Goal: Task Accomplishment & Management: Complete application form

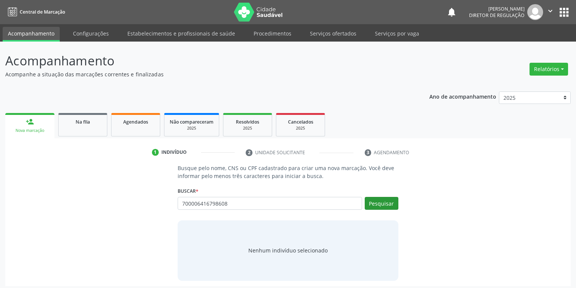
type input "700006416798608"
click at [375, 204] on button "Pesquisar" at bounding box center [382, 203] width 34 height 13
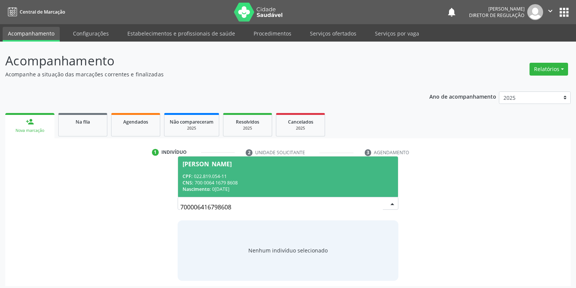
click at [212, 173] on div "CPF: 022.819.054-11" at bounding box center [287, 176] width 211 height 6
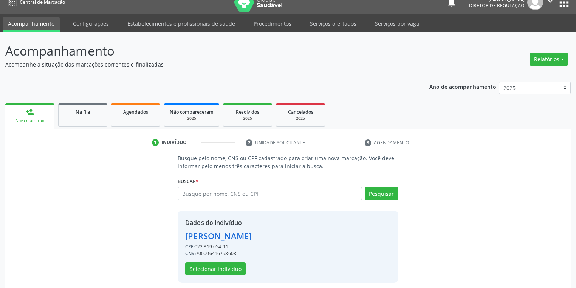
scroll to position [14, 0]
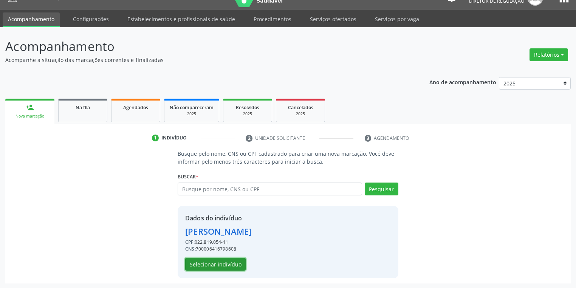
click at [215, 261] on button "Selecionar indivíduo" at bounding box center [215, 264] width 60 height 13
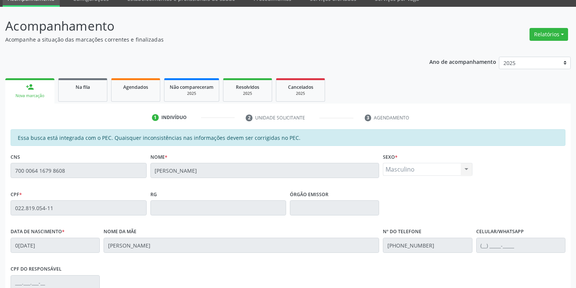
scroll to position [143, 0]
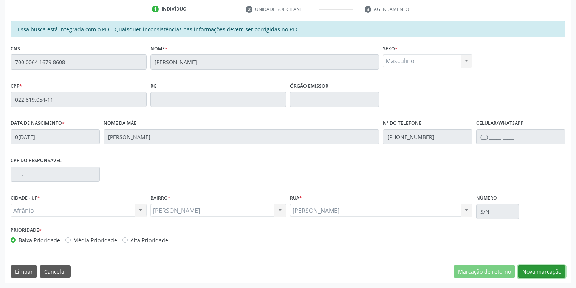
click at [529, 275] on button "Nova marcação" at bounding box center [542, 271] width 48 height 13
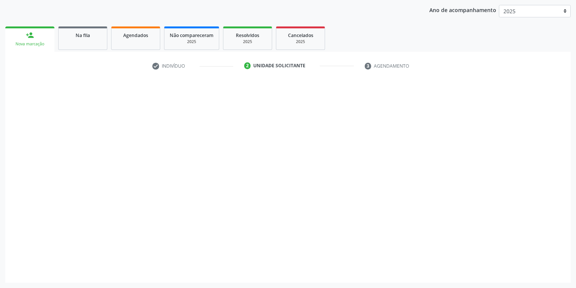
scroll to position [86, 0]
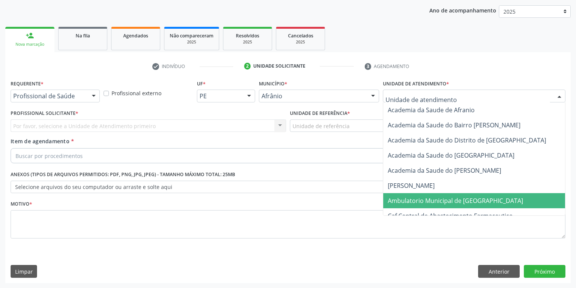
click at [409, 199] on span "Ambulatorio Municipal de [GEOGRAPHIC_DATA]" at bounding box center [455, 200] width 135 height 8
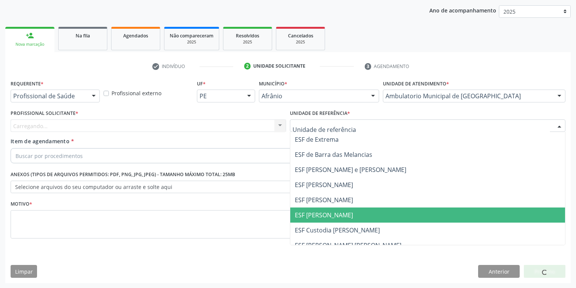
click at [318, 213] on span "ESF [PERSON_NAME]" at bounding box center [324, 215] width 58 height 8
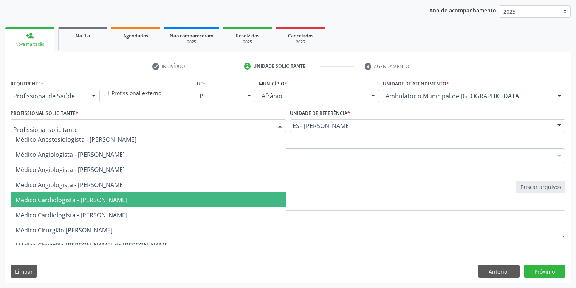
click at [78, 199] on span "Médico Cardiologista - [PERSON_NAME]" at bounding box center [71, 200] width 112 height 8
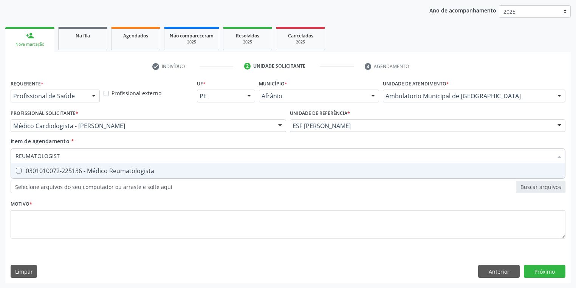
type input "REUMATOLOGISTA"
click at [49, 168] on div "0301010072-225136 - Médico Reumatologista" at bounding box center [287, 171] width 545 height 6
checkbox Reumatologista "true"
click at [43, 223] on div "Requerente * Profissional de Saúde Profissional de Saúde Paciente Nenhum result…" at bounding box center [288, 163] width 555 height 171
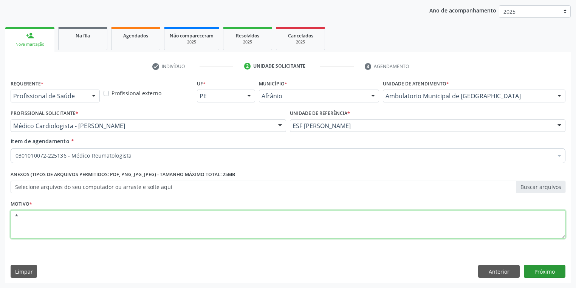
type textarea "*"
click at [544, 271] on button "Próximo" at bounding box center [545, 271] width 42 height 13
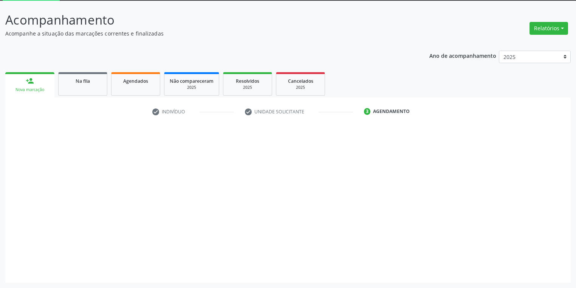
scroll to position [40, 0]
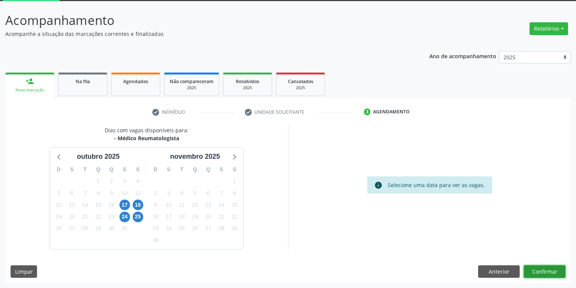
click at [541, 269] on button "Confirmar" at bounding box center [545, 271] width 42 height 13
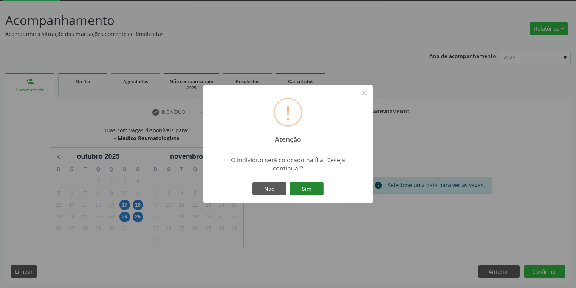
click at [311, 184] on button "Sim" at bounding box center [306, 188] width 34 height 13
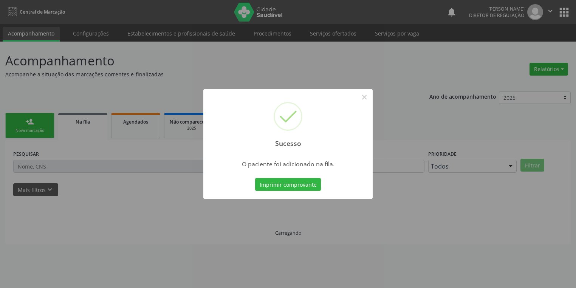
scroll to position [0, 0]
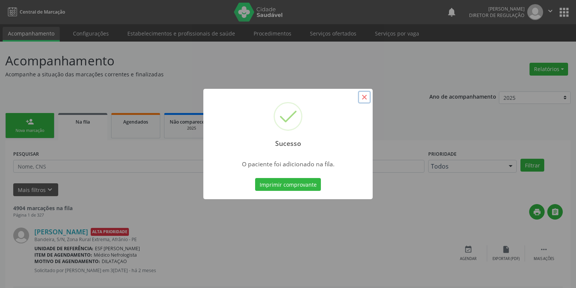
click at [365, 98] on button "×" at bounding box center [364, 97] width 13 height 13
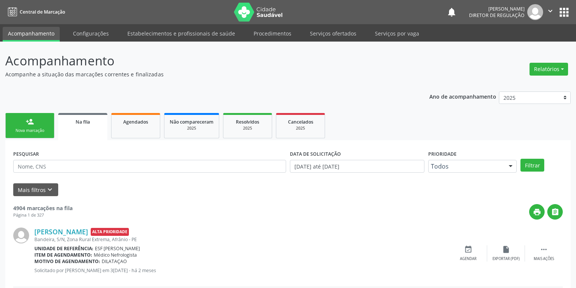
click at [17, 120] on link "person_add Nova marcação" at bounding box center [29, 125] width 49 height 25
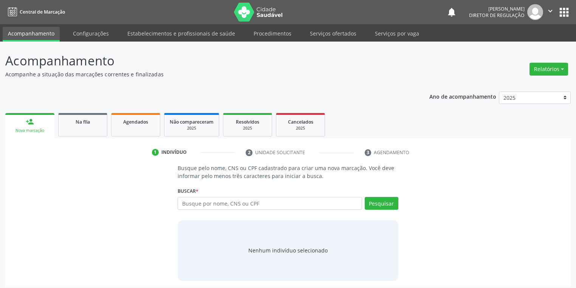
click at [17, 120] on link "person_add Nova marcação" at bounding box center [29, 125] width 49 height 25
click at [196, 204] on input "text" at bounding box center [270, 203] width 184 height 13
type input "704608671802924"
click at [379, 207] on button "Pesquisar" at bounding box center [382, 203] width 34 height 13
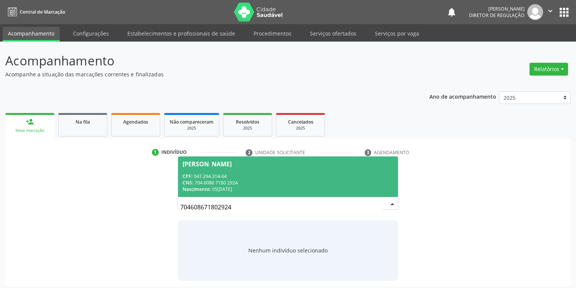
click at [197, 179] on div "CPF: 047.294.314-64" at bounding box center [287, 176] width 211 height 6
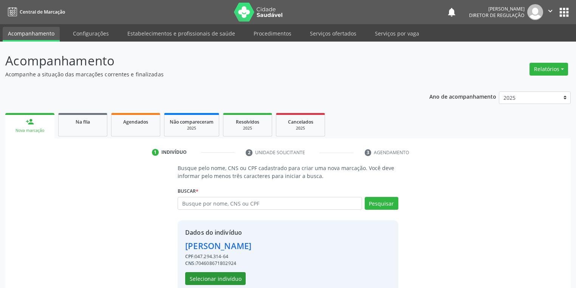
scroll to position [14, 0]
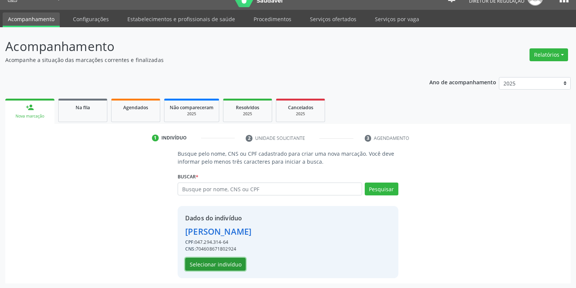
click at [215, 266] on button "Selecionar indivíduo" at bounding box center [215, 264] width 60 height 13
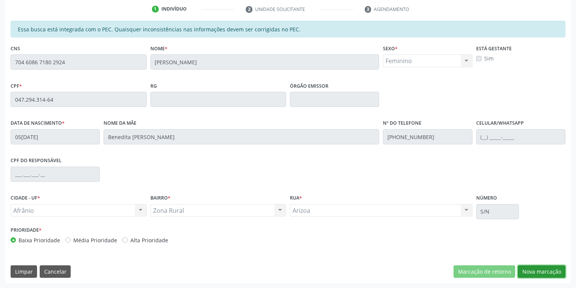
click at [537, 270] on button "Nova marcação" at bounding box center [542, 271] width 48 height 13
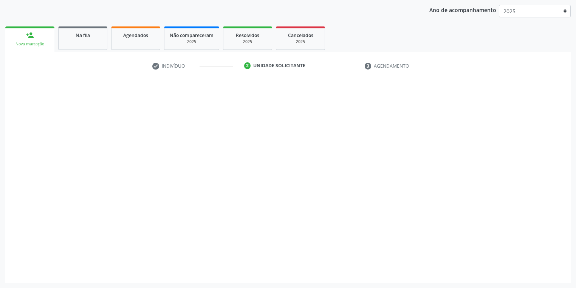
scroll to position [86, 0]
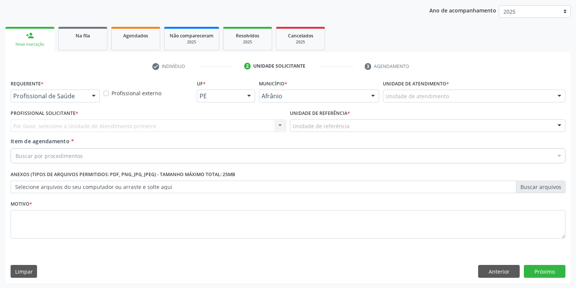
drag, startPoint x: 397, startPoint y: 96, endPoint x: 404, endPoint y: 142, distance: 47.3
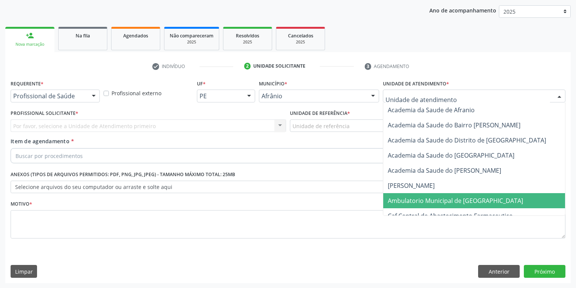
click at [406, 196] on span "Ambulatorio Municipal de [GEOGRAPHIC_DATA]" at bounding box center [455, 200] width 135 height 8
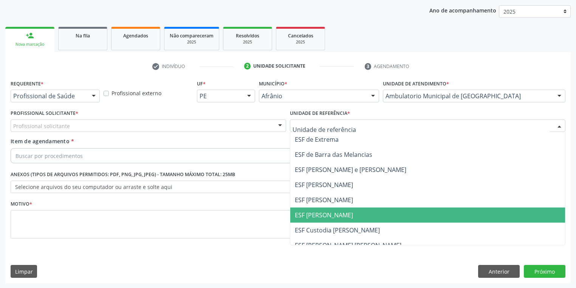
click at [327, 221] on span "ESF [PERSON_NAME]" at bounding box center [427, 214] width 275 height 15
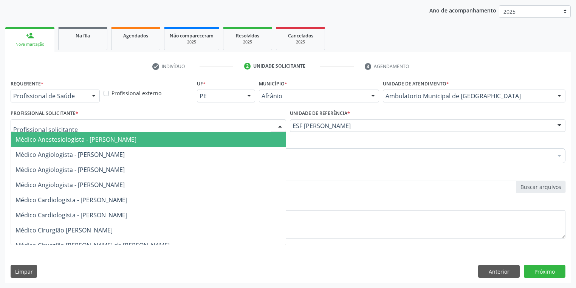
drag, startPoint x: 49, startPoint y: 122, endPoint x: 51, endPoint y: 156, distance: 33.7
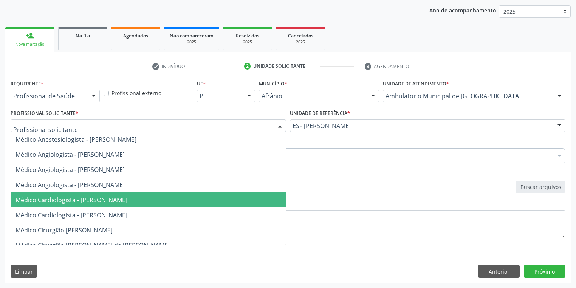
click at [57, 198] on span "Médico Cardiologista - [PERSON_NAME]" at bounding box center [71, 200] width 112 height 8
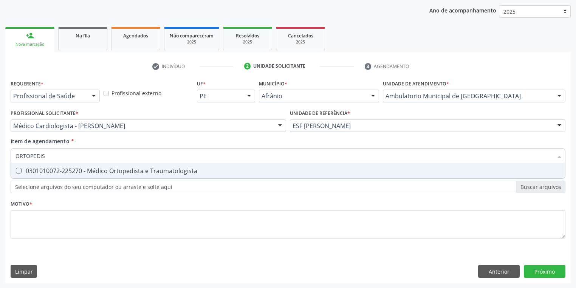
type input "ORTOPEDIST"
click at [26, 168] on div "0301010072-225270 - Médico Ortopedista e Traumatologista" at bounding box center [287, 171] width 545 height 6
checkbox Traumatologista "true"
click at [30, 223] on div "Requerente * Profissional de Saúde Profissional de Saúde Paciente Nenhum result…" at bounding box center [288, 163] width 555 height 171
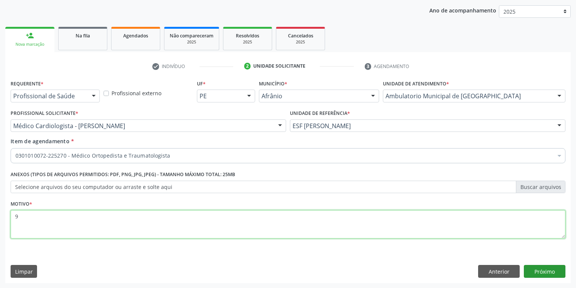
type textarea "9"
click at [546, 272] on button "Próximo" at bounding box center [545, 271] width 42 height 13
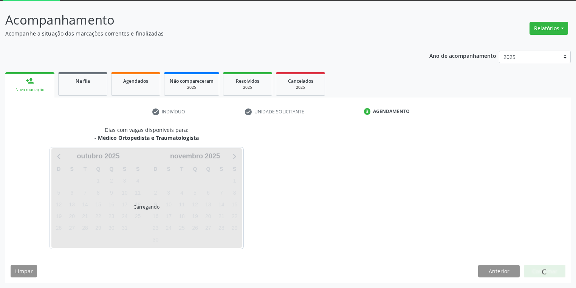
scroll to position [40, 0]
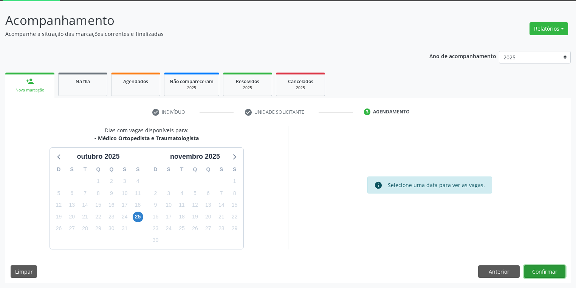
click at [546, 272] on button "Confirmar" at bounding box center [545, 271] width 42 height 13
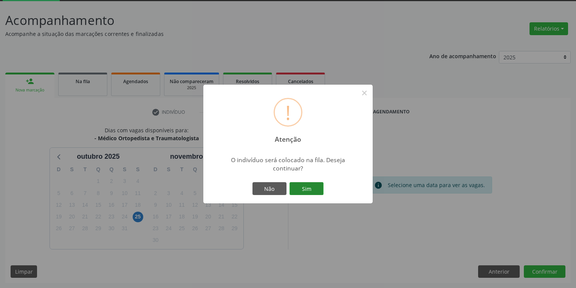
click at [311, 188] on button "Sim" at bounding box center [306, 188] width 34 height 13
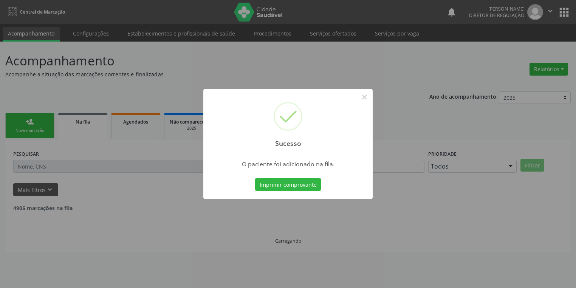
scroll to position [0, 0]
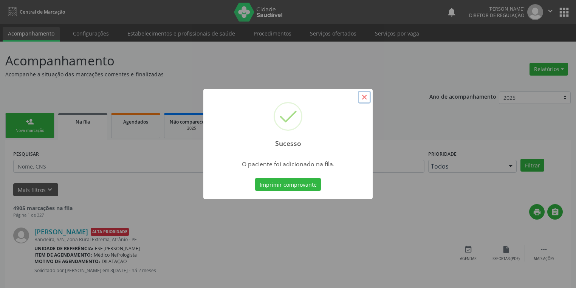
click at [366, 98] on button "×" at bounding box center [364, 97] width 13 height 13
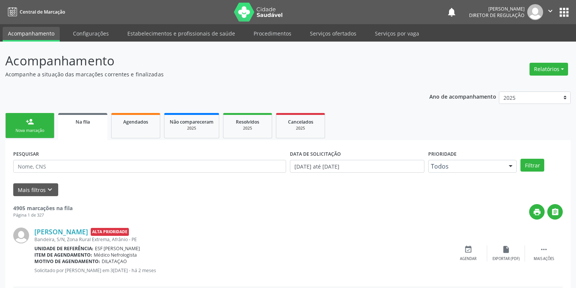
click at [44, 131] on div "Nova marcação" at bounding box center [30, 131] width 38 height 6
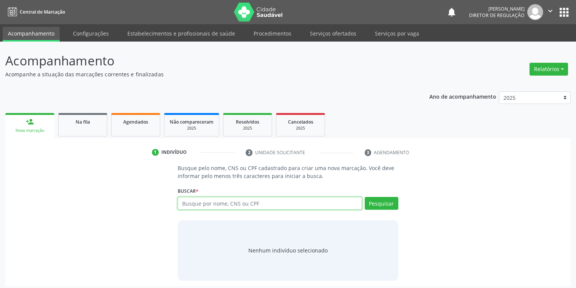
click at [200, 205] on input "text" at bounding box center [270, 203] width 184 height 13
type input "700406390559950"
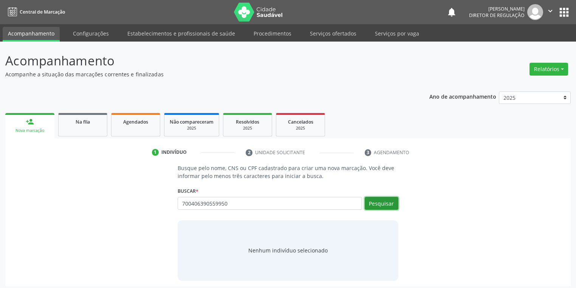
click at [380, 205] on button "Pesquisar" at bounding box center [382, 203] width 34 height 13
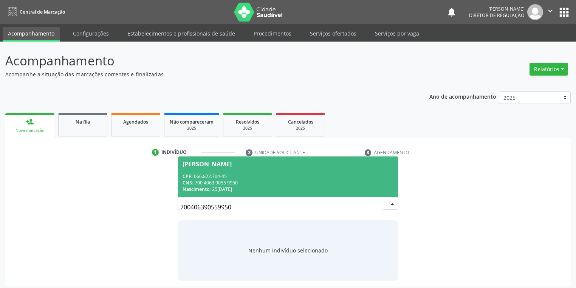
click at [232, 162] on div "[PERSON_NAME]" at bounding box center [206, 164] width 49 height 6
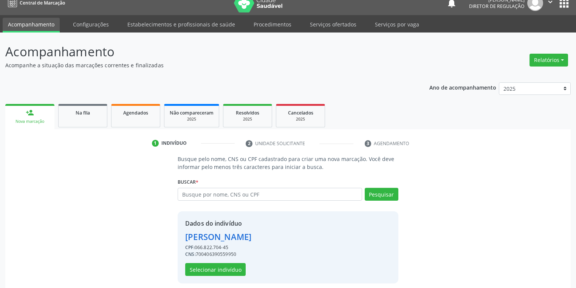
scroll to position [14, 0]
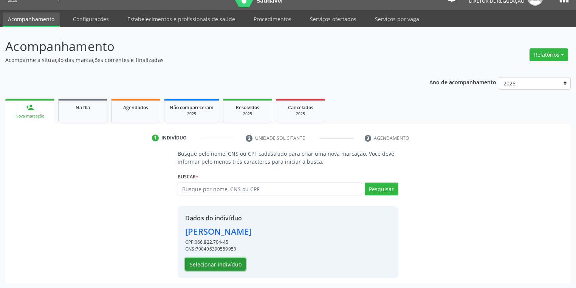
click at [195, 267] on button "Selecionar indivíduo" at bounding box center [215, 264] width 60 height 13
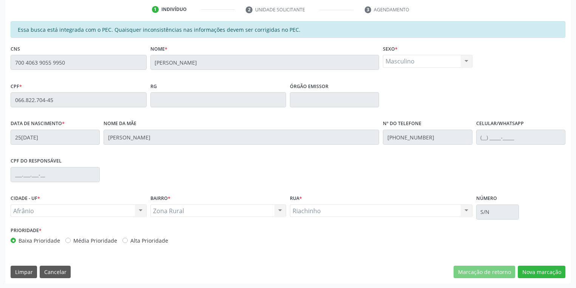
scroll to position [143, 0]
click at [517, 271] on div "Marcação de retorno Nova marcação" at bounding box center [509, 271] width 112 height 13
click at [523, 271] on button "Nova marcação" at bounding box center [542, 271] width 48 height 13
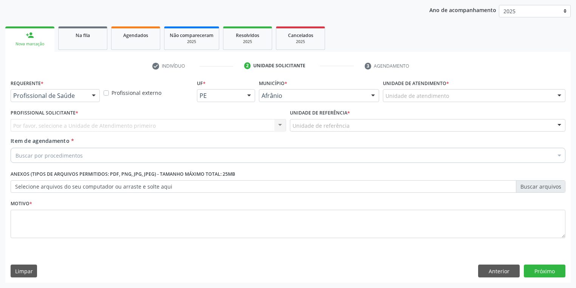
scroll to position [86, 0]
drag, startPoint x: 399, startPoint y: 93, endPoint x: 397, endPoint y: 112, distance: 19.0
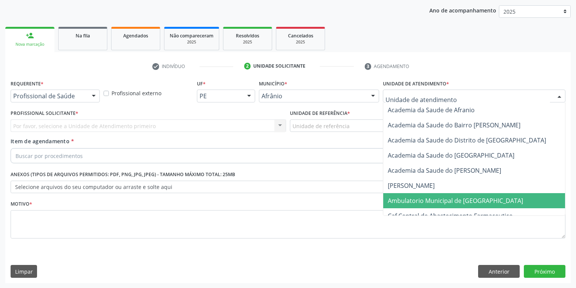
click at [400, 193] on span "Ambulatorio Municipal de [GEOGRAPHIC_DATA]" at bounding box center [475, 200] width 184 height 15
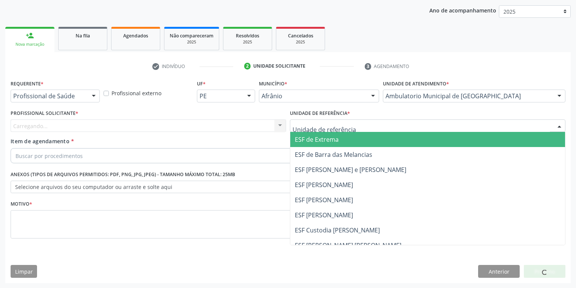
drag, startPoint x: 301, startPoint y: 120, endPoint x: 308, endPoint y: 164, distance: 44.0
click at [301, 123] on div at bounding box center [427, 125] width 275 height 13
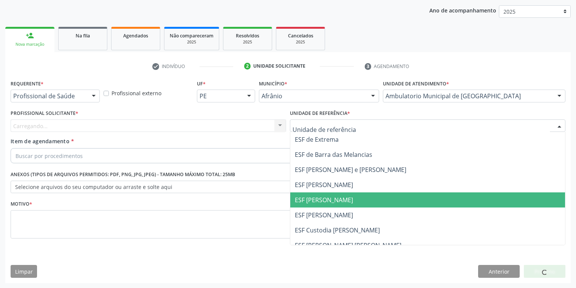
click at [310, 199] on span "ESF [PERSON_NAME]" at bounding box center [324, 200] width 58 height 8
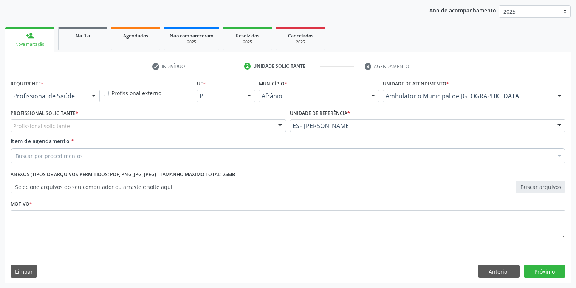
click at [59, 121] on div "Profissional solicitante" at bounding box center [148, 125] width 275 height 13
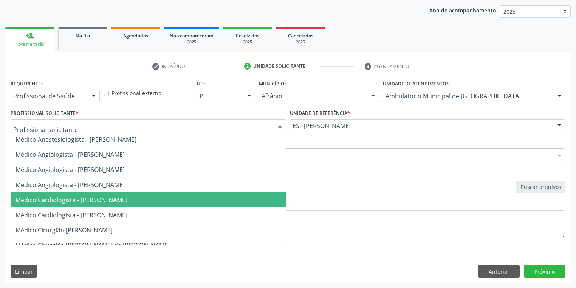
click at [74, 202] on span "Médico Cardiologista - [PERSON_NAME]" at bounding box center [71, 200] width 112 height 8
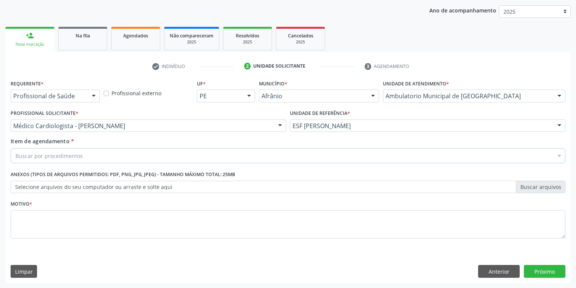
click at [57, 159] on div "Buscar por procedimentos" at bounding box center [288, 155] width 555 height 15
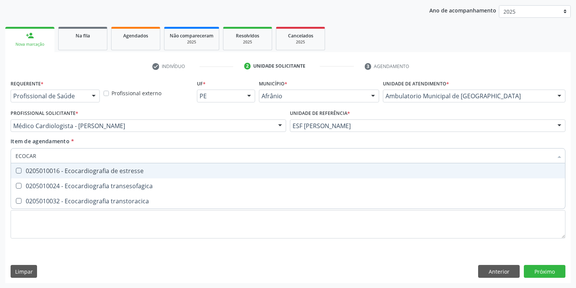
type input "ECOCARD"
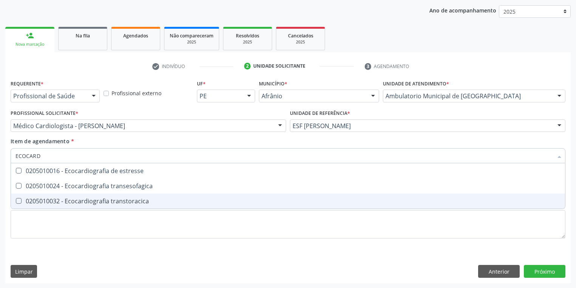
click at [40, 199] on div "0205010032 - Ecocardiografia transtoracica" at bounding box center [287, 201] width 545 height 6
checkbox transtoracica "true"
click at [36, 230] on div "Requerente * Profissional de Saúde Profissional de Saúde Paciente Nenhum result…" at bounding box center [288, 163] width 555 height 171
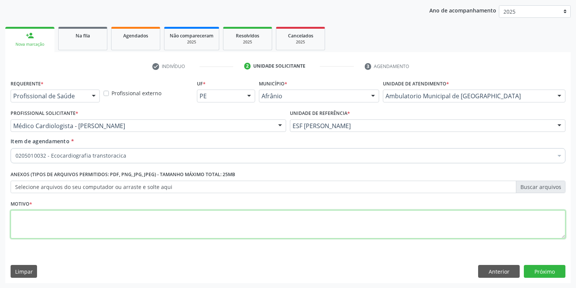
click at [36, 230] on textarea at bounding box center [288, 224] width 555 height 29
type textarea "*"
click at [527, 273] on button "Próximo" at bounding box center [545, 271] width 42 height 13
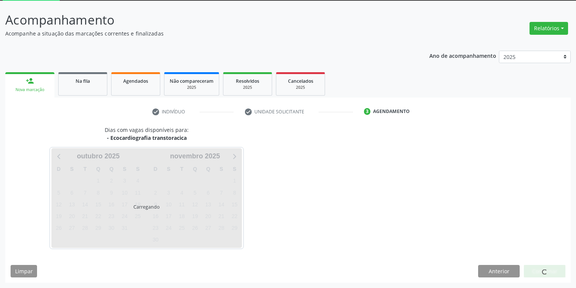
scroll to position [40, 0]
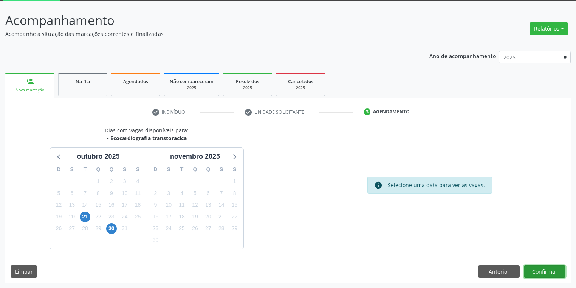
click at [534, 272] on button "Confirmar" at bounding box center [545, 271] width 42 height 13
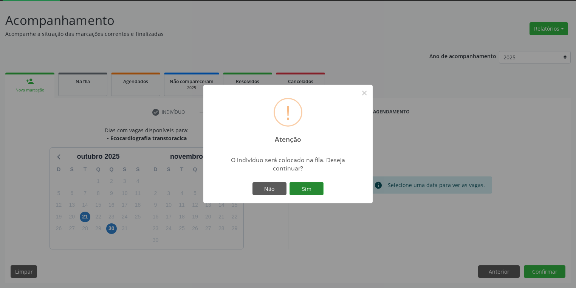
click at [302, 187] on button "Sim" at bounding box center [306, 188] width 34 height 13
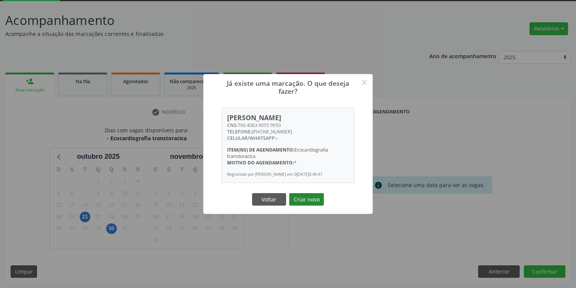
click at [301, 204] on button "Criar novo" at bounding box center [306, 199] width 35 height 13
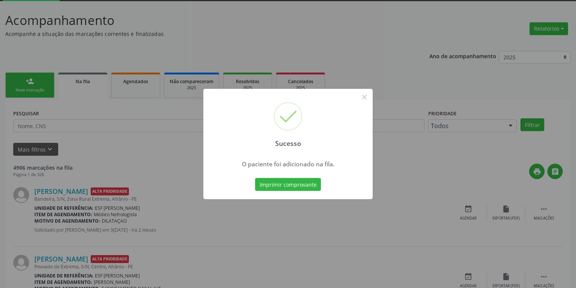
scroll to position [0, 0]
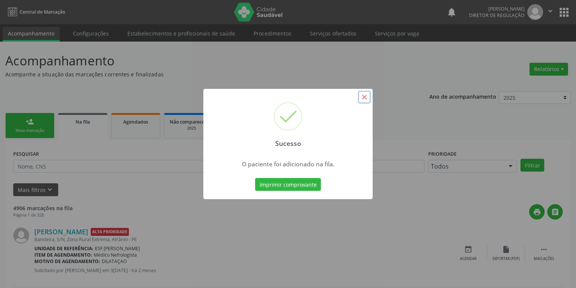
click at [363, 97] on button "×" at bounding box center [364, 97] width 13 height 13
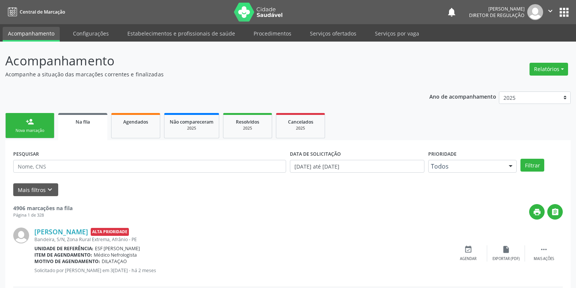
click at [32, 127] on link "person_add Nova marcação" at bounding box center [29, 125] width 49 height 25
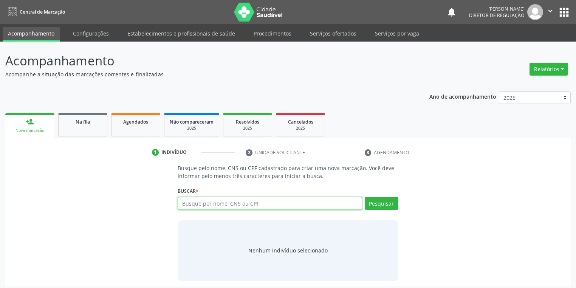
click at [189, 201] on input "text" at bounding box center [270, 203] width 184 height 13
type input "700406390559050"
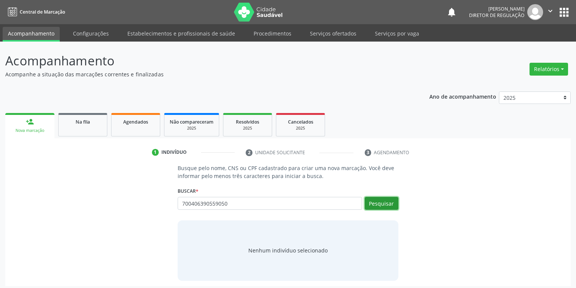
click at [379, 203] on button "Pesquisar" at bounding box center [382, 203] width 34 height 13
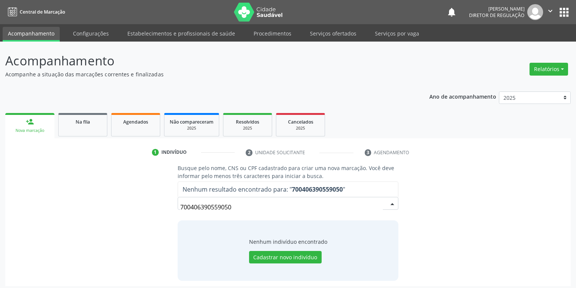
click at [243, 206] on input "700406390559050" at bounding box center [281, 206] width 203 height 15
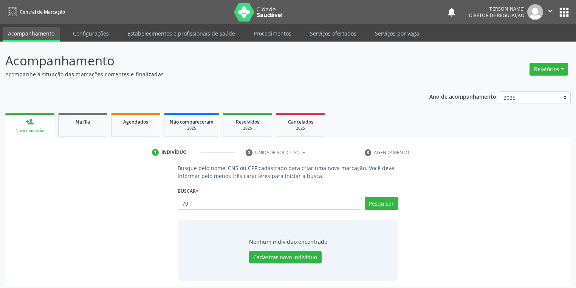
type input "7"
type input "700406390559950"
click at [375, 203] on button "Pesquisar" at bounding box center [382, 203] width 34 height 13
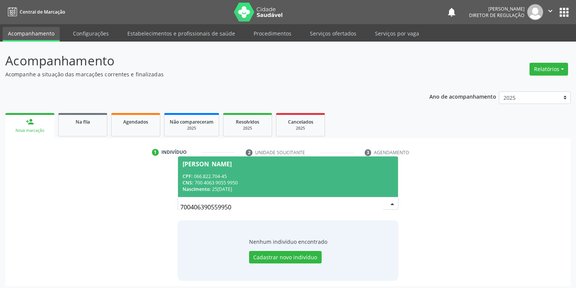
click at [220, 175] on div "CPF: 066.822.704-45" at bounding box center [287, 176] width 211 height 6
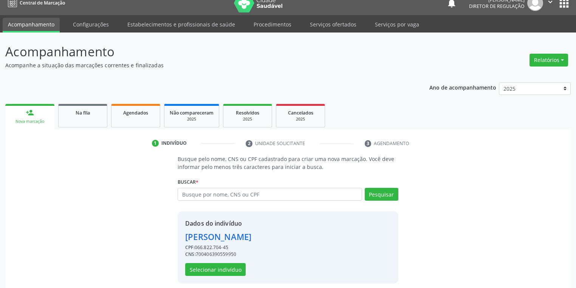
scroll to position [14, 0]
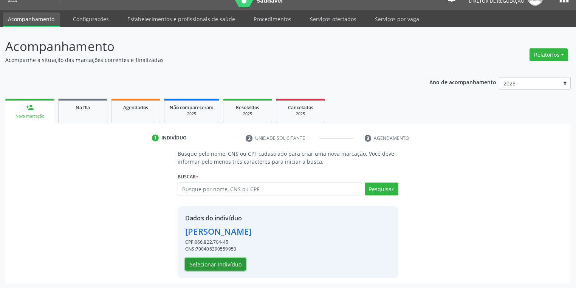
click at [216, 263] on button "Selecionar indivíduo" at bounding box center [215, 264] width 60 height 13
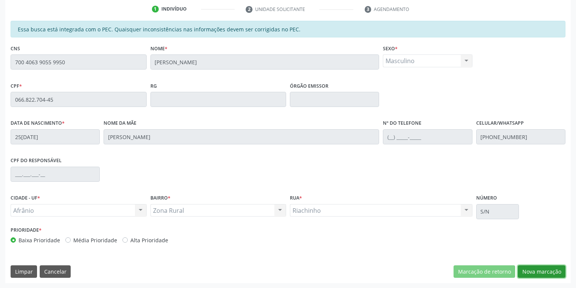
click at [532, 269] on button "Nova marcação" at bounding box center [542, 271] width 48 height 13
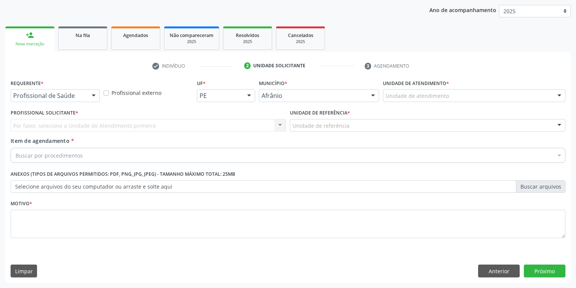
scroll to position [86, 0]
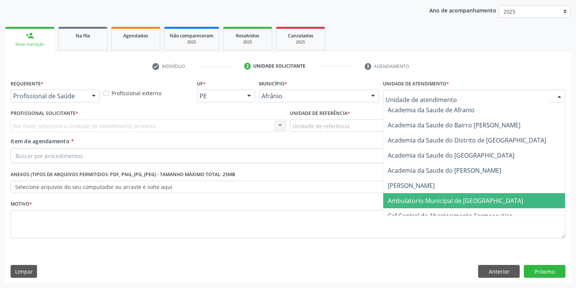
click at [410, 198] on span "Ambulatorio Municipal de [GEOGRAPHIC_DATA]" at bounding box center [455, 200] width 135 height 8
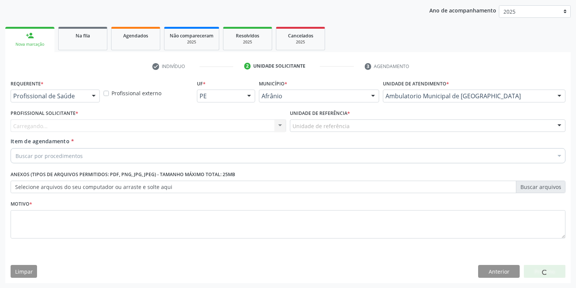
drag, startPoint x: 339, startPoint y: 133, endPoint x: 339, endPoint y: 157, distance: 24.2
click at [339, 133] on div "Unidade de referência * Unidade de referência ESF de Extrema ESF de Barra das M…" at bounding box center [427, 122] width 279 height 29
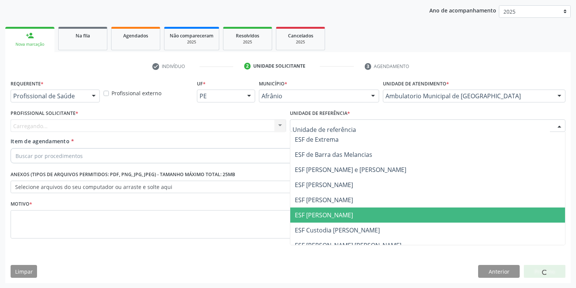
click at [322, 221] on span "ESF [PERSON_NAME]" at bounding box center [427, 214] width 275 height 15
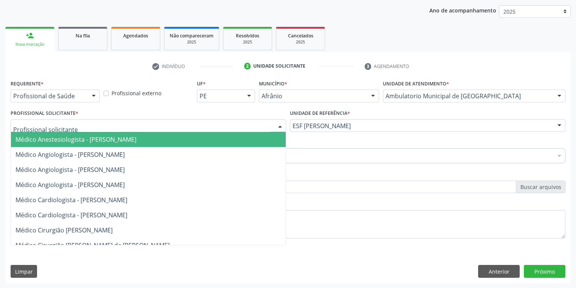
click at [94, 122] on div at bounding box center [148, 125] width 275 height 13
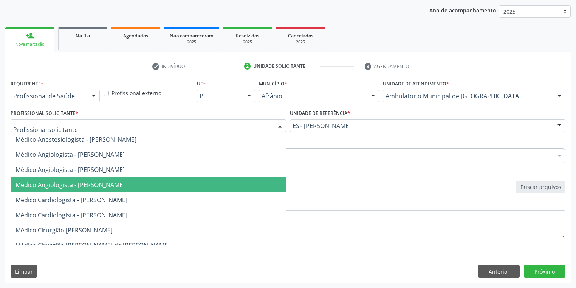
click at [95, 190] on span "Médico Angiologista - [PERSON_NAME]" at bounding box center [148, 184] width 275 height 15
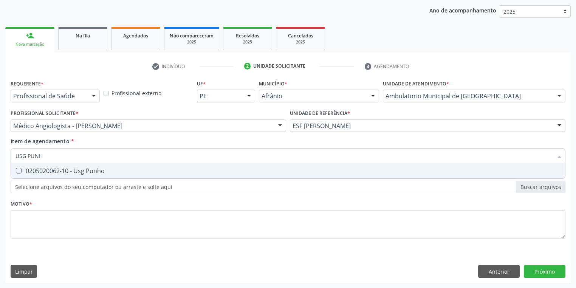
type input "USG PUNHO"
click at [76, 168] on div "0205020062-10 - Usg Punho" at bounding box center [287, 171] width 545 height 6
checkbox Punho "true"
click at [39, 212] on div "Requerente * Profissional de Saúde Profissional de Saúde Paciente Nenhum result…" at bounding box center [288, 163] width 555 height 171
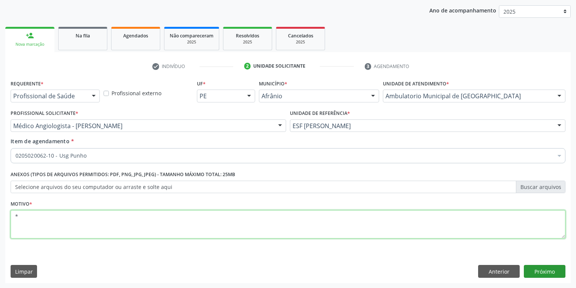
type textarea "*"
click at [534, 268] on button "Próximo" at bounding box center [545, 271] width 42 height 13
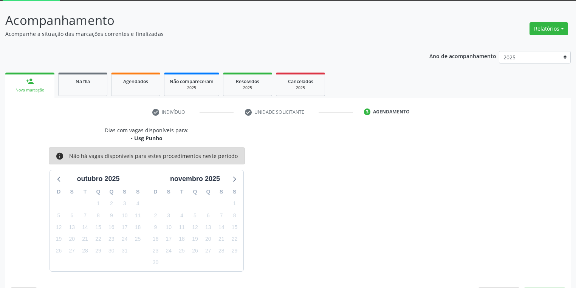
scroll to position [62, 0]
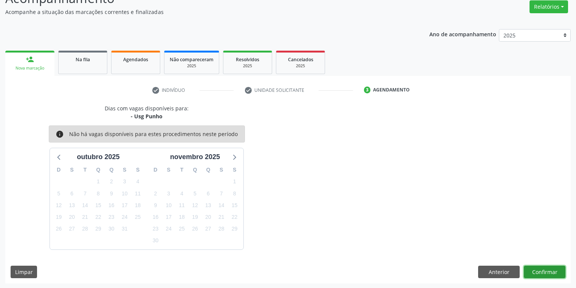
click at [535, 270] on button "Confirmar" at bounding box center [545, 272] width 42 height 13
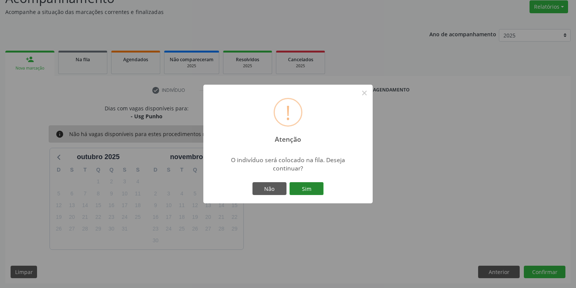
click at [296, 189] on button "Sim" at bounding box center [306, 188] width 34 height 13
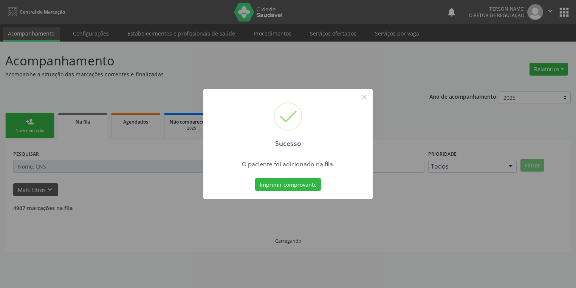
scroll to position [0, 0]
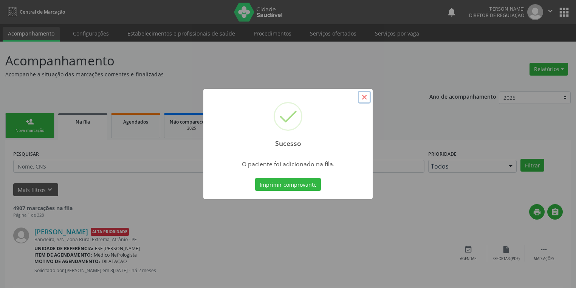
click at [365, 98] on button "×" at bounding box center [364, 97] width 13 height 13
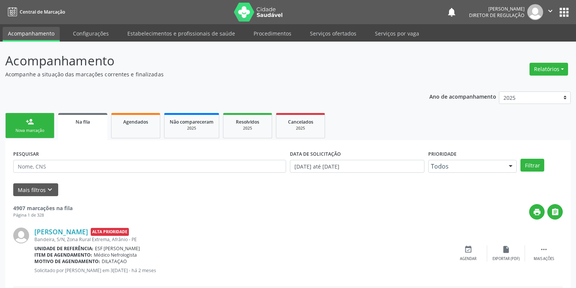
click at [39, 128] on div "Nova marcação" at bounding box center [30, 131] width 38 height 6
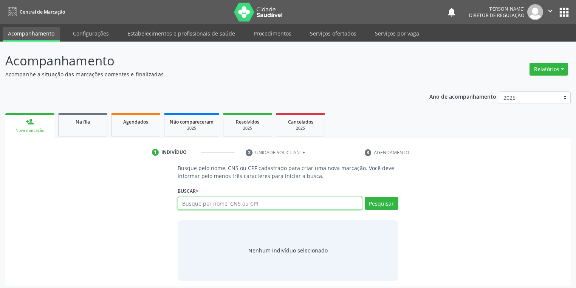
click at [189, 205] on input "text" at bounding box center [270, 203] width 184 height 13
type input "700406390559950"
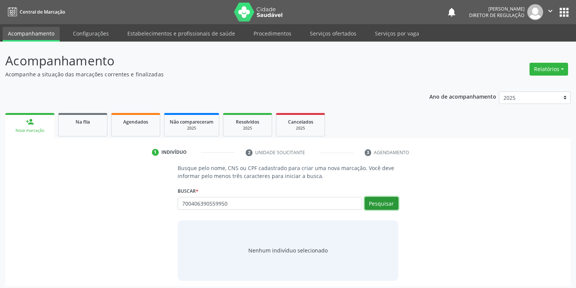
click at [381, 201] on button "Pesquisar" at bounding box center [382, 203] width 34 height 13
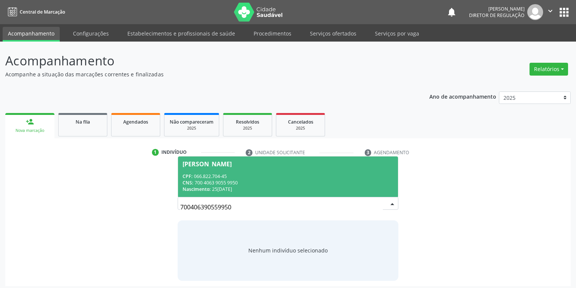
click at [227, 177] on div "CPF: 066.822.704-45" at bounding box center [287, 176] width 211 height 6
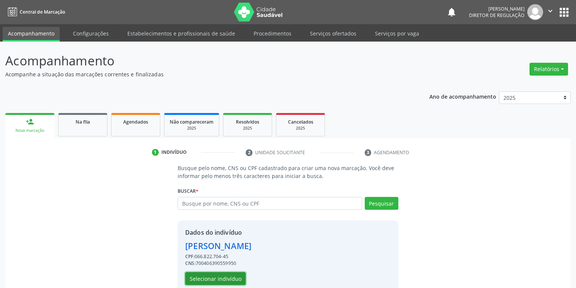
click at [212, 272] on button "Selecionar indivíduo" at bounding box center [215, 278] width 60 height 13
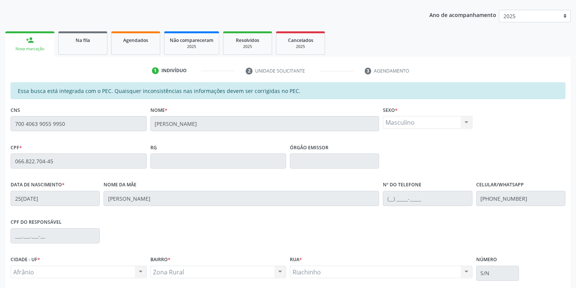
scroll to position [143, 0]
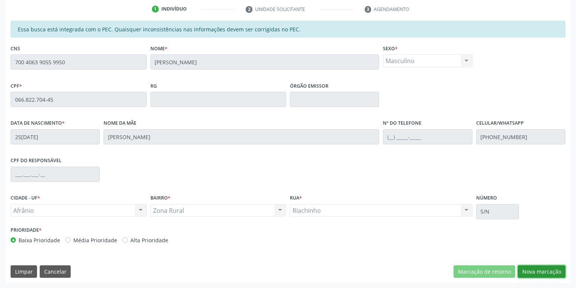
click at [535, 270] on button "Nova marcação" at bounding box center [542, 271] width 48 height 13
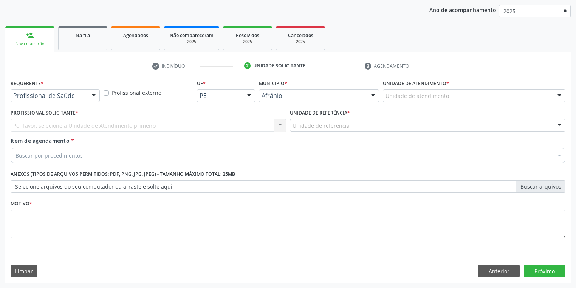
scroll to position [86, 0]
click at [405, 91] on div "Unidade de atendimento" at bounding box center [474, 96] width 182 height 13
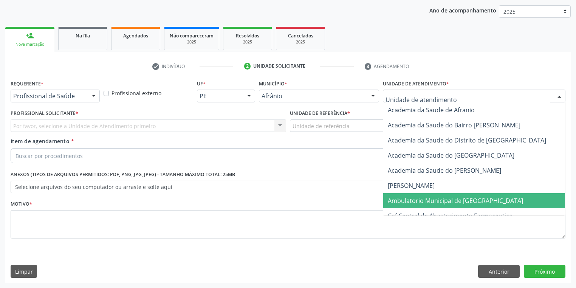
click at [403, 195] on span "Ambulatorio Municipal de [GEOGRAPHIC_DATA]" at bounding box center [475, 200] width 184 height 15
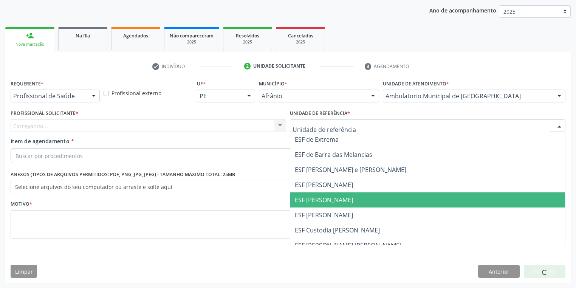
click at [310, 203] on span "ESF [PERSON_NAME]" at bounding box center [324, 200] width 58 height 8
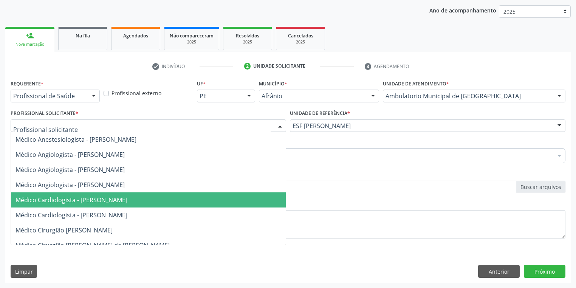
drag, startPoint x: 54, startPoint y: 200, endPoint x: 48, endPoint y: 194, distance: 8.3
click at [54, 199] on span "Médico Cardiologista - [PERSON_NAME]" at bounding box center [71, 200] width 112 height 8
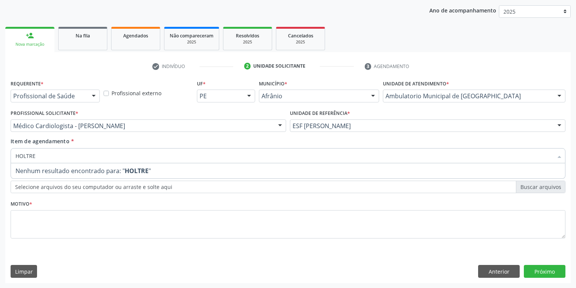
click at [42, 156] on input "HOLTRE" at bounding box center [283, 155] width 537 height 15
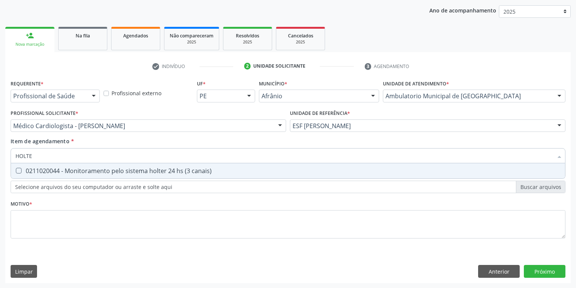
type input "HOLTER"
click at [44, 169] on div "0211020044 - Monitoramento pelo sistema holter 24 hs (3 canais)" at bounding box center [287, 171] width 545 height 6
checkbox canais\) "true"
click at [25, 220] on div "Requerente * Profissional de Saúde Profissional de Saúde Paciente Nenhum result…" at bounding box center [288, 163] width 555 height 171
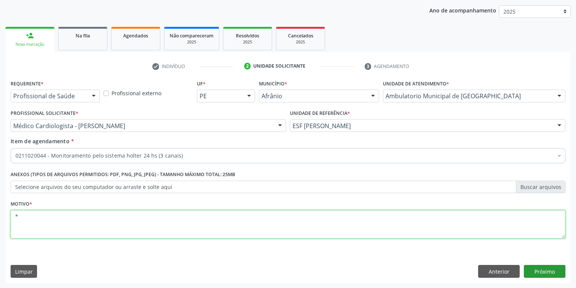
type textarea "*"
click at [535, 267] on button "Próximo" at bounding box center [545, 271] width 42 height 13
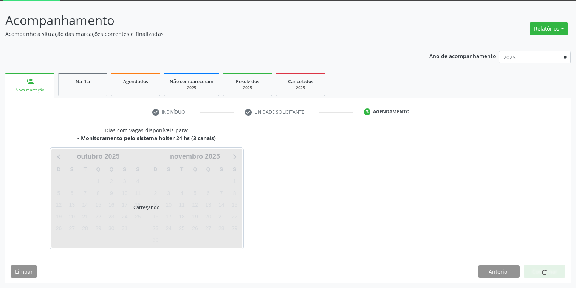
scroll to position [62, 0]
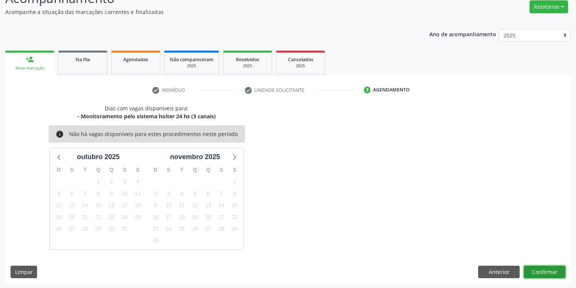
click at [533, 268] on button "Confirmar" at bounding box center [545, 272] width 42 height 13
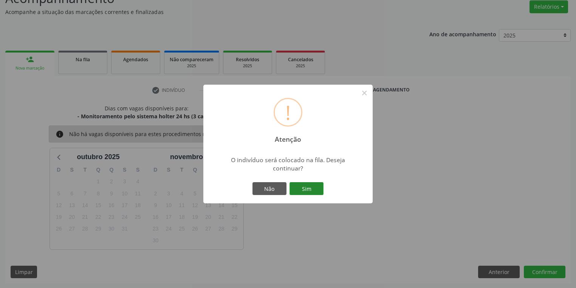
click at [318, 192] on button "Sim" at bounding box center [306, 188] width 34 height 13
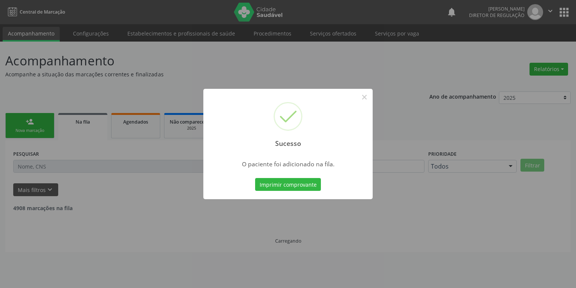
scroll to position [0, 0]
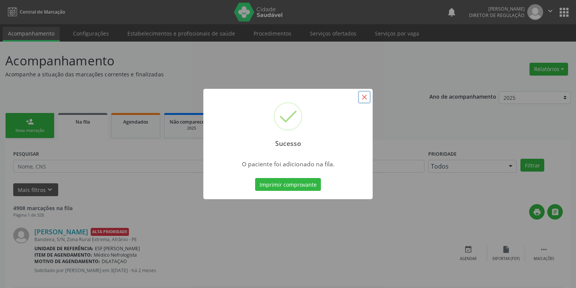
click at [364, 97] on button "×" at bounding box center [364, 97] width 13 height 13
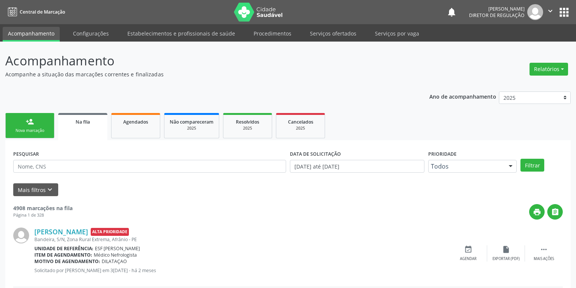
click at [32, 122] on div "person_add" at bounding box center [30, 121] width 8 height 8
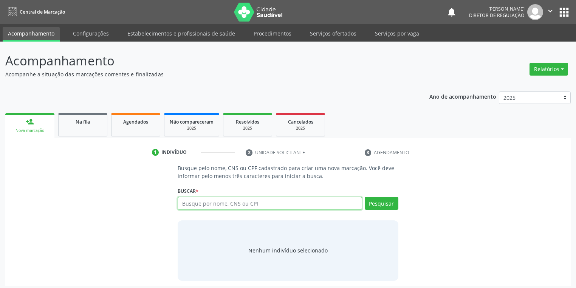
click at [210, 198] on input "text" at bounding box center [270, 203] width 184 height 13
type input "705202410013779"
click at [369, 204] on button "Pesquisar" at bounding box center [382, 203] width 34 height 13
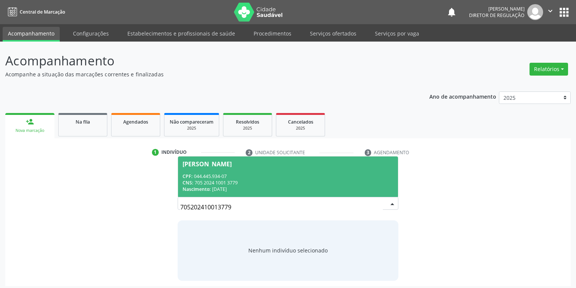
click at [222, 171] on span "Leidimar Rodrigues Gomes CPF: 044.445.934-07 CNS: 705 2024 1001 3779 Nascimento…" at bounding box center [288, 176] width 220 height 40
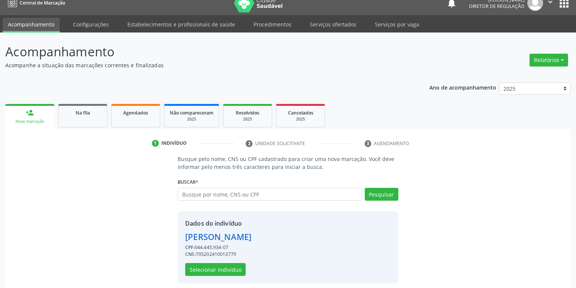
scroll to position [14, 0]
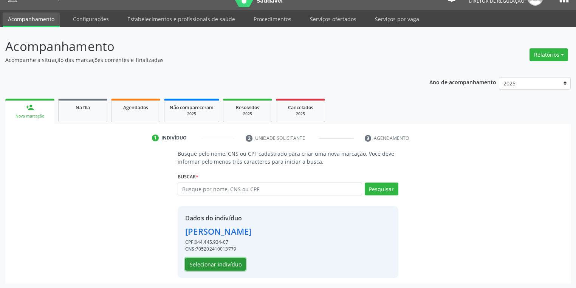
click at [223, 263] on button "Selecionar indivíduo" at bounding box center [215, 264] width 60 height 13
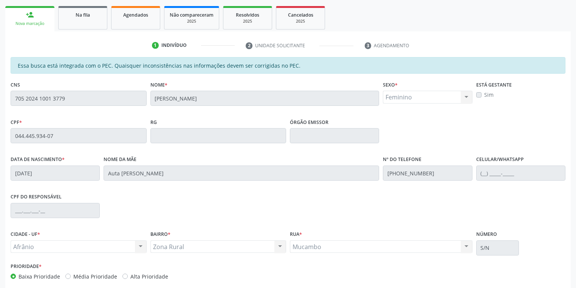
scroll to position [143, 0]
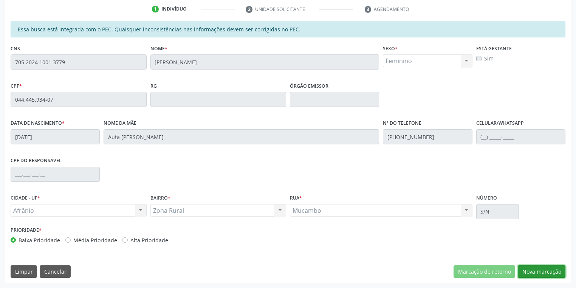
click at [529, 272] on button "Nova marcação" at bounding box center [542, 271] width 48 height 13
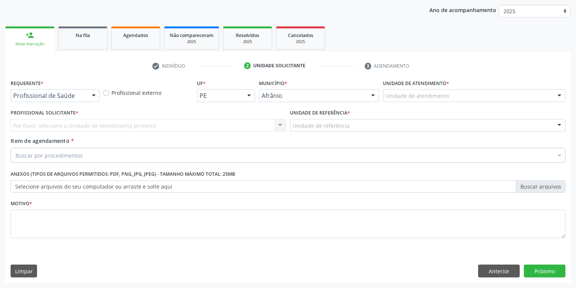
scroll to position [86, 0]
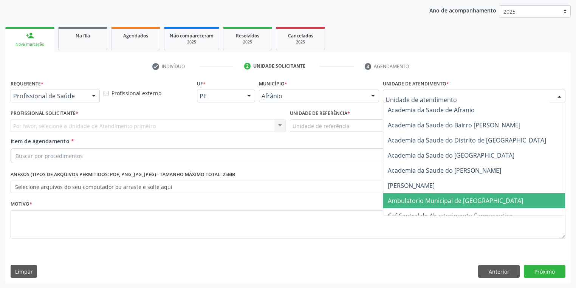
click at [400, 203] on span "Ambulatorio Municipal de [GEOGRAPHIC_DATA]" at bounding box center [455, 200] width 135 height 8
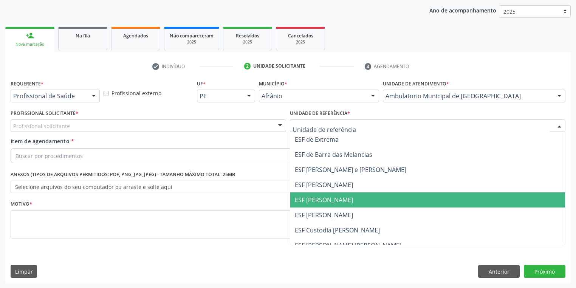
click at [323, 202] on span "ESF [PERSON_NAME]" at bounding box center [324, 200] width 58 height 8
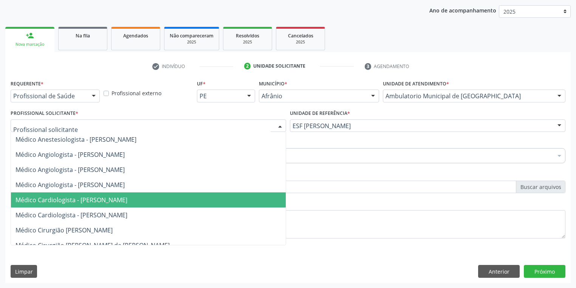
click at [56, 202] on span "Médico Cardiologista - [PERSON_NAME]" at bounding box center [71, 200] width 112 height 8
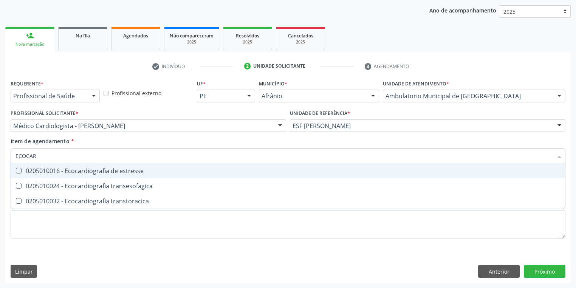
type input "ECOCARD"
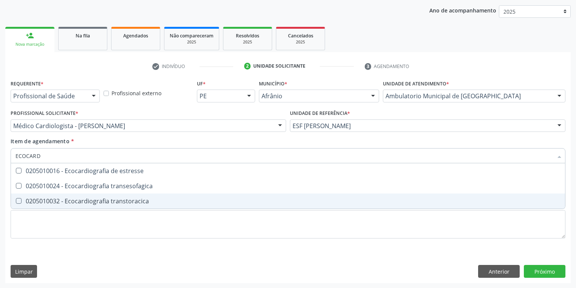
click at [30, 202] on div "0205010032 - Ecocardiografia transtoracica" at bounding box center [287, 201] width 545 height 6
checkbox transtoracica "true"
click at [32, 218] on div "Requerente * Profissional de Saúde Profissional de Saúde Paciente Nenhum result…" at bounding box center [288, 163] width 555 height 171
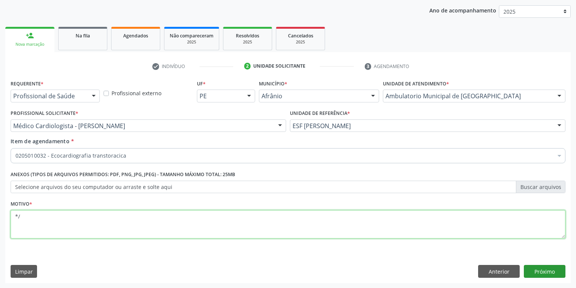
type textarea "*/"
click at [540, 274] on button "Próximo" at bounding box center [545, 271] width 42 height 13
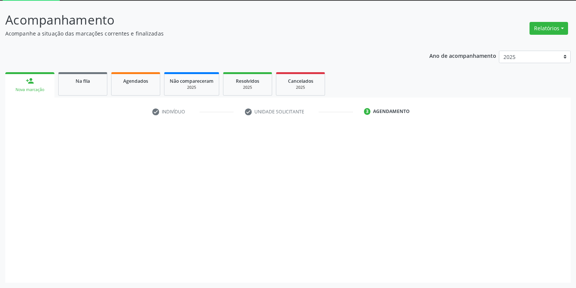
scroll to position [40, 0]
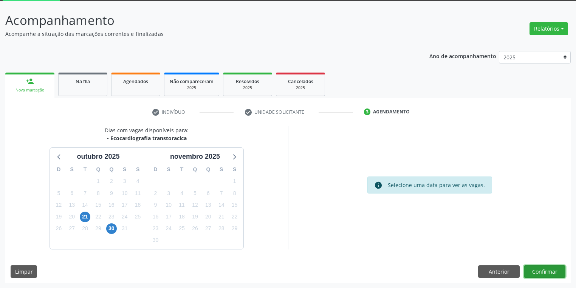
click at [534, 275] on button "Confirmar" at bounding box center [545, 271] width 42 height 13
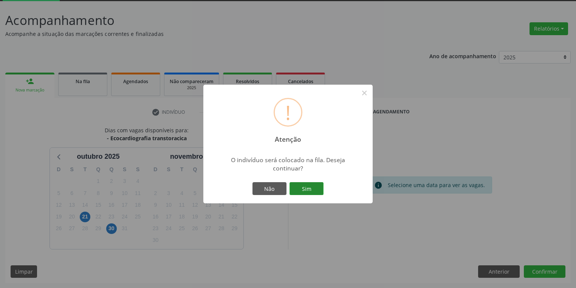
click at [308, 187] on button "Sim" at bounding box center [306, 188] width 34 height 13
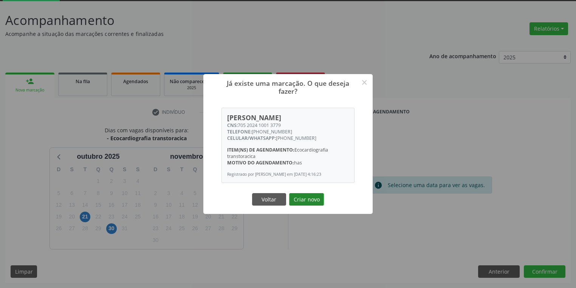
click at [313, 201] on button "Criar novo" at bounding box center [306, 199] width 35 height 13
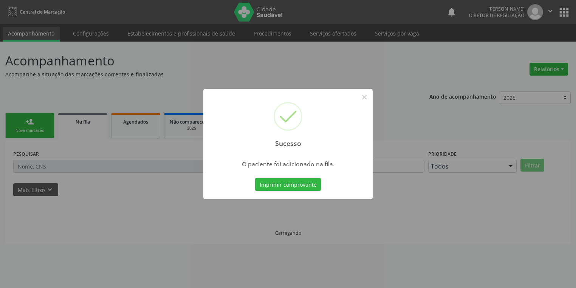
scroll to position [0, 0]
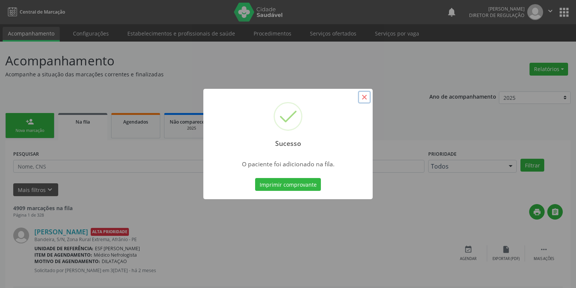
click at [366, 98] on button "×" at bounding box center [364, 97] width 13 height 13
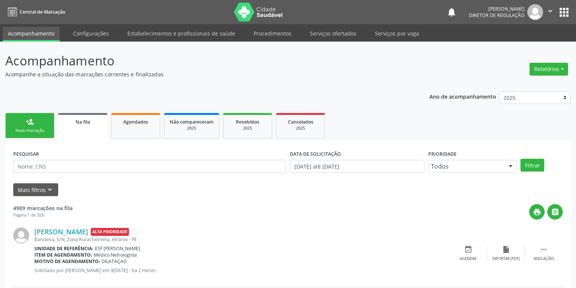
click at [36, 128] on div "Nova marcação" at bounding box center [30, 131] width 38 height 6
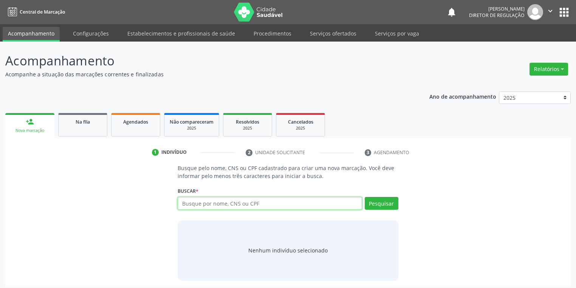
click at [198, 203] on input "text" at bounding box center [270, 203] width 184 height 13
type input "705003259601355"
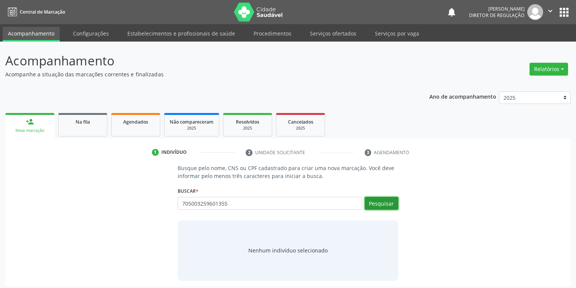
click at [380, 201] on button "Pesquisar" at bounding box center [382, 203] width 34 height 13
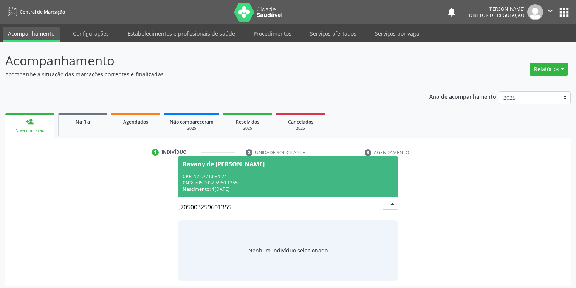
click at [234, 167] on span "Ravany de Macedo Paixao CPF: 122.771.684-24 CNS: 705 0032 5960 1355 Nascimento:…" at bounding box center [288, 176] width 220 height 40
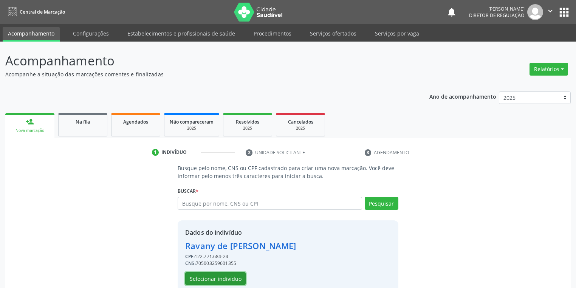
click at [215, 275] on button "Selecionar indivíduo" at bounding box center [215, 278] width 60 height 13
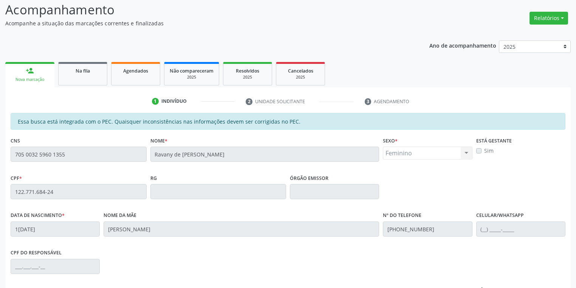
scroll to position [143, 0]
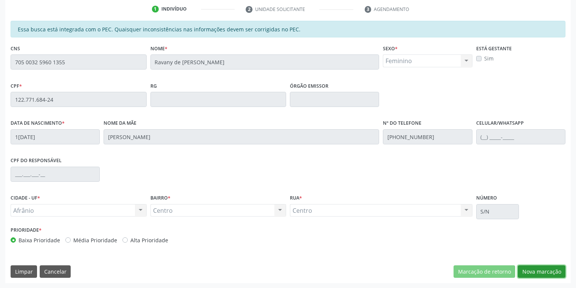
click at [533, 270] on button "Nova marcação" at bounding box center [542, 271] width 48 height 13
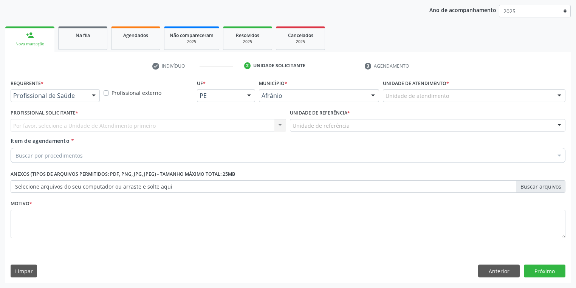
scroll to position [86, 0]
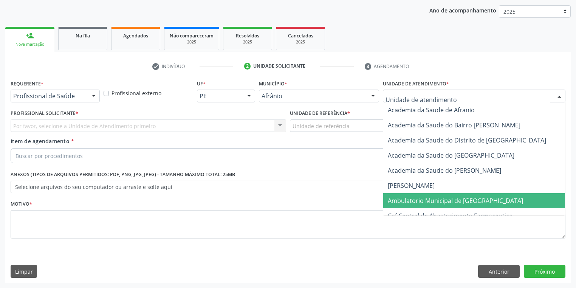
click at [413, 203] on span "Ambulatorio Municipal de [GEOGRAPHIC_DATA]" at bounding box center [455, 200] width 135 height 8
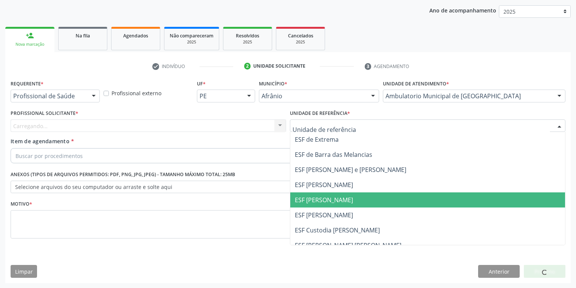
click at [316, 196] on span "ESF [PERSON_NAME]" at bounding box center [324, 200] width 58 height 8
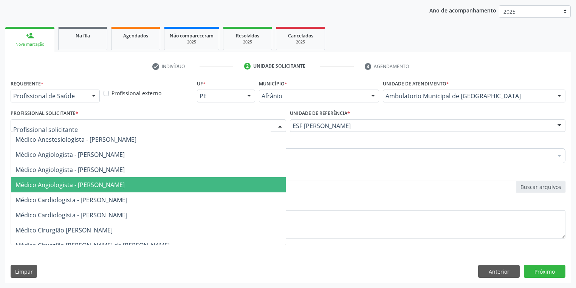
click at [66, 188] on span "Médico Angiologista - [PERSON_NAME]" at bounding box center [69, 185] width 109 height 8
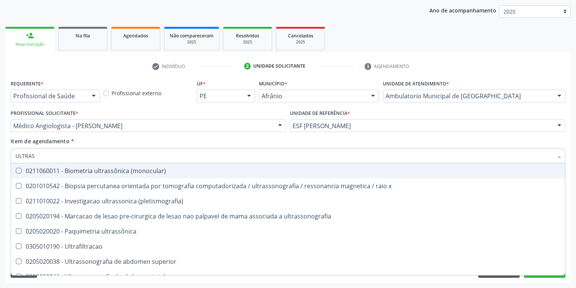
type input "ULTRASS"
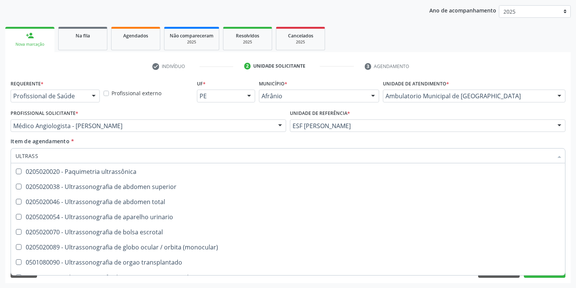
scroll to position [60, 0]
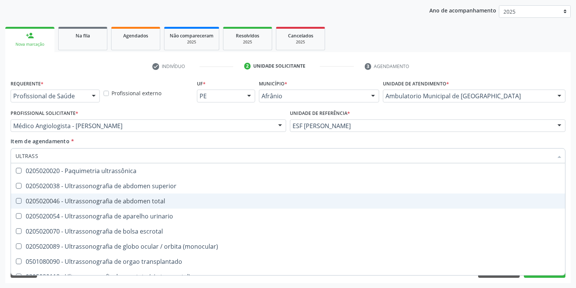
click at [64, 207] on span "0205020046 - Ultrassonografia de abdomen total" at bounding box center [288, 200] width 554 height 15
click at [63, 206] on span "0205020046 - Ultrassonografia de abdomen total" at bounding box center [288, 200] width 554 height 15
checkbox total "false"
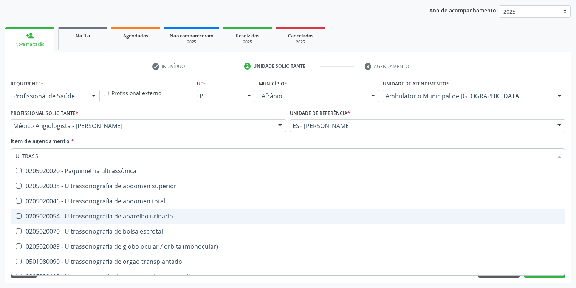
click at [56, 219] on div "0205020054 - Ultrassonografia de aparelho urinario" at bounding box center [287, 216] width 545 height 6
checkbox urinario "true"
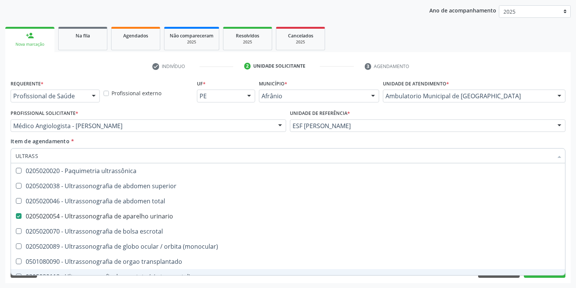
click at [82, 281] on div "Requerente * Profissional de Saúde Profissional de Saúde Paciente Nenhum result…" at bounding box center [287, 180] width 565 height 205
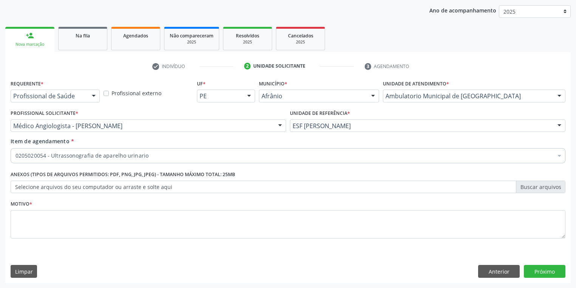
scroll to position [0, 0]
click at [46, 223] on textarea at bounding box center [288, 224] width 555 height 29
type textarea "*"
click at [539, 271] on button "Próximo" at bounding box center [545, 271] width 42 height 13
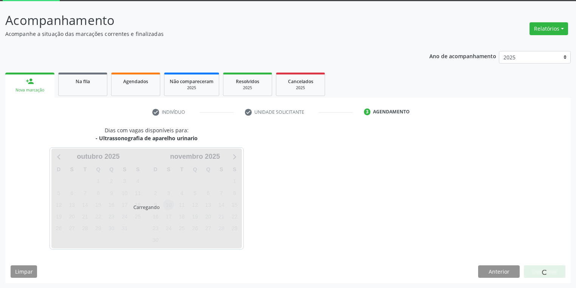
scroll to position [62, 0]
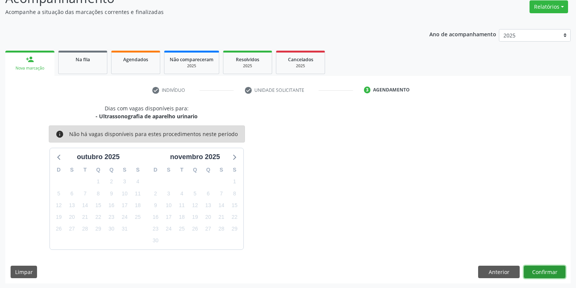
click at [543, 269] on button "Confirmar" at bounding box center [545, 272] width 42 height 13
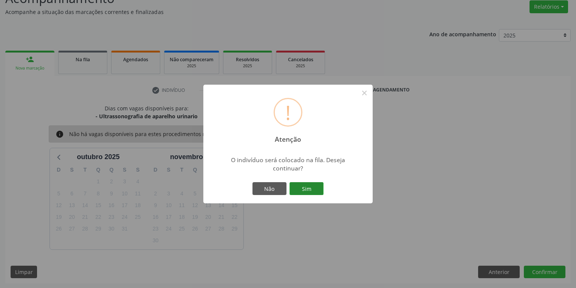
click at [314, 189] on button "Sim" at bounding box center [306, 188] width 34 height 13
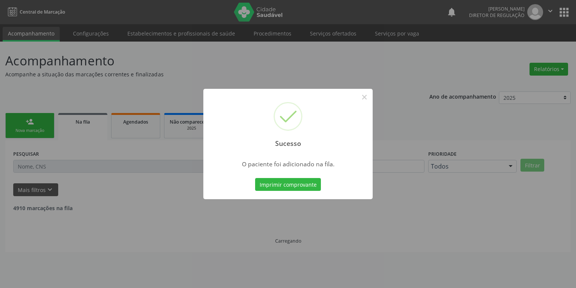
scroll to position [0, 0]
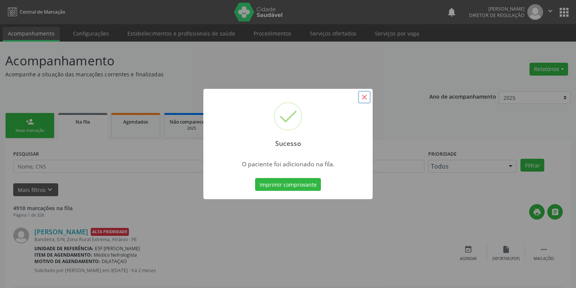
click at [365, 94] on button "×" at bounding box center [364, 97] width 13 height 13
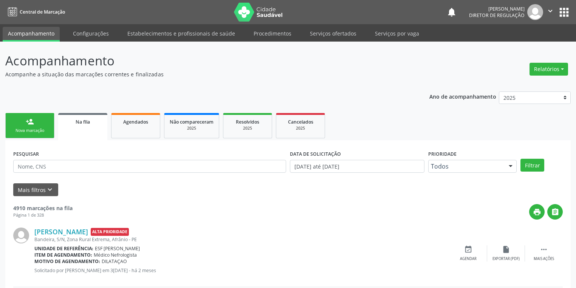
click at [36, 128] on div "Nova marcação" at bounding box center [30, 131] width 38 height 6
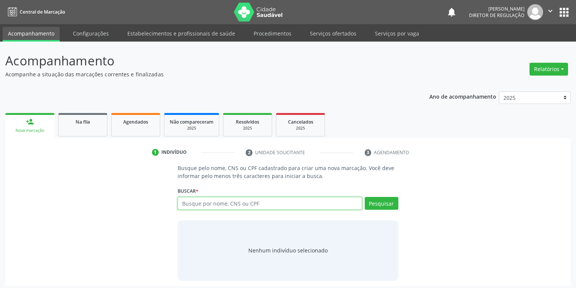
click at [195, 206] on input "text" at bounding box center [270, 203] width 184 height 13
type input "702803114093063"
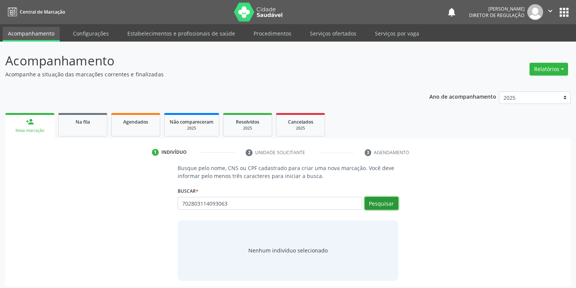
click at [381, 199] on button "Pesquisar" at bounding box center [382, 203] width 34 height 13
type input "708408284378961"
click at [369, 203] on button "Pesquisar" at bounding box center [382, 203] width 34 height 13
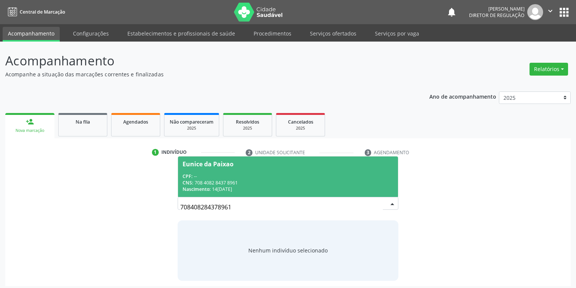
click at [245, 168] on span "Eunice da Paixao CPF: -- CNS: 708 4082 8437 8961 Nascimento: 14/01/1958" at bounding box center [288, 176] width 220 height 40
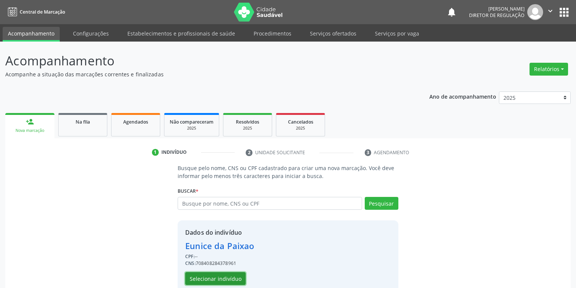
click at [201, 273] on button "Selecionar indivíduo" at bounding box center [215, 278] width 60 height 13
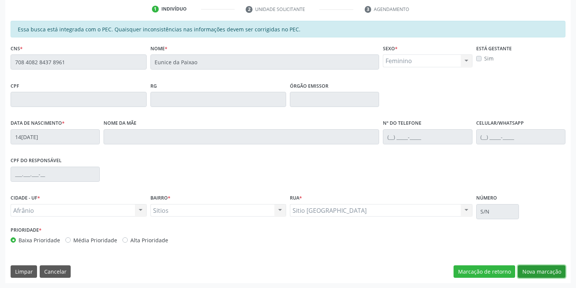
drag, startPoint x: 524, startPoint y: 270, endPoint x: 499, endPoint y: 261, distance: 26.8
click at [524, 269] on button "Nova marcação" at bounding box center [542, 271] width 48 height 13
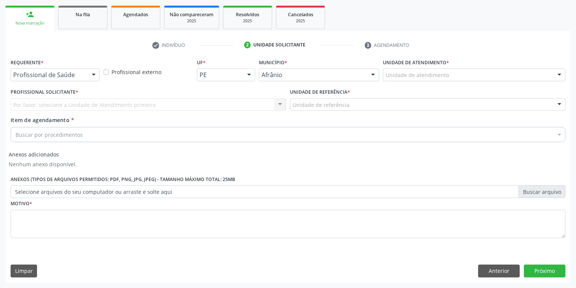
scroll to position [107, 0]
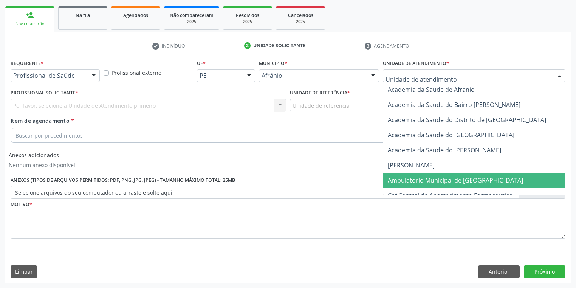
drag, startPoint x: 403, startPoint y: 183, endPoint x: 366, endPoint y: 144, distance: 54.0
click at [403, 182] on span "Ambulatorio Municipal de [GEOGRAPHIC_DATA]" at bounding box center [455, 180] width 135 height 8
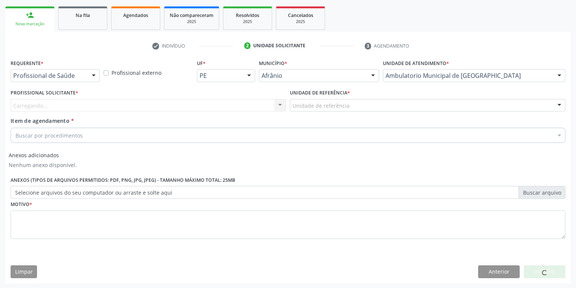
click at [317, 110] on div "Unidade de referência" at bounding box center [427, 105] width 275 height 13
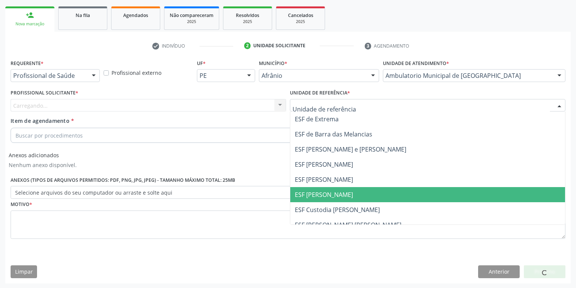
click at [320, 196] on span "ESF [PERSON_NAME]" at bounding box center [324, 194] width 58 height 8
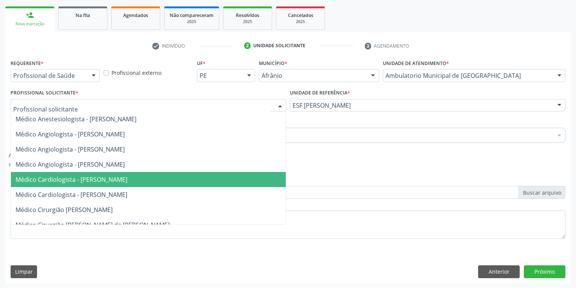
click at [73, 177] on span "Médico Cardiologista - [PERSON_NAME]" at bounding box center [71, 179] width 112 height 8
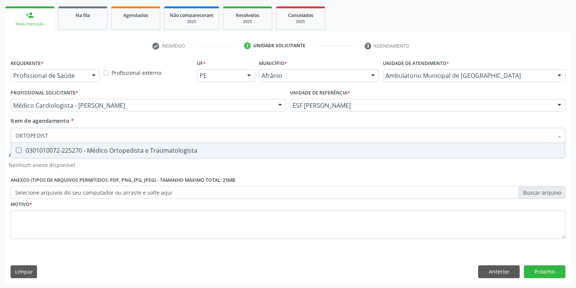
type input "ORTOPEDISTA"
drag, startPoint x: 53, startPoint y: 154, endPoint x: 47, endPoint y: 186, distance: 32.6
click at [53, 154] on span "0301010072-225270 - Médico Ortopedista e Traumatologista" at bounding box center [288, 150] width 554 height 15
checkbox Traumatologista "true"
click at [37, 223] on div "Requerente * Profissional de Saúde Profissional de Saúde Paciente Nenhum result…" at bounding box center [288, 153] width 555 height 192
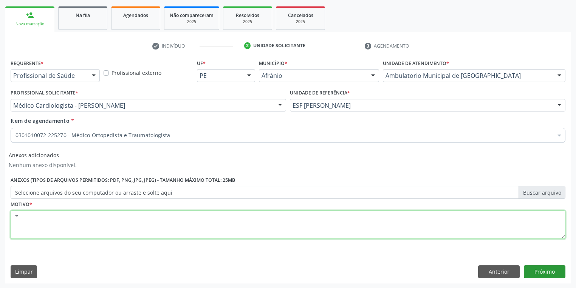
type textarea "*"
click at [538, 277] on button "Próximo" at bounding box center [545, 271] width 42 height 13
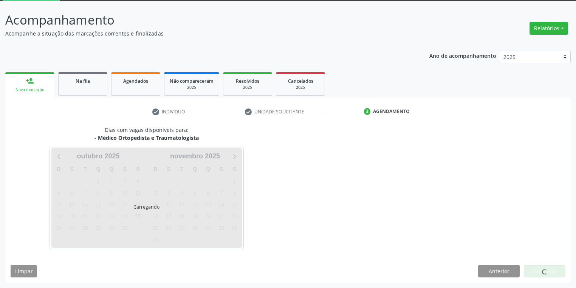
scroll to position [40, 0]
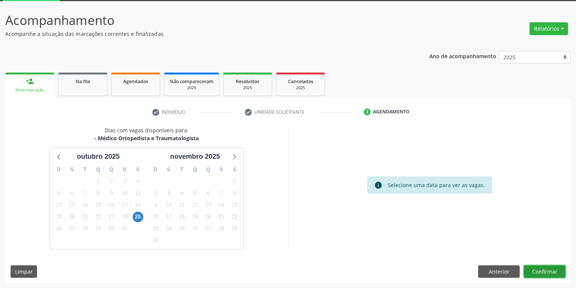
click at [533, 271] on button "Confirmar" at bounding box center [545, 271] width 42 height 13
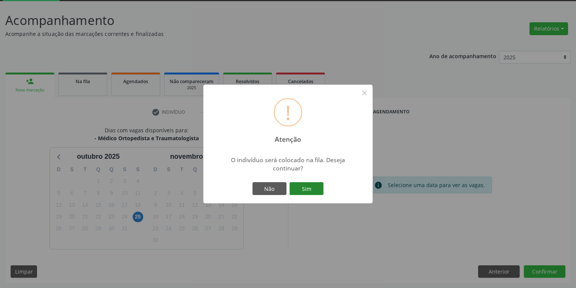
click at [304, 186] on button "Sim" at bounding box center [306, 188] width 34 height 13
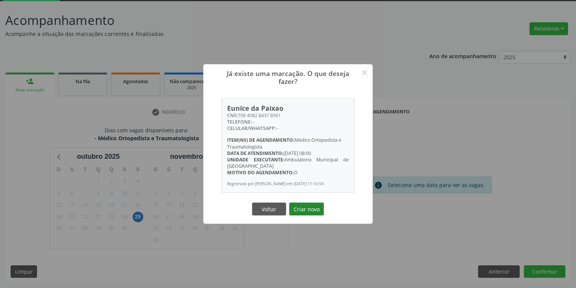
click at [311, 210] on button "Criar novo" at bounding box center [306, 209] width 35 height 13
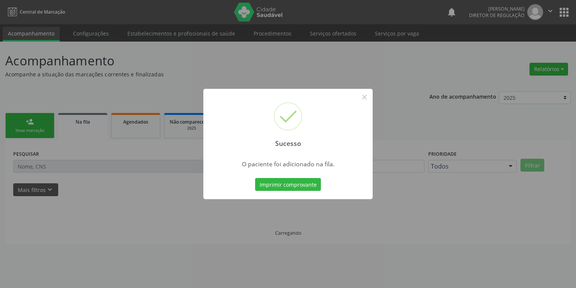
scroll to position [0, 0]
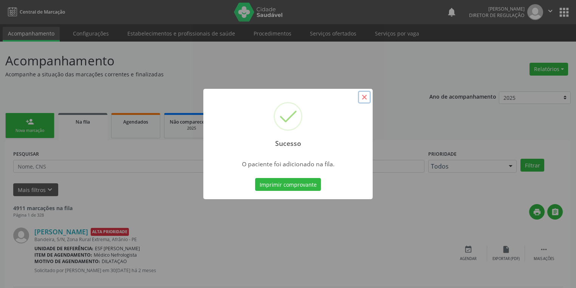
click at [362, 98] on button "×" at bounding box center [364, 97] width 13 height 13
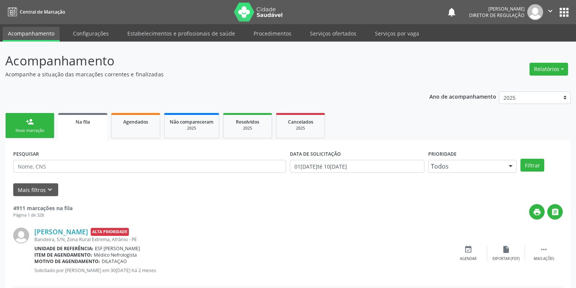
click at [37, 126] on link "person_add Nova marcação" at bounding box center [29, 125] width 49 height 25
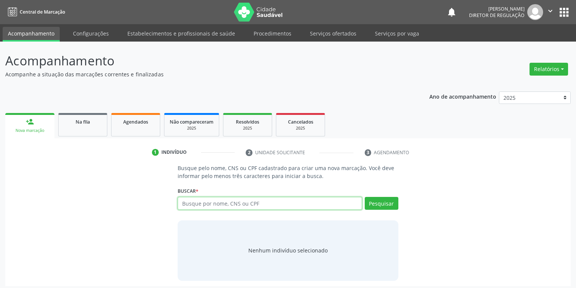
click at [193, 200] on input "text" at bounding box center [270, 203] width 184 height 13
type input "702305131147210"
click at [382, 206] on button "Pesquisar" at bounding box center [382, 203] width 34 height 13
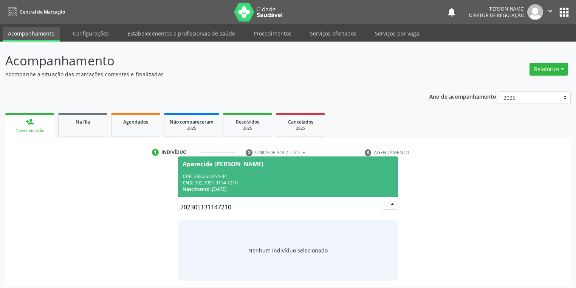
click at [245, 180] on div "CNS: 702 3051 3114 7210" at bounding box center [287, 182] width 211 height 6
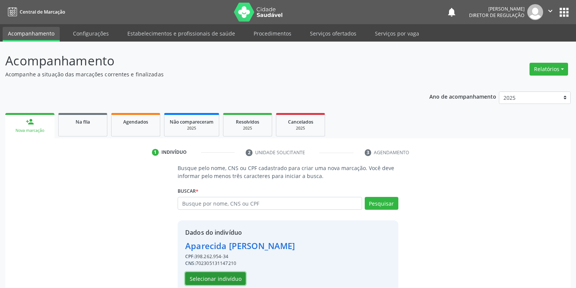
click at [199, 277] on button "Selecionar indivíduo" at bounding box center [215, 278] width 60 height 13
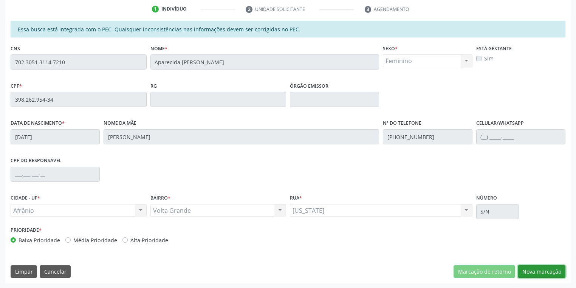
click at [527, 272] on button "Nova marcação" at bounding box center [542, 271] width 48 height 13
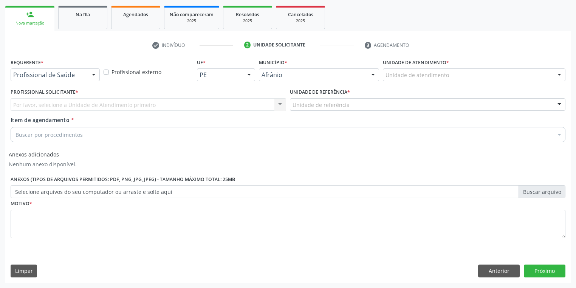
scroll to position [107, 0]
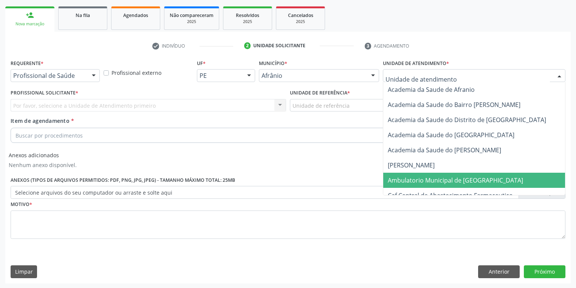
click at [411, 179] on span "Ambulatorio Municipal de [GEOGRAPHIC_DATA]" at bounding box center [455, 180] width 135 height 8
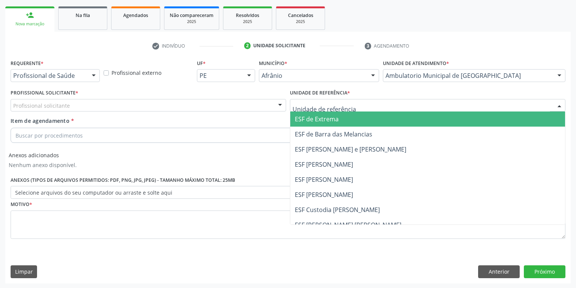
click at [313, 100] on div at bounding box center [427, 105] width 275 height 13
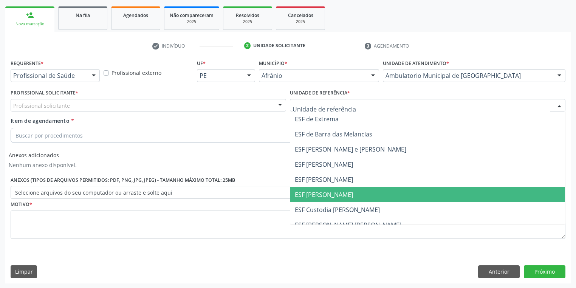
click at [322, 198] on span "ESF [PERSON_NAME]" at bounding box center [427, 194] width 275 height 15
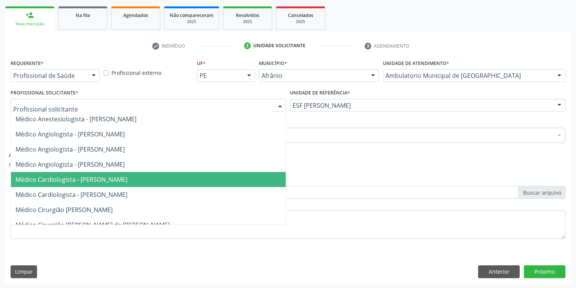
click at [85, 181] on span "Médico Cardiologista - [PERSON_NAME]" at bounding box center [71, 179] width 112 height 8
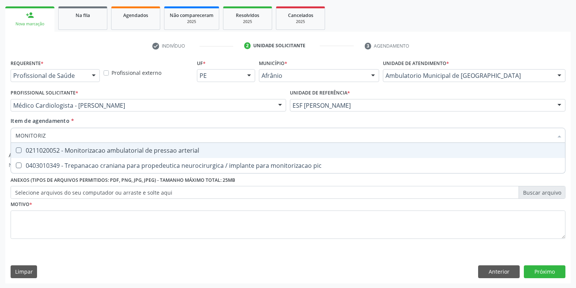
type input "MONITORIZA"
click at [64, 150] on div "0211020052 - Monitorizacao ambulatorial de pressao arterial" at bounding box center [287, 150] width 545 height 6
checkbox arterial "true"
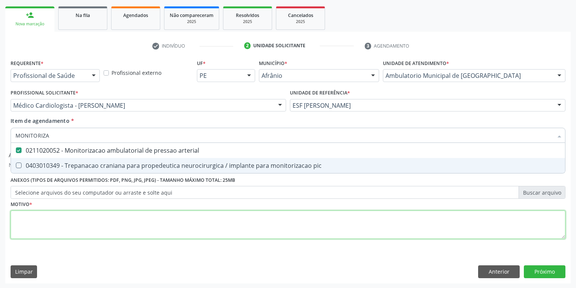
click at [51, 222] on div "Requerente * Profissional de Saúde Profissional de Saúde Paciente Nenhum result…" at bounding box center [288, 153] width 555 height 192
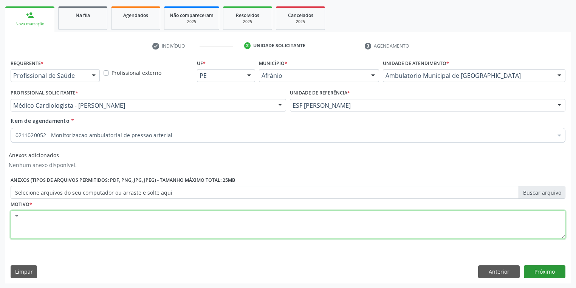
type textarea "*"
click at [540, 273] on button "Próximo" at bounding box center [545, 271] width 42 height 13
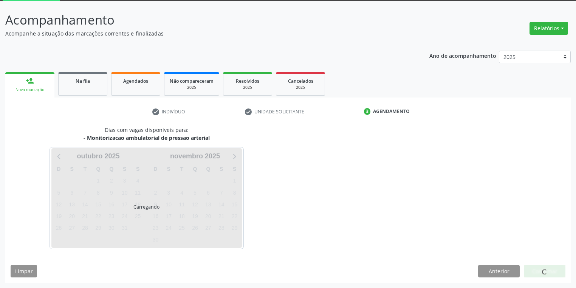
scroll to position [40, 0]
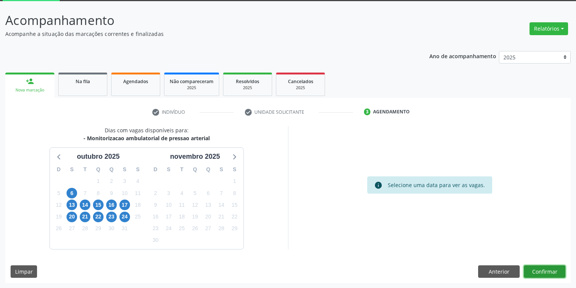
click at [536, 269] on button "Confirmar" at bounding box center [545, 271] width 42 height 13
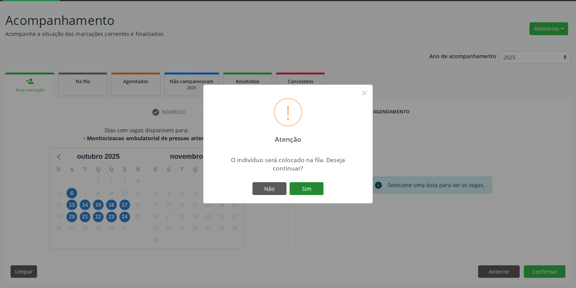
click at [296, 186] on button "Sim" at bounding box center [306, 188] width 34 height 13
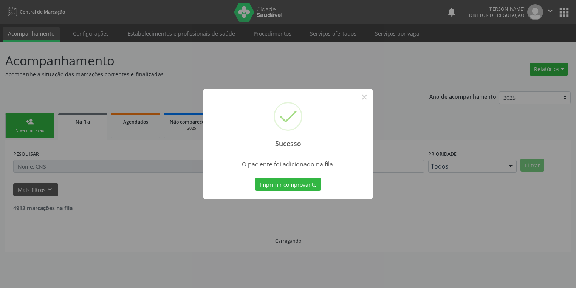
scroll to position [0, 0]
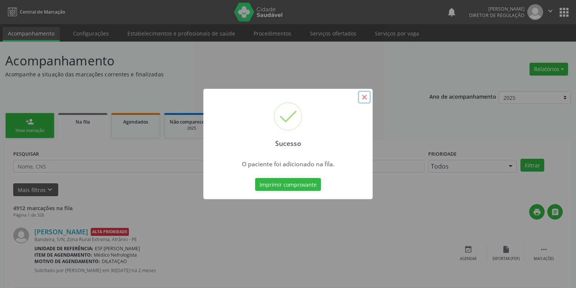
click at [361, 97] on button "×" at bounding box center [364, 97] width 13 height 13
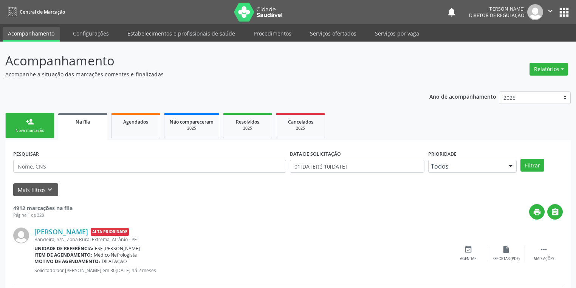
click at [34, 130] on div "Nova marcação" at bounding box center [30, 131] width 38 height 6
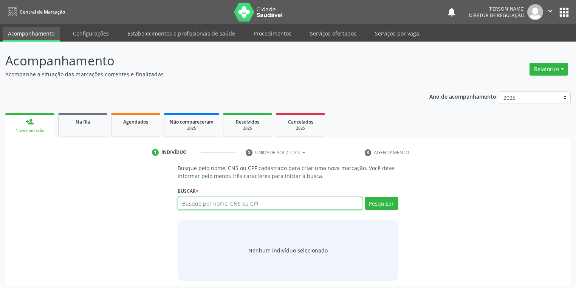
click at [203, 203] on input "text" at bounding box center [270, 203] width 184 height 13
type input "700002996591601"
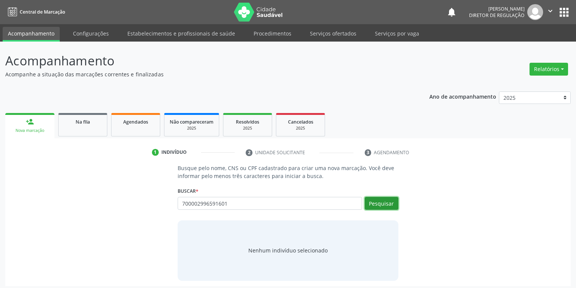
click at [376, 204] on button "Pesquisar" at bounding box center [382, 203] width 34 height 13
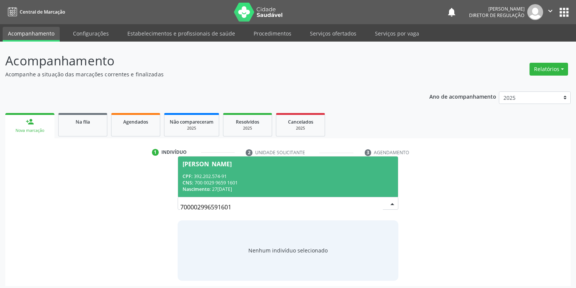
click at [199, 184] on div "CNS: 700 0029 9659 1601" at bounding box center [287, 182] width 211 height 6
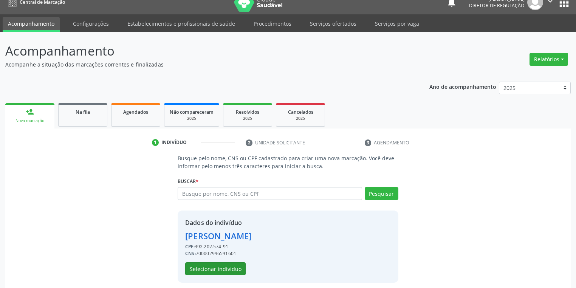
scroll to position [14, 0]
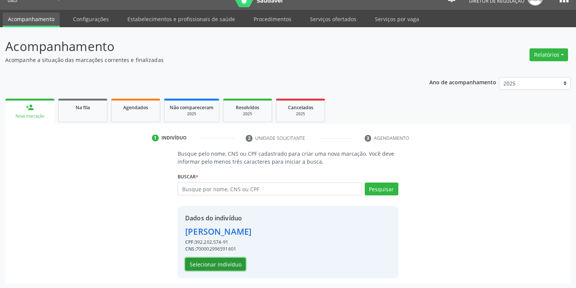
click at [204, 260] on button "Selecionar indivíduo" at bounding box center [215, 264] width 60 height 13
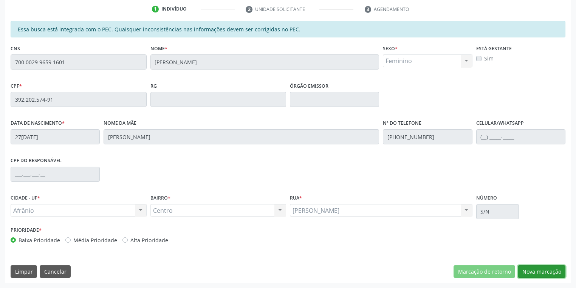
click at [527, 271] on button "Nova marcação" at bounding box center [542, 271] width 48 height 13
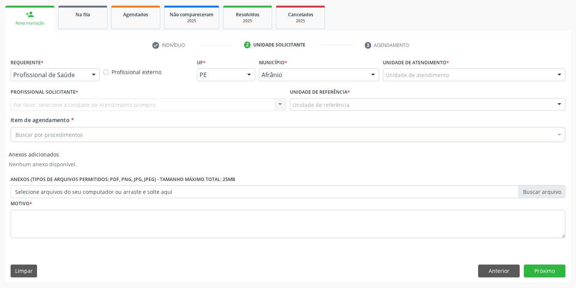
scroll to position [107, 0]
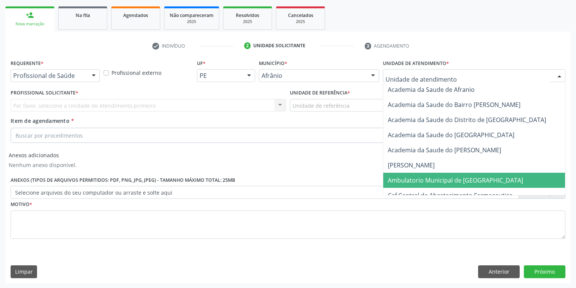
click at [408, 178] on span "Ambulatorio Municipal de [GEOGRAPHIC_DATA]" at bounding box center [455, 180] width 135 height 8
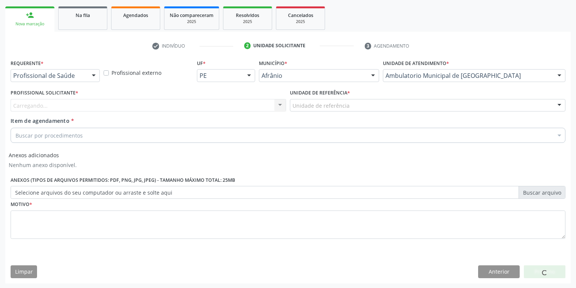
drag, startPoint x: 293, startPoint y: 101, endPoint x: 303, endPoint y: 130, distance: 30.6
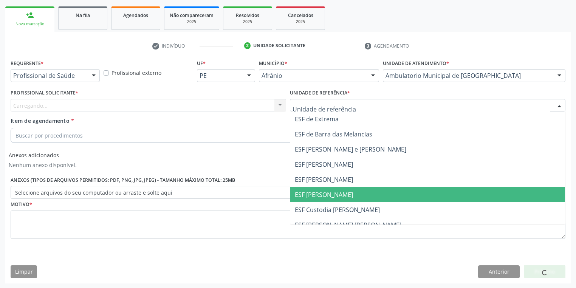
click at [308, 193] on span "ESF [PERSON_NAME]" at bounding box center [324, 194] width 58 height 8
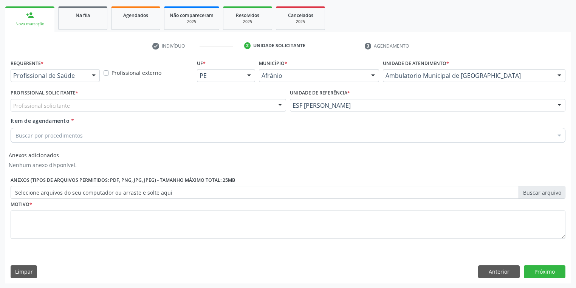
click at [76, 105] on div "Profissional solicitante" at bounding box center [148, 105] width 275 height 13
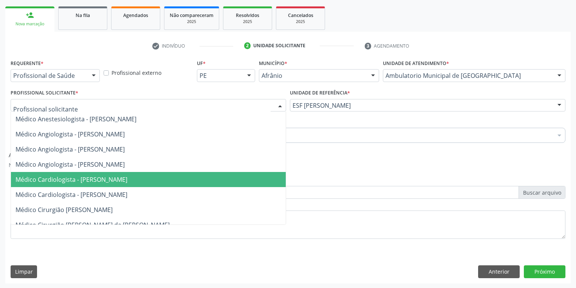
click at [84, 174] on span "Médico Cardiologista - [PERSON_NAME]" at bounding box center [148, 179] width 275 height 15
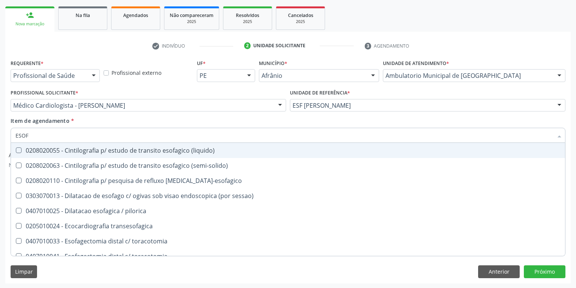
type input "ESOFA"
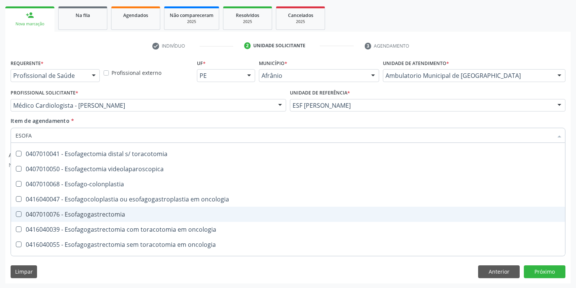
scroll to position [121, 0]
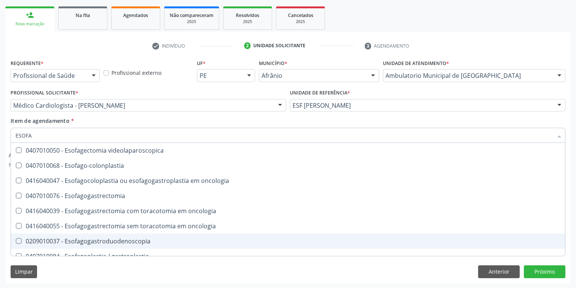
click at [120, 241] on div "0209010037 - Esofagogastroduodenoscopia" at bounding box center [287, 241] width 545 height 6
checkbox Esofagogastroduodenoscopia "true"
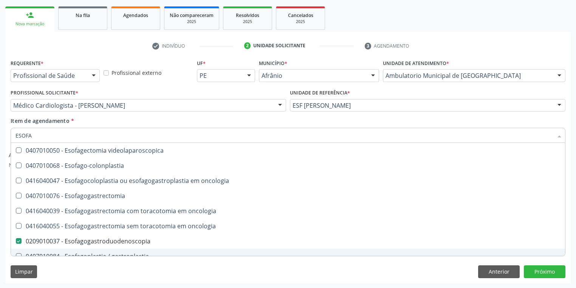
click at [73, 271] on div "Limpar Anterior Próximo" at bounding box center [288, 271] width 555 height 13
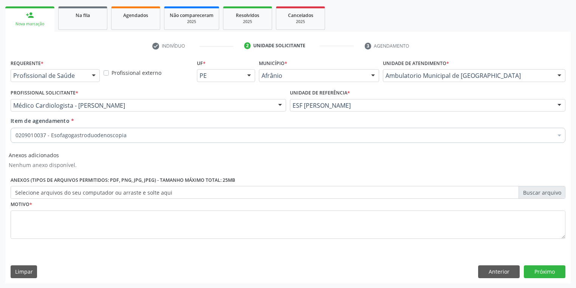
scroll to position [0, 0]
click at [46, 222] on textarea at bounding box center [288, 224] width 555 height 29
type textarea "*"
click at [533, 274] on button "Próximo" at bounding box center [545, 271] width 42 height 13
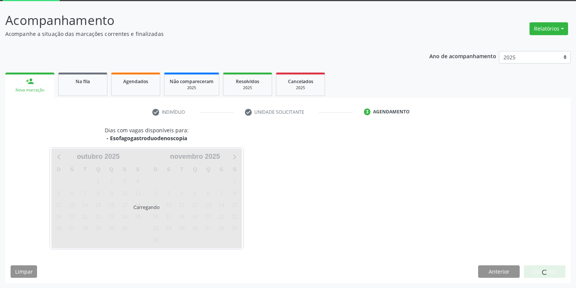
scroll to position [62, 0]
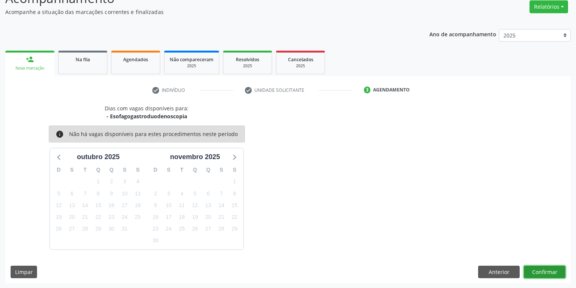
click at [540, 269] on button "Confirmar" at bounding box center [545, 272] width 42 height 13
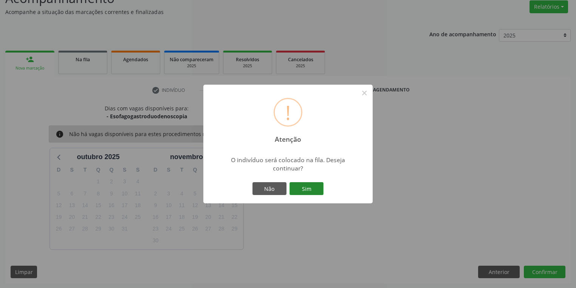
click at [314, 189] on button "Sim" at bounding box center [306, 188] width 34 height 13
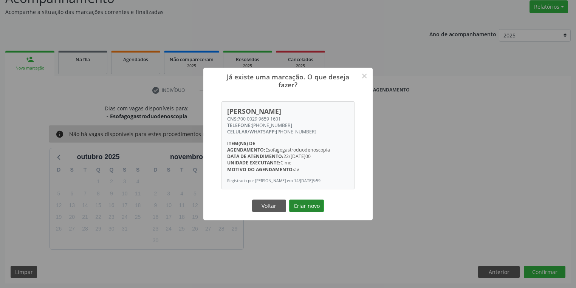
click at [308, 204] on button "Criar novo" at bounding box center [306, 205] width 35 height 13
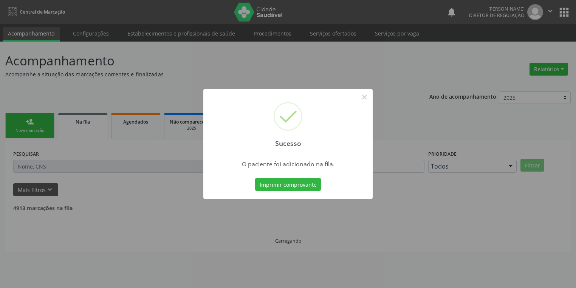
scroll to position [0, 0]
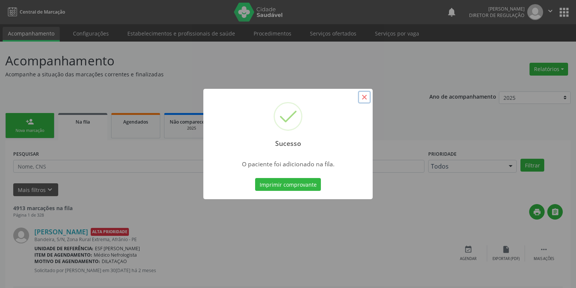
click at [363, 98] on button "×" at bounding box center [364, 97] width 13 height 13
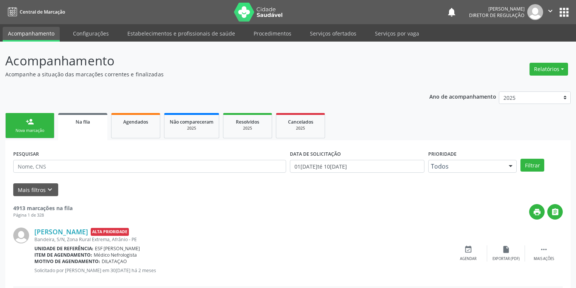
click at [42, 125] on link "person_add Nova marcação" at bounding box center [29, 125] width 49 height 25
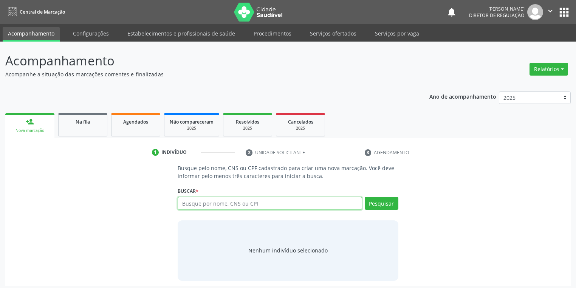
click at [195, 205] on input "text" at bounding box center [270, 203] width 184 height 13
type input "708503378653073"
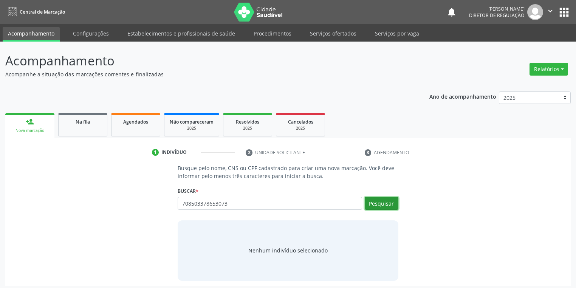
click at [378, 203] on button "Pesquisar" at bounding box center [382, 203] width 34 height 13
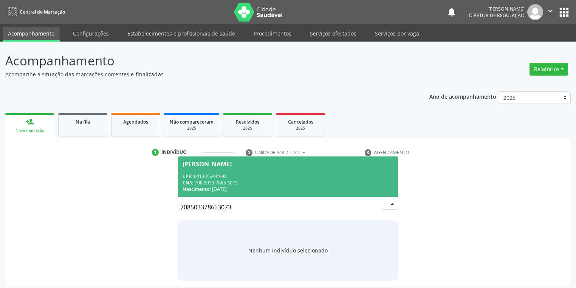
click at [267, 169] on span "Daniel Nonato da Silva CPF: 041.925.944-98 CNS: 708 5033 7865 3073 Nascimento: …" at bounding box center [288, 176] width 220 height 40
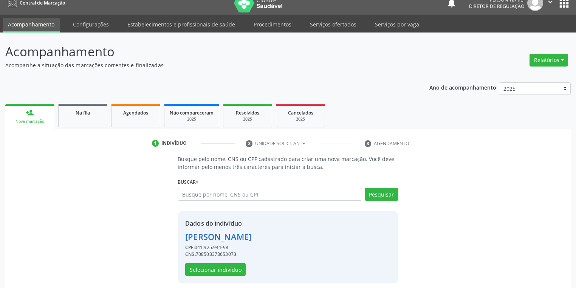
scroll to position [14, 0]
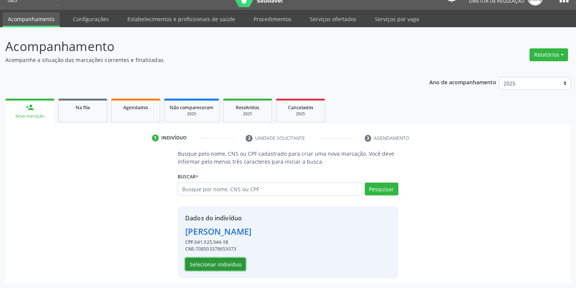
click at [216, 260] on button "Selecionar indivíduo" at bounding box center [215, 264] width 60 height 13
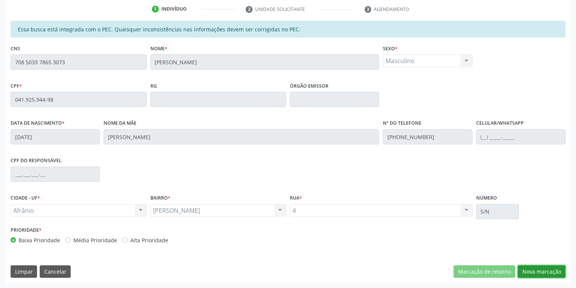
click at [527, 270] on button "Nova marcação" at bounding box center [542, 271] width 48 height 13
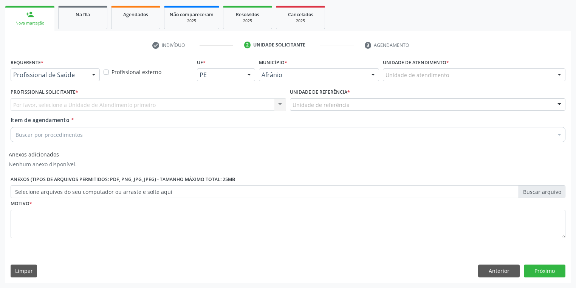
scroll to position [107, 0]
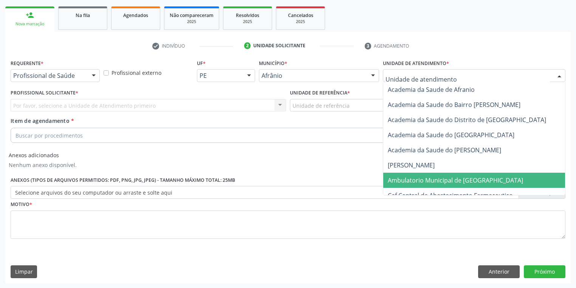
drag, startPoint x: 405, startPoint y: 183, endPoint x: 337, endPoint y: 150, distance: 75.4
click at [405, 183] on span "Ambulatorio Municipal de [GEOGRAPHIC_DATA]" at bounding box center [455, 180] width 135 height 8
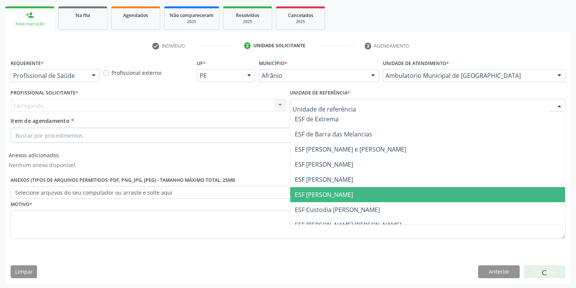
click at [309, 192] on span "ESF [PERSON_NAME]" at bounding box center [324, 194] width 58 height 8
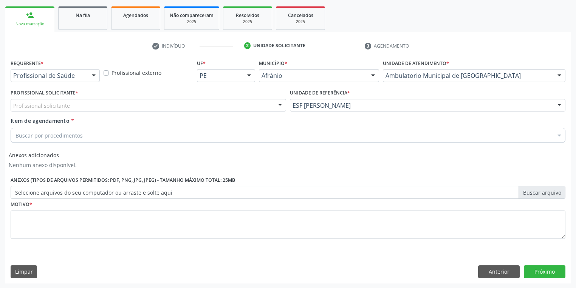
click at [80, 106] on div "Profissional solicitante" at bounding box center [148, 105] width 275 height 13
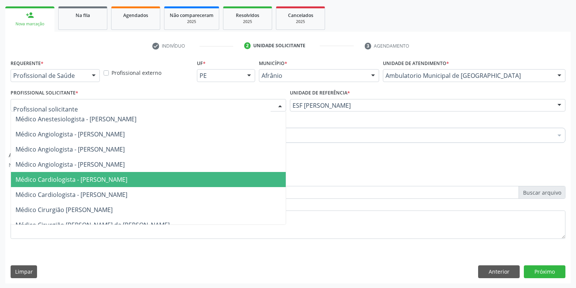
click at [91, 177] on span "Médico Cardiologista - [PERSON_NAME]" at bounding box center [71, 179] width 112 height 8
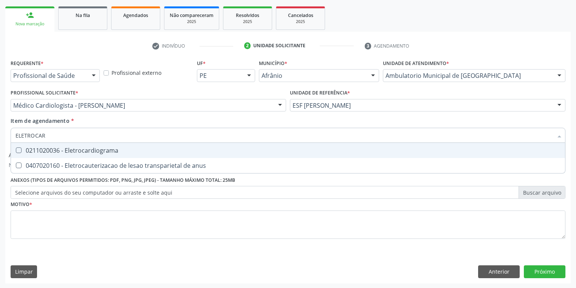
type input "ELETROCARD"
click at [53, 150] on div "0211020036 - Eletrocardiograma" at bounding box center [287, 150] width 545 height 6
checkbox Eletrocardiograma "true"
click at [48, 215] on div "Requerente * Profissional de Saúde Profissional de Saúde Paciente Nenhum result…" at bounding box center [288, 153] width 555 height 192
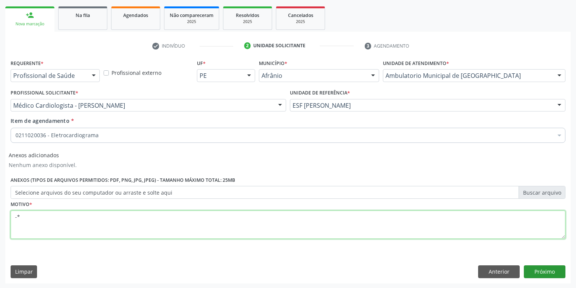
type textarea "-*"
click at [542, 268] on button "Próximo" at bounding box center [545, 271] width 42 height 13
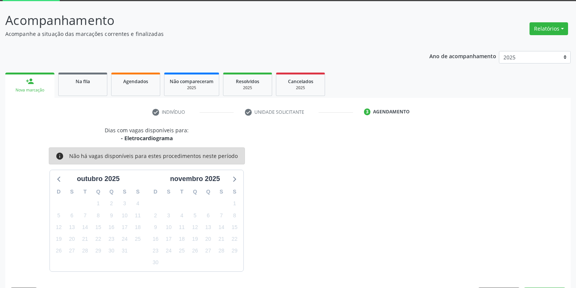
scroll to position [62, 0]
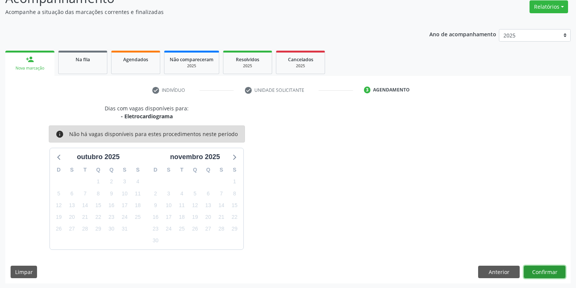
click at [532, 272] on button "Confirmar" at bounding box center [545, 272] width 42 height 13
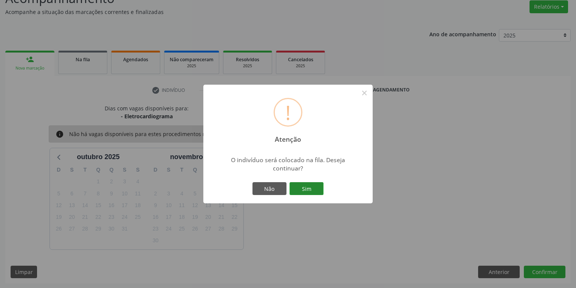
click at [310, 192] on button "Sim" at bounding box center [306, 188] width 34 height 13
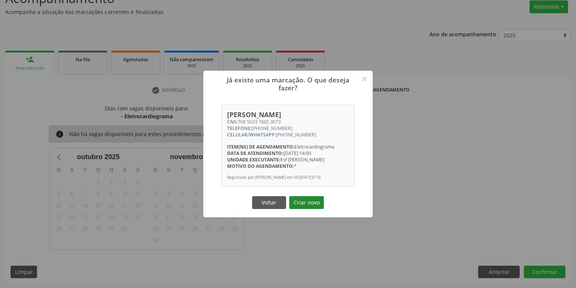
click at [307, 207] on button "Criar novo" at bounding box center [306, 202] width 35 height 13
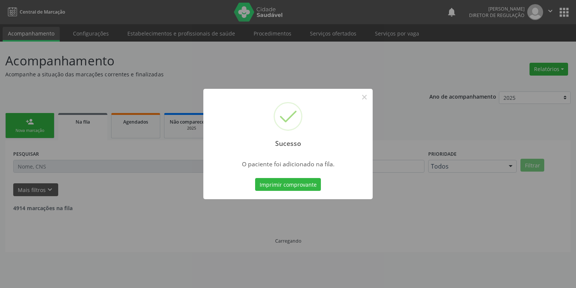
scroll to position [0, 0]
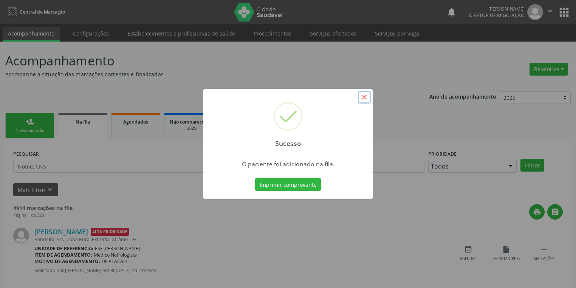
click at [363, 97] on button "×" at bounding box center [364, 97] width 13 height 13
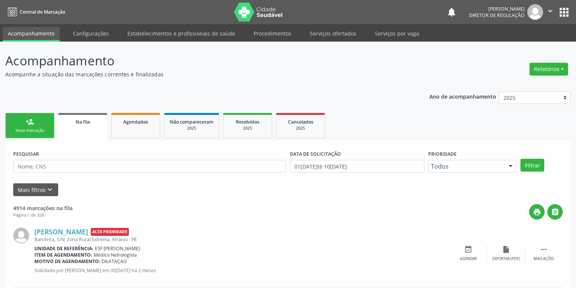
click at [29, 123] on div "person_add" at bounding box center [30, 121] width 8 height 8
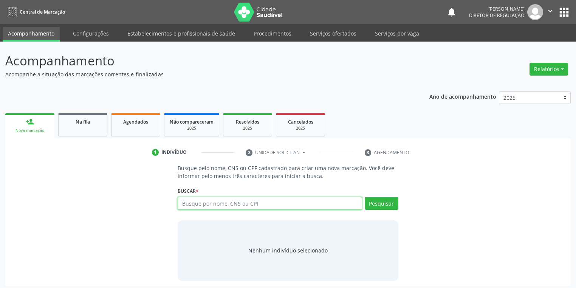
click at [186, 204] on input "text" at bounding box center [270, 203] width 184 height 13
type input "700002996591601"
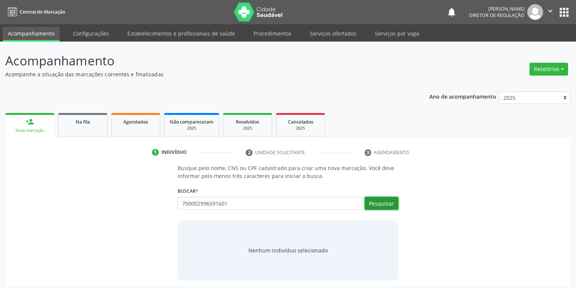
click at [388, 204] on button "Pesquisar" at bounding box center [382, 203] width 34 height 13
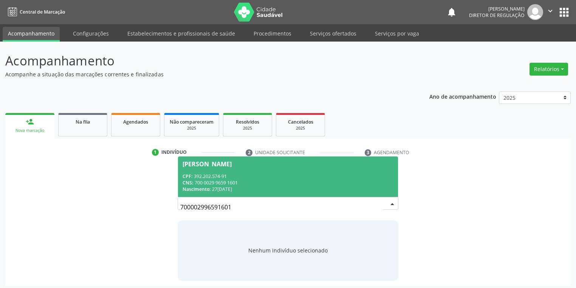
click at [237, 180] on div "CNS: 700 0029 9659 1601" at bounding box center [287, 182] width 211 height 6
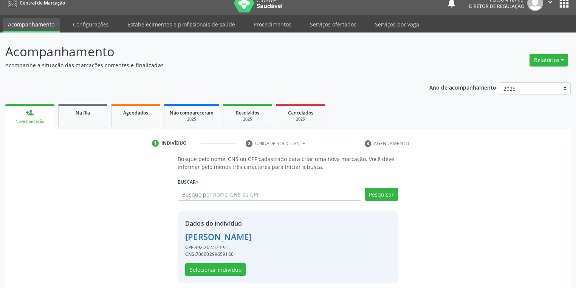
scroll to position [14, 0]
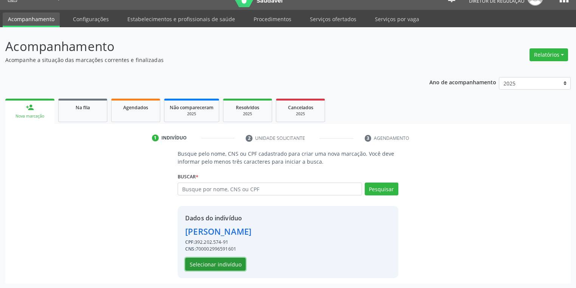
click at [215, 263] on button "Selecionar indivíduo" at bounding box center [215, 264] width 60 height 13
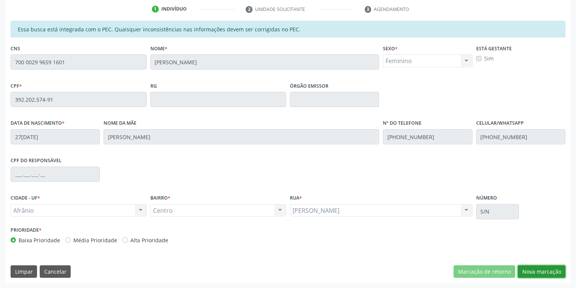
click at [529, 272] on button "Nova marcação" at bounding box center [542, 271] width 48 height 13
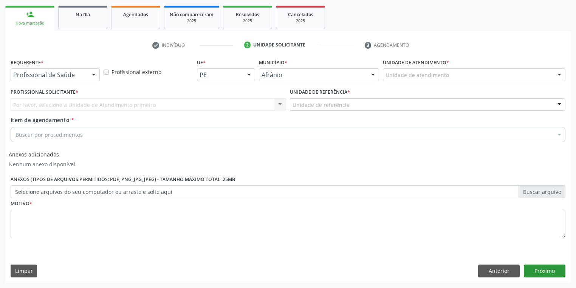
scroll to position [107, 0]
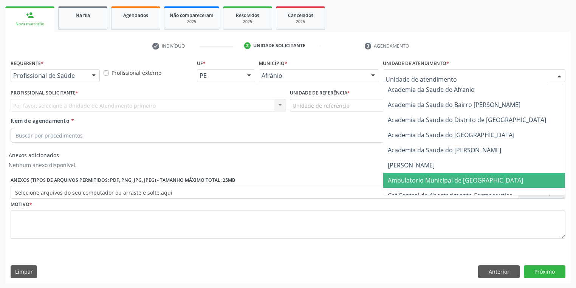
click at [409, 177] on span "Ambulatorio Municipal de [GEOGRAPHIC_DATA]" at bounding box center [455, 180] width 135 height 8
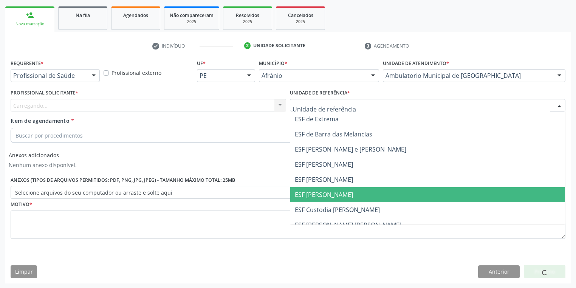
click at [309, 190] on span "ESF [PERSON_NAME]" at bounding box center [324, 194] width 58 height 8
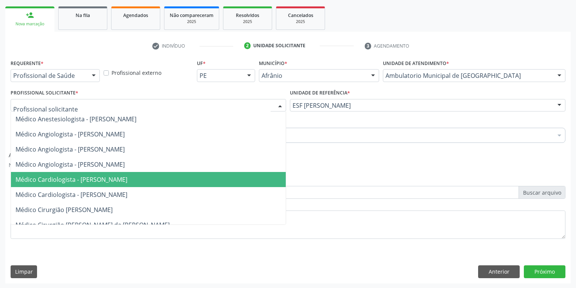
click at [74, 179] on span "Médico Cardiologista - [PERSON_NAME]" at bounding box center [71, 179] width 112 height 8
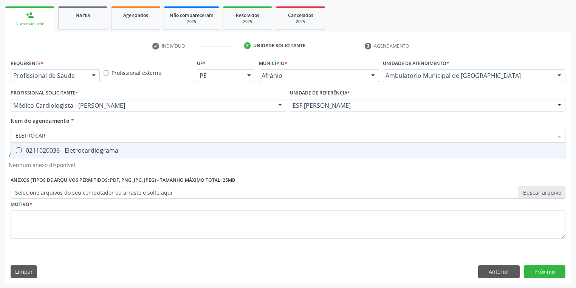
type input "ELETROCARD"
click at [46, 150] on div "0211020036 - Eletrocardiograma" at bounding box center [287, 150] width 545 height 6
checkbox Eletrocardiograma "true"
click at [25, 231] on div "Requerente * Profissional de Saúde Profissional de Saúde Paciente Nenhum result…" at bounding box center [288, 153] width 555 height 192
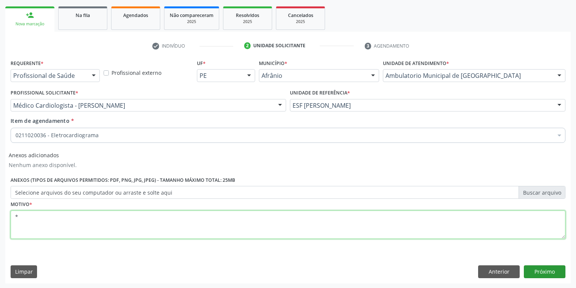
type textarea "*"
click at [544, 270] on button "Próximo" at bounding box center [545, 271] width 42 height 13
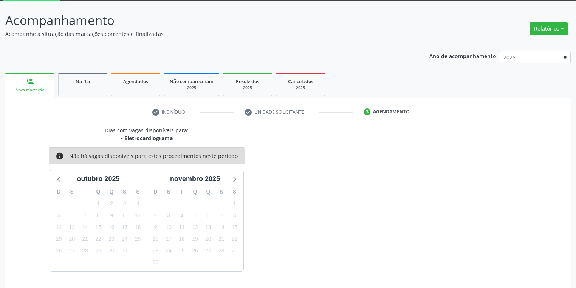
scroll to position [62, 0]
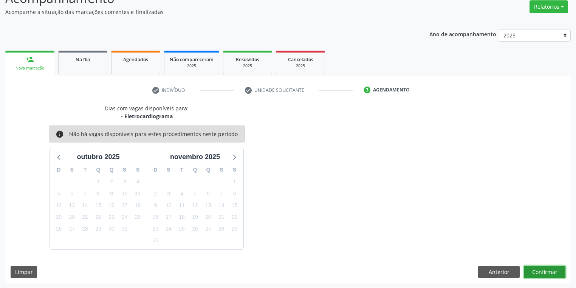
click at [541, 269] on button "Confirmar" at bounding box center [545, 272] width 42 height 13
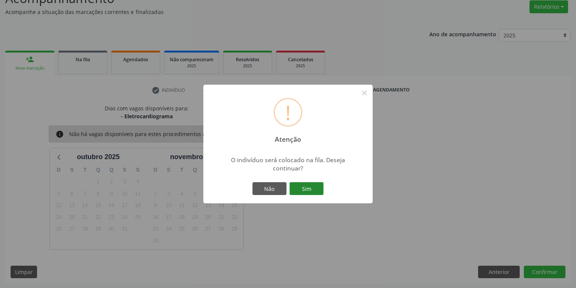
click at [311, 189] on button "Sim" at bounding box center [306, 188] width 34 height 13
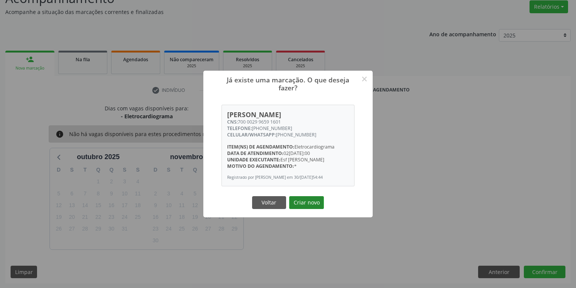
click at [307, 205] on button "Criar novo" at bounding box center [306, 202] width 35 height 13
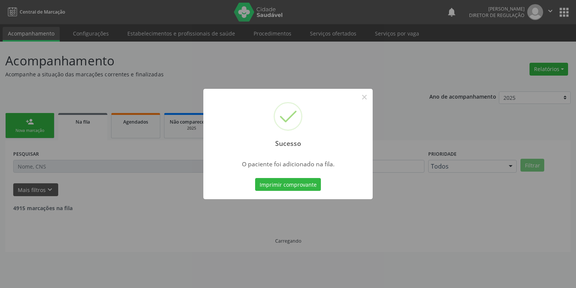
scroll to position [0, 0]
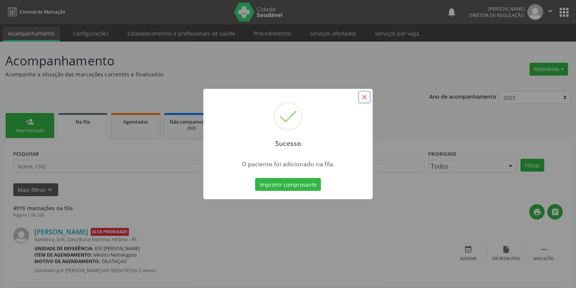
click at [365, 97] on button "×" at bounding box center [364, 97] width 13 height 13
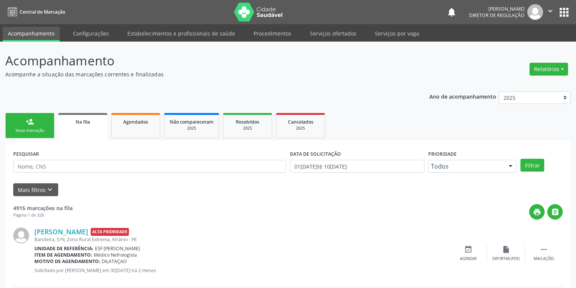
click at [45, 128] on div "Nova marcação" at bounding box center [30, 131] width 38 height 6
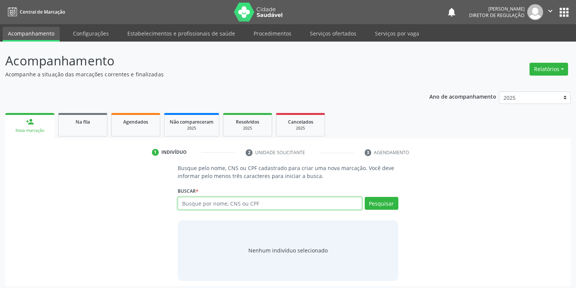
click at [193, 205] on input "text" at bounding box center [270, 203] width 184 height 13
click at [193, 205] on input "-=" at bounding box center [270, 203] width 184 height 13
type input "-"
type input "39220257491"
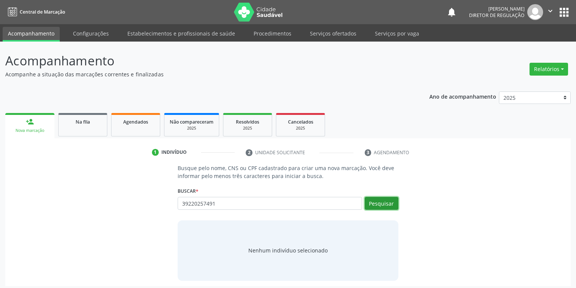
click at [376, 202] on button "Pesquisar" at bounding box center [382, 203] width 34 height 13
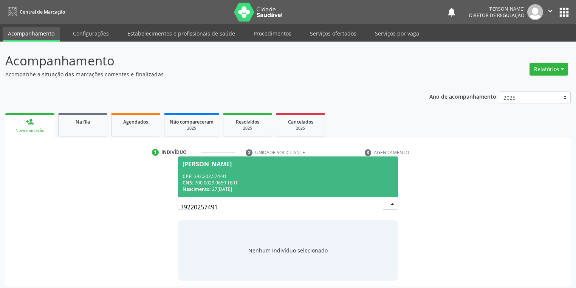
click at [233, 178] on div "CPF: 392.202.574-91" at bounding box center [287, 176] width 211 height 6
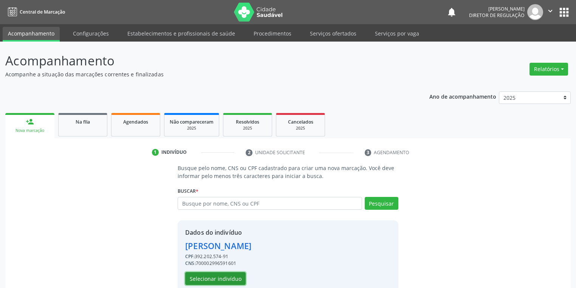
click at [206, 275] on button "Selecionar indivíduo" at bounding box center [215, 278] width 60 height 13
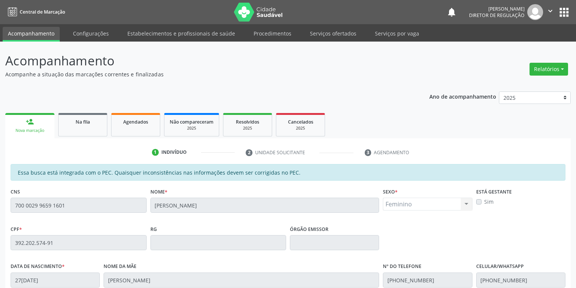
scroll to position [143, 0]
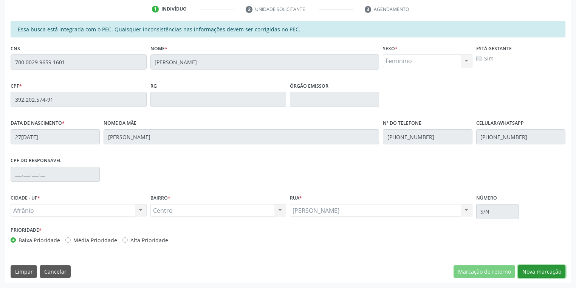
click at [533, 269] on button "Nova marcação" at bounding box center [542, 271] width 48 height 13
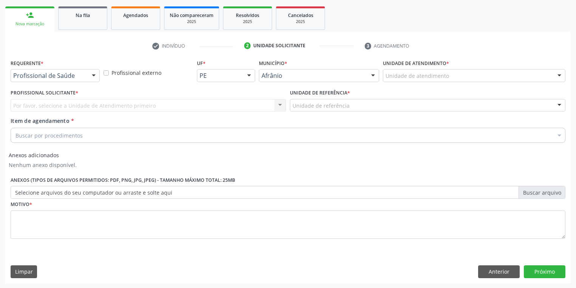
click at [401, 80] on div "Unidade de atendimento" at bounding box center [474, 75] width 182 height 13
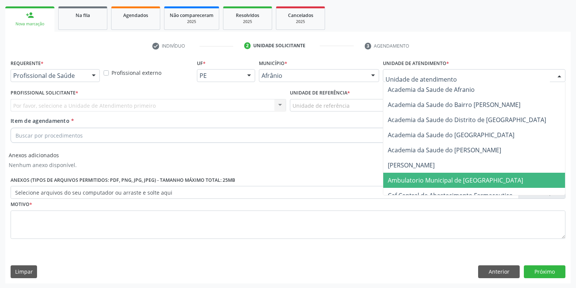
click at [410, 174] on span "Ambulatorio Municipal de [GEOGRAPHIC_DATA]" at bounding box center [475, 180] width 184 height 15
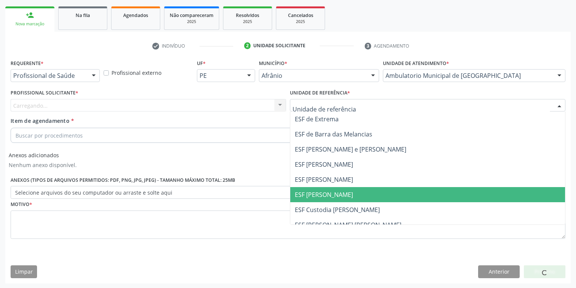
click at [314, 190] on span "ESF [PERSON_NAME]" at bounding box center [324, 194] width 58 height 8
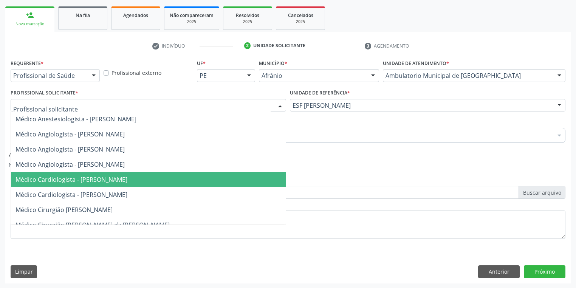
click at [73, 181] on span "Médico Cardiologista - [PERSON_NAME]" at bounding box center [71, 179] width 112 height 8
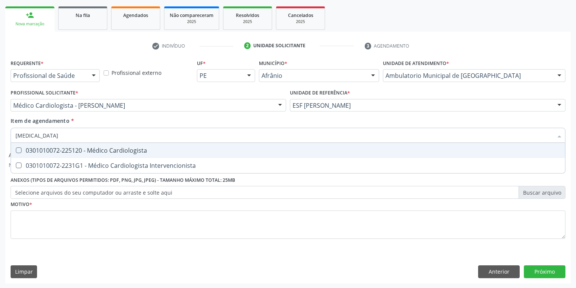
type input "CARDIOLOGISTA"
click at [44, 147] on div "0301010072-225120 - Médico Cardiologista" at bounding box center [287, 150] width 545 height 6
checkbox Cardiologista "true"
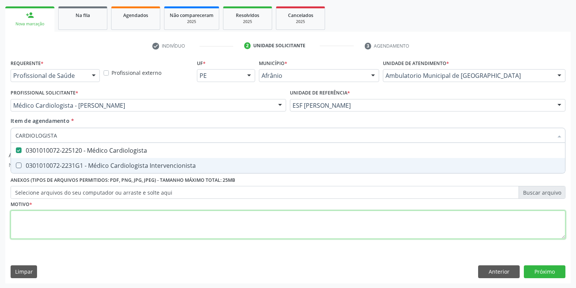
click at [34, 215] on div "Requerente * Profissional de Saúde Profissional de Saúde Paciente Nenhum result…" at bounding box center [288, 153] width 555 height 192
checkbox Intervencionista "true"
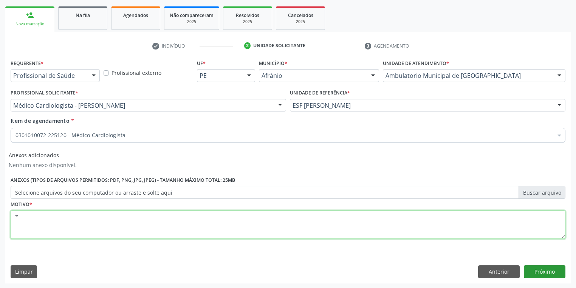
type textarea "*"
click at [533, 269] on button "Próximo" at bounding box center [545, 271] width 42 height 13
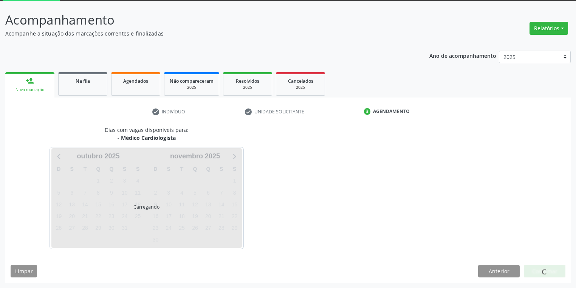
scroll to position [40, 0]
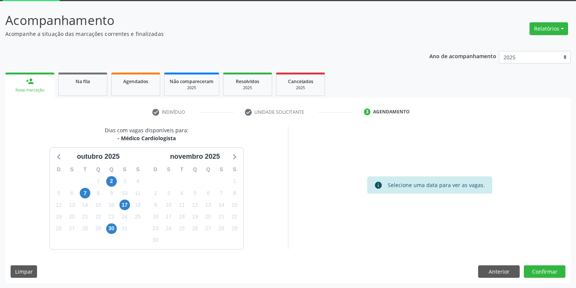
click at [554, 279] on div "Dias com vagas disponíveis para: - Médico Cardiologista outubro 2025 D S T Q Q …" at bounding box center [287, 204] width 565 height 157
click at [535, 270] on button "Confirmar" at bounding box center [545, 271] width 42 height 13
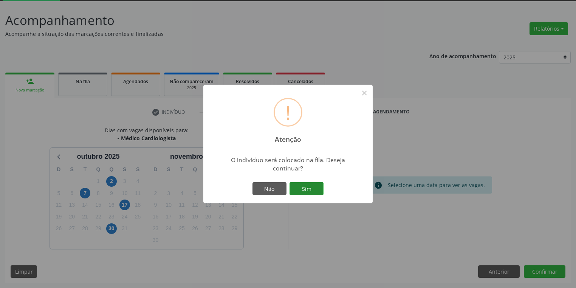
click at [316, 187] on button "Sim" at bounding box center [306, 188] width 34 height 13
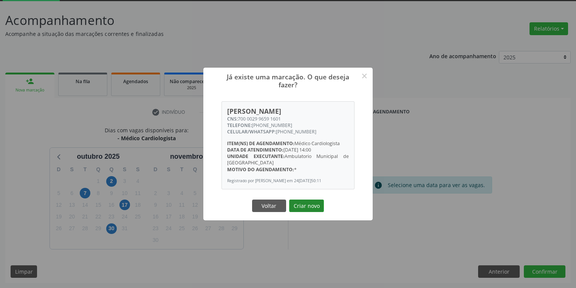
click at [314, 210] on button "Criar novo" at bounding box center [306, 205] width 35 height 13
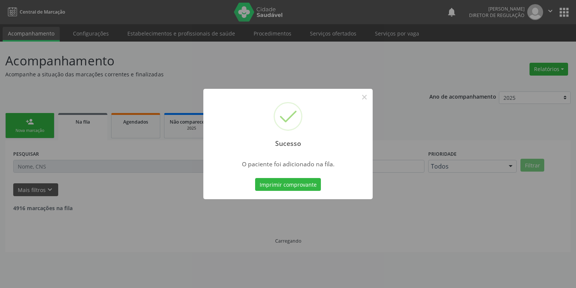
scroll to position [0, 0]
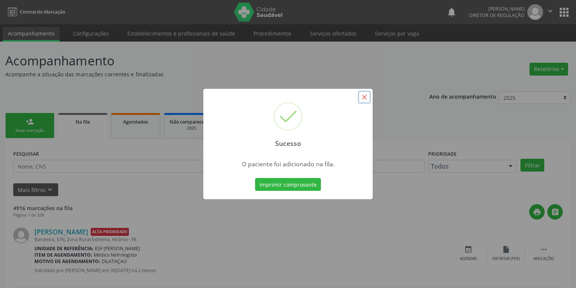
click at [361, 97] on button "×" at bounding box center [364, 97] width 13 height 13
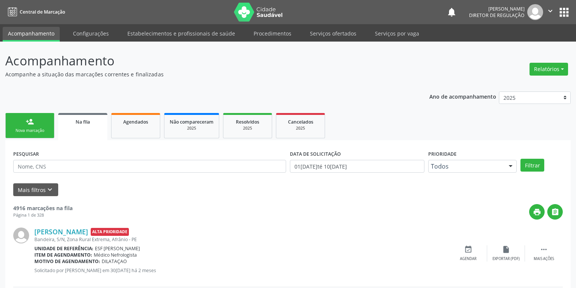
click at [45, 124] on link "person_add Nova marcação" at bounding box center [29, 125] width 49 height 25
drag, startPoint x: 45, startPoint y: 124, endPoint x: 42, endPoint y: 116, distance: 8.1
click at [45, 122] on link "person_add Nova marcação" at bounding box center [29, 125] width 49 height 25
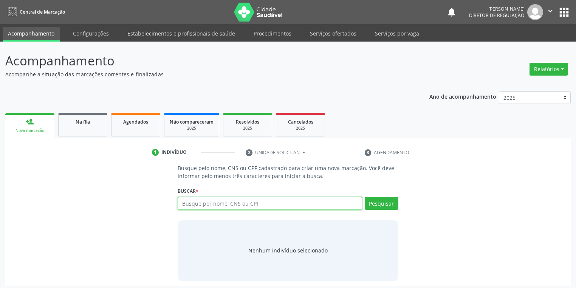
click at [189, 201] on input "text" at bounding box center [270, 203] width 184 height 13
type input "706405115051184"
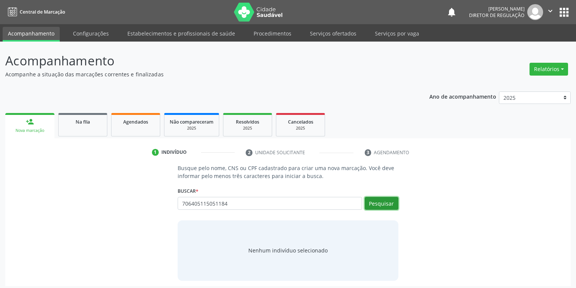
click at [383, 200] on button "Pesquisar" at bounding box center [382, 203] width 34 height 13
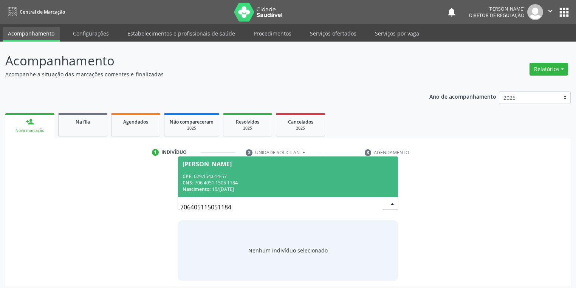
click at [234, 184] on div "CNS: 706 4051 1505 1184" at bounding box center [287, 182] width 211 height 6
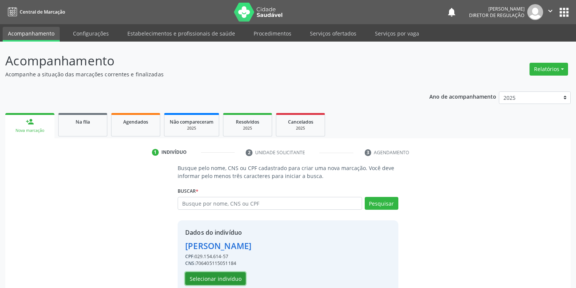
click at [223, 278] on button "Selecionar indivíduo" at bounding box center [215, 278] width 60 height 13
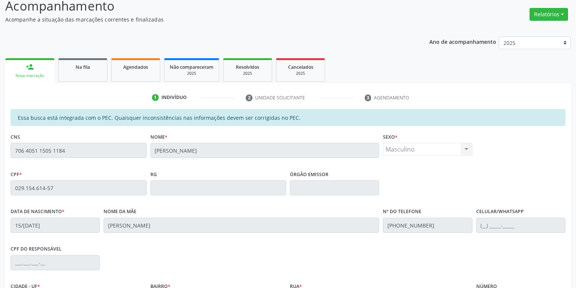
scroll to position [143, 0]
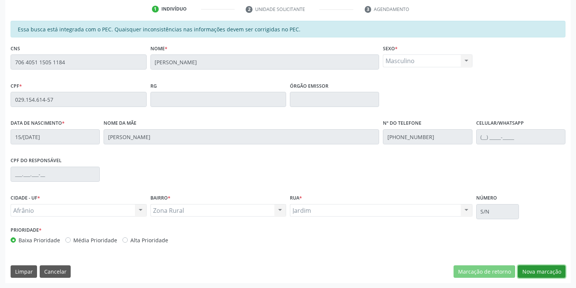
click at [530, 269] on button "Nova marcação" at bounding box center [542, 271] width 48 height 13
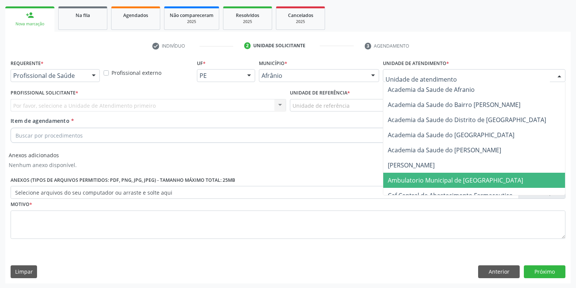
drag, startPoint x: 408, startPoint y: 178, endPoint x: 378, endPoint y: 157, distance: 36.8
click at [408, 178] on span "Ambulatorio Municipal de [GEOGRAPHIC_DATA]" at bounding box center [455, 180] width 135 height 8
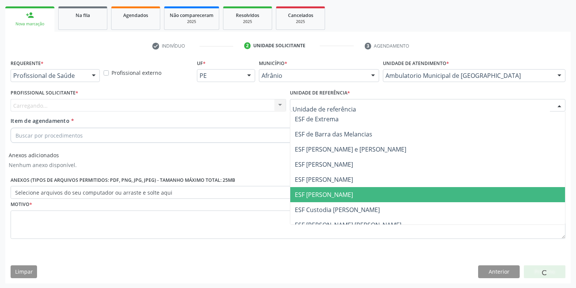
click at [309, 196] on span "ESF [PERSON_NAME]" at bounding box center [324, 194] width 58 height 8
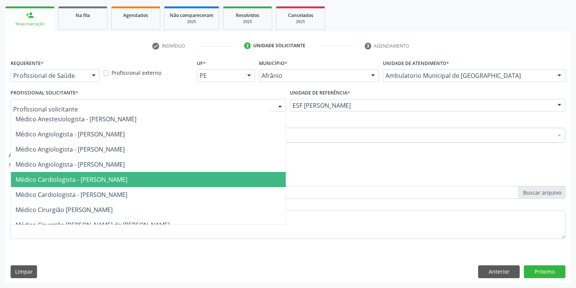
click at [47, 181] on span "Médico Cardiologista - [PERSON_NAME]" at bounding box center [71, 179] width 112 height 8
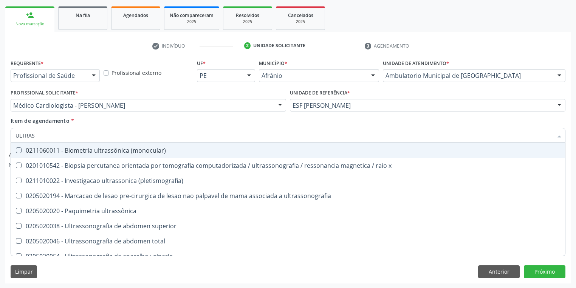
type input "ULTRASS"
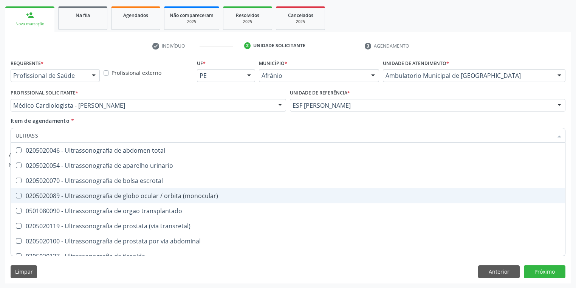
scroll to position [121, 0]
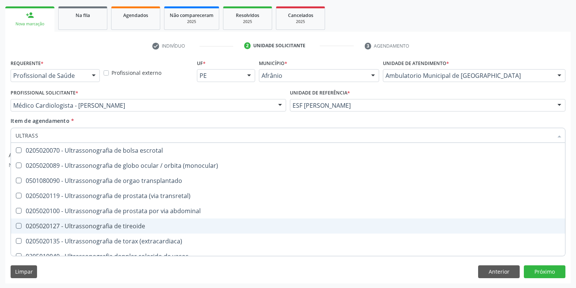
click at [131, 229] on div "0205020127 - Ultrassonografia de tireoide" at bounding box center [287, 226] width 545 height 6
checkbox tireoide "true"
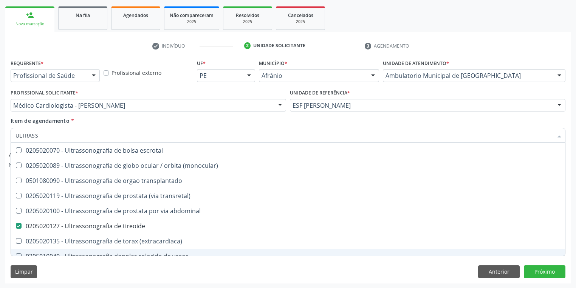
click at [70, 272] on div "Limpar Anterior Próximo" at bounding box center [288, 271] width 555 height 13
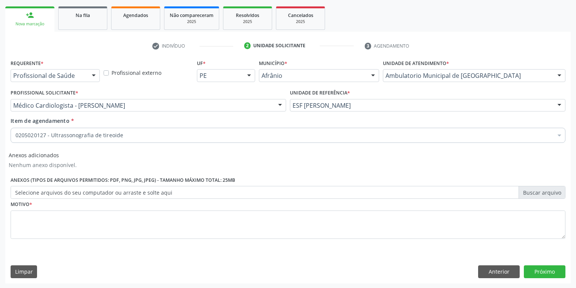
click at [41, 113] on span "0604320140 - Abatacepte 125 mg injetável (por seringa preenchida)" at bounding box center [306, 104] width 591 height 15
click at [41, 220] on textarea at bounding box center [288, 224] width 555 height 29
type textarea "*"
click at [546, 270] on button "Próximo" at bounding box center [545, 271] width 42 height 13
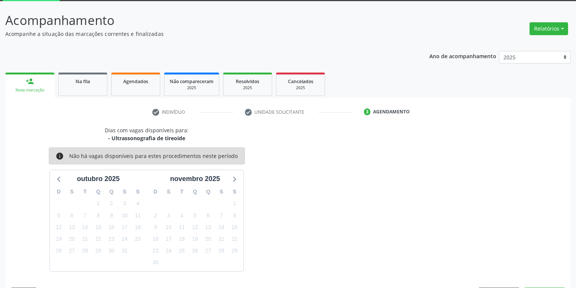
scroll to position [62, 0]
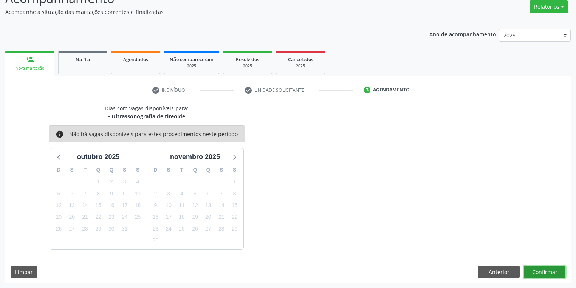
click at [549, 274] on button "Confirmar" at bounding box center [545, 272] width 42 height 13
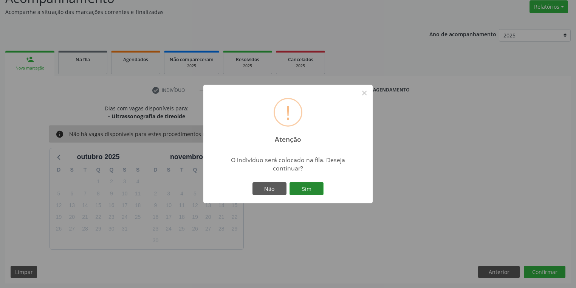
click at [310, 188] on button "Sim" at bounding box center [306, 188] width 34 height 13
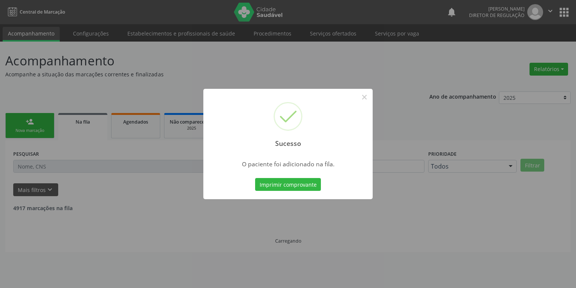
scroll to position [0, 0]
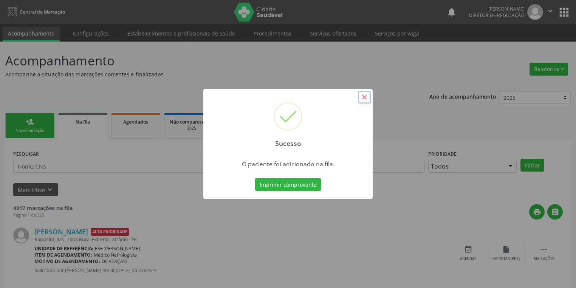
click at [362, 94] on button "×" at bounding box center [364, 97] width 13 height 13
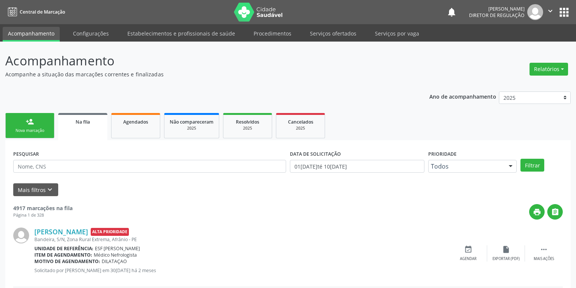
click at [18, 125] on link "person_add Nova marcação" at bounding box center [29, 125] width 49 height 25
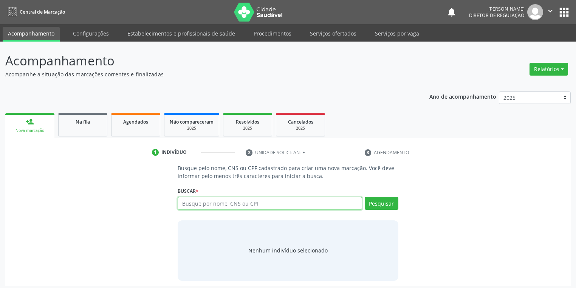
click at [214, 207] on input "text" at bounding box center [270, 203] width 184 height 13
type input "700403331524450"
click at [380, 202] on button "Pesquisar" at bounding box center [382, 203] width 34 height 13
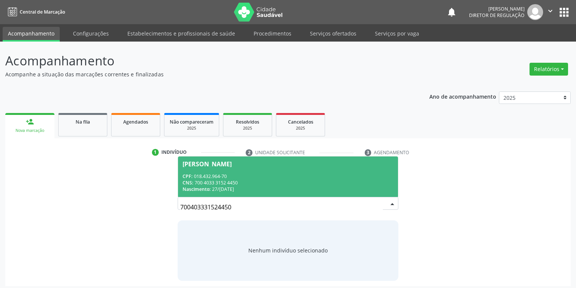
click at [282, 180] on div "CNS: 700 4033 3152 4450" at bounding box center [287, 182] width 211 height 6
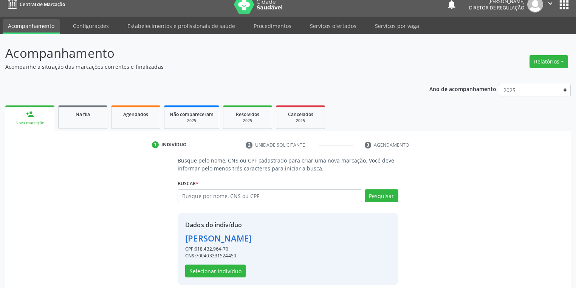
scroll to position [14, 0]
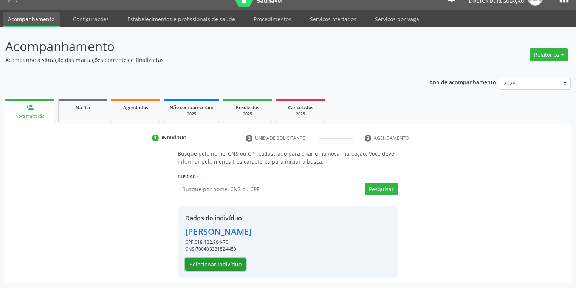
click at [226, 263] on button "Selecionar indivíduo" at bounding box center [215, 264] width 60 height 13
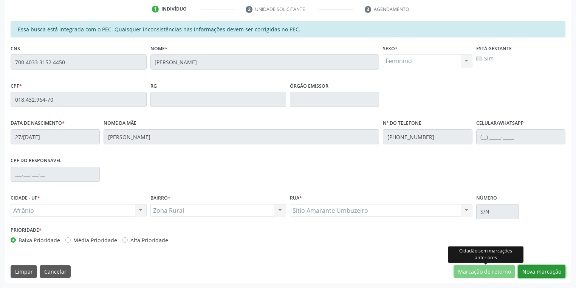
click at [524, 271] on button "Nova marcação" at bounding box center [542, 271] width 48 height 13
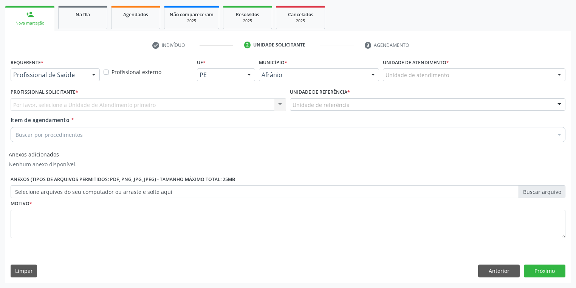
scroll to position [107, 0]
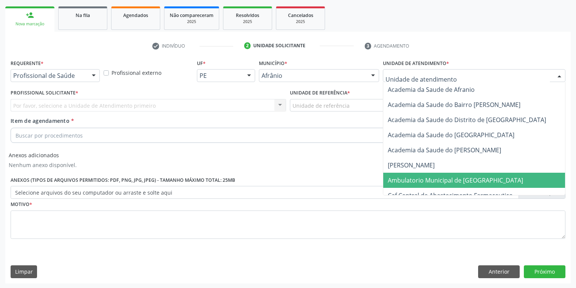
click at [390, 179] on span "Ambulatorio Municipal de [GEOGRAPHIC_DATA]" at bounding box center [455, 180] width 135 height 8
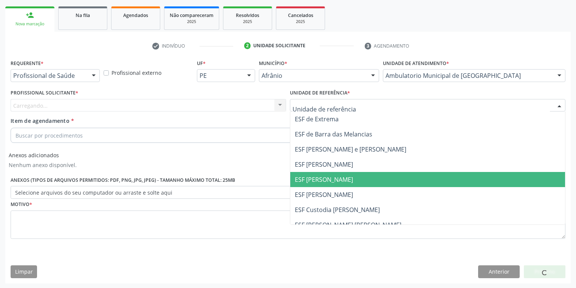
click at [323, 175] on span "ESF [PERSON_NAME]" at bounding box center [324, 179] width 58 height 8
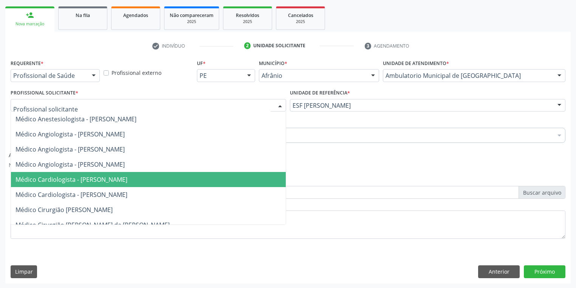
click at [77, 179] on span "Médico Cardiologista - [PERSON_NAME]" at bounding box center [71, 179] width 112 height 8
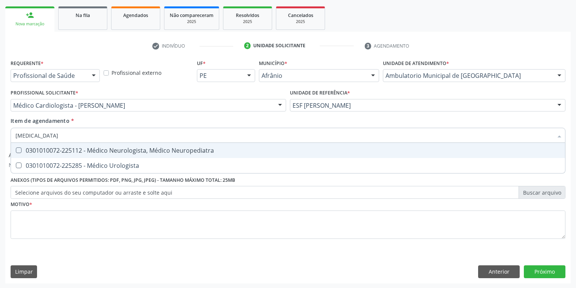
type input "UROLOGISTA"
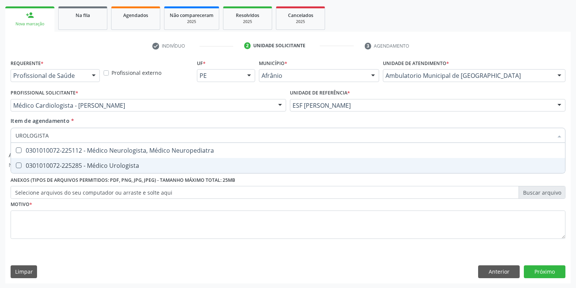
click at [61, 169] on div "0301010072-225285 - Médico Urologista" at bounding box center [287, 165] width 545 height 6
checkbox Urologista "true"
click at [37, 228] on div "Requerente * Profissional de Saúde Profissional de Saúde Paciente Nenhum result…" at bounding box center [288, 153] width 555 height 192
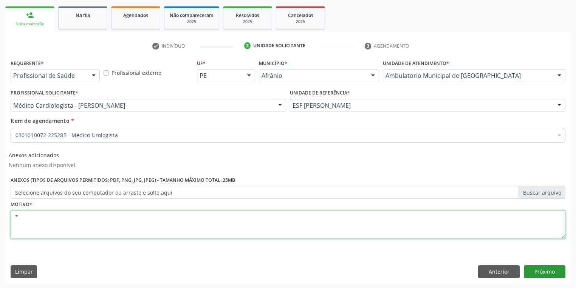
type textarea "*"
click at [540, 272] on button "Próximo" at bounding box center [545, 271] width 42 height 13
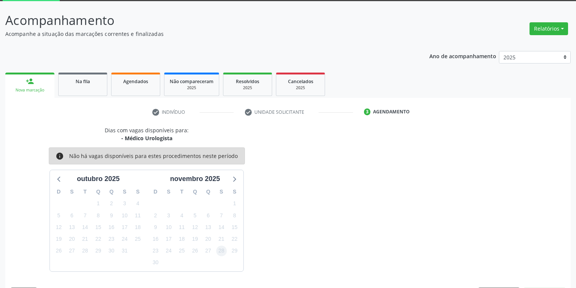
scroll to position [62, 0]
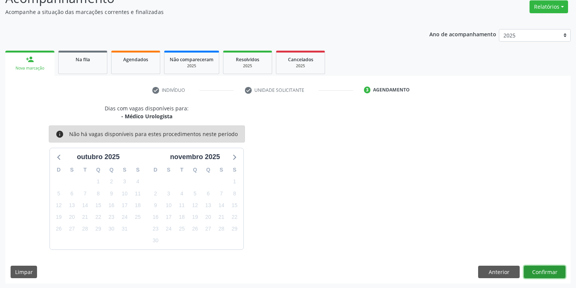
click at [530, 272] on button "Confirmar" at bounding box center [545, 272] width 42 height 13
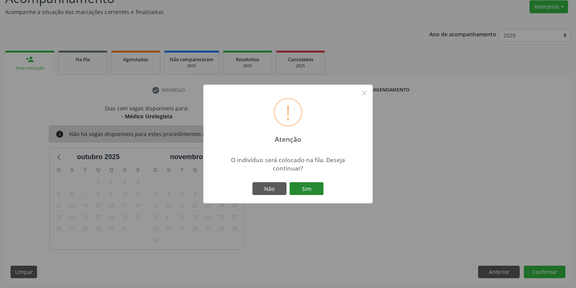
click at [302, 183] on button "Sim" at bounding box center [306, 188] width 34 height 13
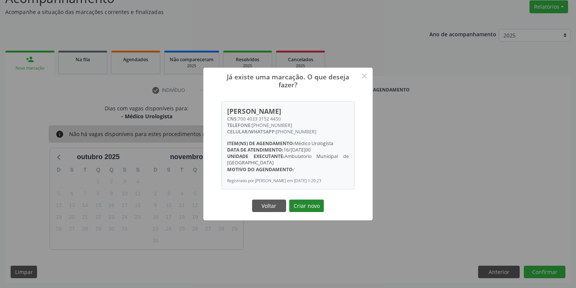
click at [304, 204] on button "Criar novo" at bounding box center [306, 205] width 35 height 13
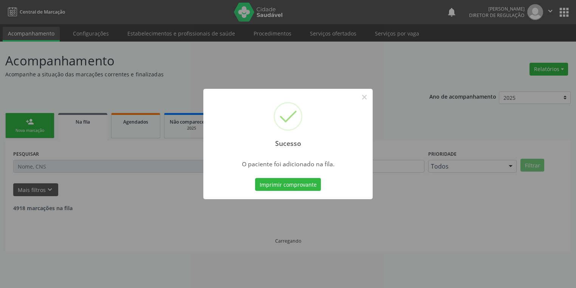
scroll to position [0, 0]
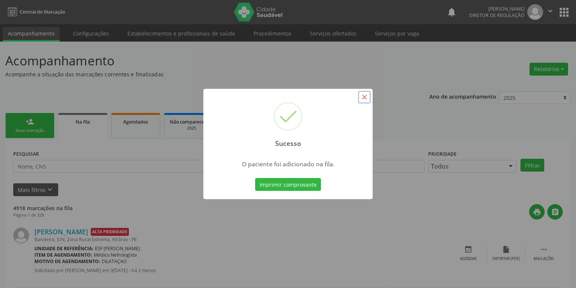
click at [363, 99] on button "×" at bounding box center [364, 97] width 13 height 13
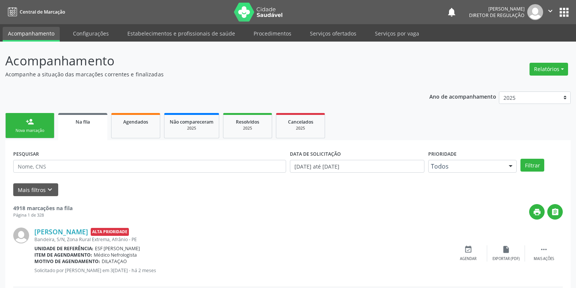
click at [31, 130] on div "Nova marcação" at bounding box center [30, 131] width 38 height 6
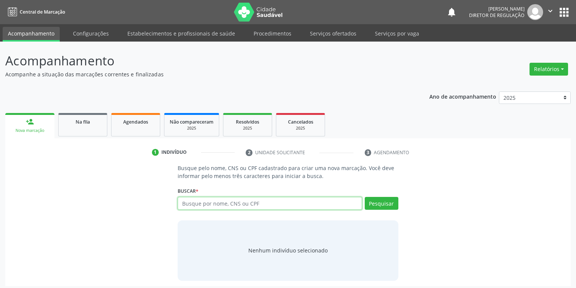
click at [202, 205] on input "text" at bounding box center [270, 203] width 184 height 13
type input "700504368909658"
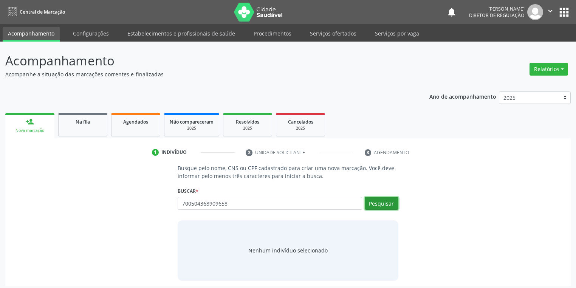
click at [371, 203] on button "Pesquisar" at bounding box center [382, 203] width 34 height 13
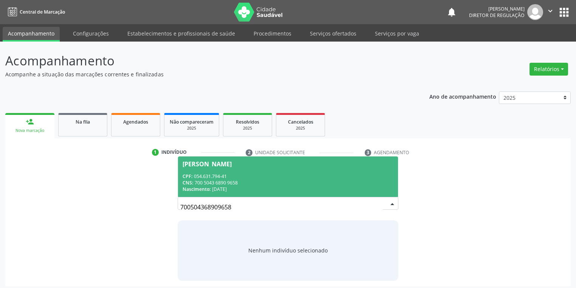
click at [234, 182] on div "CNS: 700 5043 6890 9658" at bounding box center [287, 182] width 211 height 6
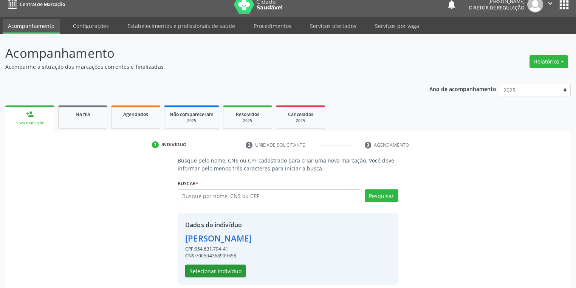
scroll to position [14, 0]
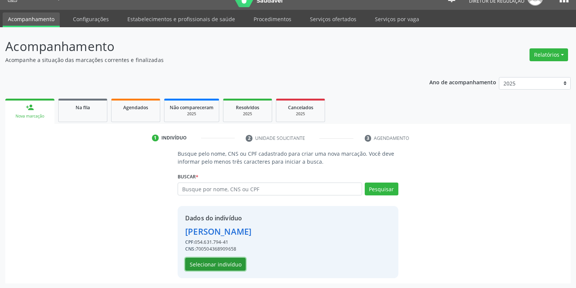
click at [218, 267] on button "Selecionar indivíduo" at bounding box center [215, 264] width 60 height 13
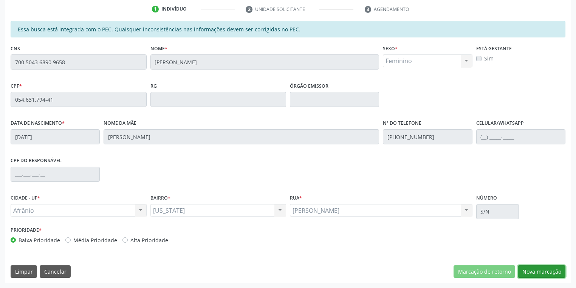
click at [527, 272] on button "Nova marcação" at bounding box center [542, 271] width 48 height 13
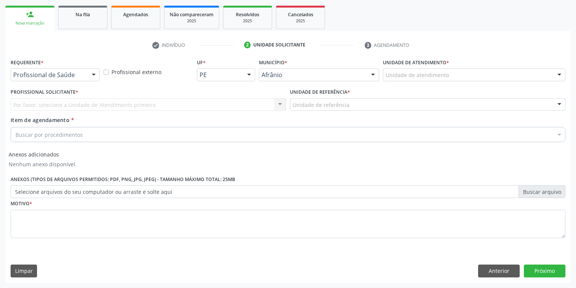
scroll to position [107, 0]
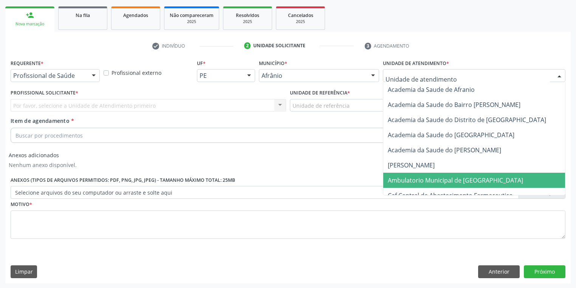
click at [416, 179] on span "Ambulatorio Municipal de [GEOGRAPHIC_DATA]" at bounding box center [455, 180] width 135 height 8
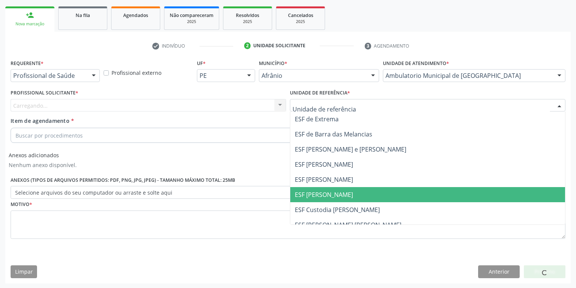
click at [302, 201] on span "ESF [PERSON_NAME]" at bounding box center [427, 194] width 275 height 15
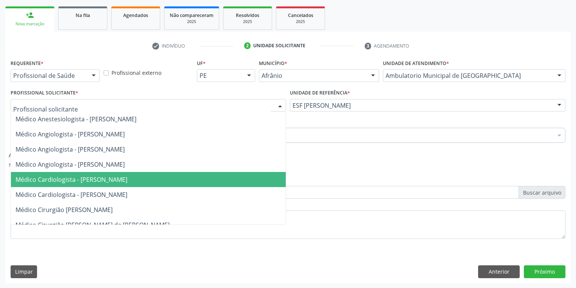
click at [49, 173] on span "Médico Cardiologista - [PERSON_NAME]" at bounding box center [148, 179] width 275 height 15
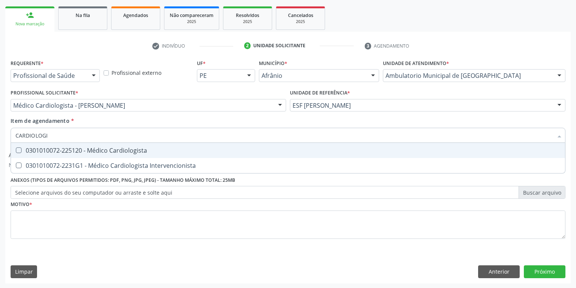
type input "CARDIOLOGIS"
click at [42, 149] on div "0301010072-225120 - Médico Cardiologista" at bounding box center [287, 150] width 545 height 6
checkbox Cardiologista "true"
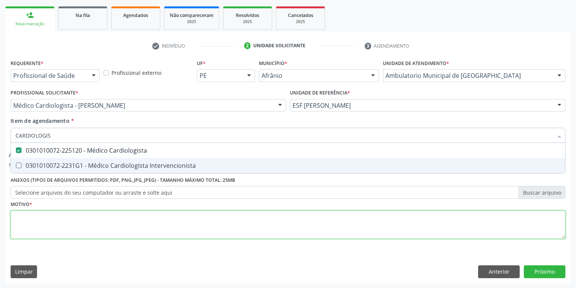
click at [34, 220] on div "Requerente * Profissional de Saúde Profissional de Saúde Paciente Nenhum result…" at bounding box center [288, 153] width 555 height 192
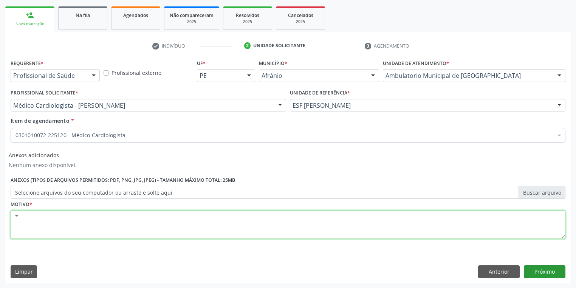
type textarea "*"
click at [533, 267] on button "Próximo" at bounding box center [545, 271] width 42 height 13
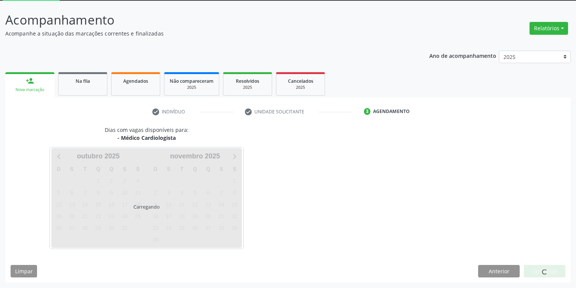
scroll to position [40, 0]
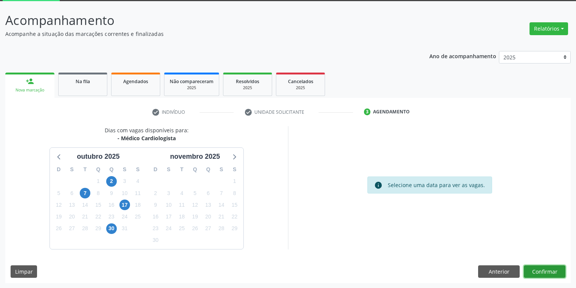
click at [536, 271] on button "Confirmar" at bounding box center [545, 271] width 42 height 13
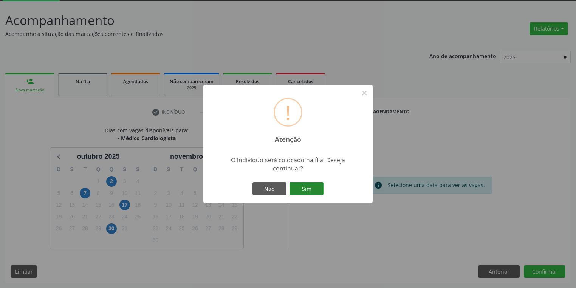
click at [305, 188] on button "Sim" at bounding box center [306, 188] width 34 height 13
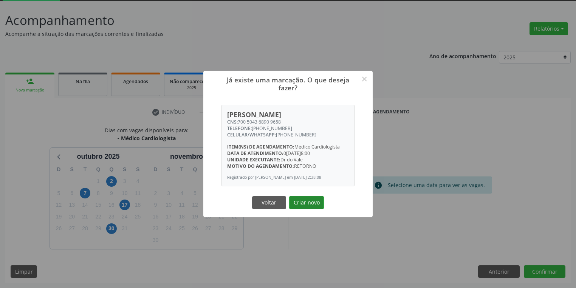
click at [312, 204] on button "Criar novo" at bounding box center [306, 202] width 35 height 13
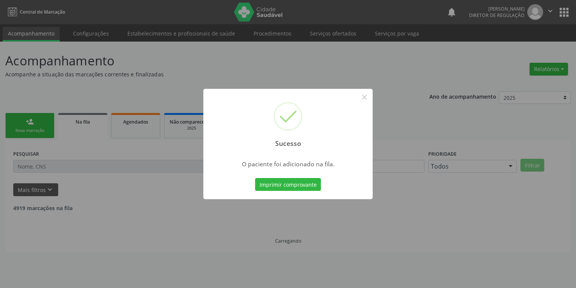
scroll to position [0, 0]
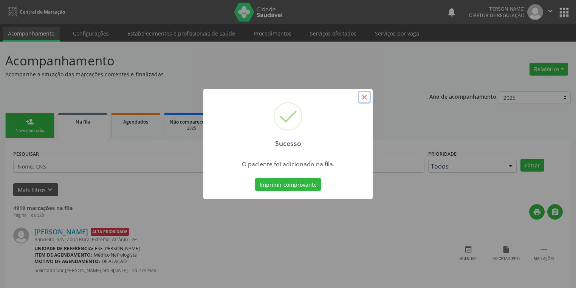
click at [366, 97] on button "×" at bounding box center [364, 97] width 13 height 13
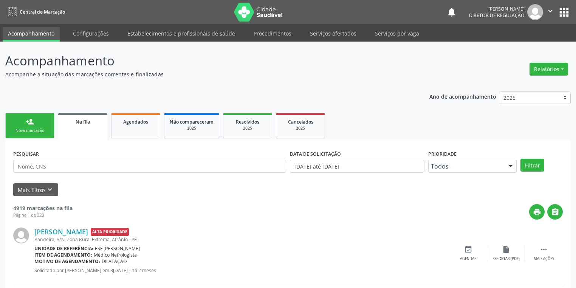
click at [33, 128] on div "Nova marcação" at bounding box center [30, 131] width 38 height 6
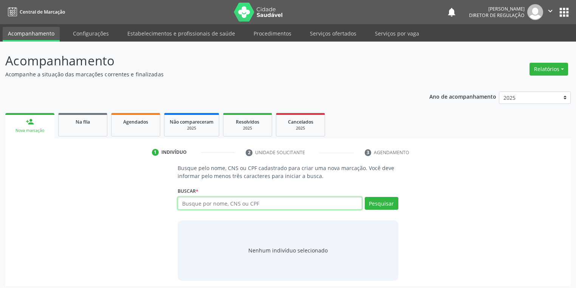
click at [189, 204] on input "text" at bounding box center [270, 203] width 184 height 13
type input "702406554598526"
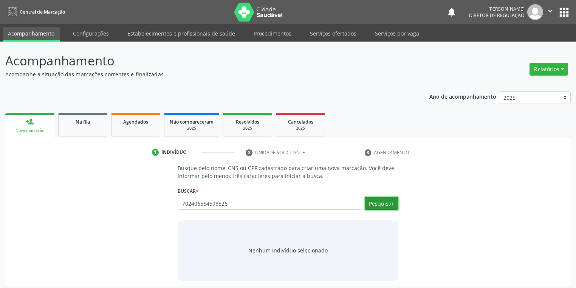
click at [373, 198] on button "Pesquisar" at bounding box center [382, 203] width 34 height 13
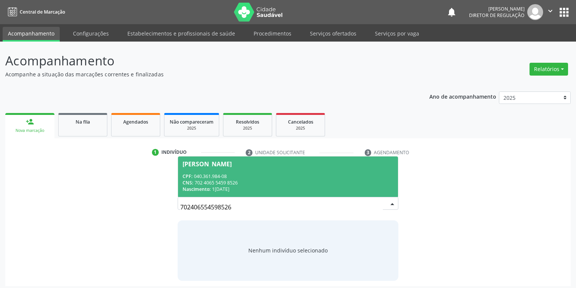
click at [245, 171] on span "Lucineide Alves Pereira CPF: 040.361.984-08 CNS: 702 4065 5459 8526 Nascimento:…" at bounding box center [288, 176] width 220 height 40
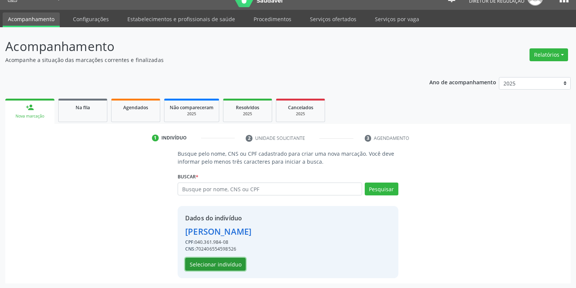
click at [219, 263] on button "Selecionar indivíduo" at bounding box center [215, 264] width 60 height 13
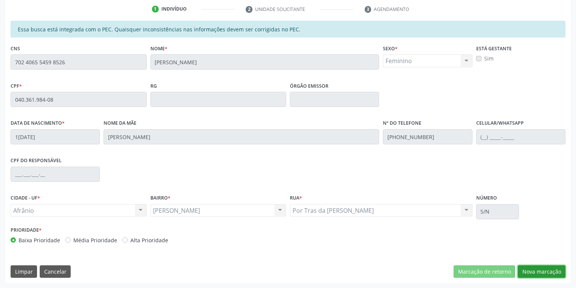
click at [538, 270] on button "Nova marcação" at bounding box center [542, 271] width 48 height 13
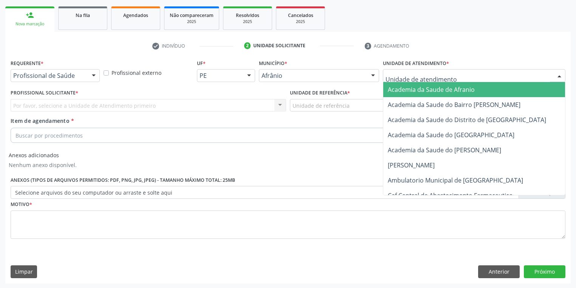
click at [405, 80] on div at bounding box center [474, 75] width 182 height 13
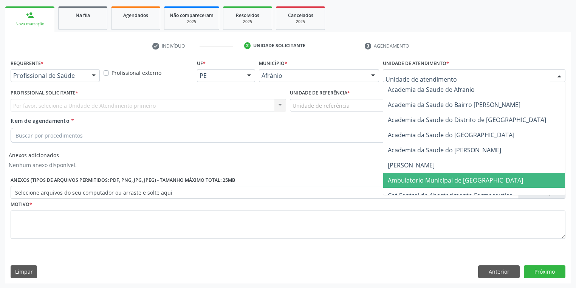
click at [405, 173] on span "Ambulatorio Municipal de [GEOGRAPHIC_DATA]" at bounding box center [475, 180] width 184 height 15
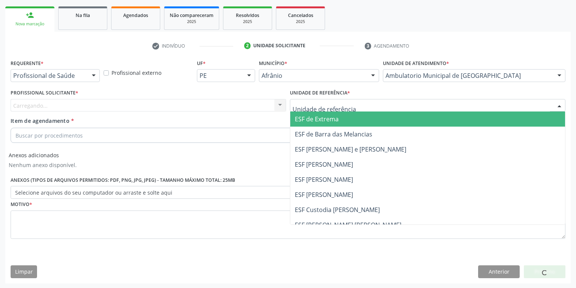
click at [321, 99] on div at bounding box center [427, 105] width 275 height 13
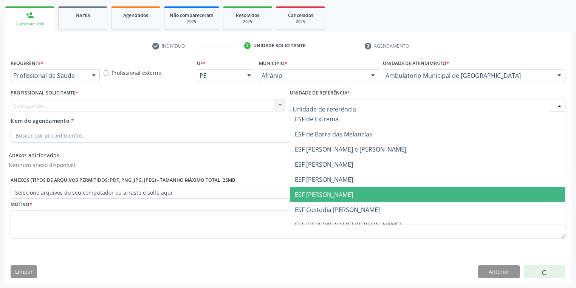
click at [329, 192] on span "ESF [PERSON_NAME]" at bounding box center [324, 194] width 58 height 8
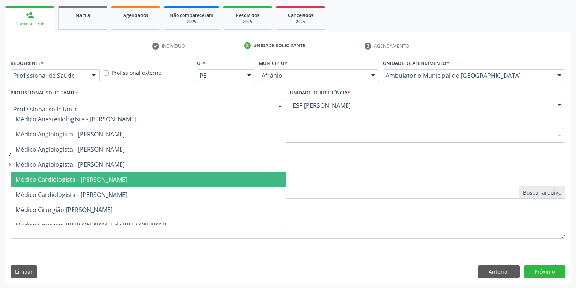
click at [85, 179] on span "Médico Cardiologista - [PERSON_NAME]" at bounding box center [71, 179] width 112 height 8
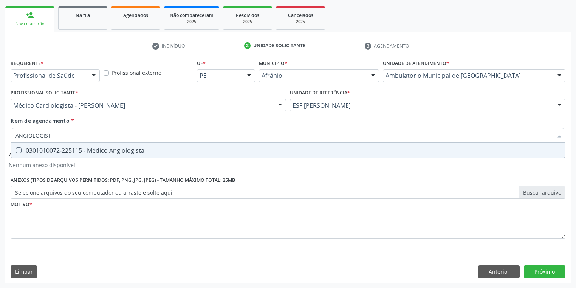
type input "ANGIOLOGISTA"
click at [57, 153] on div "0301010072-225115 - Médico Angiologista" at bounding box center [287, 150] width 545 height 6
checkbox Angiologista "true"
click at [30, 224] on div "Requerente * Profissional de Saúde Profissional de Saúde Paciente Nenhum result…" at bounding box center [288, 153] width 555 height 192
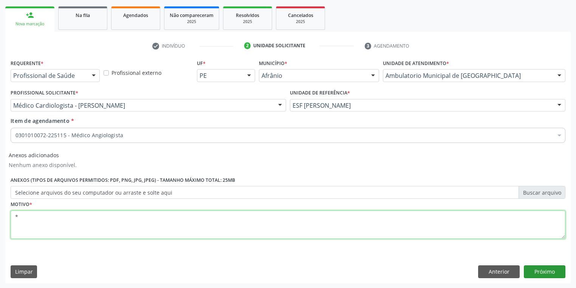
type textarea "*"
click at [537, 269] on button "Próximo" at bounding box center [545, 271] width 42 height 13
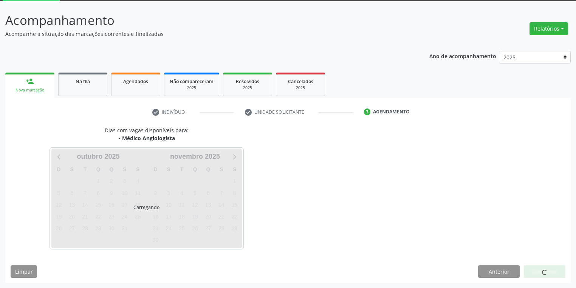
scroll to position [62, 0]
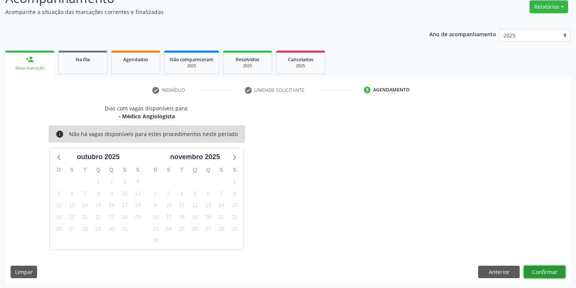
click at [547, 272] on button "Confirmar" at bounding box center [545, 272] width 42 height 13
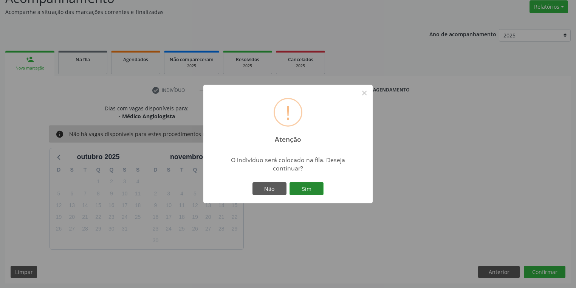
click at [307, 192] on button "Sim" at bounding box center [306, 188] width 34 height 13
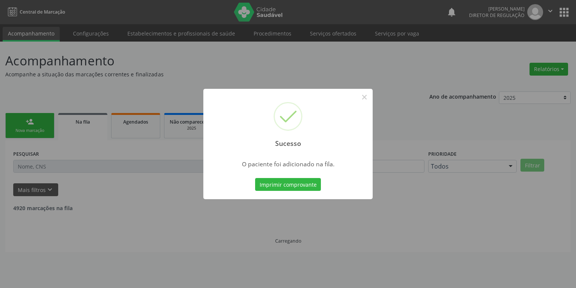
scroll to position [0, 0]
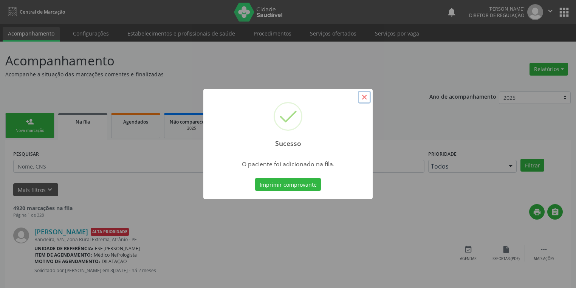
click at [364, 97] on button "×" at bounding box center [364, 97] width 13 height 13
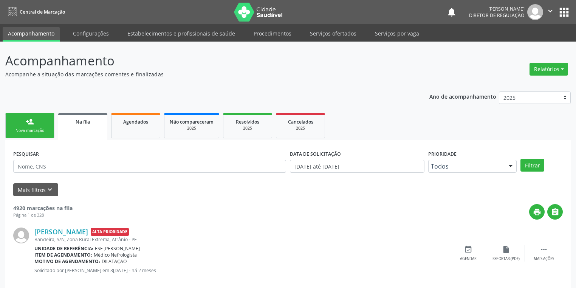
click at [27, 134] on link "person_add Nova marcação" at bounding box center [29, 125] width 49 height 25
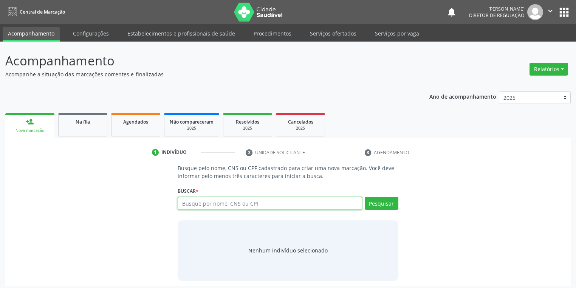
click at [202, 206] on input "text" at bounding box center [270, 203] width 184 height 13
type input "70372008402"
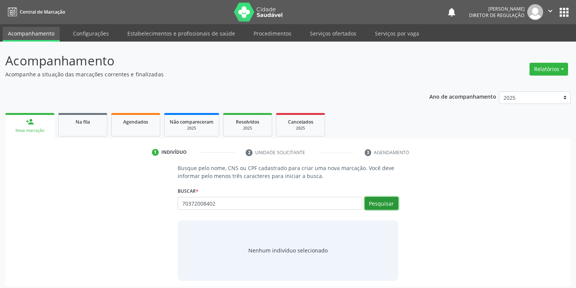
click at [374, 207] on button "Pesquisar" at bounding box center [382, 203] width 34 height 13
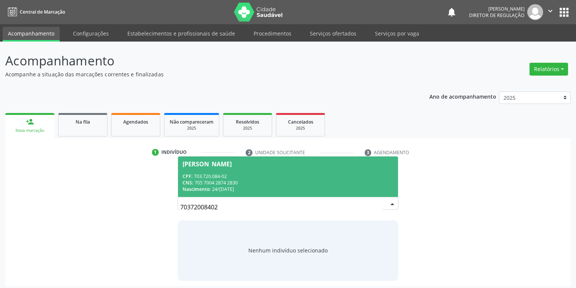
click at [239, 190] on div "Nascimento: 24/10/1995" at bounding box center [287, 189] width 211 height 6
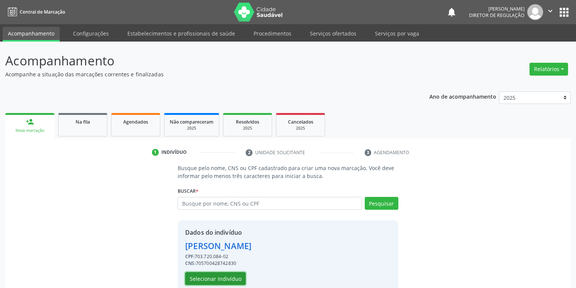
click at [212, 274] on button "Selecionar indivíduo" at bounding box center [215, 278] width 60 height 13
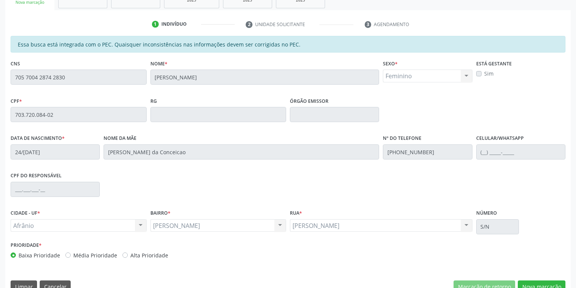
scroll to position [143, 0]
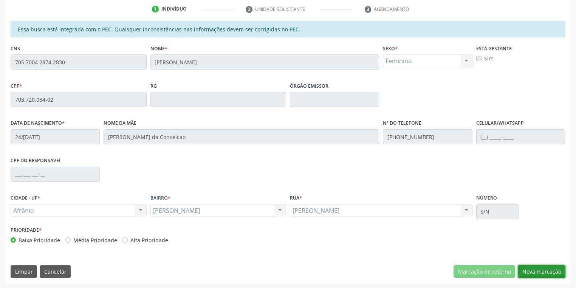
click at [529, 271] on button "Nova marcação" at bounding box center [542, 271] width 48 height 13
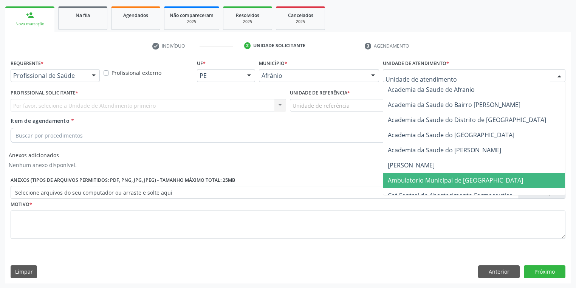
click at [416, 182] on span "Ambulatorio Municipal de [GEOGRAPHIC_DATA]" at bounding box center [455, 180] width 135 height 8
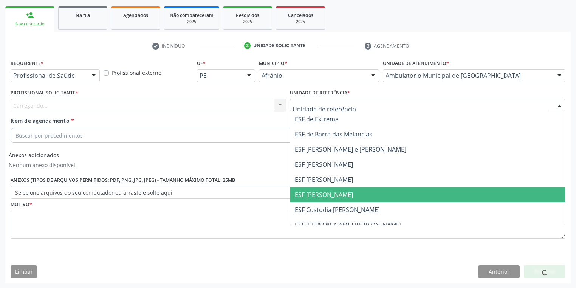
click at [313, 190] on span "ESF [PERSON_NAME]" at bounding box center [324, 194] width 58 height 8
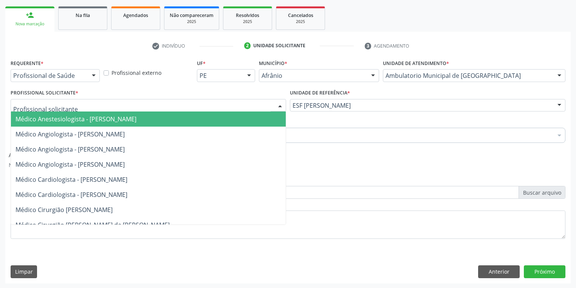
click at [73, 107] on div at bounding box center [148, 105] width 275 height 13
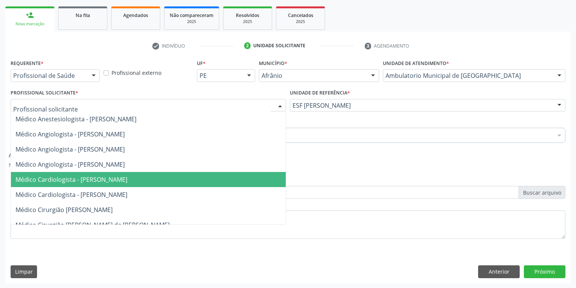
click at [91, 174] on span "Médico Cardiologista - [PERSON_NAME]" at bounding box center [148, 179] width 275 height 15
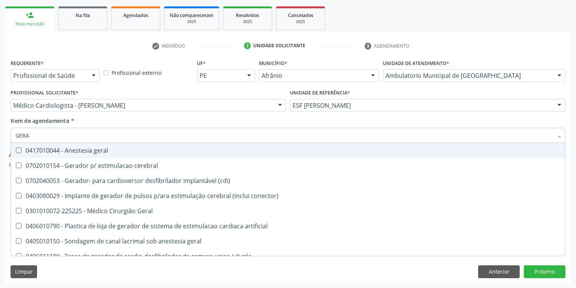
type input "GERAL"
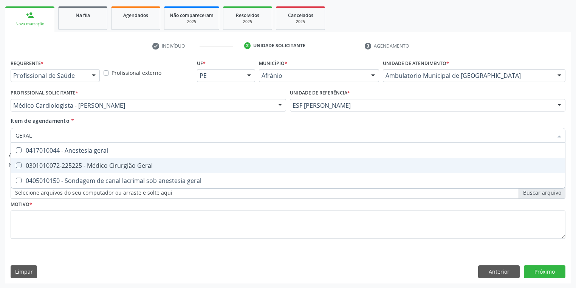
click at [45, 164] on div "0301010072-225225 - Médico Cirurgião Geral" at bounding box center [287, 165] width 545 height 6
checkbox Geral "true"
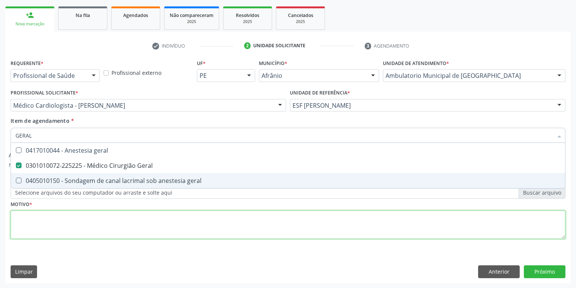
click at [43, 226] on div "Requerente * Profissional de Saúde Profissional de Saúde Paciente Nenhum result…" at bounding box center [288, 153] width 555 height 192
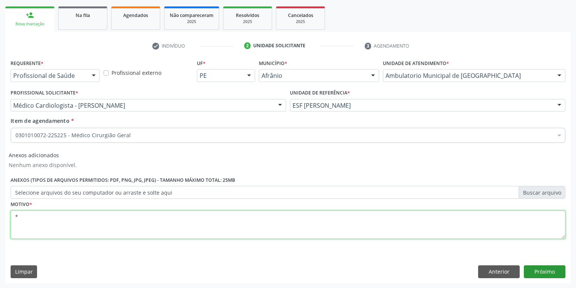
type textarea "*"
click at [535, 267] on button "Próximo" at bounding box center [545, 271] width 42 height 13
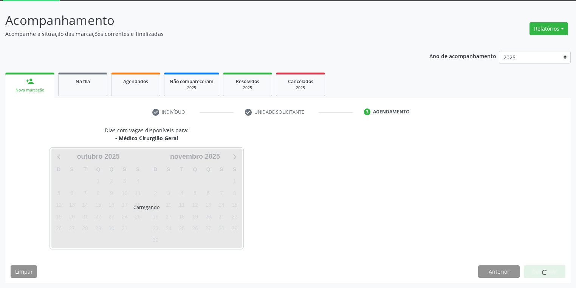
scroll to position [40, 0]
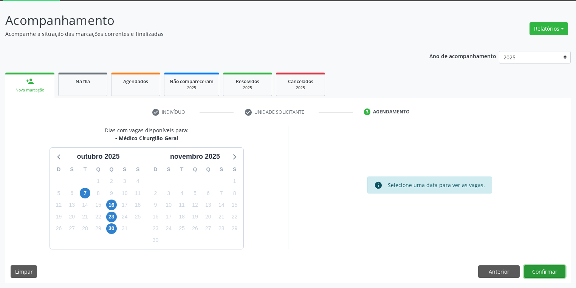
click at [532, 271] on button "Confirmar" at bounding box center [545, 271] width 42 height 13
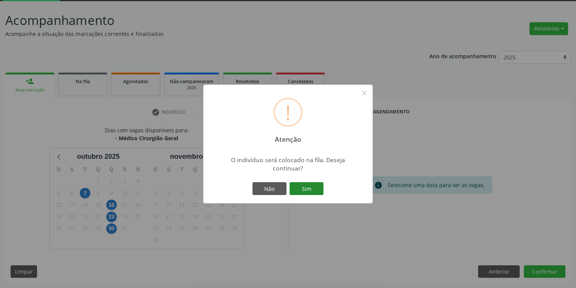
click at [299, 187] on button "Sim" at bounding box center [306, 188] width 34 height 13
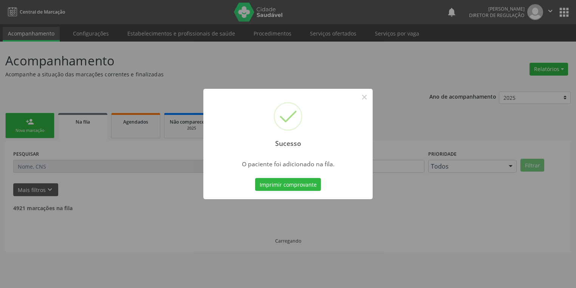
scroll to position [0, 0]
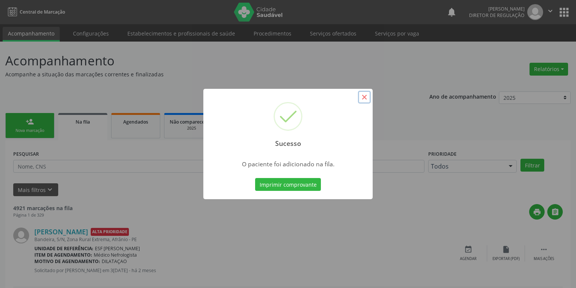
click at [361, 97] on button "×" at bounding box center [364, 97] width 13 height 13
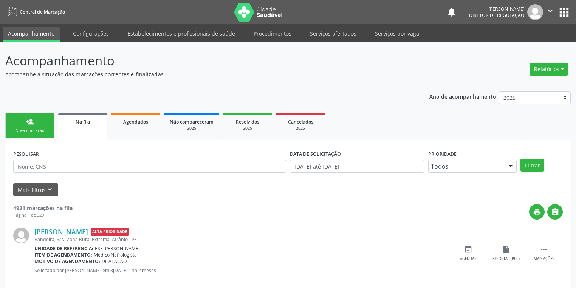
click at [35, 128] on div "Nova marcação" at bounding box center [30, 131] width 38 height 6
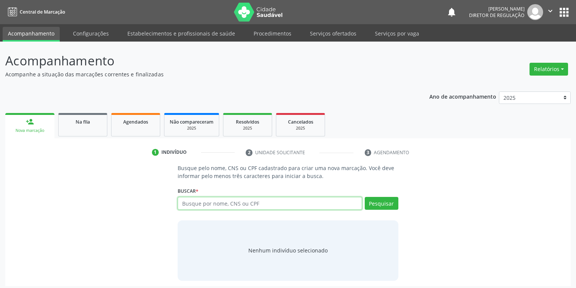
click at [210, 202] on input "text" at bounding box center [270, 203] width 184 height 13
type input "04163179445"
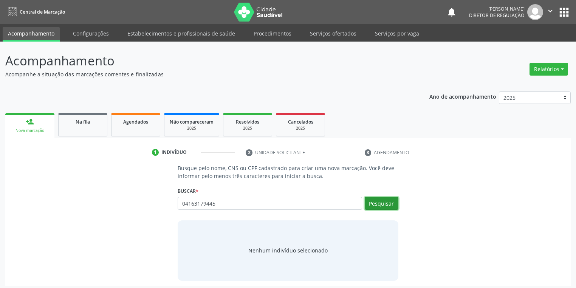
click at [372, 206] on button "Pesquisar" at bounding box center [382, 203] width 34 height 13
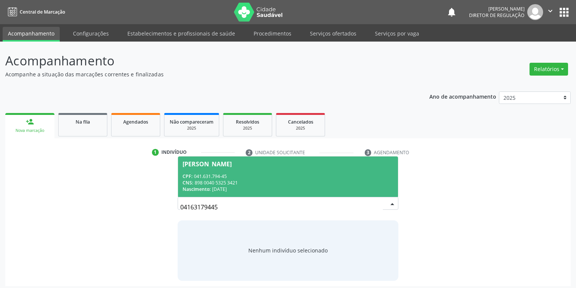
click at [232, 164] on div "[PERSON_NAME]" at bounding box center [206, 164] width 49 height 6
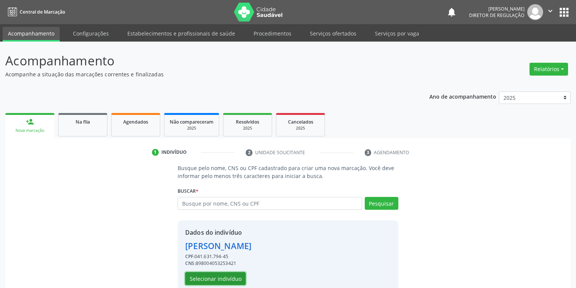
click at [218, 283] on button "Selecionar indivíduo" at bounding box center [215, 278] width 60 height 13
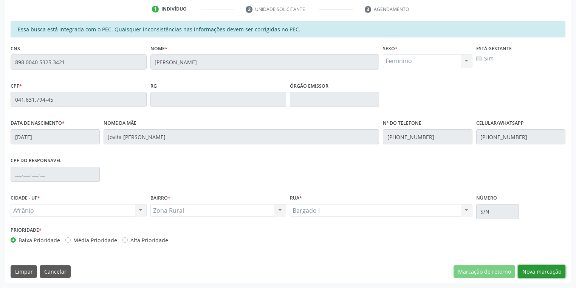
click at [534, 271] on button "Nova marcação" at bounding box center [542, 271] width 48 height 13
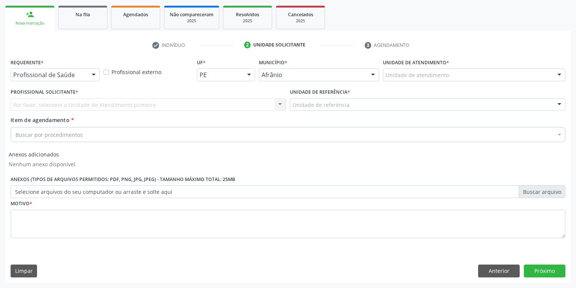
scroll to position [107, 0]
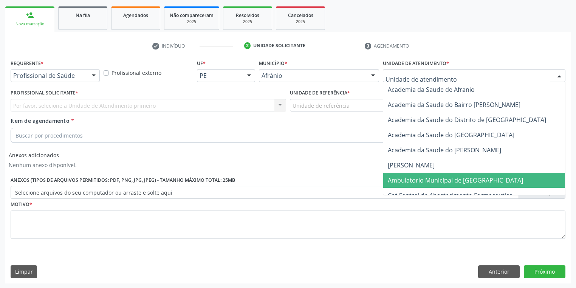
drag, startPoint x: 400, startPoint y: 179, endPoint x: 333, endPoint y: 145, distance: 74.8
click at [400, 178] on span "Ambulatorio Municipal de [GEOGRAPHIC_DATA]" at bounding box center [455, 180] width 135 height 8
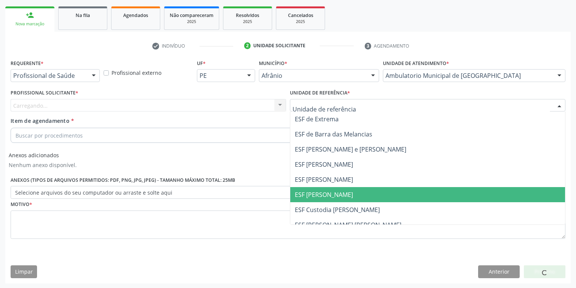
click at [314, 191] on span "ESF [PERSON_NAME]" at bounding box center [324, 194] width 58 height 8
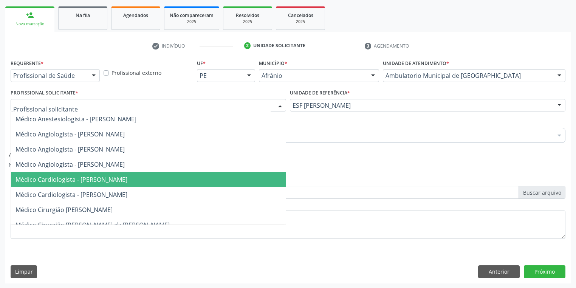
click at [43, 179] on span "Médico Cardiologista - [PERSON_NAME]" at bounding box center [71, 179] width 112 height 8
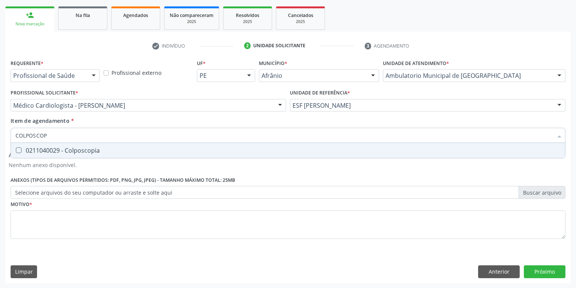
type input "COLPOSCOPI"
drag, startPoint x: 40, startPoint y: 153, endPoint x: 36, endPoint y: 175, distance: 22.3
click at [40, 153] on div "0211040029 - Colposcopia" at bounding box center [287, 150] width 545 height 6
checkbox Colposcopia "true"
click at [37, 213] on div "Requerente * Profissional de Saúde Profissional de Saúde Paciente Nenhum result…" at bounding box center [288, 153] width 555 height 192
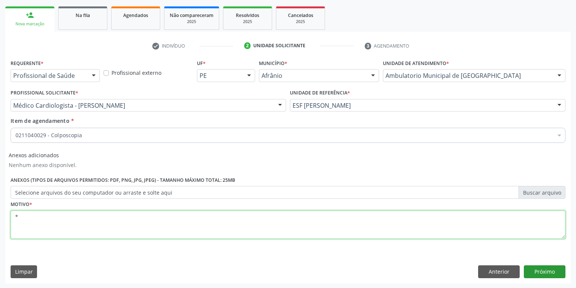
type textarea "*"
click at [529, 267] on button "Próximo" at bounding box center [545, 271] width 42 height 13
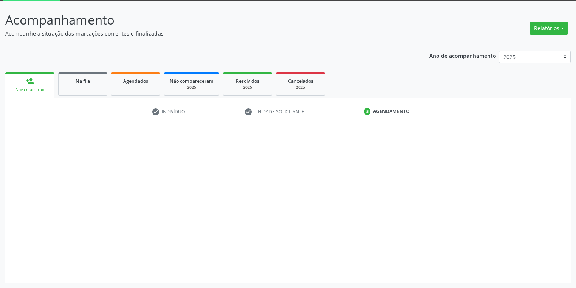
scroll to position [40, 0]
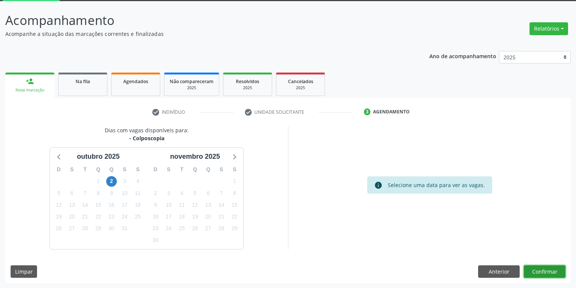
click at [547, 272] on button "Confirmar" at bounding box center [545, 271] width 42 height 13
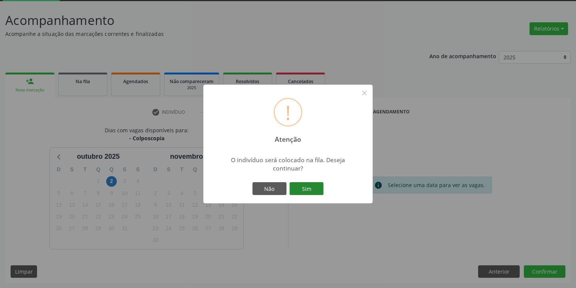
click at [311, 193] on button "Sim" at bounding box center [306, 188] width 34 height 13
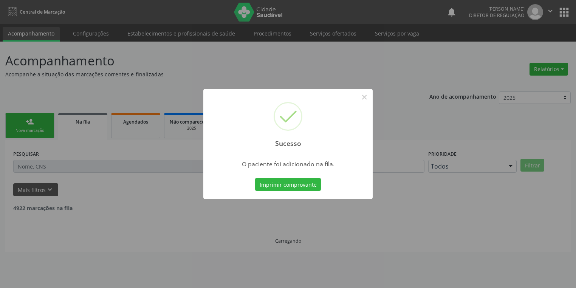
scroll to position [0, 0]
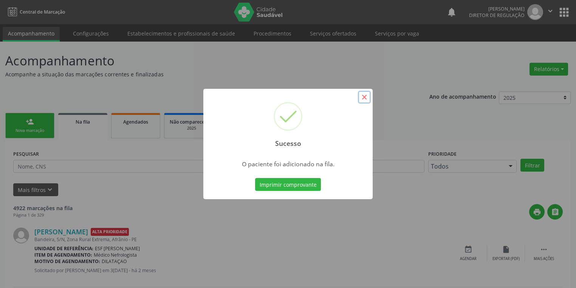
click at [365, 94] on button "×" at bounding box center [364, 97] width 13 height 13
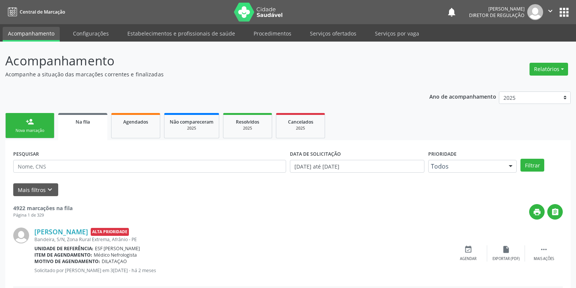
click at [37, 128] on div "Nova marcação" at bounding box center [30, 131] width 38 height 6
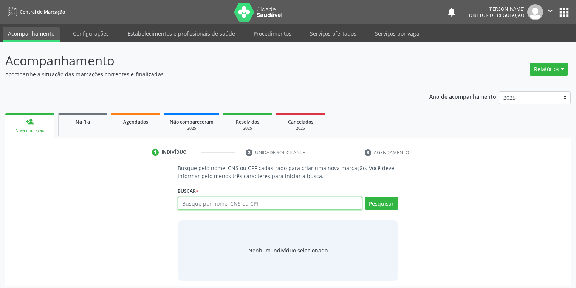
click at [207, 206] on input "text" at bounding box center [270, 203] width 184 height 13
type input "704104176125876"
click at [382, 203] on button "Pesquisar" at bounding box center [382, 203] width 34 height 13
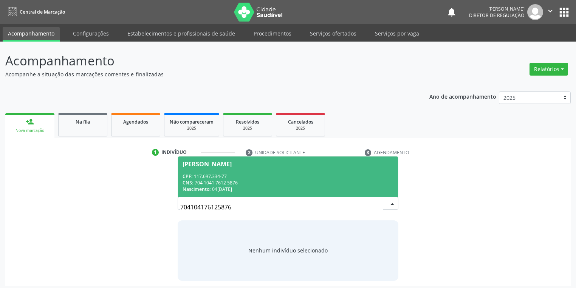
click at [250, 175] on div "CPF: 117.697.334-77" at bounding box center [287, 176] width 211 height 6
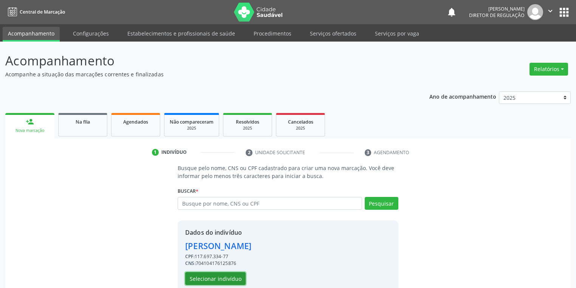
click at [208, 278] on button "Selecionar indivíduo" at bounding box center [215, 278] width 60 height 13
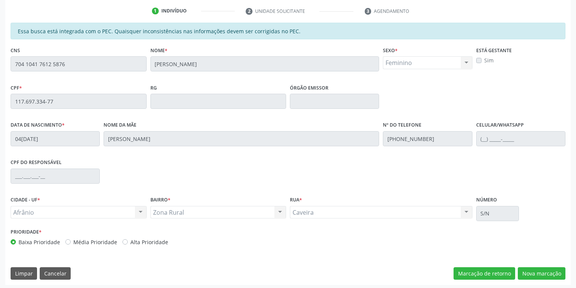
scroll to position [143, 0]
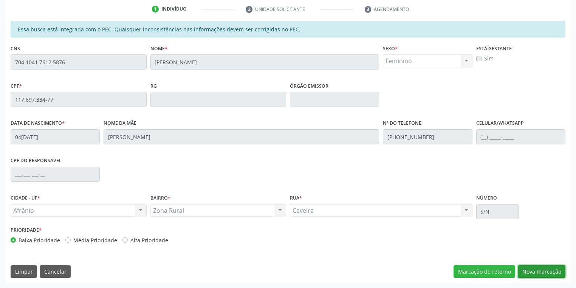
click at [528, 269] on button "Nova marcação" at bounding box center [542, 271] width 48 height 13
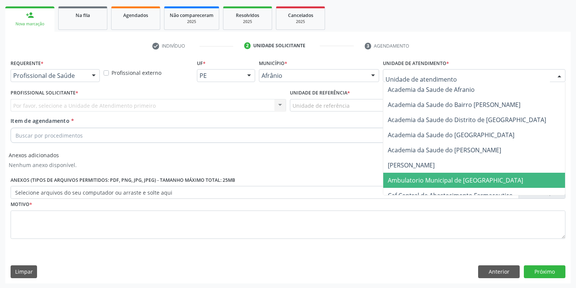
click at [428, 184] on span "Ambulatorio Municipal de [GEOGRAPHIC_DATA]" at bounding box center [475, 180] width 184 height 15
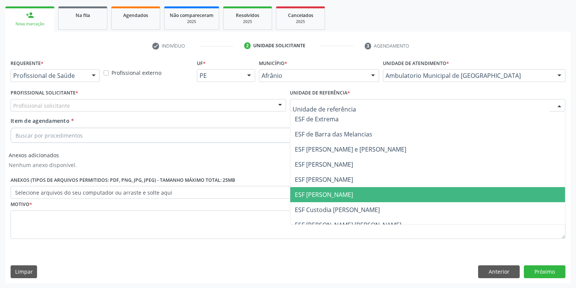
click at [314, 195] on span "ESF [PERSON_NAME]" at bounding box center [324, 194] width 58 height 8
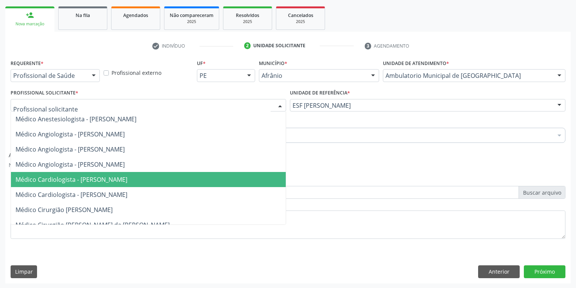
click at [87, 182] on span "Médico Cardiologista - [PERSON_NAME]" at bounding box center [71, 179] width 112 height 8
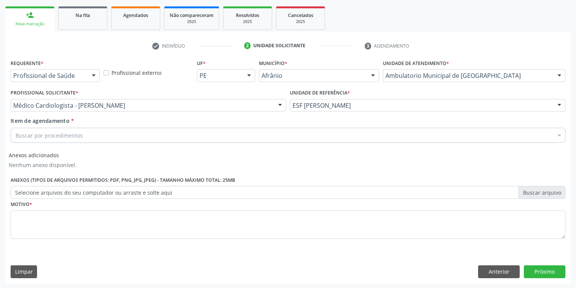
click at [62, 139] on div "Buscar por procedimentos" at bounding box center [288, 135] width 555 height 15
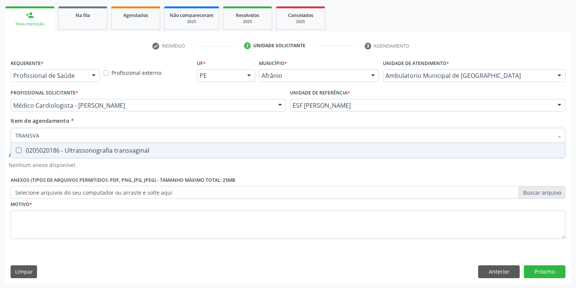
type input "TRANSVAG"
click at [62, 151] on div "0205020186 - Ultrassonografia transvaginal" at bounding box center [287, 150] width 545 height 6
checkbox transvaginal "true"
click at [39, 215] on div "Requerente * Profissional de Saúde Profissional de Saúde Paciente Nenhum result…" at bounding box center [288, 153] width 555 height 192
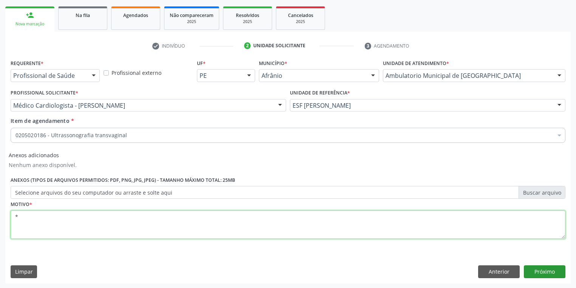
type textarea "*"
click at [546, 274] on button "Próximo" at bounding box center [545, 271] width 42 height 13
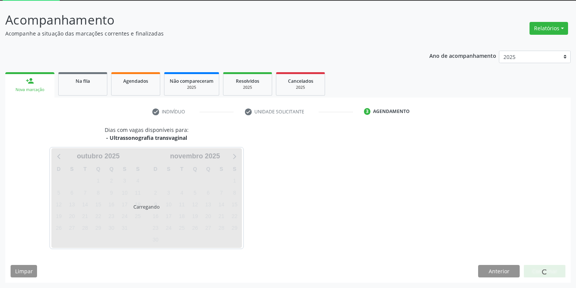
scroll to position [40, 0]
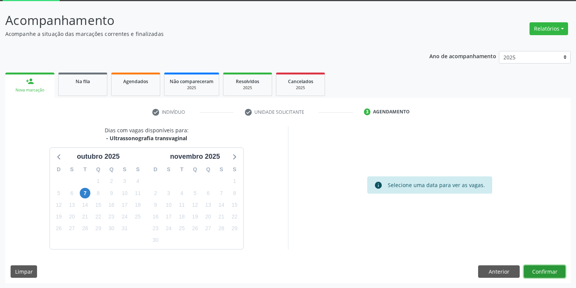
click at [529, 269] on button "Confirmar" at bounding box center [545, 271] width 42 height 13
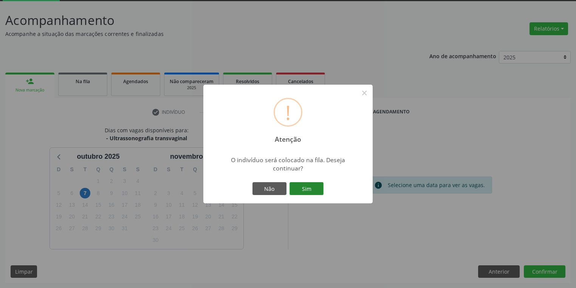
click at [312, 186] on button "Sim" at bounding box center [306, 188] width 34 height 13
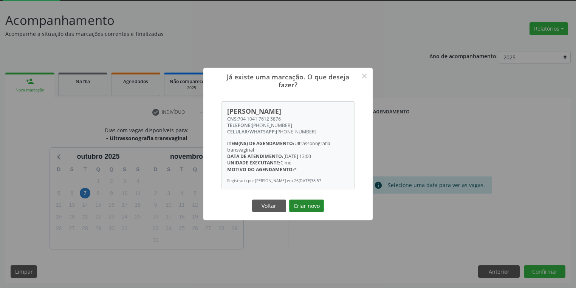
click at [312, 209] on button "Criar novo" at bounding box center [306, 205] width 35 height 13
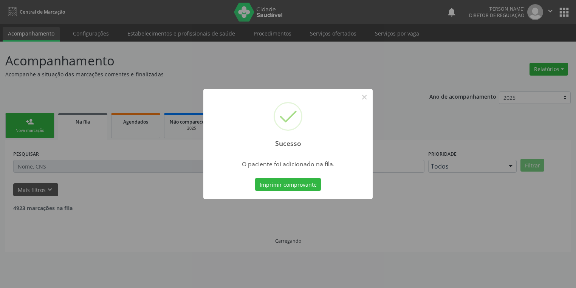
scroll to position [0, 0]
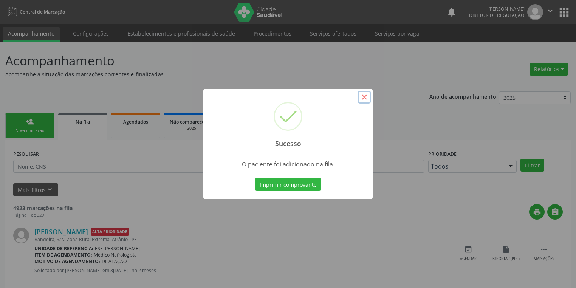
click at [360, 99] on button "×" at bounding box center [364, 97] width 13 height 13
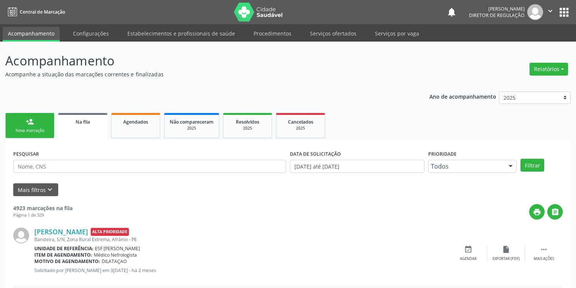
click at [38, 124] on link "person_add Nova marcação" at bounding box center [29, 125] width 49 height 25
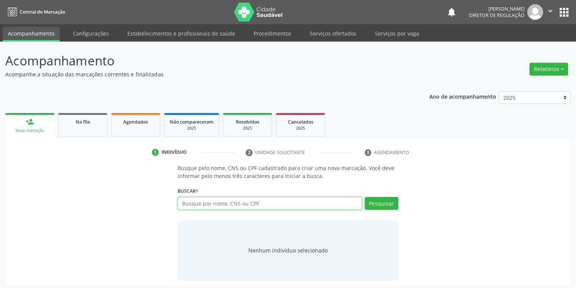
click at [213, 205] on input "text" at bounding box center [270, 203] width 184 height 13
type input "13770988426"
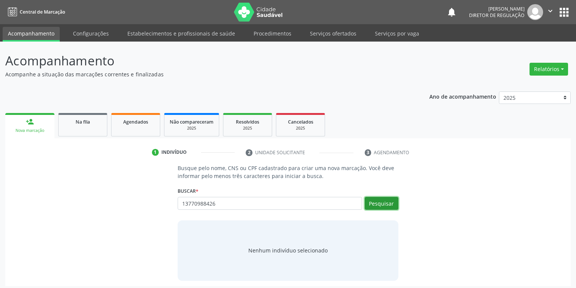
click at [377, 201] on button "Pesquisar" at bounding box center [382, 203] width 34 height 13
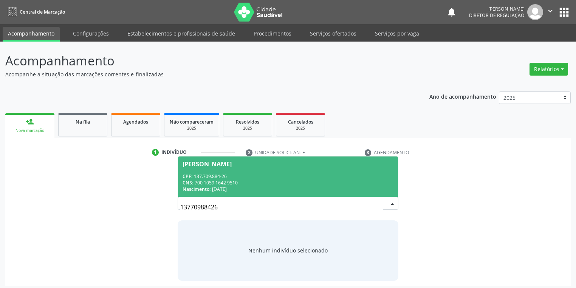
click at [222, 174] on div "CPF: 137.709.884-26" at bounding box center [287, 176] width 211 height 6
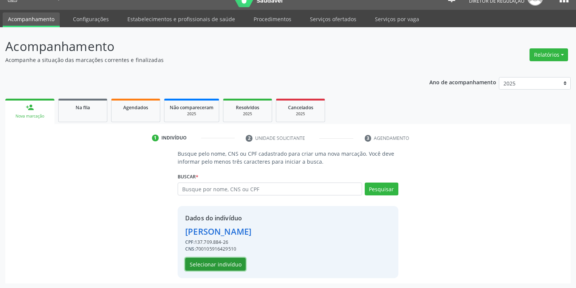
click at [218, 264] on button "Selecionar indivíduo" at bounding box center [215, 264] width 60 height 13
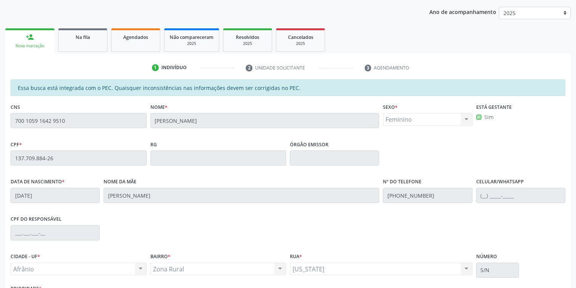
scroll to position [143, 0]
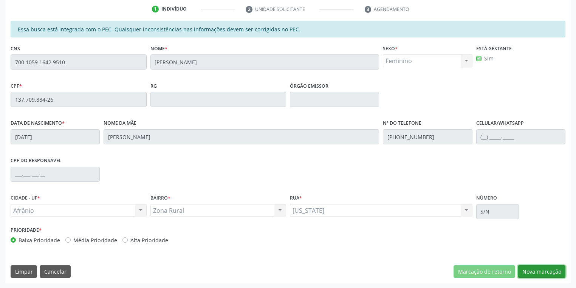
click at [536, 274] on button "Nova marcação" at bounding box center [542, 271] width 48 height 13
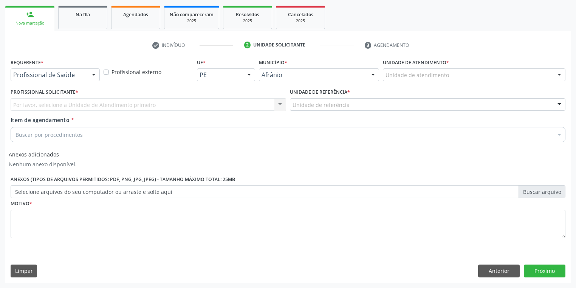
scroll to position [107, 0]
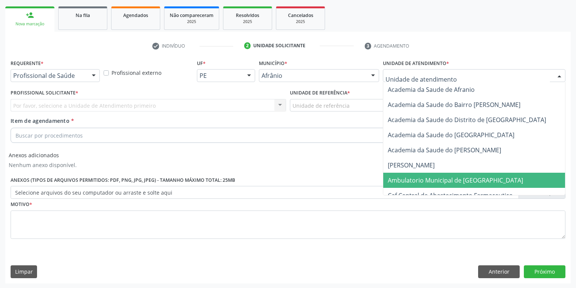
click at [402, 178] on span "Ambulatorio Municipal de [GEOGRAPHIC_DATA]" at bounding box center [455, 180] width 135 height 8
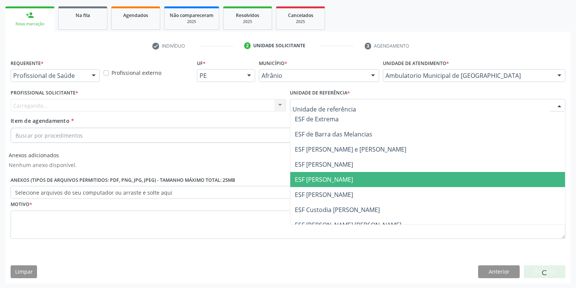
click at [313, 179] on span "ESF [PERSON_NAME]" at bounding box center [324, 179] width 58 height 8
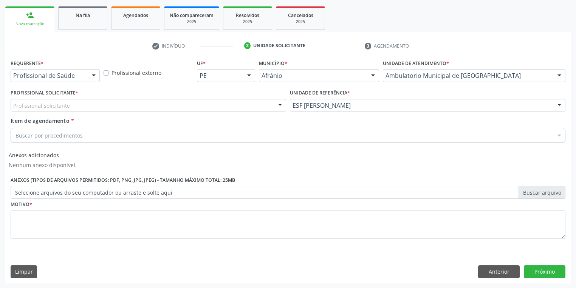
click at [73, 109] on div "Profissional solicitante" at bounding box center [148, 105] width 275 height 13
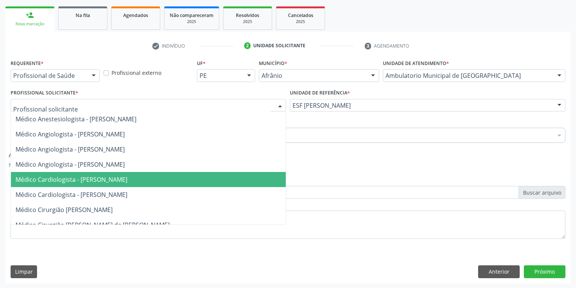
drag, startPoint x: 82, startPoint y: 180, endPoint x: 82, endPoint y: 175, distance: 4.9
click at [82, 181] on span "Médico Cardiologista - [PERSON_NAME]" at bounding box center [71, 179] width 112 height 8
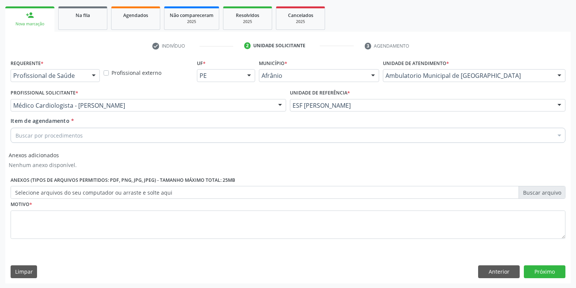
click at [54, 130] on div "Buscar por procedimentos" at bounding box center [288, 135] width 555 height 15
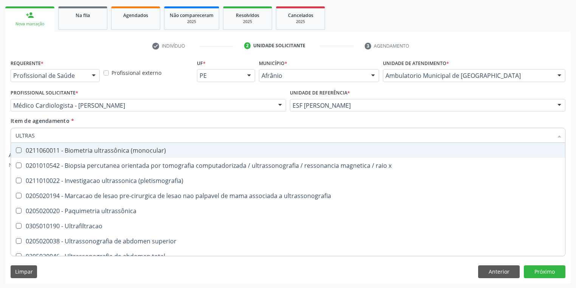
type input "ULTRASS"
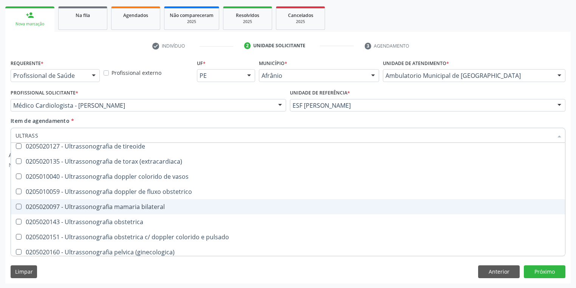
scroll to position [212, 0]
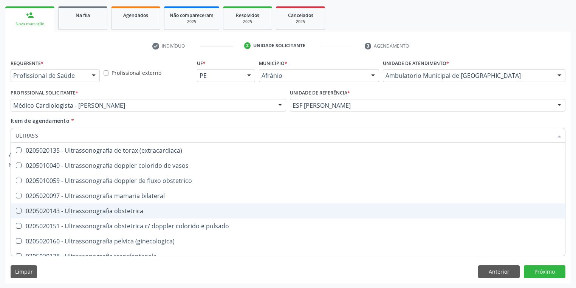
click at [128, 216] on span "0205020143 - Ultrassonografia obstetrica" at bounding box center [288, 210] width 554 height 15
checkbox obstetrica "true"
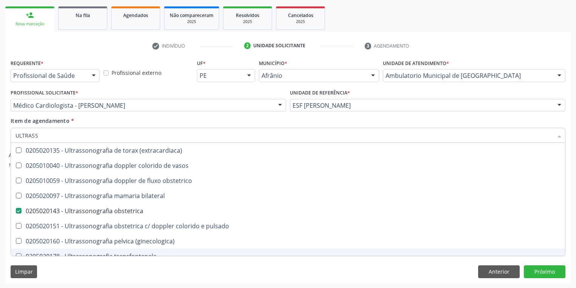
click at [71, 269] on div "Limpar Anterior Próximo" at bounding box center [288, 271] width 555 height 13
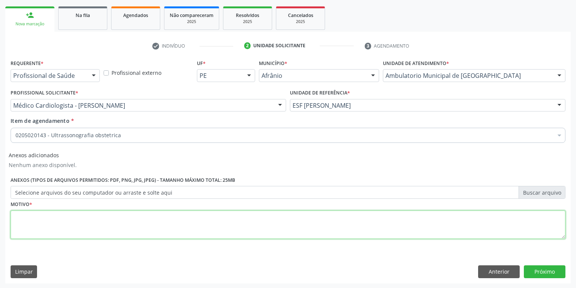
click at [48, 222] on textarea at bounding box center [288, 224] width 555 height 29
type textarea "*"
click at [543, 272] on button "Próximo" at bounding box center [545, 271] width 42 height 13
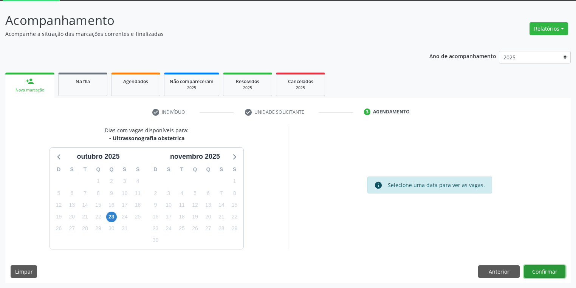
click at [529, 269] on button "Confirmar" at bounding box center [545, 271] width 42 height 13
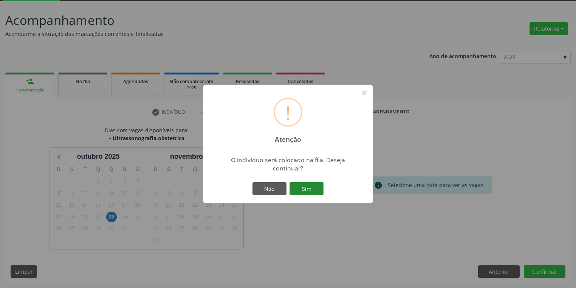
click at [310, 190] on button "Sim" at bounding box center [306, 188] width 34 height 13
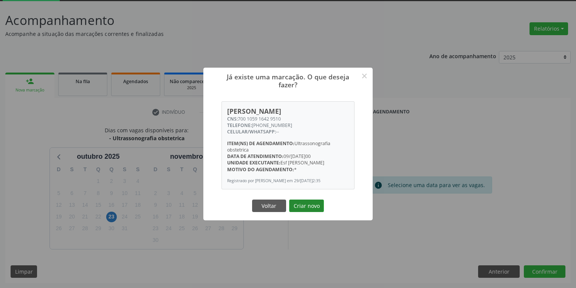
click at [313, 207] on button "Criar novo" at bounding box center [306, 205] width 35 height 13
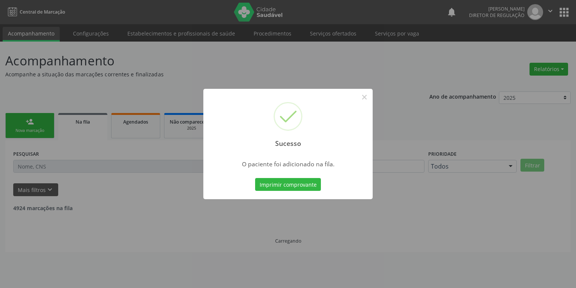
scroll to position [0, 0]
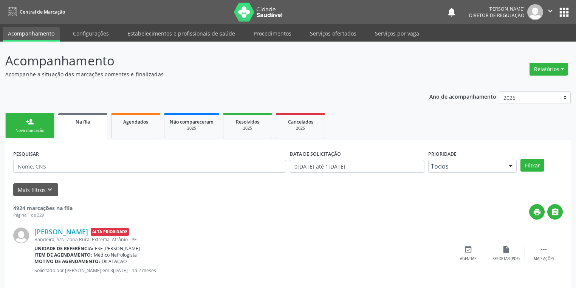
click at [17, 122] on link "person_add Nova marcação" at bounding box center [29, 125] width 49 height 25
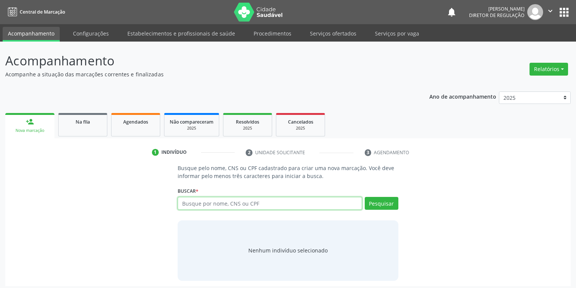
click at [238, 201] on input "text" at bounding box center [270, 203] width 184 height 13
type input "701803226385572"
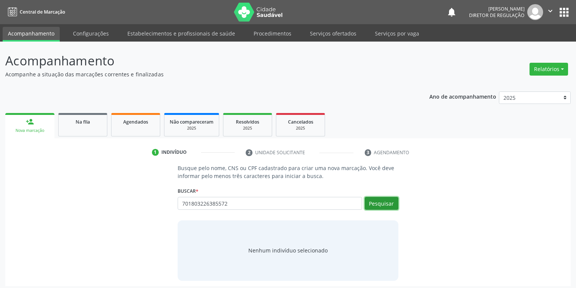
click at [382, 199] on button "Pesquisar" at bounding box center [382, 203] width 34 height 13
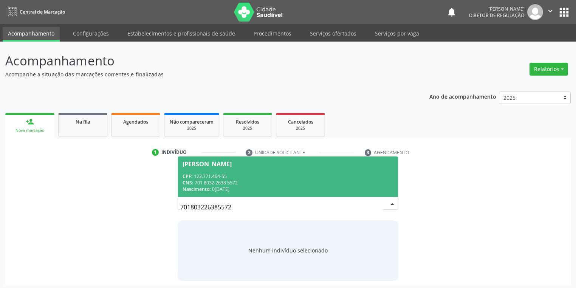
click at [210, 171] on span "Jaislanea Rodrigues CPF: 122.771.464-55 CNS: 701 8032 2638 5572 Nascimento: 04/…" at bounding box center [288, 176] width 220 height 40
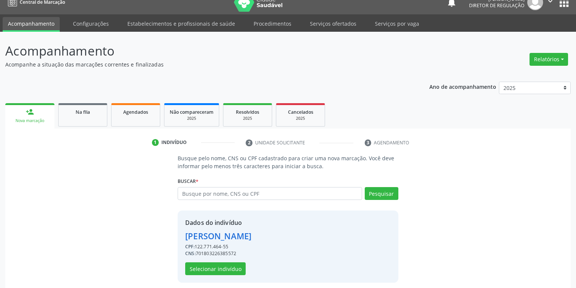
scroll to position [14, 0]
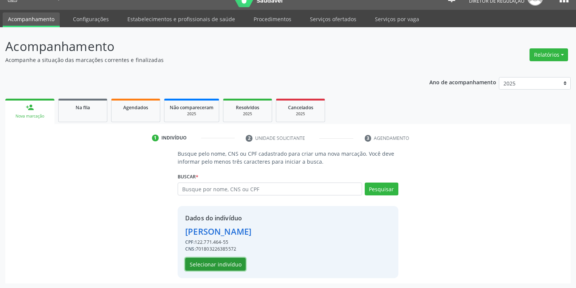
click at [210, 264] on button "Selecionar indivíduo" at bounding box center [215, 264] width 60 height 13
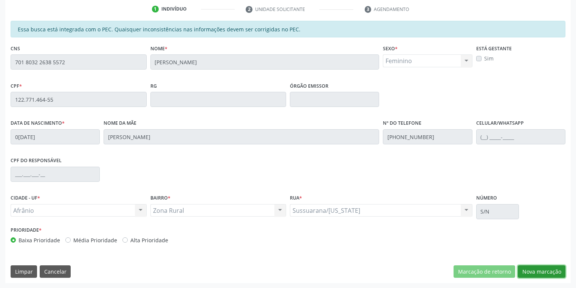
click at [534, 271] on button "Nova marcação" at bounding box center [542, 271] width 48 height 13
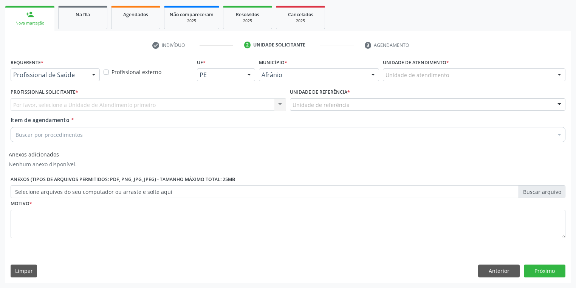
scroll to position [107, 0]
click at [404, 82] on div "Unidade de atendimento * Unidade de atendimento Academia da Saude de Afranio Ac…" at bounding box center [474, 71] width 186 height 29
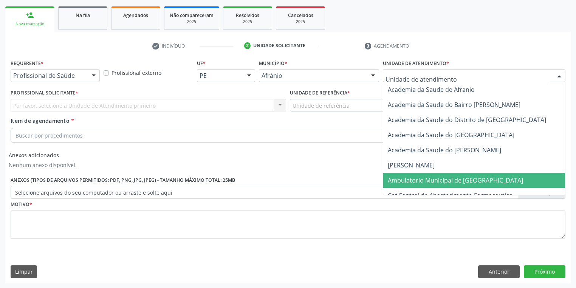
drag, startPoint x: 404, startPoint y: 186, endPoint x: 395, endPoint y: 183, distance: 9.9
click at [404, 186] on span "Ambulatorio Municipal de [GEOGRAPHIC_DATA]" at bounding box center [475, 180] width 184 height 15
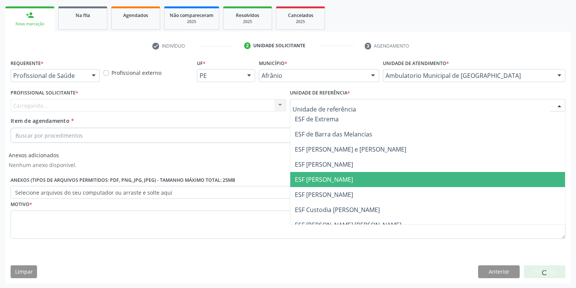
click at [305, 183] on span "ESF [PERSON_NAME]" at bounding box center [324, 179] width 58 height 8
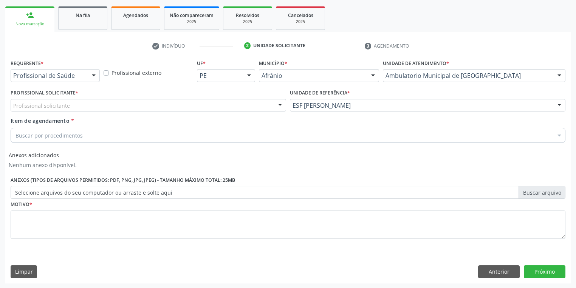
click at [75, 101] on div "Profissional solicitante" at bounding box center [148, 105] width 275 height 13
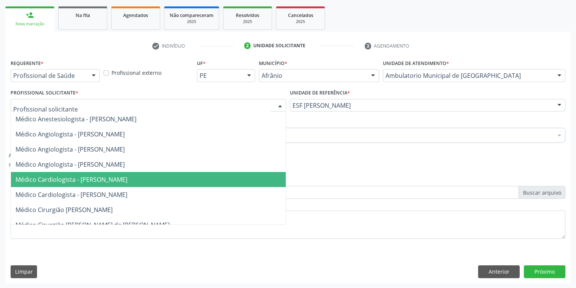
click at [88, 179] on span "Médico Cardiologista - [PERSON_NAME]" at bounding box center [71, 179] width 112 height 8
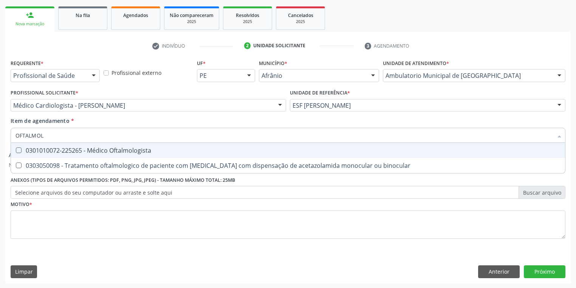
type input "OFTALMOLO"
click at [50, 151] on div "0301010072-225265 - Médico Oftalmologista" at bounding box center [287, 150] width 545 height 6
checkbox Oftalmologista "true"
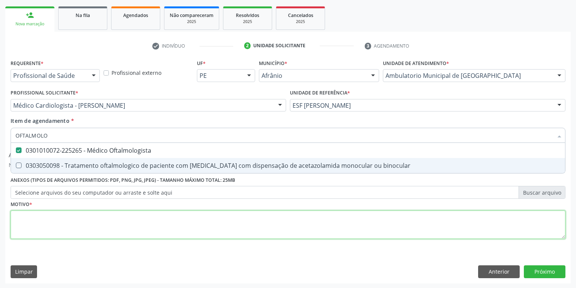
click at [41, 218] on div "Requerente * Profissional de Saúde Profissional de Saúde Paciente Nenhum result…" at bounding box center [288, 153] width 555 height 192
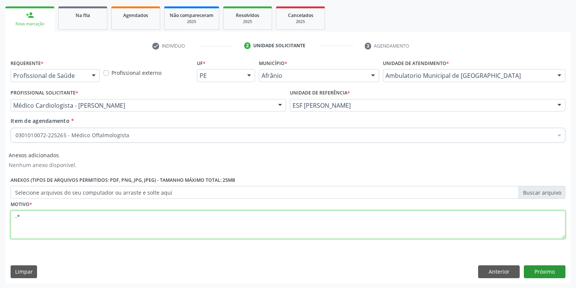
type textarea "-*"
click at [532, 271] on button "Próximo" at bounding box center [545, 271] width 42 height 13
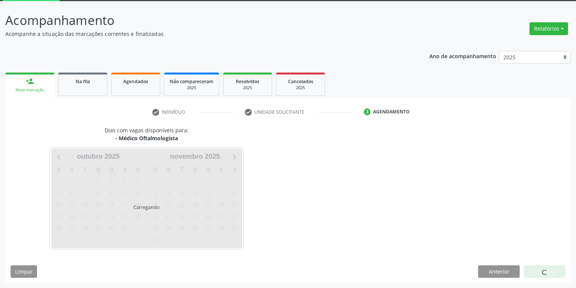
scroll to position [62, 0]
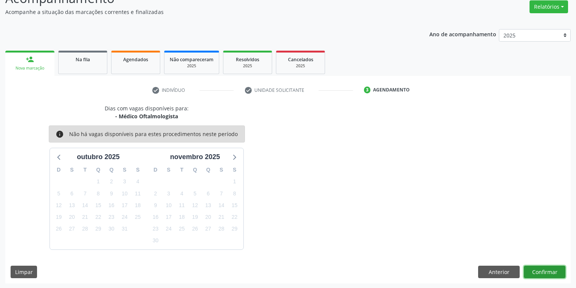
click at [527, 267] on button "Confirmar" at bounding box center [545, 272] width 42 height 13
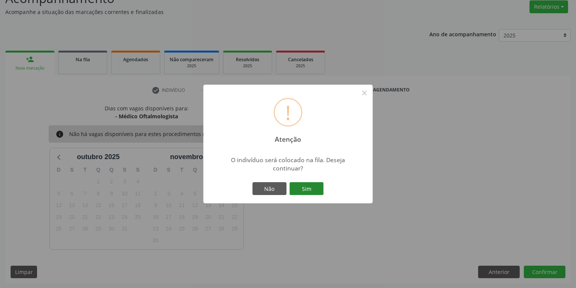
click at [308, 189] on button "Sim" at bounding box center [306, 188] width 34 height 13
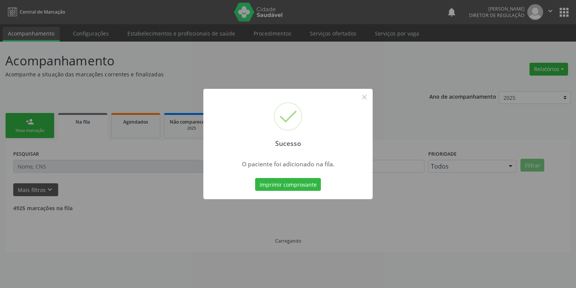
scroll to position [0, 0]
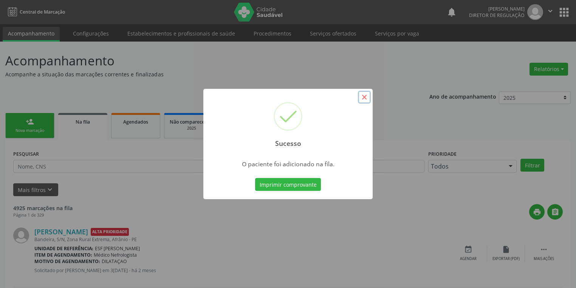
click at [364, 96] on button "×" at bounding box center [364, 97] width 13 height 13
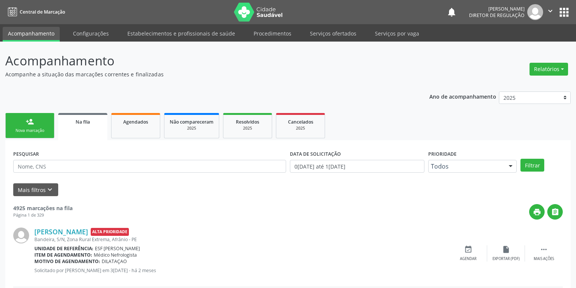
click at [18, 124] on link "person_add Nova marcação" at bounding box center [29, 125] width 49 height 25
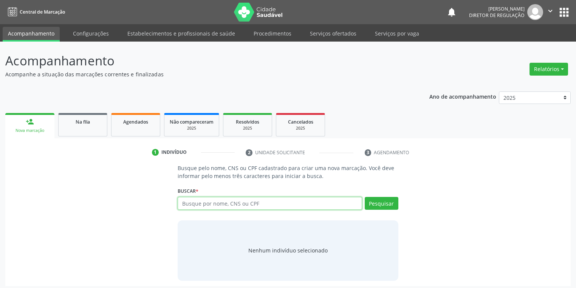
click at [192, 201] on input "text" at bounding box center [270, 203] width 184 height 13
type input "17188827427"
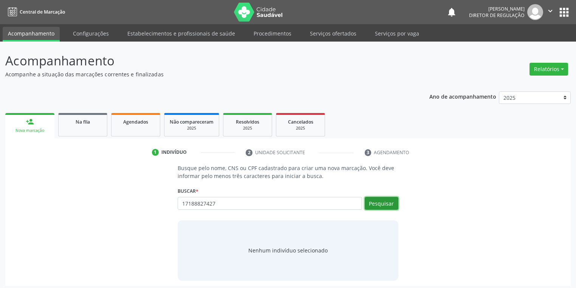
click at [384, 207] on button "Pesquisar" at bounding box center [382, 203] width 34 height 13
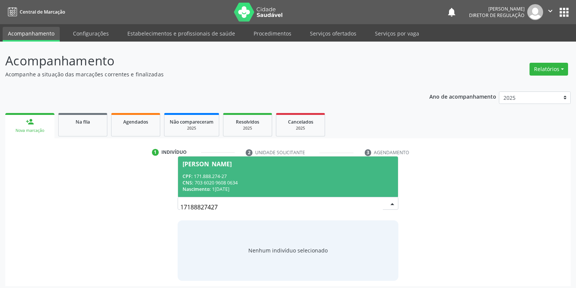
click at [238, 177] on div "CPF: 171.888.274-27" at bounding box center [287, 176] width 211 height 6
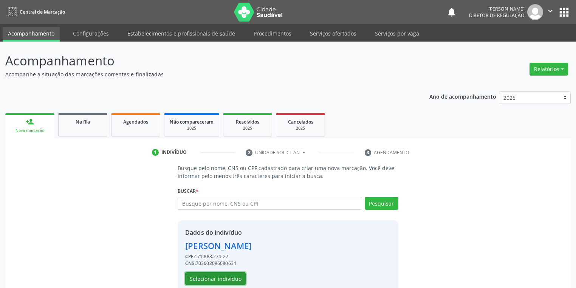
click at [214, 281] on button "Selecionar indivíduo" at bounding box center [215, 278] width 60 height 13
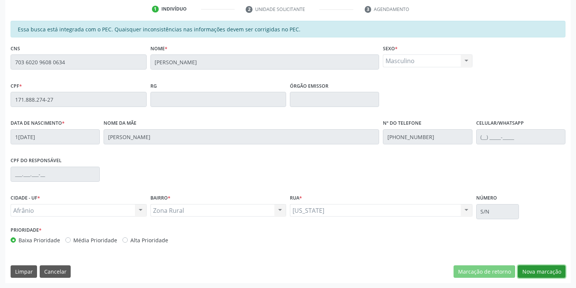
click at [533, 269] on button "Nova marcação" at bounding box center [542, 271] width 48 height 13
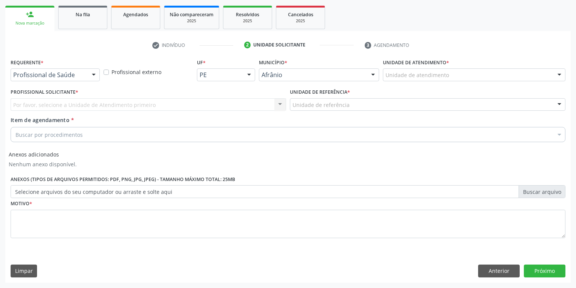
scroll to position [107, 0]
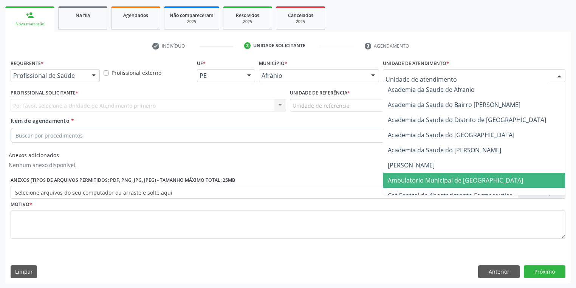
drag, startPoint x: 397, startPoint y: 178, endPoint x: 382, endPoint y: 160, distance: 23.3
click at [397, 178] on span "Ambulatorio Municipal de [GEOGRAPHIC_DATA]" at bounding box center [455, 180] width 135 height 8
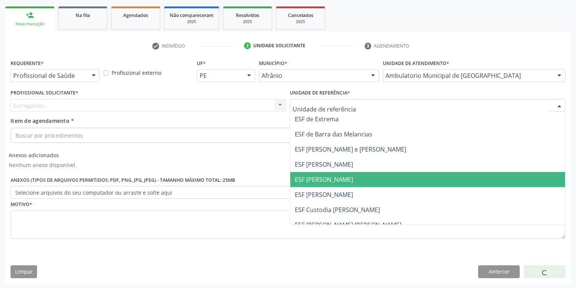
click at [299, 184] on span "ESF [PERSON_NAME]" at bounding box center [427, 179] width 275 height 15
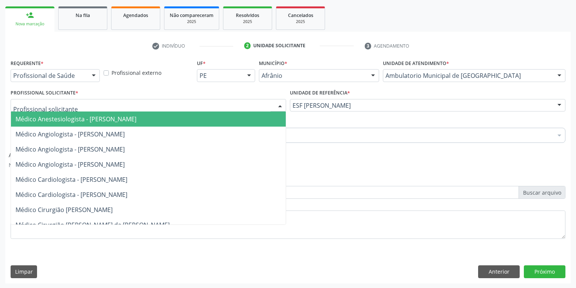
drag, startPoint x: 101, startPoint y: 109, endPoint x: 98, endPoint y: 118, distance: 9.7
click at [101, 109] on div at bounding box center [148, 105] width 275 height 13
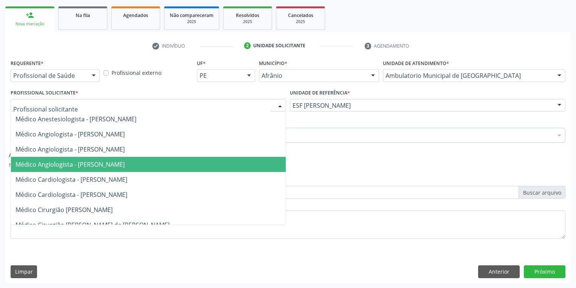
click at [101, 175] on span "Médico Cardiologista - [PERSON_NAME]" at bounding box center [71, 179] width 112 height 8
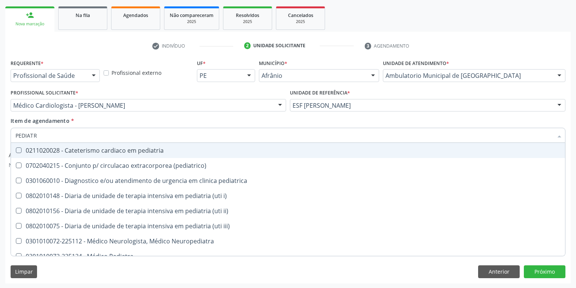
type input "PEDIATRA"
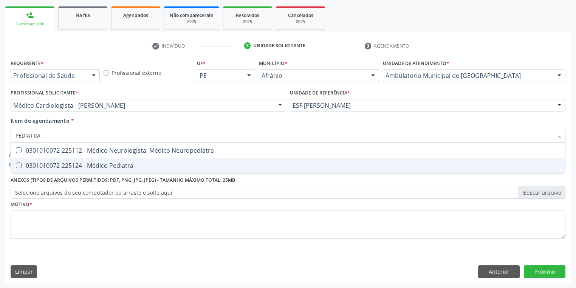
click at [59, 166] on div "0301010072-225124 - Médico Pediatra" at bounding box center [287, 165] width 545 height 6
checkbox Pediatra "true"
click at [46, 216] on div "Requerente * Profissional de Saúde Profissional de Saúde Paciente Nenhum result…" at bounding box center [288, 153] width 555 height 192
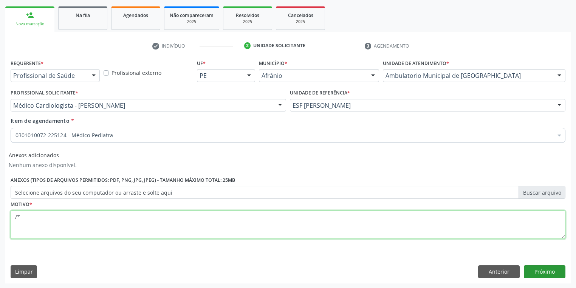
type textarea "/*"
click at [531, 266] on button "Próximo" at bounding box center [545, 271] width 42 height 13
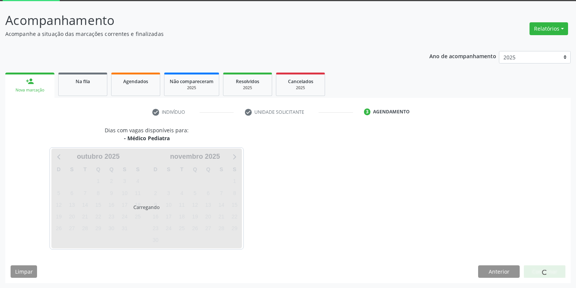
scroll to position [62, 0]
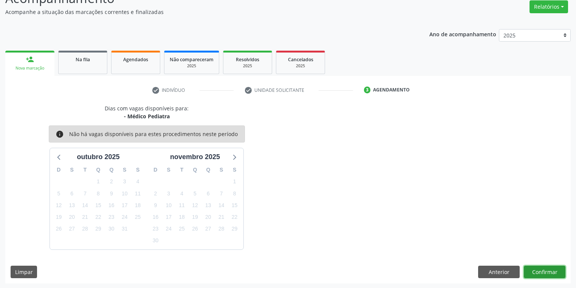
click at [536, 271] on button "Confirmar" at bounding box center [545, 272] width 42 height 13
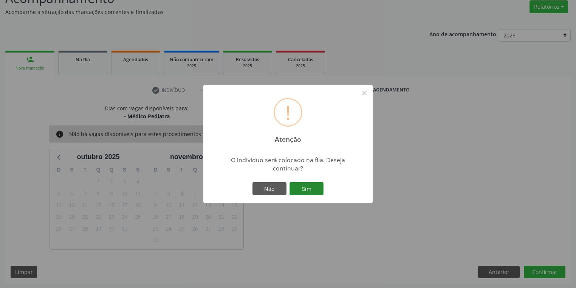
click at [305, 184] on button "Sim" at bounding box center [306, 188] width 34 height 13
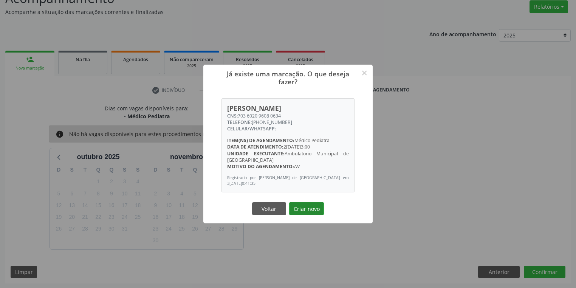
click at [302, 204] on button "Criar novo" at bounding box center [306, 208] width 35 height 13
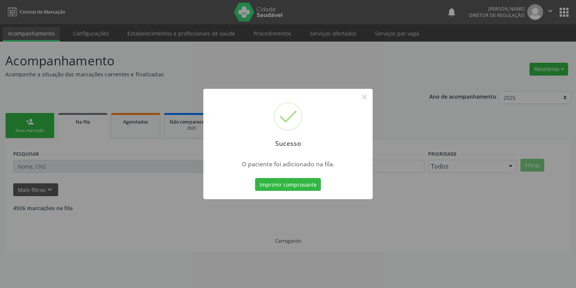
scroll to position [0, 0]
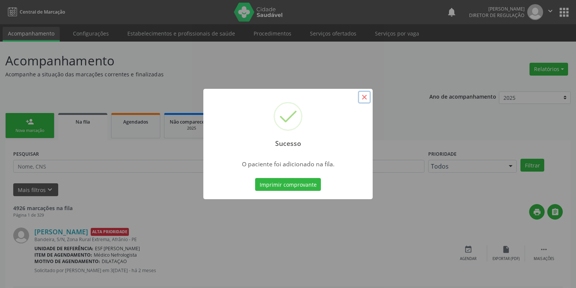
click at [369, 97] on button "×" at bounding box center [364, 97] width 13 height 13
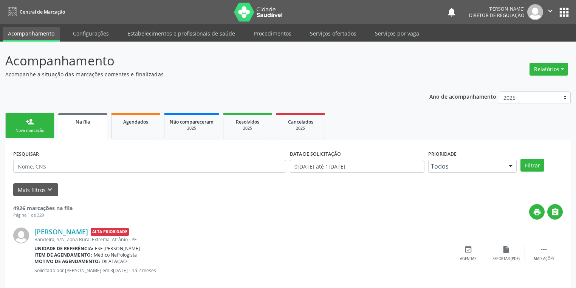
click at [32, 120] on div "person_add" at bounding box center [30, 121] width 8 height 8
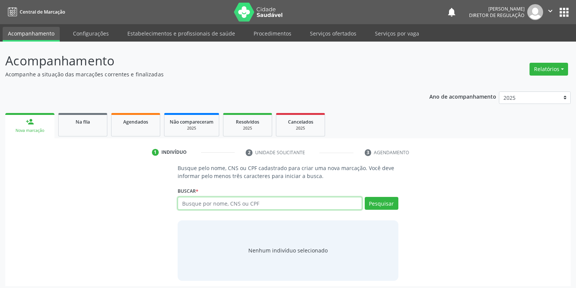
click at [193, 202] on input "text" at bounding box center [270, 203] width 184 height 13
type input "10695467476"
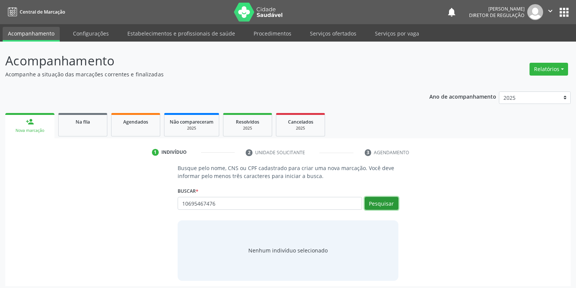
click at [376, 201] on button "Pesquisar" at bounding box center [382, 203] width 34 height 13
type input "10695467476"
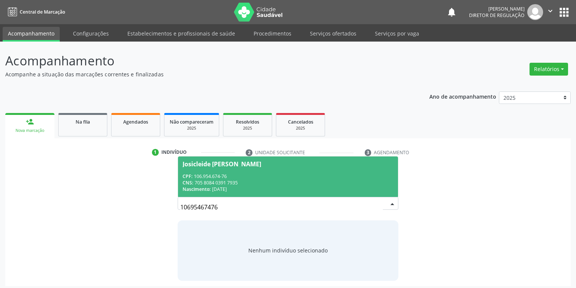
click at [261, 184] on div "CNS: 705 8084 0391 7935" at bounding box center [287, 182] width 211 height 6
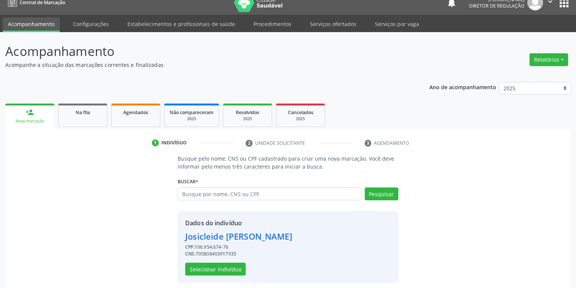
scroll to position [14, 0]
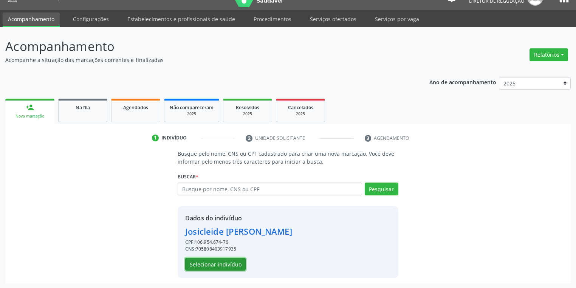
click at [211, 263] on button "Selecionar indivíduo" at bounding box center [215, 264] width 60 height 13
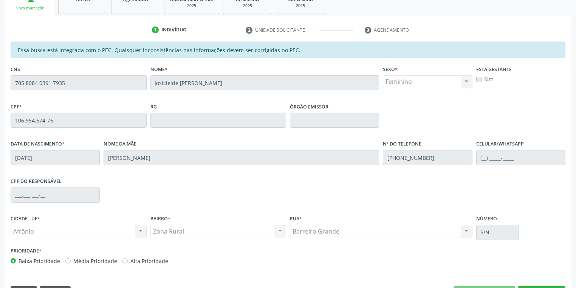
scroll to position [143, 0]
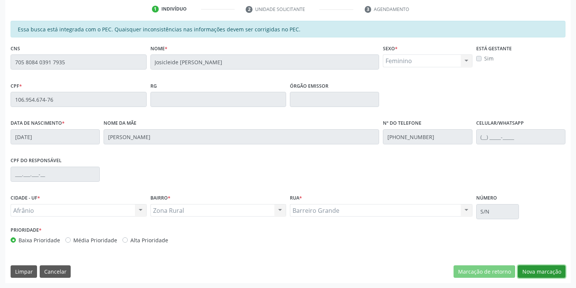
click at [538, 272] on button "Nova marcação" at bounding box center [542, 271] width 48 height 13
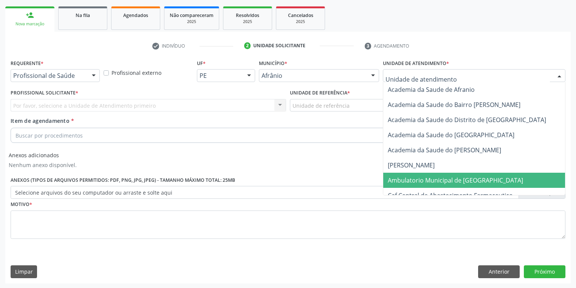
click at [405, 181] on span "Ambulatorio Municipal de [GEOGRAPHIC_DATA]" at bounding box center [455, 180] width 135 height 8
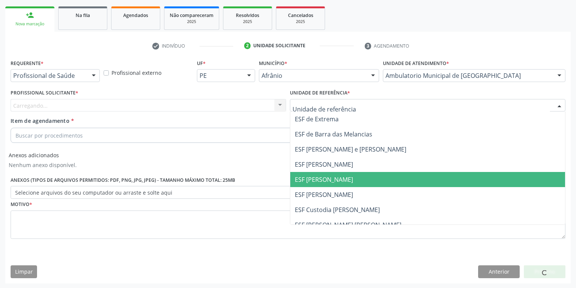
click at [314, 186] on span "ESF [PERSON_NAME]" at bounding box center [427, 179] width 275 height 15
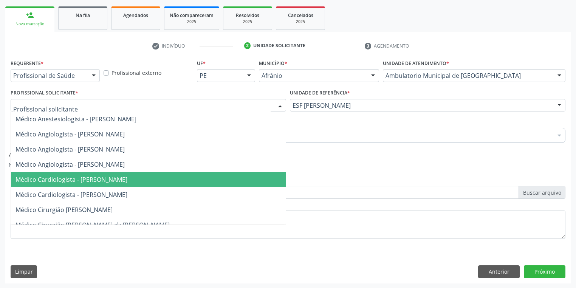
click at [69, 182] on span "Médico Cardiologista - [PERSON_NAME]" at bounding box center [71, 179] width 112 height 8
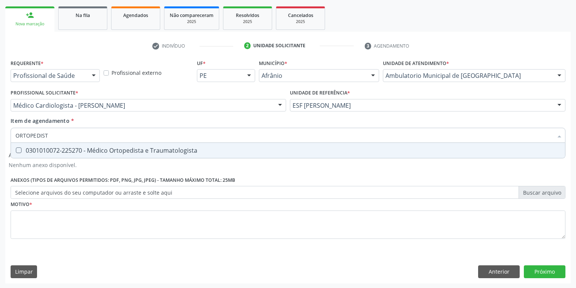
type input "ORTOPEDISTA"
click at [30, 215] on div "Requerente * Profissional de Saúde Profissional de Saúde Paciente Nenhum result…" at bounding box center [288, 153] width 555 height 192
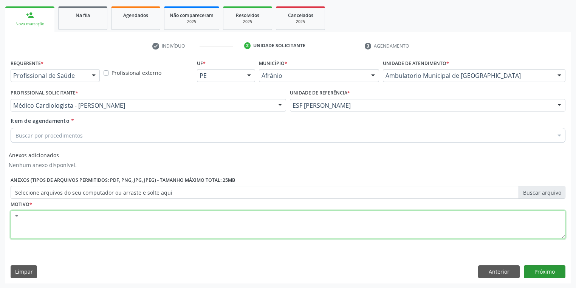
type textarea "*"
click at [544, 269] on button "Próximo" at bounding box center [545, 271] width 42 height 13
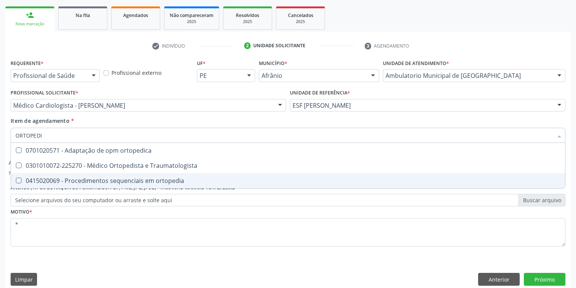
type input "ORTOPEDIS"
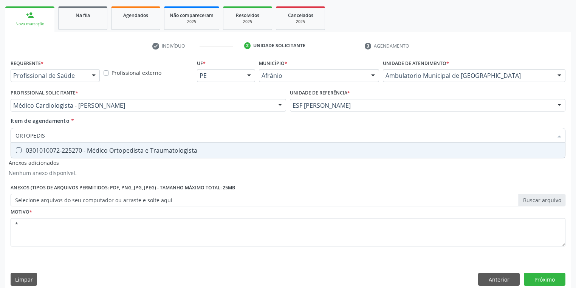
click at [40, 157] on span "0301010072-225270 - Médico Ortopedista e Traumatologista" at bounding box center [288, 150] width 554 height 15
checkbox Traumatologista "true"
click at [531, 278] on button "Próximo" at bounding box center [545, 279] width 42 height 13
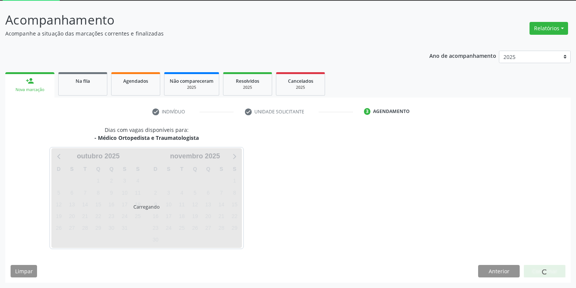
scroll to position [40, 0]
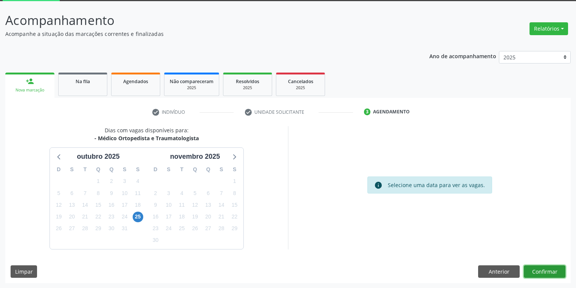
click at [536, 271] on button "Confirmar" at bounding box center [545, 271] width 42 height 13
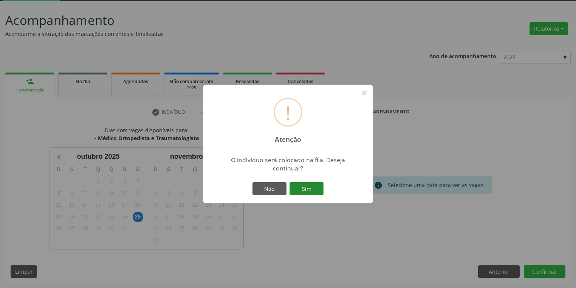
click at [307, 186] on button "Sim" at bounding box center [306, 188] width 34 height 13
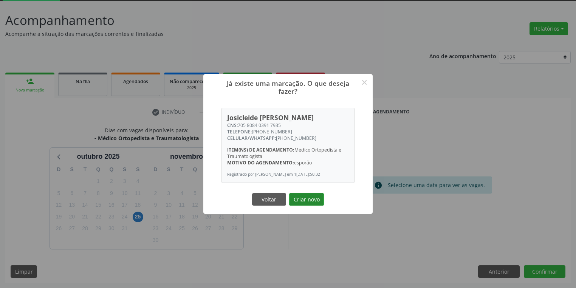
click at [301, 198] on button "Criar novo" at bounding box center [306, 199] width 35 height 13
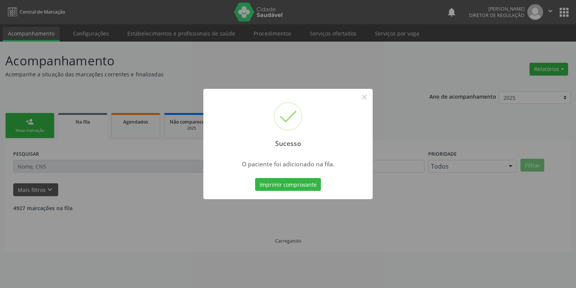
scroll to position [0, 0]
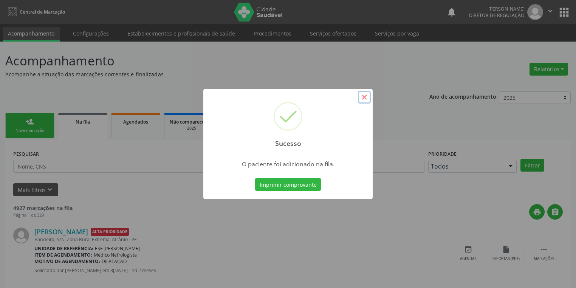
click at [364, 95] on button "×" at bounding box center [364, 97] width 13 height 13
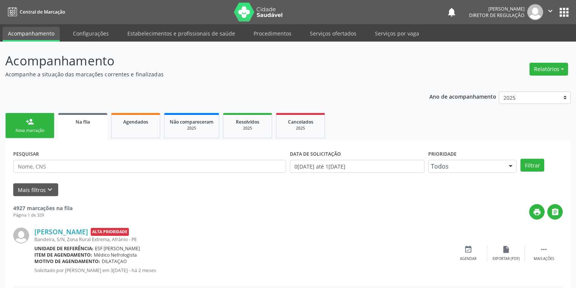
click at [40, 128] on div "Nova marcação" at bounding box center [30, 131] width 38 height 6
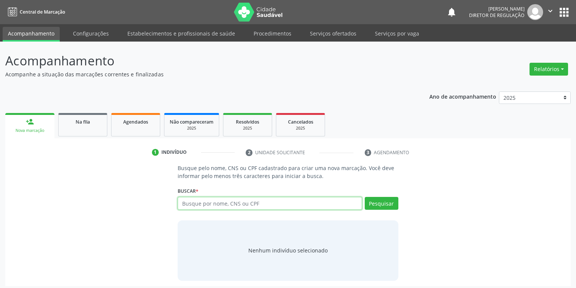
click at [209, 202] on input "text" at bounding box center [270, 203] width 184 height 13
type input "02284620450"
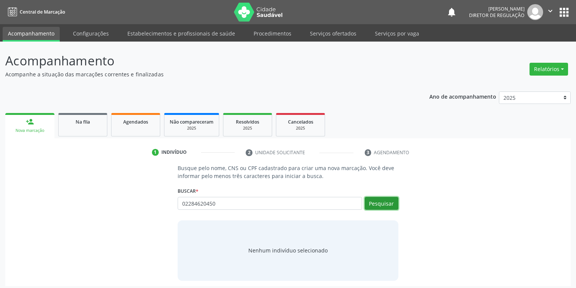
click at [371, 201] on button "Pesquisar" at bounding box center [382, 203] width 34 height 13
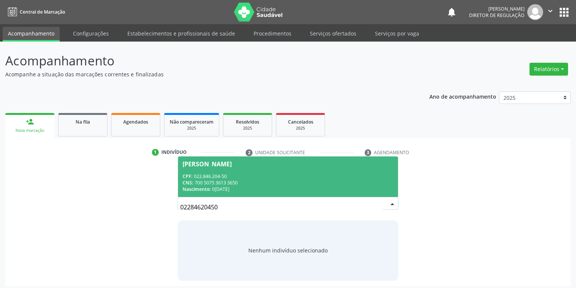
click at [218, 180] on div "CNS: 700 5075 3613 3650" at bounding box center [287, 182] width 211 height 6
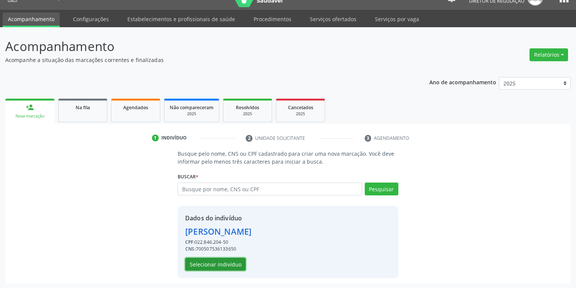
click at [221, 265] on button "Selecionar indivíduo" at bounding box center [215, 264] width 60 height 13
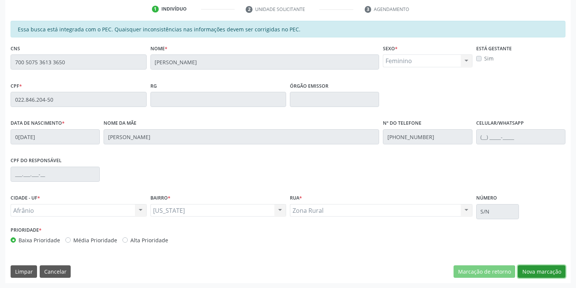
click at [545, 270] on button "Nova marcação" at bounding box center [542, 271] width 48 height 13
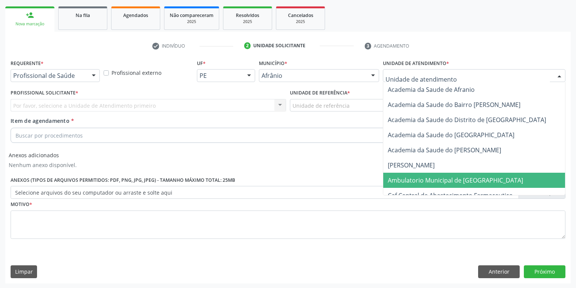
click at [397, 177] on span "Ambulatorio Municipal de [GEOGRAPHIC_DATA]" at bounding box center [455, 180] width 135 height 8
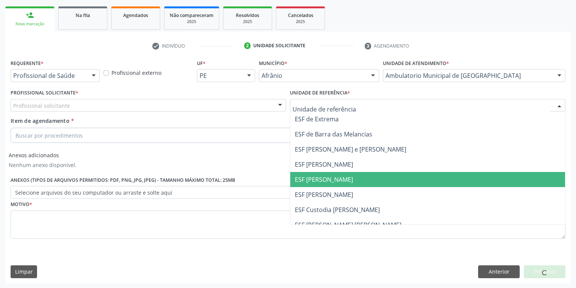
click at [307, 175] on span "ESF [PERSON_NAME]" at bounding box center [324, 179] width 58 height 8
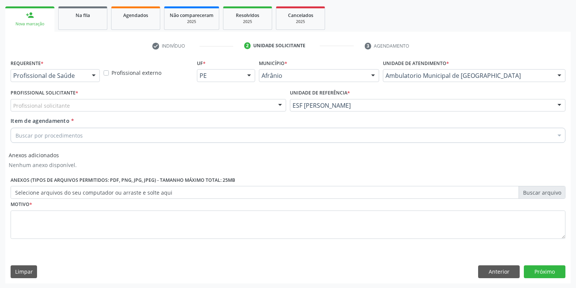
drag, startPoint x: 69, startPoint y: 106, endPoint x: 68, endPoint y: 110, distance: 4.2
click at [68, 107] on div "Profissional solicitante" at bounding box center [148, 105] width 275 height 13
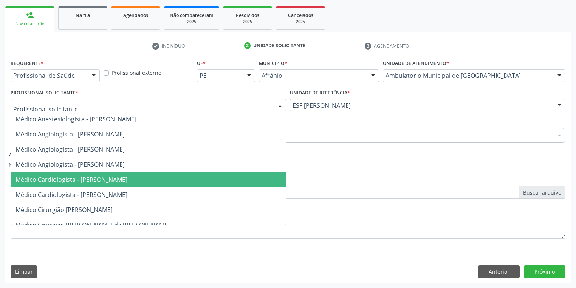
click at [90, 178] on span "Médico Cardiologista - [PERSON_NAME]" at bounding box center [71, 179] width 112 height 8
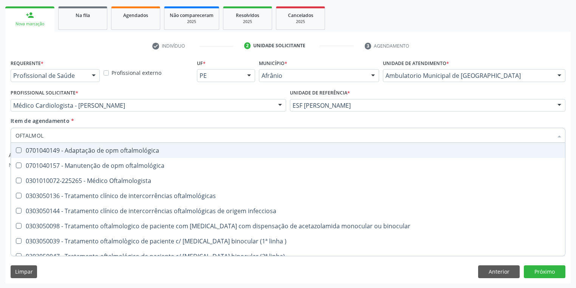
type input "OFTALMOLO"
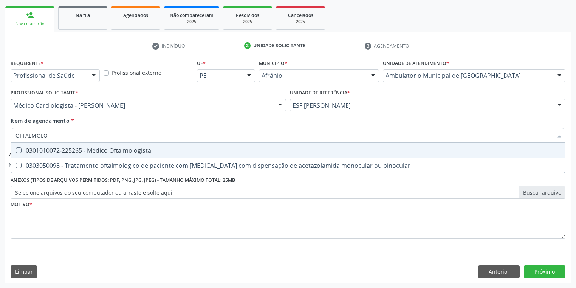
click at [61, 153] on div "0301010072-225265 - Médico Oftalmologista" at bounding box center [287, 150] width 545 height 6
checkbox Oftalmologista "true"
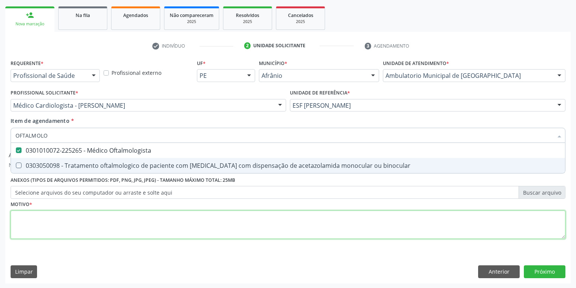
click at [36, 220] on div "Requerente * Profissional de Saúde Profissional de Saúde Paciente Nenhum result…" at bounding box center [288, 153] width 555 height 192
checkbox binocular "true"
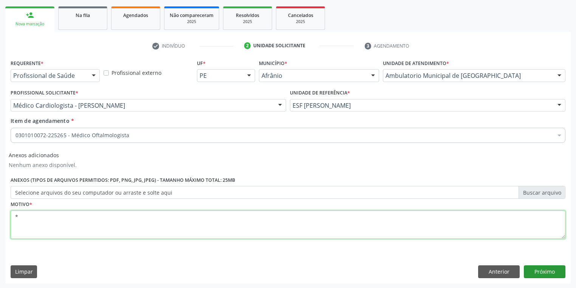
type textarea "*"
click at [542, 270] on button "Próximo" at bounding box center [545, 271] width 42 height 13
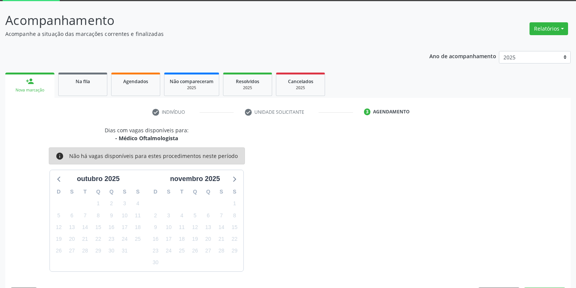
scroll to position [62, 0]
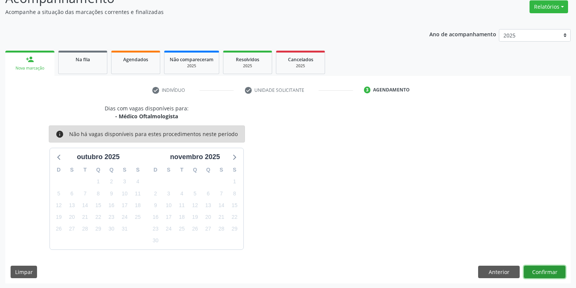
click at [541, 272] on button "Confirmar" at bounding box center [545, 272] width 42 height 13
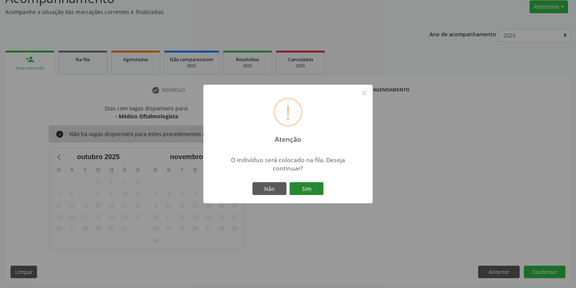
click at [310, 188] on button "Sim" at bounding box center [306, 188] width 34 height 13
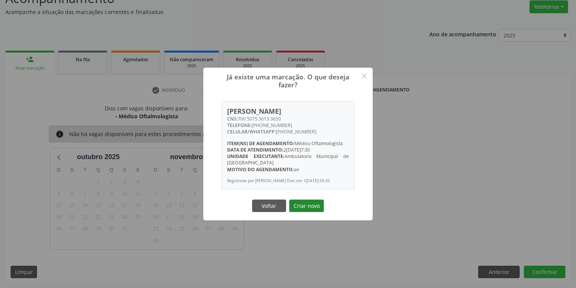
click at [307, 207] on button "Criar novo" at bounding box center [306, 205] width 35 height 13
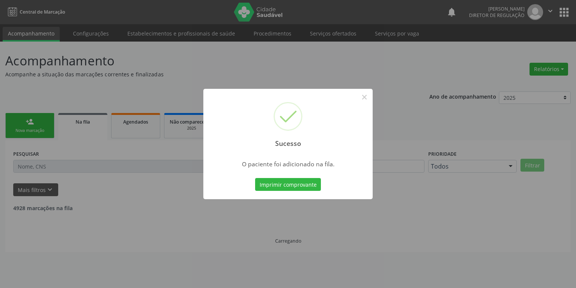
scroll to position [0, 0]
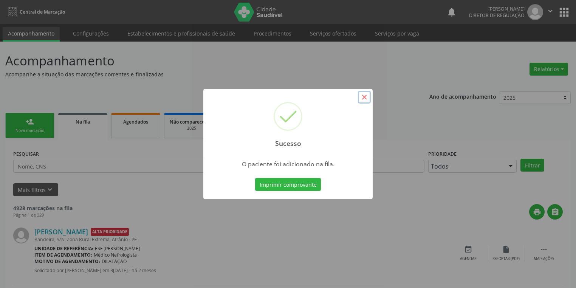
click at [365, 99] on button "×" at bounding box center [364, 97] width 13 height 13
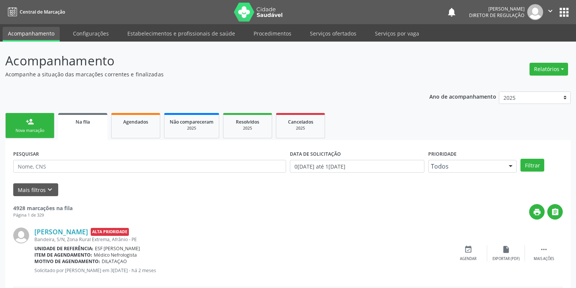
click at [41, 125] on link "person_add Nova marcação" at bounding box center [29, 125] width 49 height 25
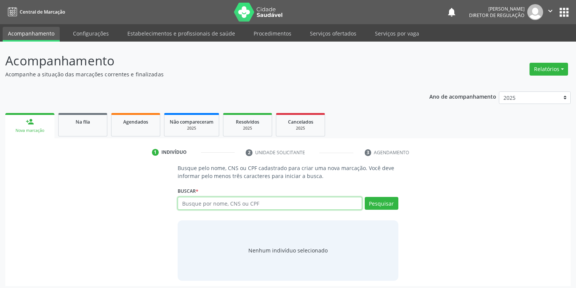
click at [196, 203] on input "text" at bounding box center [270, 203] width 184 height 13
type input "02284620450"
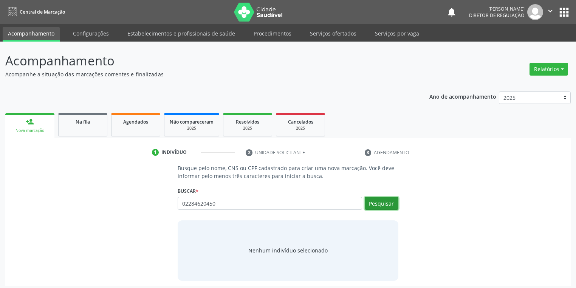
click at [377, 199] on button "Pesquisar" at bounding box center [382, 203] width 34 height 13
type input "02284620450"
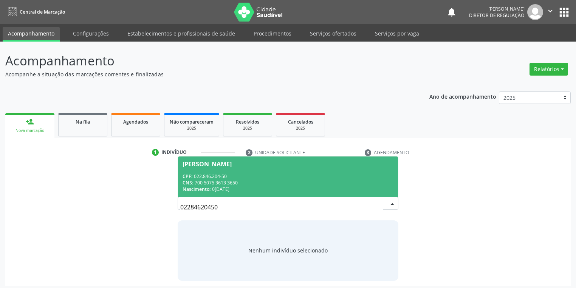
click at [236, 190] on div "Nascimento: 08/04/1975" at bounding box center [287, 189] width 211 height 6
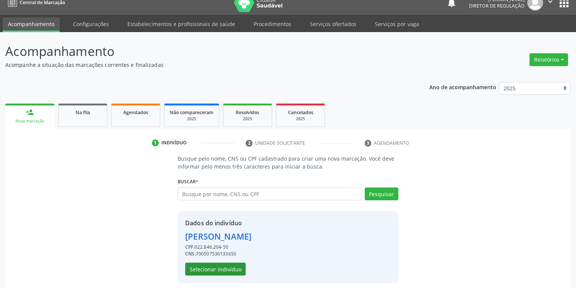
scroll to position [14, 0]
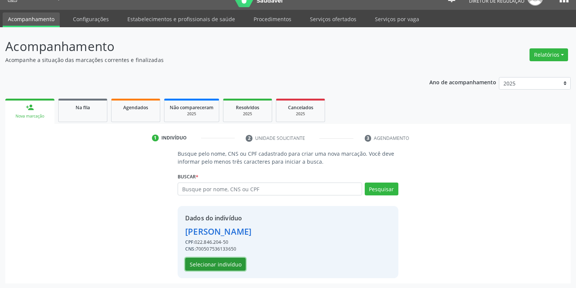
click at [206, 263] on button "Selecionar indivíduo" at bounding box center [215, 264] width 60 height 13
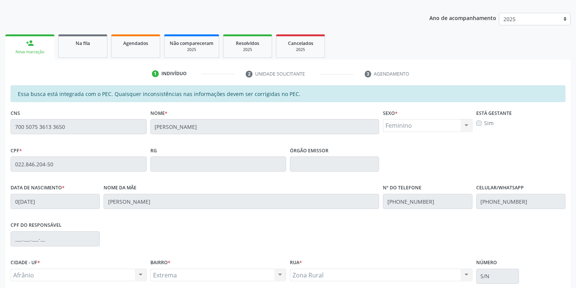
scroll to position [143, 0]
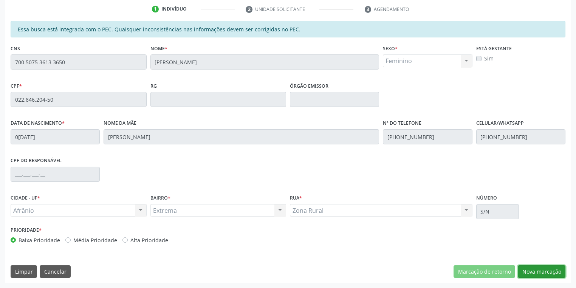
click at [532, 270] on button "Nova marcação" at bounding box center [542, 271] width 48 height 13
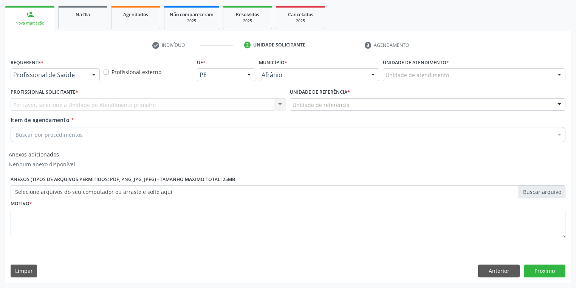
scroll to position [107, 0]
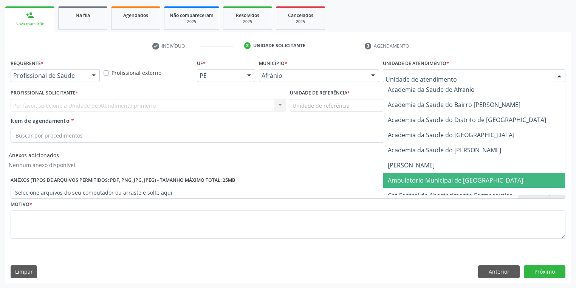
click at [405, 177] on span "Ambulatorio Municipal de [GEOGRAPHIC_DATA]" at bounding box center [455, 180] width 135 height 8
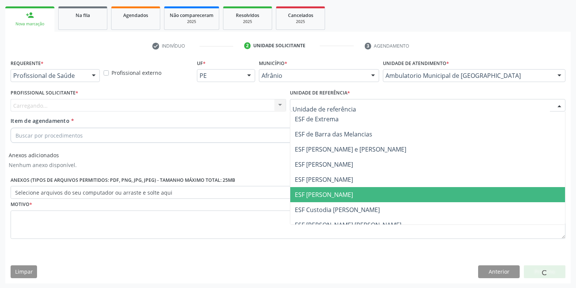
click at [325, 192] on span "ESF [PERSON_NAME]" at bounding box center [324, 194] width 58 height 8
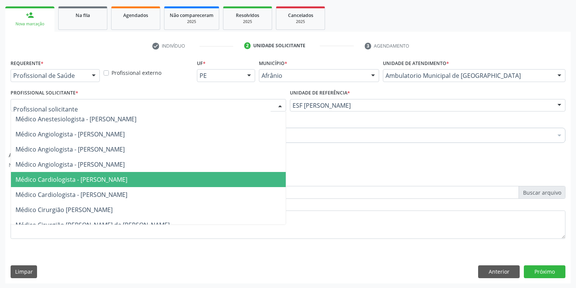
click at [58, 176] on span "Médico Cardiologista - [PERSON_NAME]" at bounding box center [71, 179] width 112 height 8
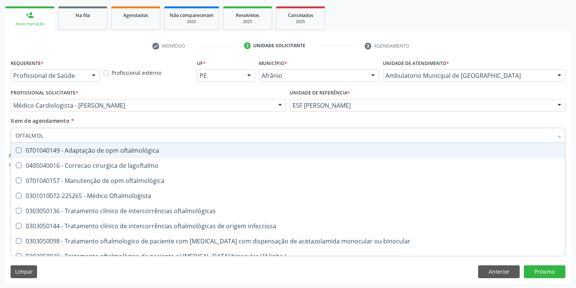
type input "OFTALMOLO"
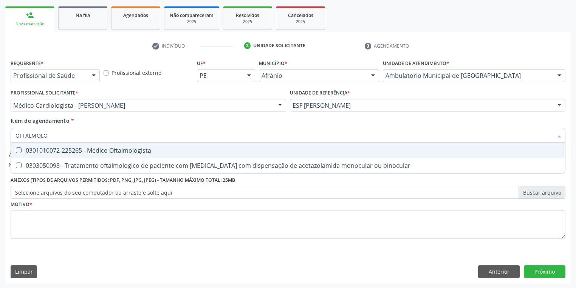
click at [51, 147] on div "0301010072-225265 - Médico Oftalmologista" at bounding box center [287, 150] width 545 height 6
checkbox Oftalmologista "true"
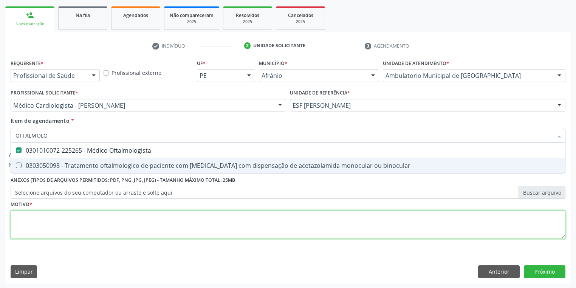
click at [29, 216] on div "Requerente * Profissional de Saúde Profissional de Saúde Paciente Nenhum result…" at bounding box center [288, 153] width 555 height 192
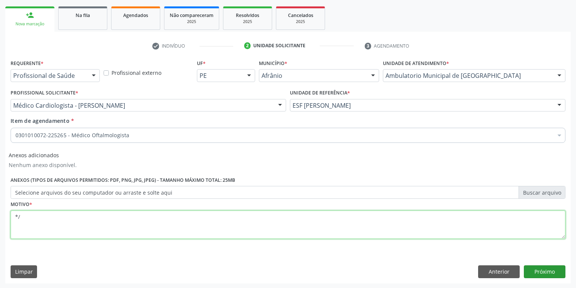
type textarea "*/"
click at [538, 272] on button "Próximo" at bounding box center [545, 271] width 42 height 13
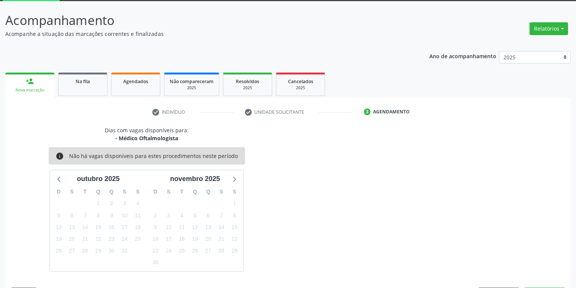
scroll to position [62, 0]
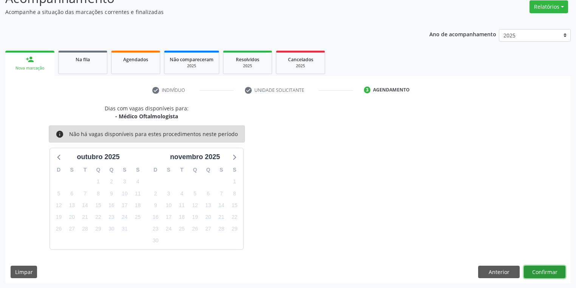
click at [533, 271] on button "Confirmar" at bounding box center [545, 272] width 42 height 13
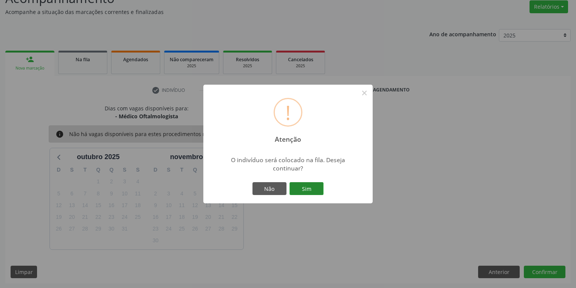
click at [304, 185] on button "Sim" at bounding box center [306, 188] width 34 height 13
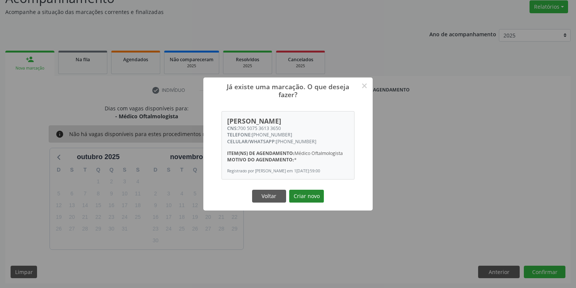
click at [302, 199] on button "Criar novo" at bounding box center [306, 196] width 35 height 13
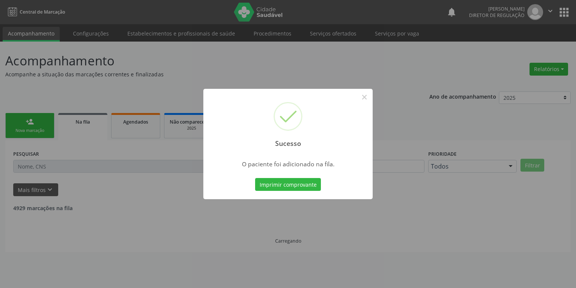
scroll to position [0, 0]
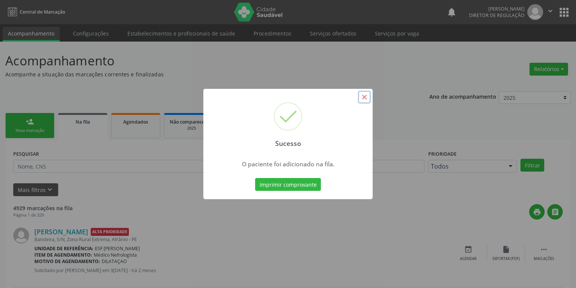
click at [363, 94] on button "×" at bounding box center [364, 97] width 13 height 13
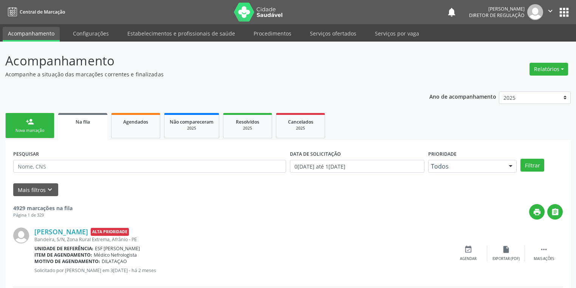
click at [38, 127] on link "person_add Nova marcação" at bounding box center [29, 125] width 49 height 25
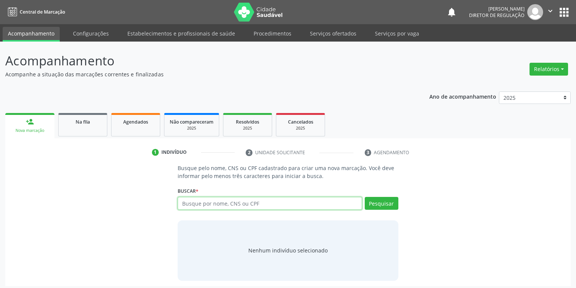
click at [181, 203] on input "text" at bounding box center [270, 203] width 184 height 13
type input "12249245410"
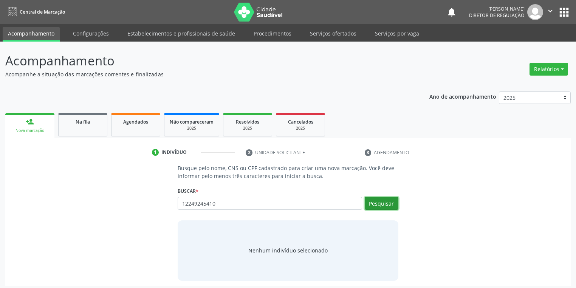
click at [383, 205] on button "Pesquisar" at bounding box center [382, 203] width 34 height 13
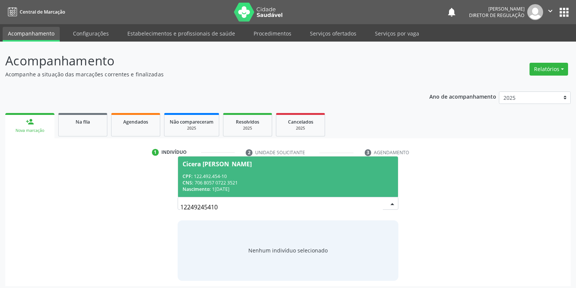
drag, startPoint x: 279, startPoint y: 175, endPoint x: 257, endPoint y: 189, distance: 26.5
click at [278, 175] on div "CPF: 122.492.454-10" at bounding box center [287, 176] width 211 height 6
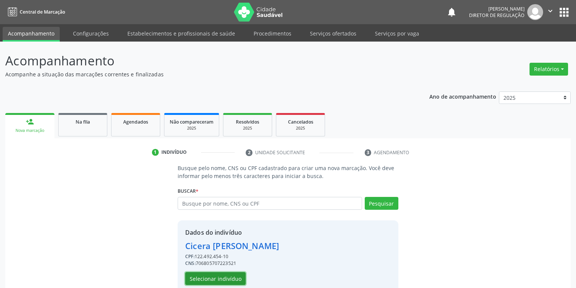
click at [218, 277] on button "Selecionar indivíduo" at bounding box center [215, 278] width 60 height 13
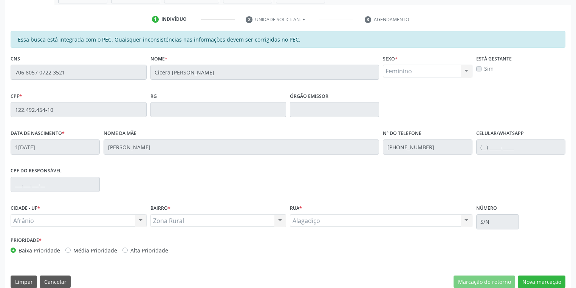
scroll to position [143, 0]
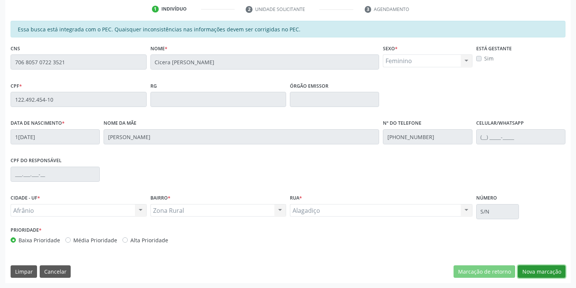
click at [523, 269] on button "Nova marcação" at bounding box center [542, 271] width 48 height 13
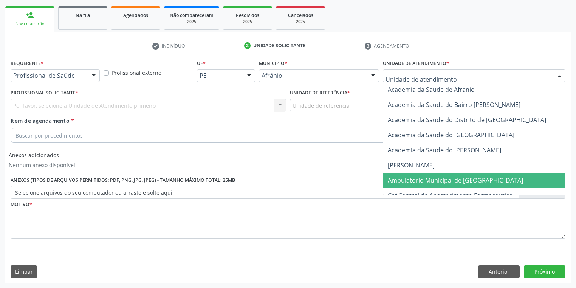
click at [400, 178] on span "Ambulatorio Municipal de [GEOGRAPHIC_DATA]" at bounding box center [455, 180] width 135 height 8
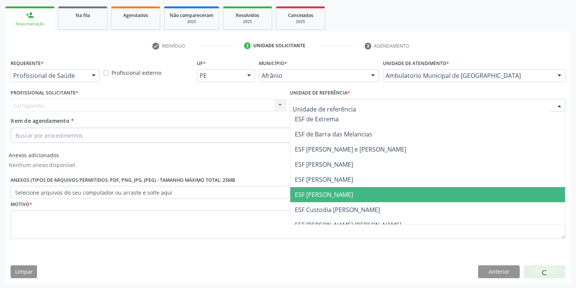
click at [322, 190] on span "ESF [PERSON_NAME]" at bounding box center [324, 194] width 58 height 8
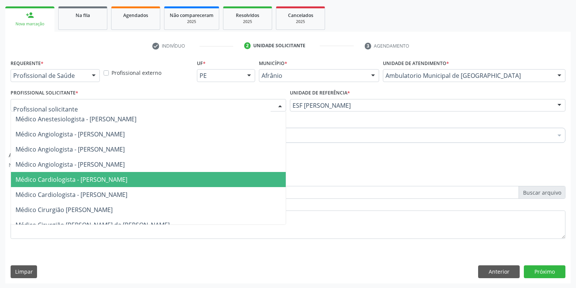
click at [94, 182] on span "Médico Cardiologista - [PERSON_NAME]" at bounding box center [71, 179] width 112 height 8
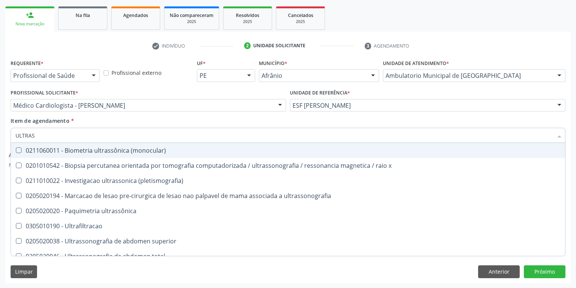
type input "ULTRASS"
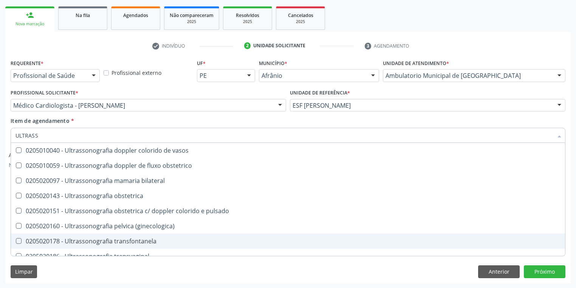
scroll to position [234, 0]
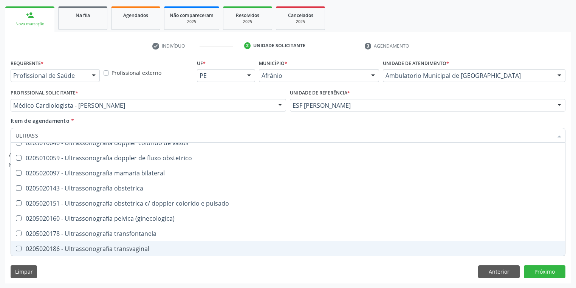
click at [96, 247] on div "0205020186 - Ultrassonografia transvaginal" at bounding box center [287, 249] width 545 height 6
checkbox transvaginal "true"
click at [69, 266] on div "Limpar Anterior Próximo" at bounding box center [288, 271] width 555 height 13
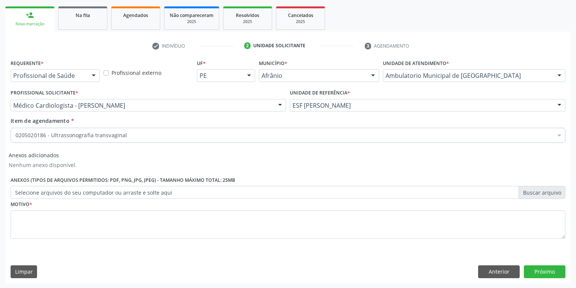
scroll to position [0, 0]
click at [62, 221] on textarea at bounding box center [288, 224] width 555 height 29
type textarea "*"
click at [537, 269] on button "Próximo" at bounding box center [545, 271] width 42 height 13
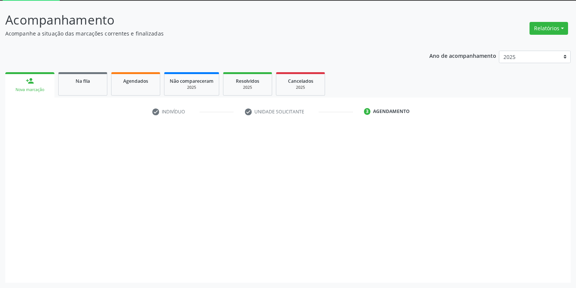
scroll to position [40, 0]
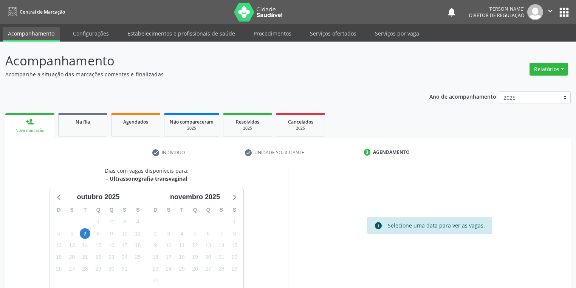
scroll to position [40, 0]
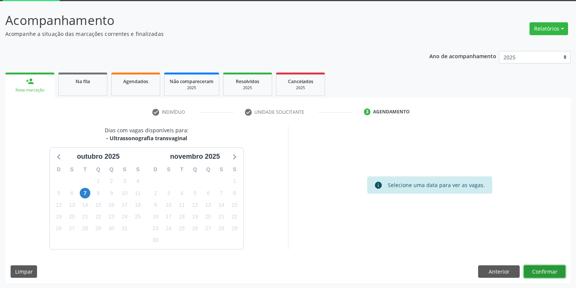
click at [546, 274] on button "Confirmar" at bounding box center [545, 271] width 42 height 13
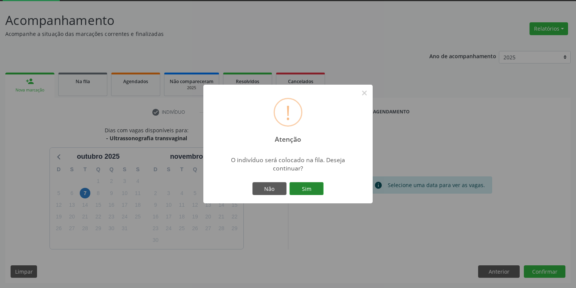
click at [306, 186] on button "Sim" at bounding box center [306, 188] width 34 height 13
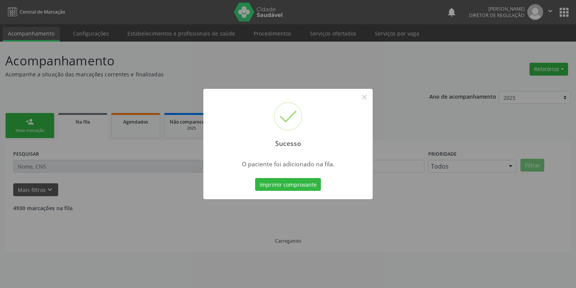
scroll to position [0, 0]
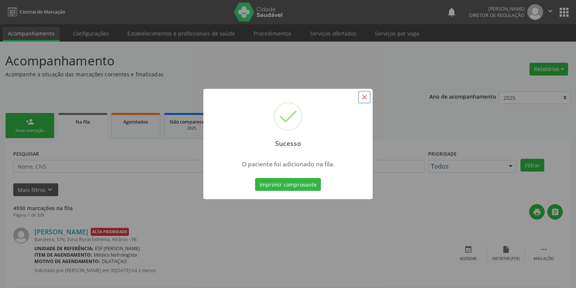
click at [364, 96] on button "×" at bounding box center [364, 97] width 13 height 13
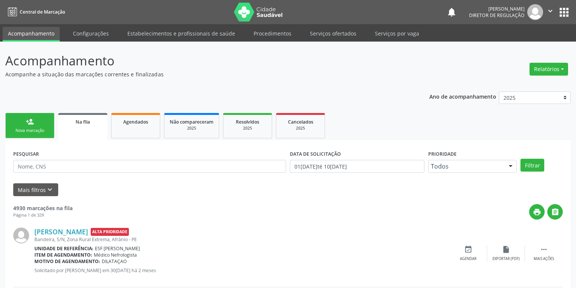
click at [23, 123] on link "person_add Nova marcação" at bounding box center [29, 125] width 49 height 25
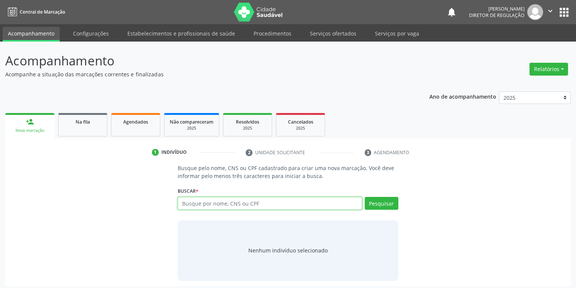
click at [190, 203] on input "text" at bounding box center [270, 203] width 184 height 13
type input "02284620450"
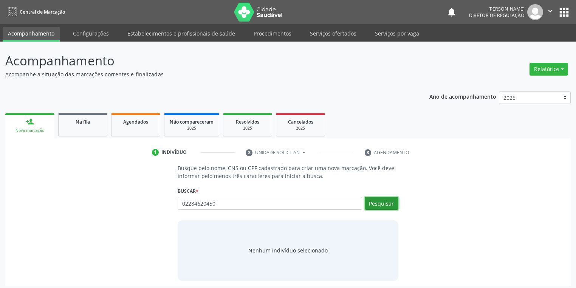
click at [374, 204] on button "Pesquisar" at bounding box center [382, 203] width 34 height 13
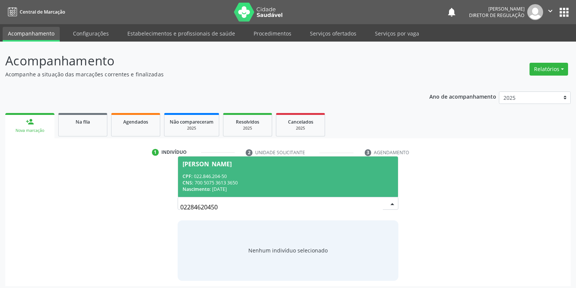
click at [228, 184] on div "CNS: 700 5075 3613 3650" at bounding box center [287, 182] width 211 height 6
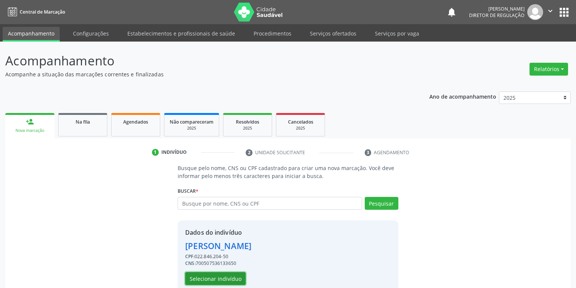
click at [205, 281] on button "Selecionar indivíduo" at bounding box center [215, 278] width 60 height 13
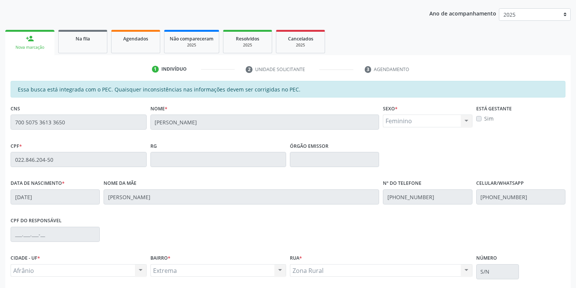
scroll to position [143, 0]
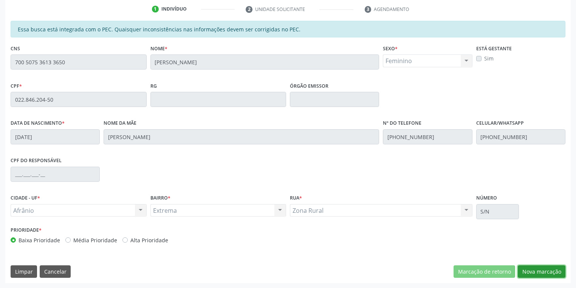
click at [537, 270] on button "Nova marcação" at bounding box center [542, 271] width 48 height 13
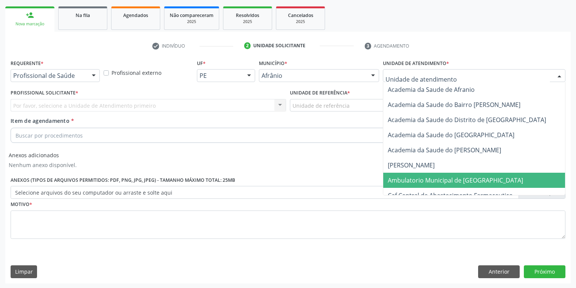
click at [410, 181] on span "Ambulatorio Municipal de [GEOGRAPHIC_DATA]" at bounding box center [455, 180] width 135 height 8
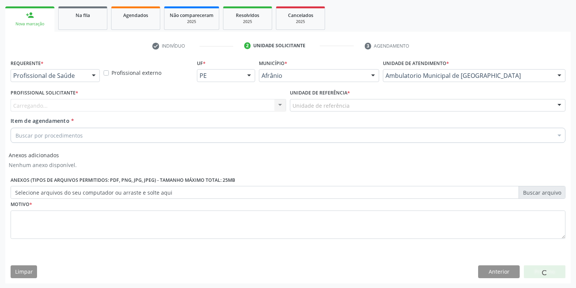
drag, startPoint x: 310, startPoint y: 101, endPoint x: 312, endPoint y: 136, distance: 35.2
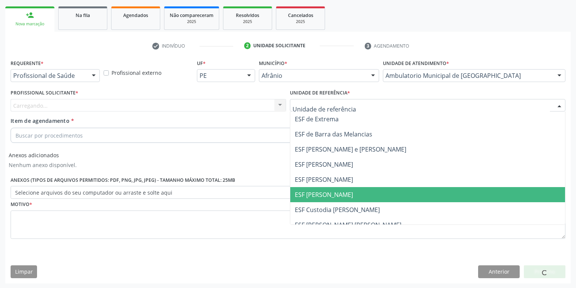
click at [323, 200] on span "ESF [PERSON_NAME]" at bounding box center [427, 194] width 275 height 15
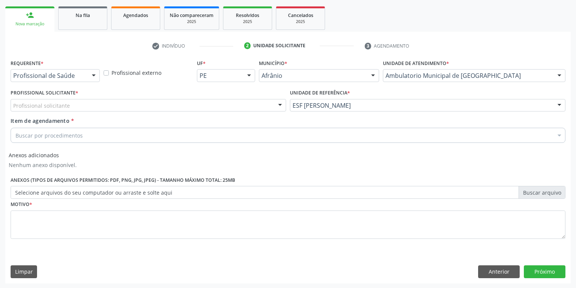
click at [53, 109] on div "Profissional solicitante" at bounding box center [148, 105] width 275 height 13
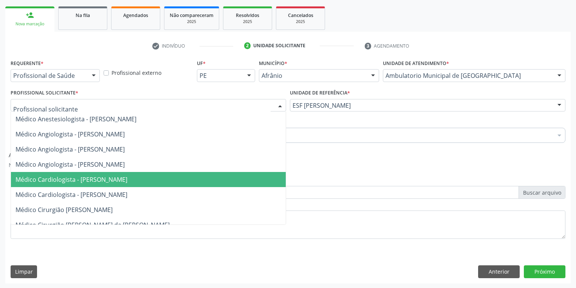
click at [80, 182] on span "Médico Cardiologista - [PERSON_NAME]" at bounding box center [71, 179] width 112 height 8
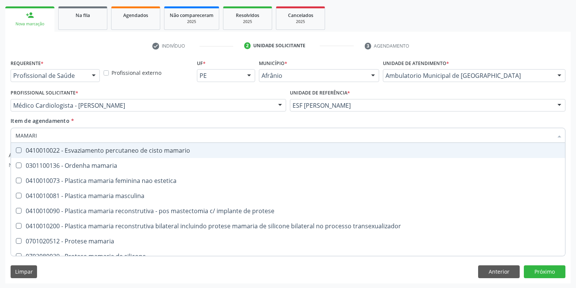
type input "MAMARIA"
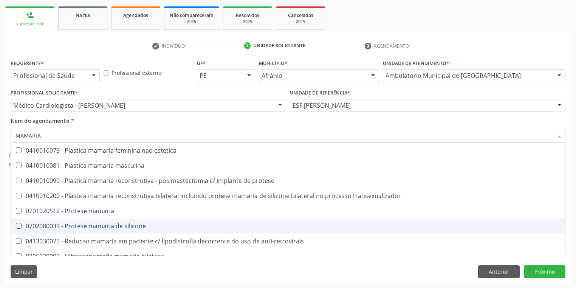
scroll to position [23, 0]
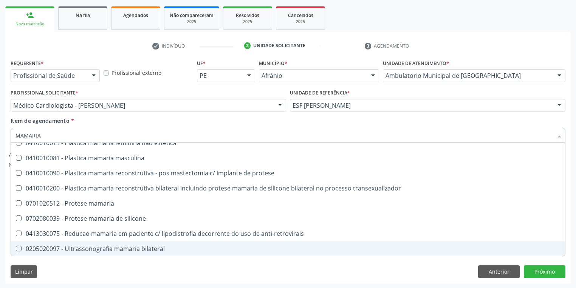
click at [95, 248] on div "0205020097 - Ultrassonografia mamaria bilateral" at bounding box center [287, 249] width 545 height 6
checkbox bilateral "true"
click at [73, 278] on div "Requerente * Profissional de Saúde Profissional de Saúde Paciente Nenhum result…" at bounding box center [287, 170] width 565 height 226
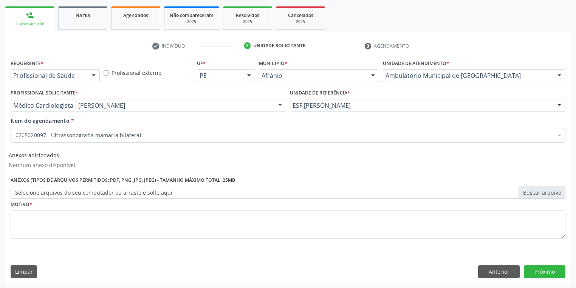
scroll to position [0, 0]
click at [29, 214] on textarea at bounding box center [288, 224] width 555 height 29
type textarea "*"
click at [535, 269] on button "Próximo" at bounding box center [545, 271] width 42 height 13
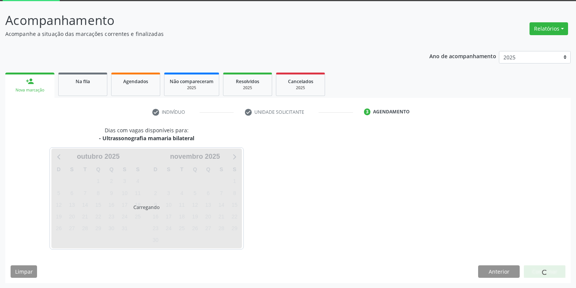
scroll to position [40, 0]
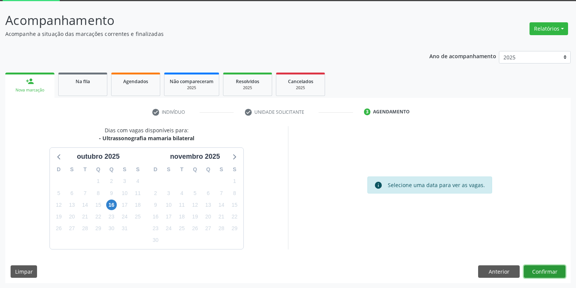
click at [549, 269] on button "Confirmar" at bounding box center [545, 271] width 42 height 13
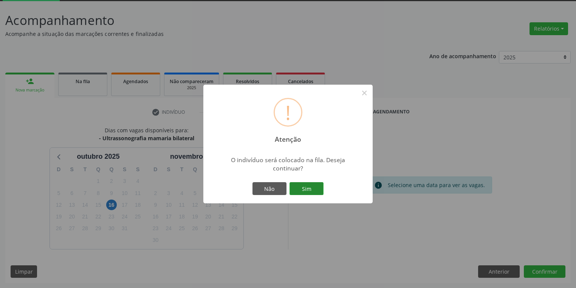
click at [314, 190] on button "Sim" at bounding box center [306, 188] width 34 height 13
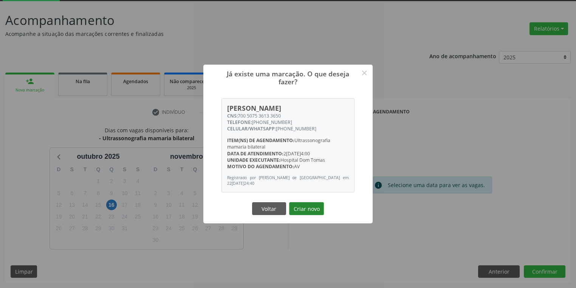
click at [307, 210] on button "Criar novo" at bounding box center [306, 208] width 35 height 13
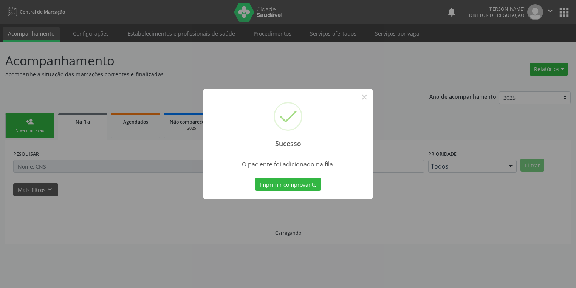
scroll to position [0, 0]
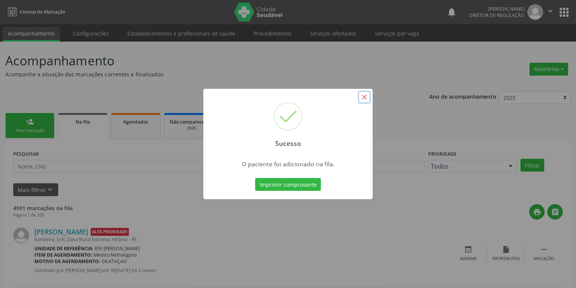
click at [365, 97] on button "×" at bounding box center [364, 97] width 13 height 13
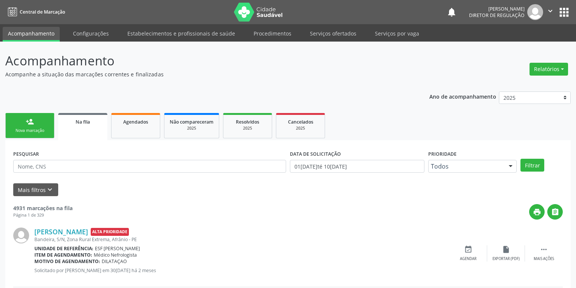
click at [42, 131] on div "Nova marcação" at bounding box center [30, 131] width 38 height 6
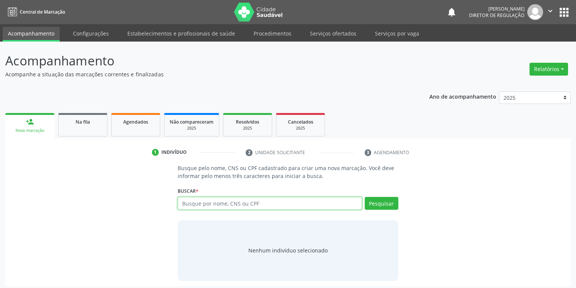
click at [207, 201] on input "text" at bounding box center [270, 203] width 184 height 13
type input "09445667409"
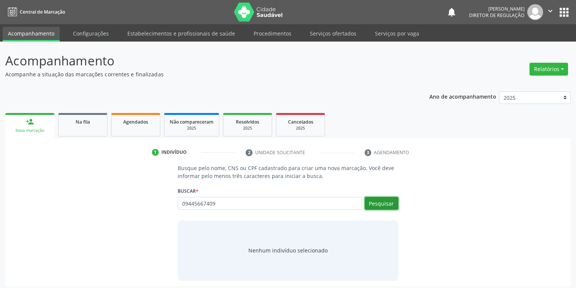
click at [380, 206] on button "Pesquisar" at bounding box center [382, 203] width 34 height 13
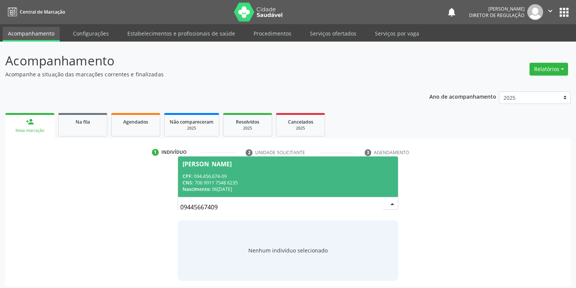
click at [251, 179] on div "CNS: 706 9011 7548 6235" at bounding box center [287, 182] width 211 height 6
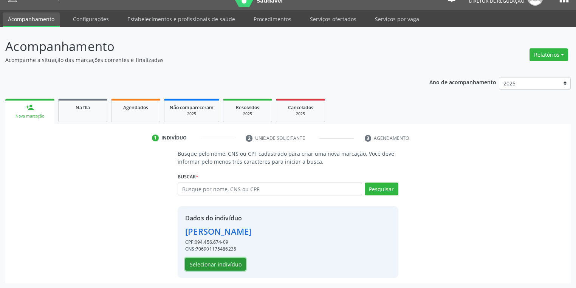
click at [215, 264] on button "Selecionar indivíduo" at bounding box center [215, 264] width 60 height 13
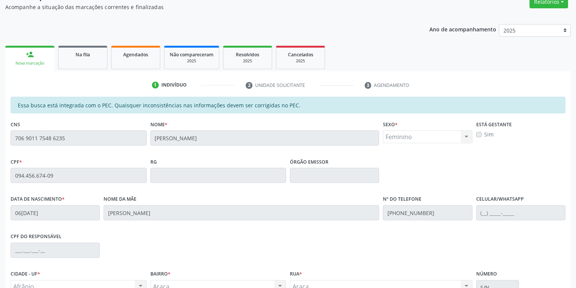
scroll to position [143, 0]
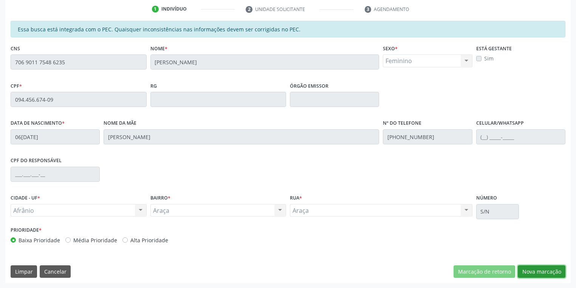
click at [529, 270] on button "Nova marcação" at bounding box center [542, 271] width 48 height 13
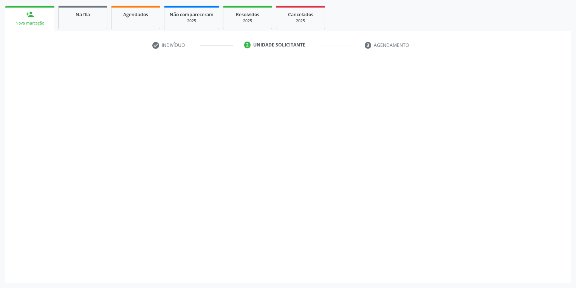
scroll to position [107, 0]
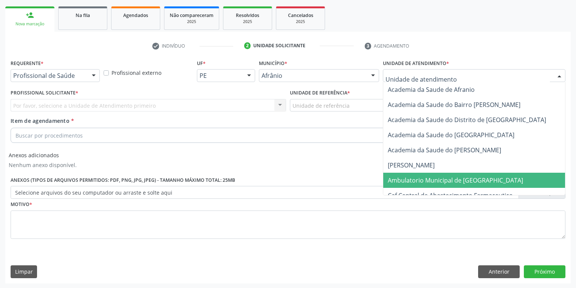
click at [416, 176] on span "Ambulatorio Municipal de [GEOGRAPHIC_DATA]" at bounding box center [455, 180] width 135 height 8
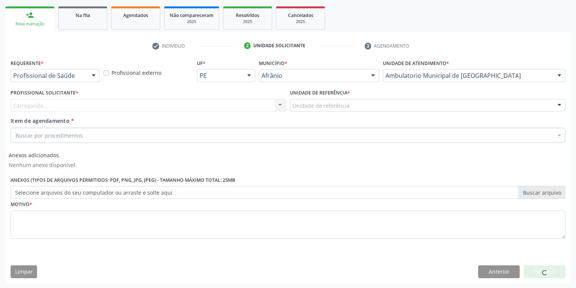
drag, startPoint x: 317, startPoint y: 106, endPoint x: 320, endPoint y: 124, distance: 18.7
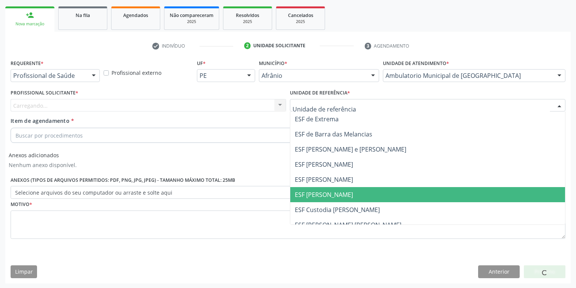
click at [325, 199] on span "ESF [PERSON_NAME]" at bounding box center [427, 194] width 275 height 15
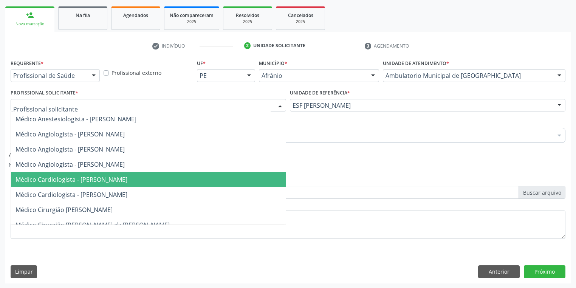
click at [76, 176] on span "Médico Cardiologista - [PERSON_NAME]" at bounding box center [71, 179] width 112 height 8
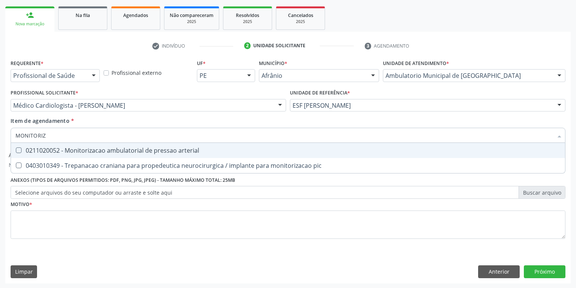
type input "MONITORIZA"
drag, startPoint x: 79, startPoint y: 148, endPoint x: 70, endPoint y: 163, distance: 17.2
click at [79, 148] on div "0211020052 - Monitorizacao ambulatorial de pressao arterial" at bounding box center [287, 150] width 545 height 6
checkbox arterial "true"
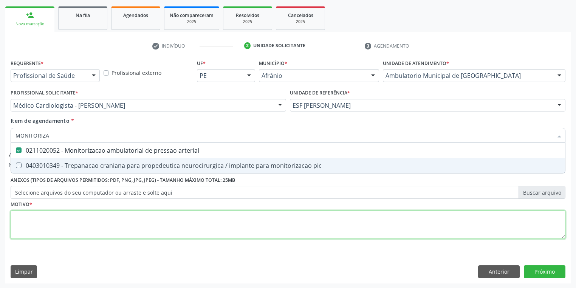
click at [41, 224] on div "Requerente * Profissional de Saúde Profissional de Saúde Paciente Nenhum result…" at bounding box center [288, 153] width 555 height 192
checkbox pic "true"
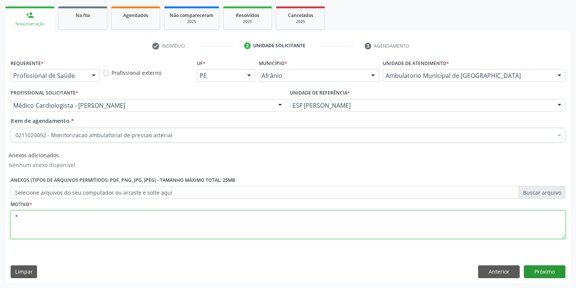
type textarea "*"
click at [538, 273] on button "Próximo" at bounding box center [545, 271] width 42 height 13
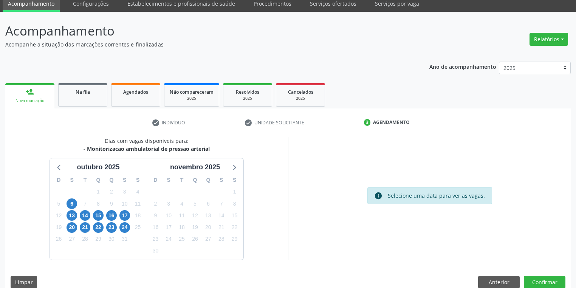
scroll to position [40, 0]
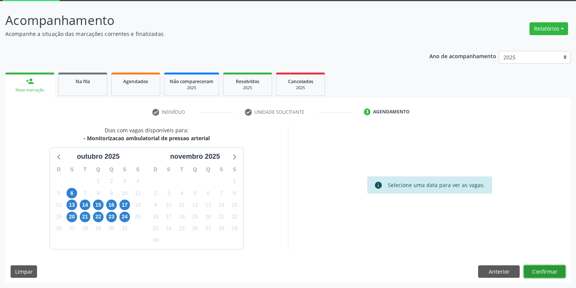
click at [535, 269] on button "Confirmar" at bounding box center [545, 271] width 42 height 13
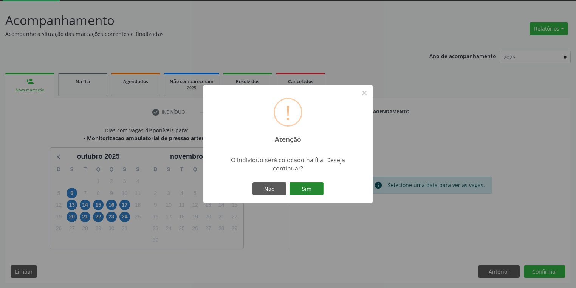
click at [313, 187] on button "Sim" at bounding box center [306, 188] width 34 height 13
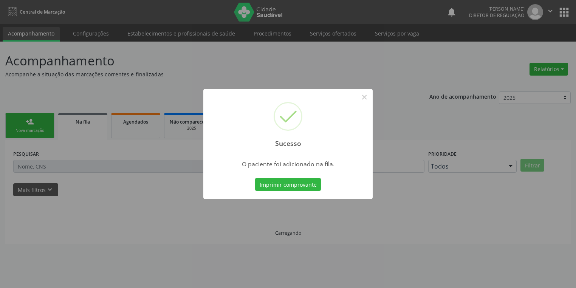
scroll to position [0, 0]
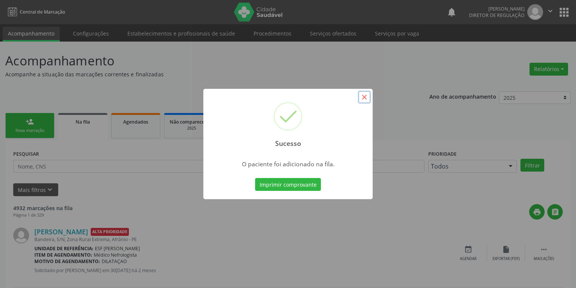
click at [361, 97] on button "×" at bounding box center [364, 97] width 13 height 13
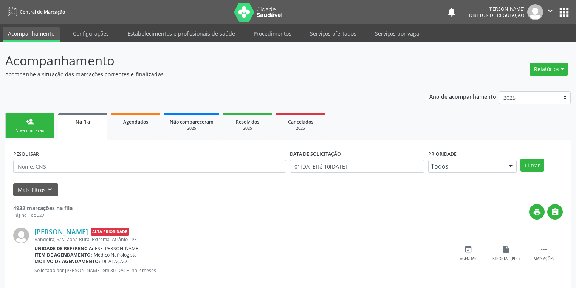
click at [42, 125] on link "person_add Nova marcação" at bounding box center [29, 125] width 49 height 25
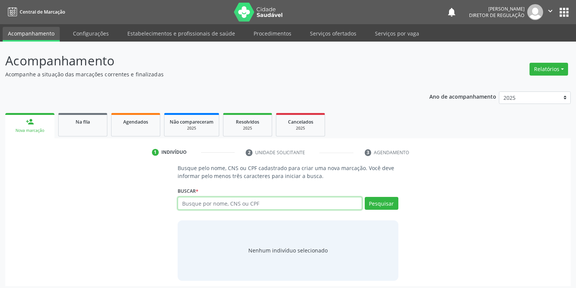
click at [191, 203] on input "text" at bounding box center [270, 203] width 184 height 13
type input "07385828400"
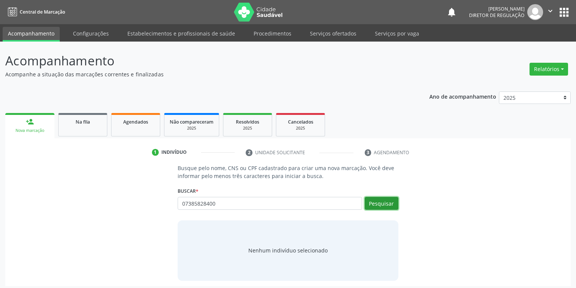
click at [386, 202] on button "Pesquisar" at bounding box center [382, 203] width 34 height 13
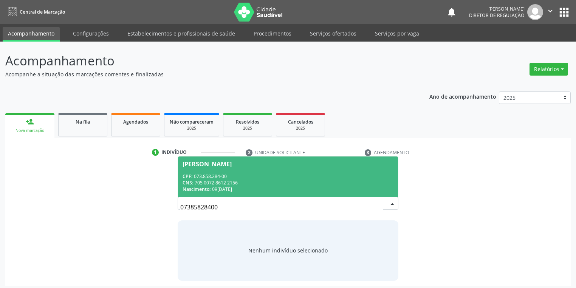
click at [261, 172] on span "Poliana Ferreira dos Santos CPF: 073.858.284-00 CNS: 705 0072 8612 2156 Nascime…" at bounding box center [288, 176] width 220 height 40
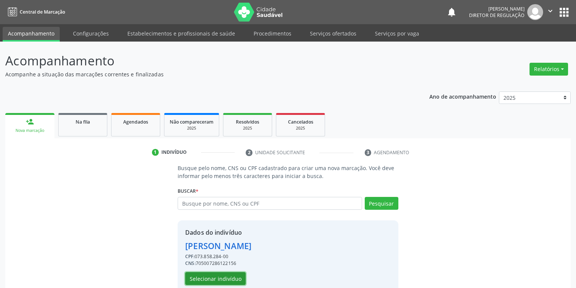
click at [215, 280] on button "Selecionar indivíduo" at bounding box center [215, 278] width 60 height 13
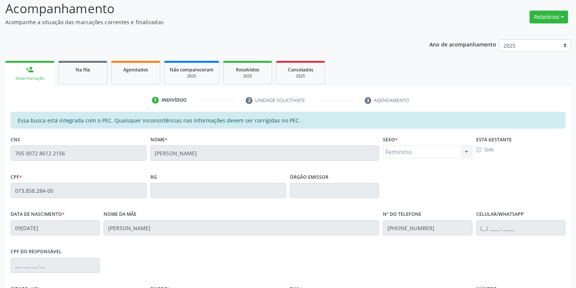
scroll to position [143, 0]
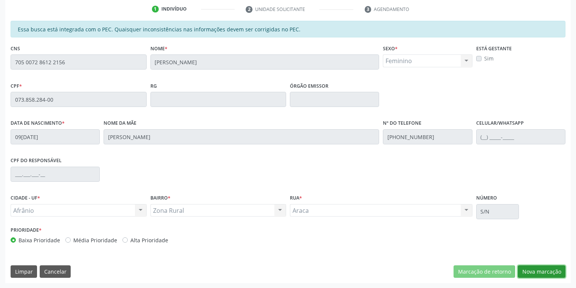
click at [546, 275] on button "Nova marcação" at bounding box center [542, 271] width 48 height 13
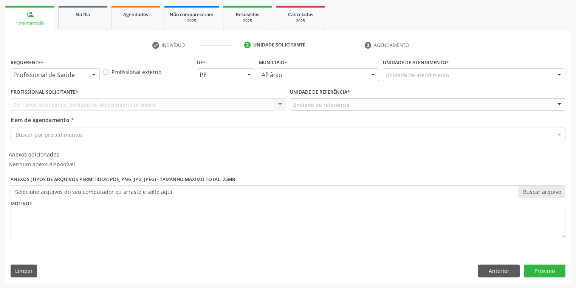
scroll to position [107, 0]
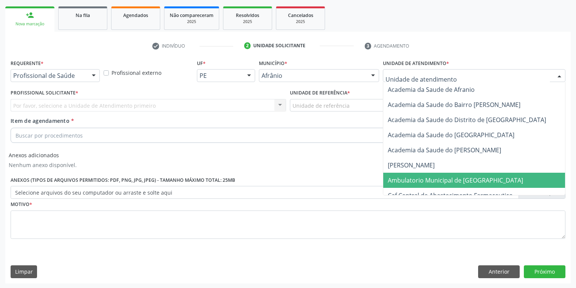
click at [396, 174] on span "Ambulatorio Municipal de [GEOGRAPHIC_DATA]" at bounding box center [475, 180] width 184 height 15
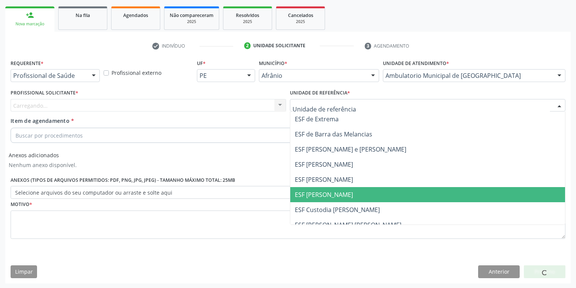
click at [307, 193] on span "ESF [PERSON_NAME]" at bounding box center [324, 194] width 58 height 8
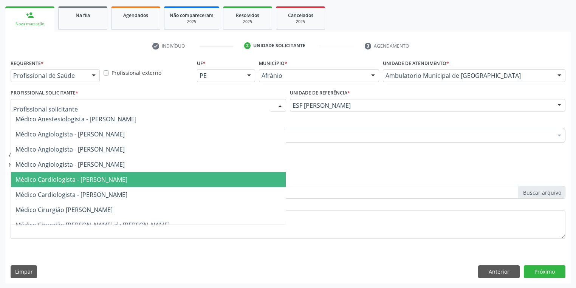
click at [81, 179] on span "Médico Cardiologista - [PERSON_NAME]" at bounding box center [71, 179] width 112 height 8
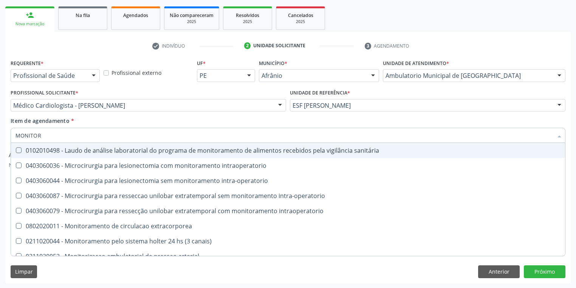
type input "MONITORI"
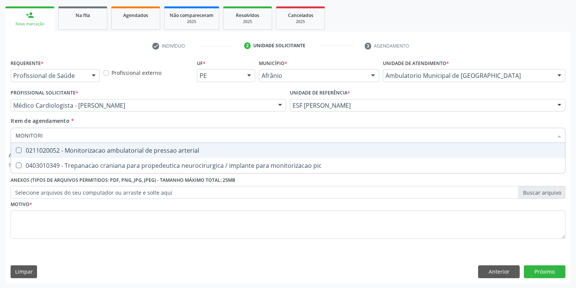
click at [55, 150] on div "0211020052 - Monitorizacao ambulatorial de pressao arterial" at bounding box center [287, 150] width 545 height 6
checkbox arterial "true"
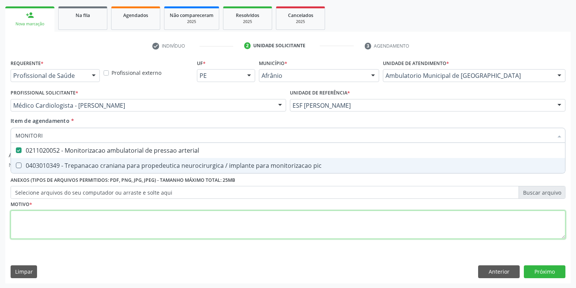
click at [30, 224] on div "Requerente * Profissional de Saúde Profissional de Saúde Paciente Nenhum result…" at bounding box center [288, 153] width 555 height 192
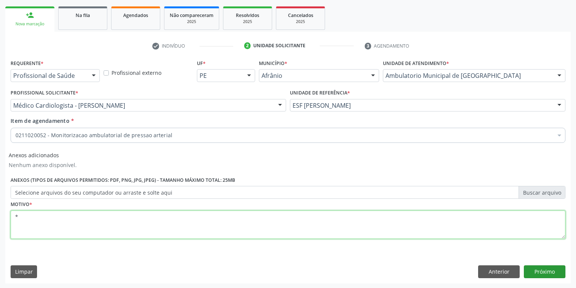
type textarea "*"
click at [543, 271] on button "Próximo" at bounding box center [545, 271] width 42 height 13
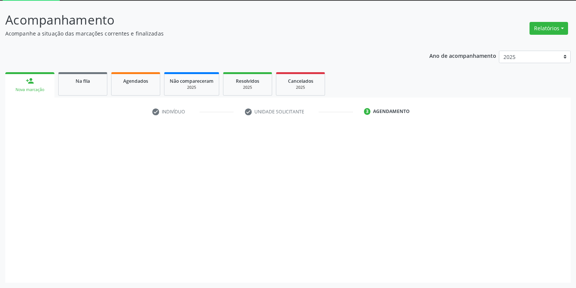
scroll to position [40, 0]
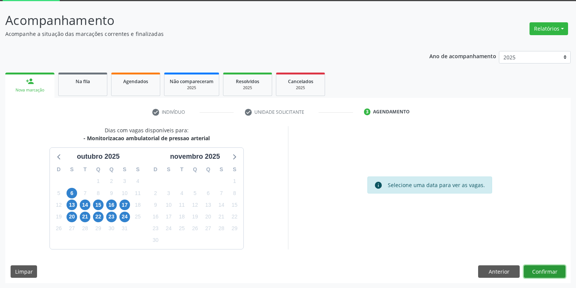
click at [539, 274] on button "Confirmar" at bounding box center [545, 271] width 42 height 13
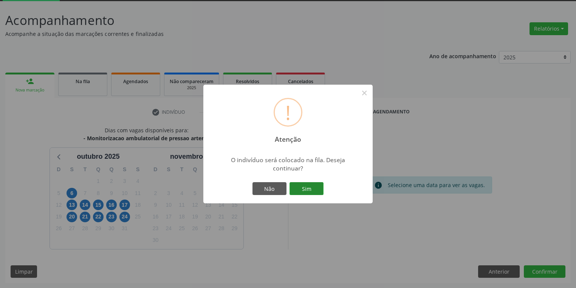
click at [310, 191] on button "Sim" at bounding box center [306, 188] width 34 height 13
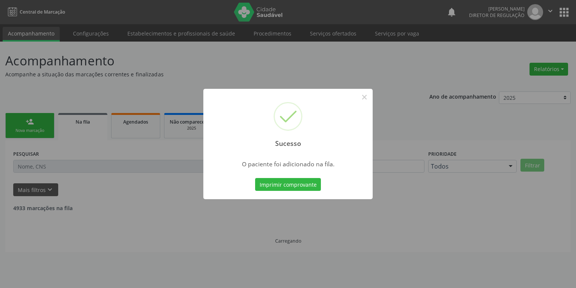
scroll to position [0, 0]
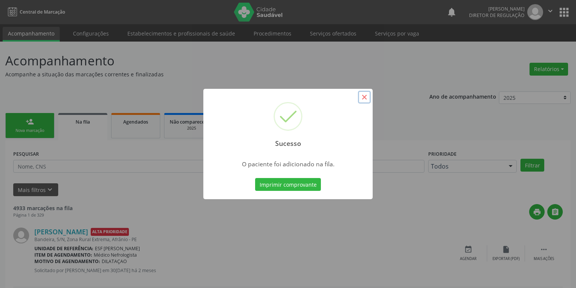
click at [364, 96] on button "×" at bounding box center [364, 97] width 13 height 13
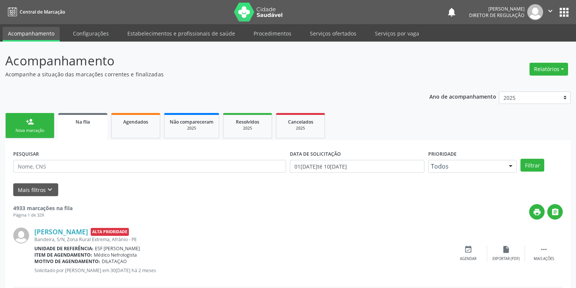
click at [31, 127] on link "person_add Nova marcação" at bounding box center [29, 125] width 49 height 25
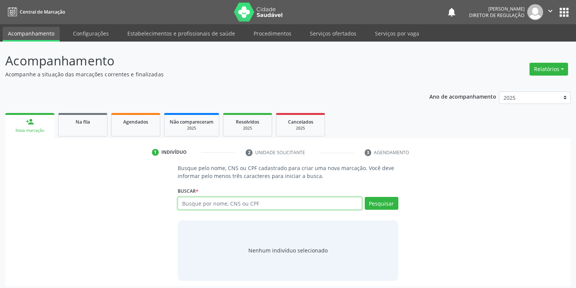
click at [202, 204] on input "text" at bounding box center [270, 203] width 184 height 13
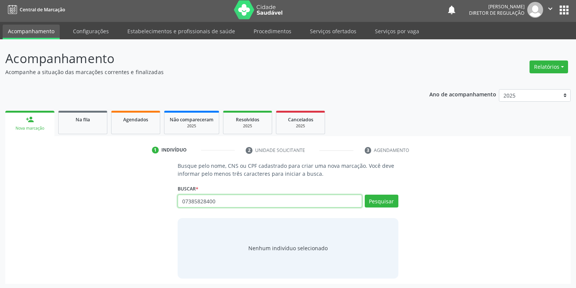
scroll to position [3, 0]
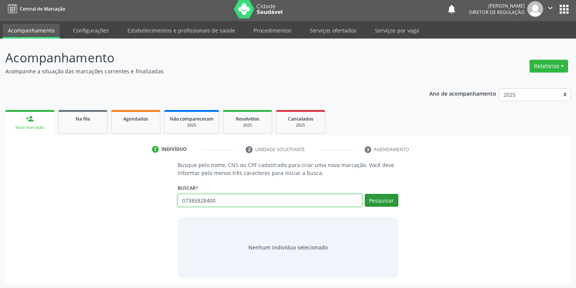
type input "07385828400"
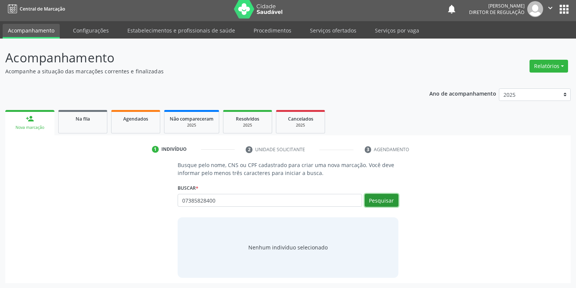
click at [380, 198] on button "Pesquisar" at bounding box center [382, 200] width 34 height 13
type input "07385828400"
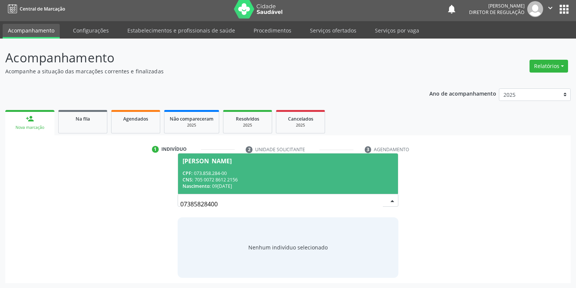
click at [251, 172] on div "CPF: 073.858.284-00" at bounding box center [287, 173] width 211 height 6
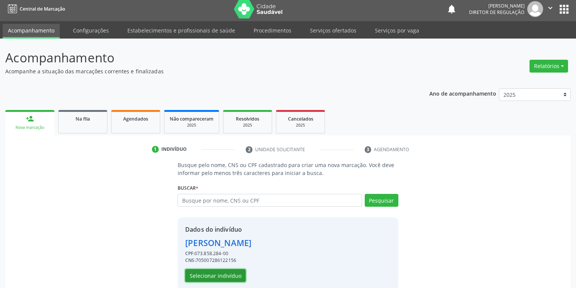
click at [208, 275] on button "Selecionar indivíduo" at bounding box center [215, 275] width 60 height 13
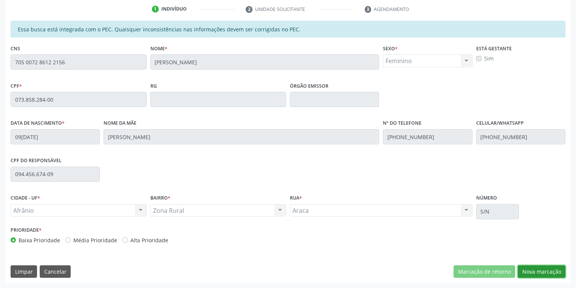
drag, startPoint x: 539, startPoint y: 271, endPoint x: 496, endPoint y: 231, distance: 58.3
click at [538, 270] on button "Nova marcação" at bounding box center [542, 271] width 48 height 13
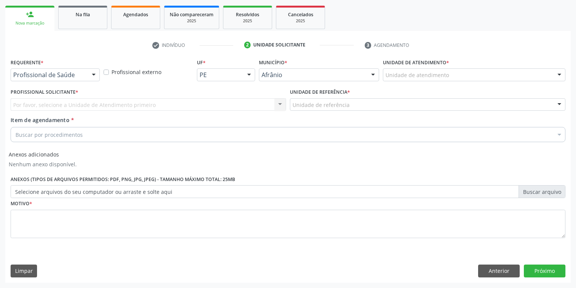
scroll to position [107, 0]
click at [396, 68] on label "Unidade de atendimento *" at bounding box center [416, 63] width 66 height 12
click at [398, 81] on div "Unidade de atendimento Academia da Saude de Afranio Academia da Saude do Bairro…" at bounding box center [474, 75] width 182 height 13
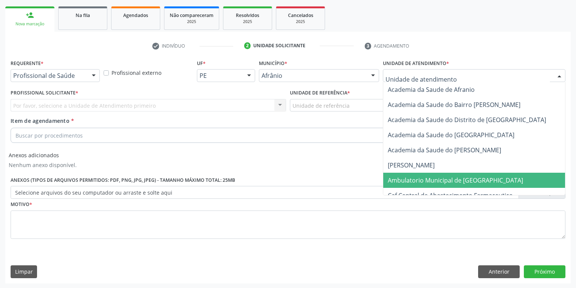
drag, startPoint x: 403, startPoint y: 181, endPoint x: 354, endPoint y: 136, distance: 66.6
click at [399, 176] on span "Ambulatorio Municipal de [GEOGRAPHIC_DATA]" at bounding box center [455, 180] width 135 height 8
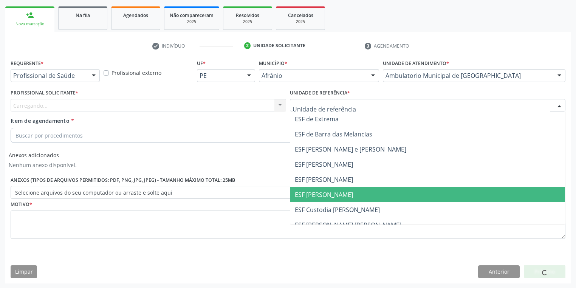
click at [315, 188] on span "ESF [PERSON_NAME]" at bounding box center [427, 194] width 275 height 15
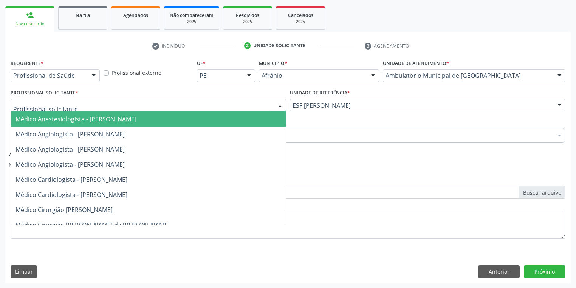
click at [93, 108] on div at bounding box center [148, 105] width 275 height 13
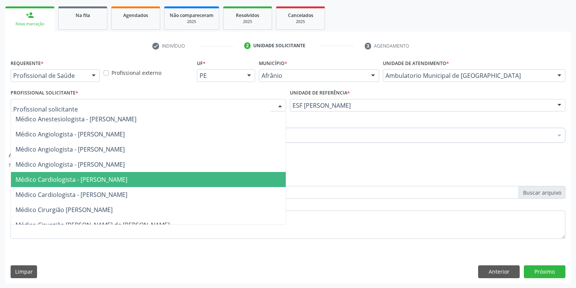
click at [103, 175] on span "Médico Cardiologista - [PERSON_NAME]" at bounding box center [71, 179] width 112 height 8
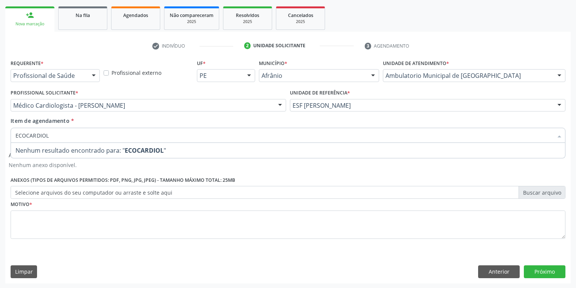
type input "ECOCARDIO"
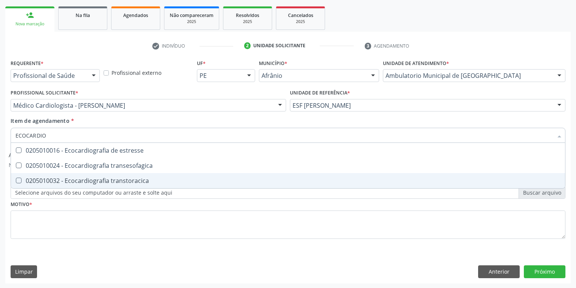
click at [105, 182] on div "0205010032 - Ecocardiografia transtoracica" at bounding box center [287, 181] width 545 height 6
checkbox transtoracica "true"
click at [66, 222] on div "Requerente * Profissional de Saúde Profissional de Saúde Paciente Nenhum result…" at bounding box center [288, 153] width 555 height 192
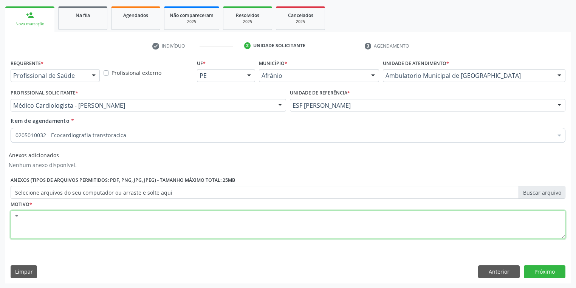
type textarea "*"
click at [523, 267] on div "Anterior Próximo" at bounding box center [521, 271] width 87 height 13
click at [527, 269] on button "Próximo" at bounding box center [545, 271] width 42 height 13
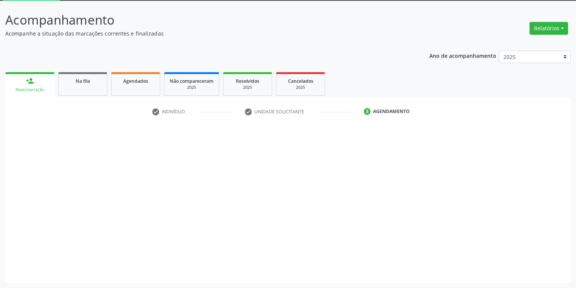
scroll to position [40, 0]
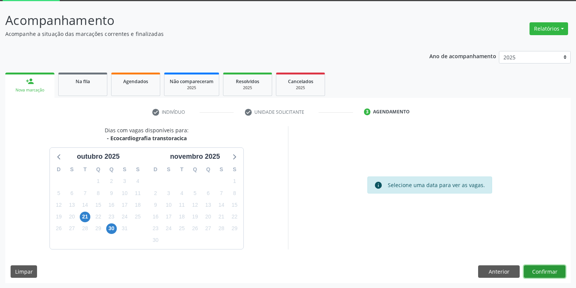
click at [537, 271] on button "Confirmar" at bounding box center [545, 271] width 42 height 13
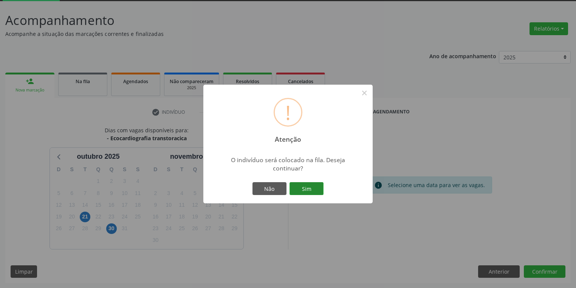
click at [306, 184] on button "Sim" at bounding box center [306, 188] width 34 height 13
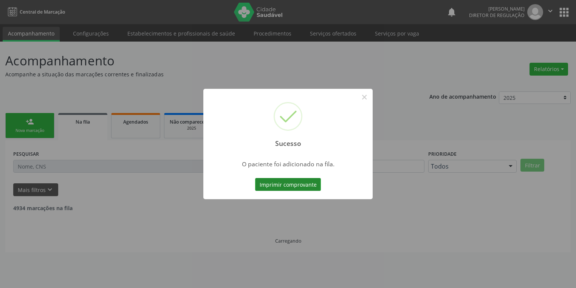
scroll to position [0, 0]
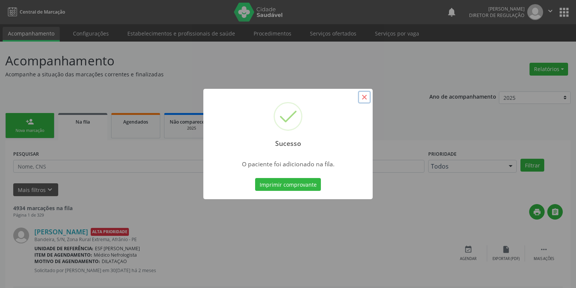
click at [364, 96] on button "×" at bounding box center [364, 97] width 13 height 13
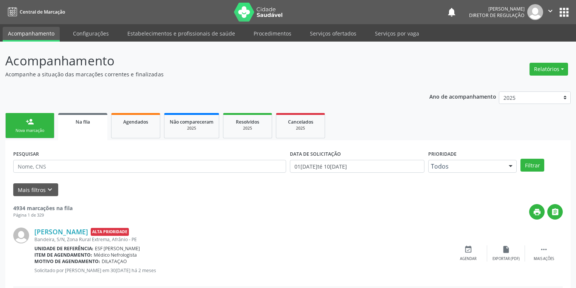
click at [24, 125] on link "person_add Nova marcação" at bounding box center [29, 125] width 49 height 25
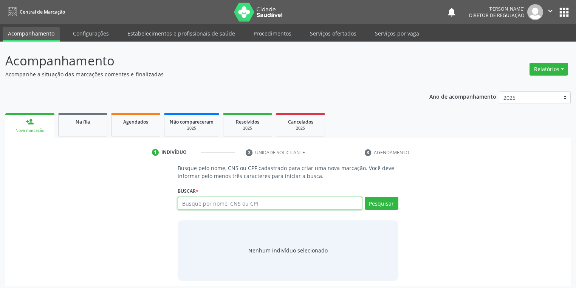
click at [195, 199] on input "text" at bounding box center [270, 203] width 184 height 13
type input "09445667409"
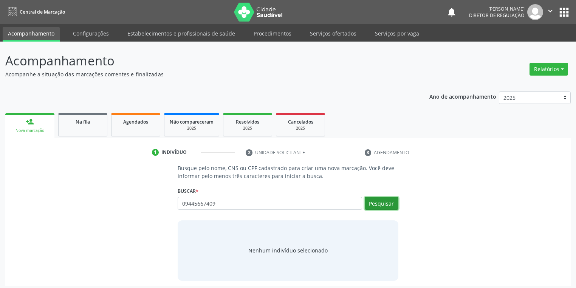
click at [385, 203] on button "Pesquisar" at bounding box center [382, 203] width 34 height 13
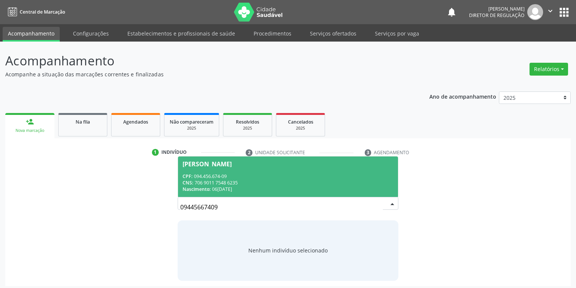
drag, startPoint x: 234, startPoint y: 186, endPoint x: 252, endPoint y: 185, distance: 18.2
click at [236, 185] on div "CPF: 094.456.674-09 CNS: 706 9011 7548 6235 Nascimento: 06/05/1987" at bounding box center [287, 182] width 211 height 19
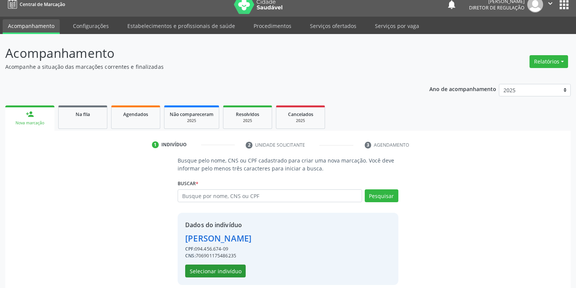
scroll to position [14, 0]
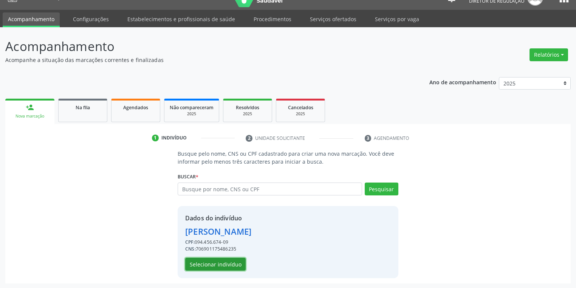
click at [219, 263] on button "Selecionar indivíduo" at bounding box center [215, 264] width 60 height 13
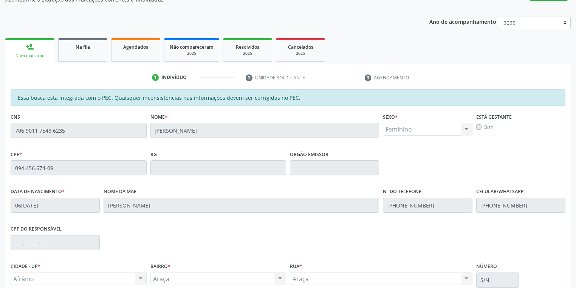
scroll to position [143, 0]
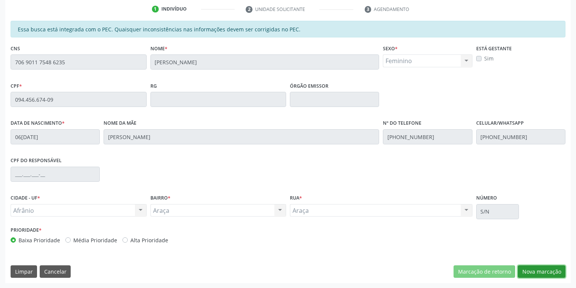
click at [543, 272] on button "Nova marcação" at bounding box center [542, 271] width 48 height 13
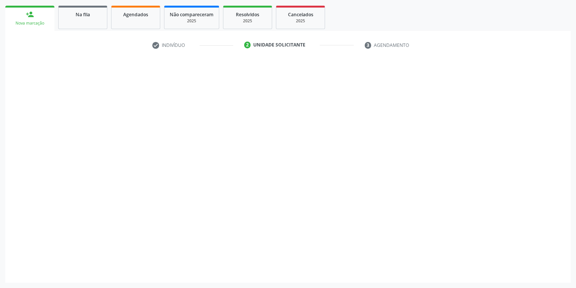
scroll to position [107, 0]
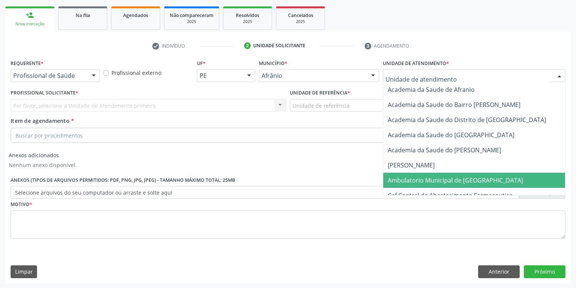
click at [392, 174] on span "Ambulatorio Municipal de [GEOGRAPHIC_DATA]" at bounding box center [475, 180] width 184 height 15
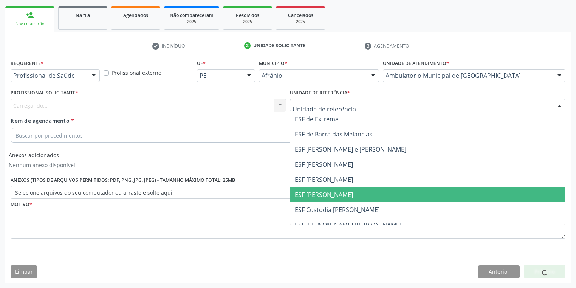
click at [314, 195] on span "ESF [PERSON_NAME]" at bounding box center [324, 194] width 58 height 8
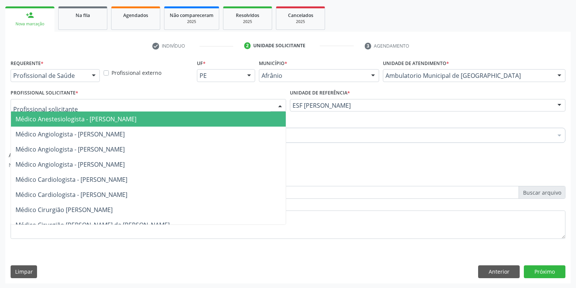
click at [70, 106] on div at bounding box center [148, 105] width 275 height 13
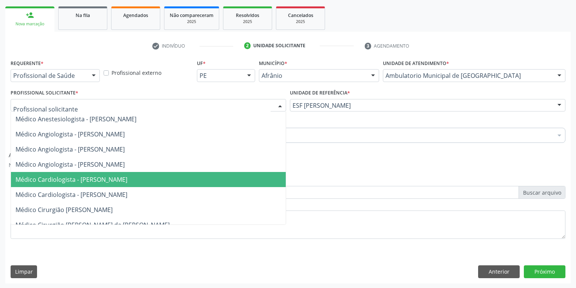
click at [85, 184] on span "Médico Cardiologista - [PERSON_NAME]" at bounding box center [148, 179] width 275 height 15
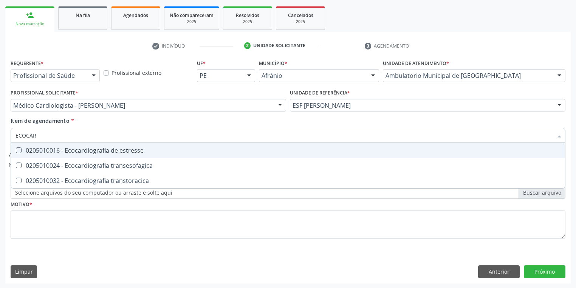
type input "ECOCARD"
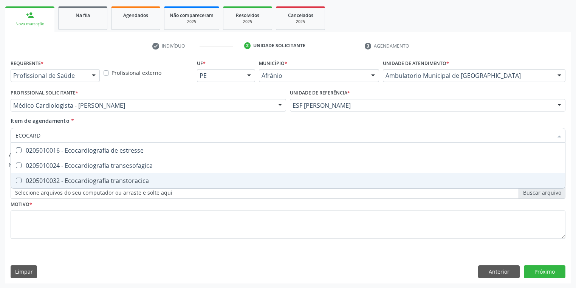
click at [45, 187] on span "0205010032 - Ecocardiografia transtoracica" at bounding box center [288, 180] width 554 height 15
checkbox transtoracica "true"
click at [40, 215] on div "Requerente * Profissional de Saúde Profissional de Saúde Paciente Nenhum result…" at bounding box center [288, 153] width 555 height 192
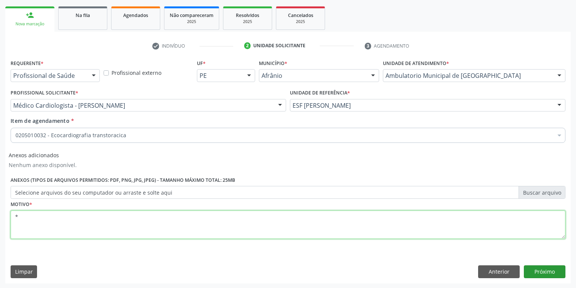
type textarea "*"
click at [535, 270] on button "Próximo" at bounding box center [545, 271] width 42 height 13
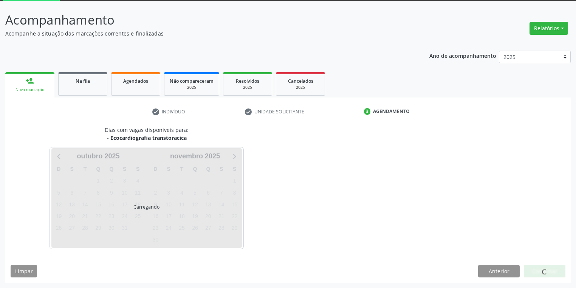
scroll to position [40, 0]
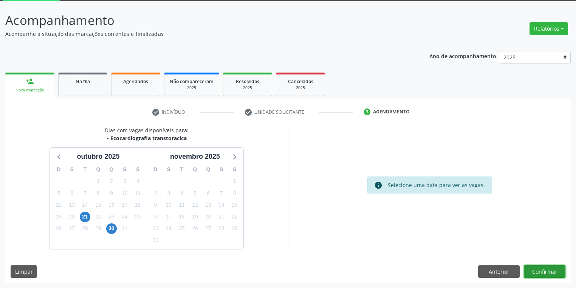
click at [538, 269] on button "Confirmar" at bounding box center [545, 271] width 42 height 13
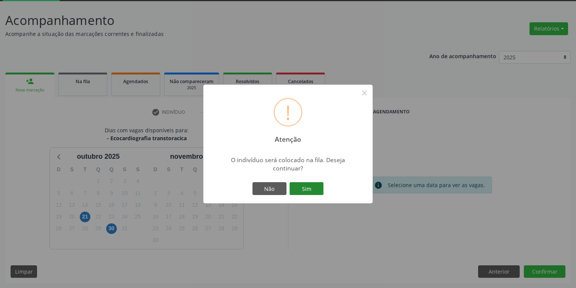
click at [305, 185] on button "Sim" at bounding box center [306, 188] width 34 height 13
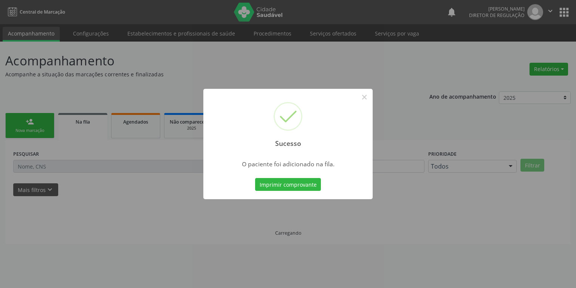
scroll to position [0, 0]
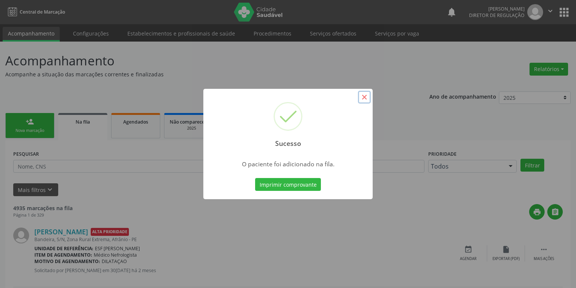
click at [368, 97] on button "×" at bounding box center [364, 97] width 13 height 13
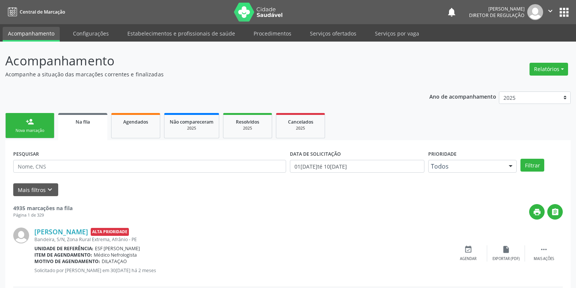
click at [34, 132] on div "Nova marcação" at bounding box center [30, 131] width 38 height 6
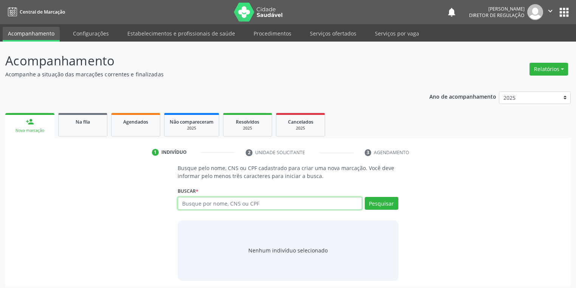
click at [188, 206] on input "text" at bounding box center [270, 203] width 184 height 13
type input "12084060435"
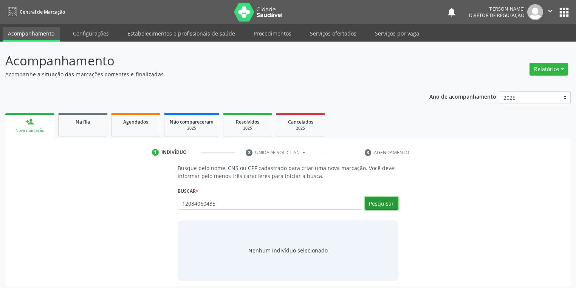
click at [385, 201] on button "Pesquisar" at bounding box center [382, 203] width 34 height 13
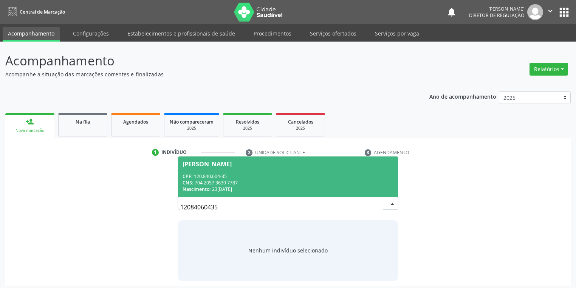
click at [192, 176] on span "CPF:" at bounding box center [187, 176] width 10 height 6
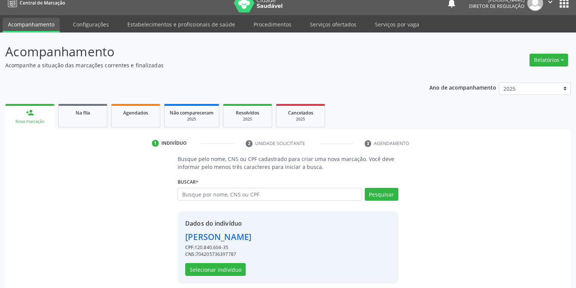
scroll to position [14, 0]
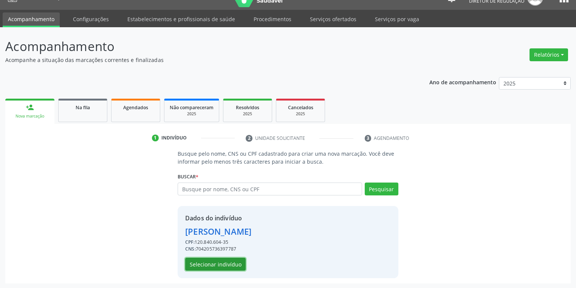
click at [215, 260] on button "Selecionar indivíduo" at bounding box center [215, 264] width 60 height 13
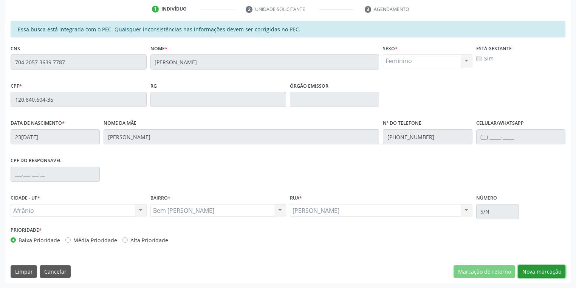
click at [532, 272] on button "Nova marcação" at bounding box center [542, 271] width 48 height 13
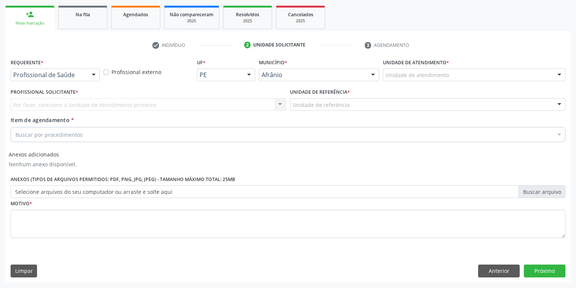
scroll to position [107, 0]
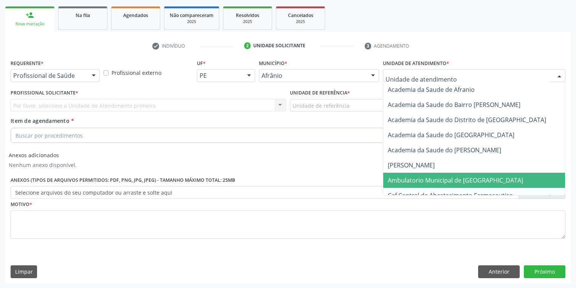
click at [410, 180] on span "Ambulatorio Municipal de [GEOGRAPHIC_DATA]" at bounding box center [455, 180] width 135 height 8
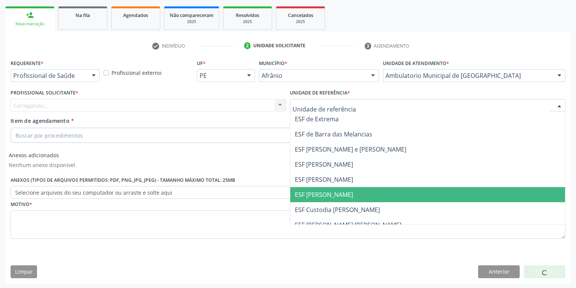
click at [320, 199] on span "ESF [PERSON_NAME]" at bounding box center [427, 194] width 275 height 15
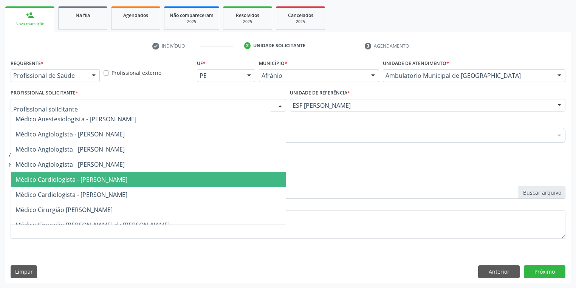
click at [77, 178] on span "Médico Cardiologista - [PERSON_NAME]" at bounding box center [71, 179] width 112 height 8
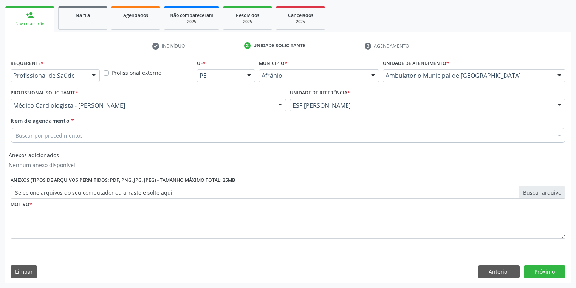
click at [43, 128] on div "Buscar por procedimentos" at bounding box center [288, 135] width 555 height 15
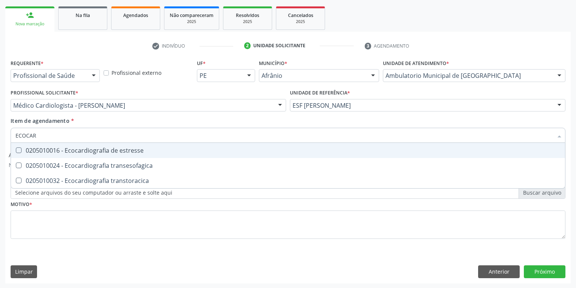
type input "ECOCARD"
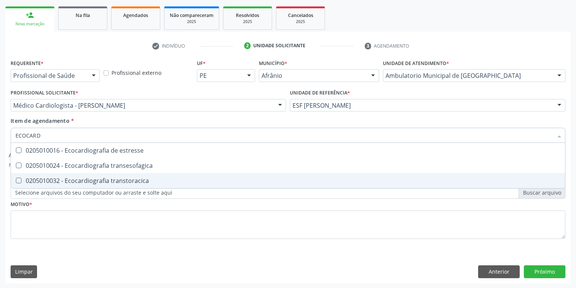
click at [53, 182] on div "0205010032 - Ecocardiografia transtoracica" at bounding box center [287, 181] width 545 height 6
checkbox transtoracica "true"
click at [51, 222] on div "Requerente * Profissional de Saúde Profissional de Saúde Paciente Nenhum result…" at bounding box center [288, 153] width 555 height 192
checkbox transesofagica "true"
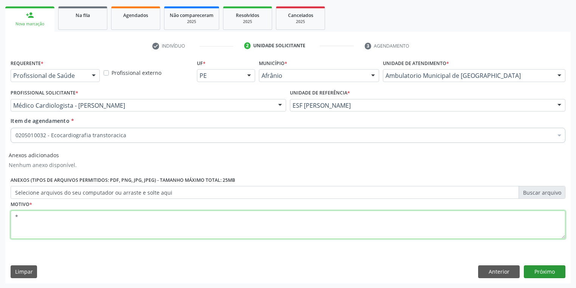
type textarea "*"
click at [547, 273] on button "Próximo" at bounding box center [545, 271] width 42 height 13
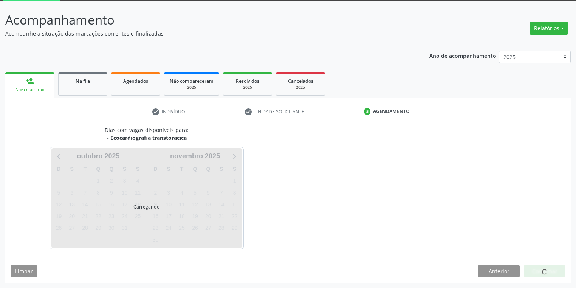
scroll to position [40, 0]
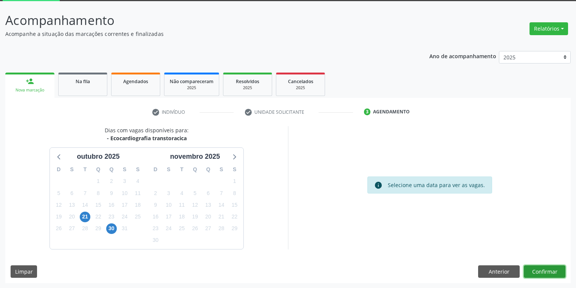
click at [531, 269] on button "Confirmar" at bounding box center [545, 271] width 42 height 13
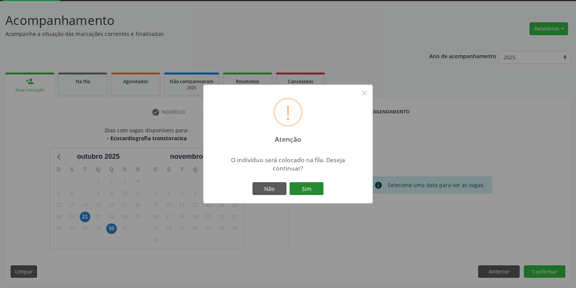
click at [309, 188] on button "Sim" at bounding box center [306, 188] width 34 height 13
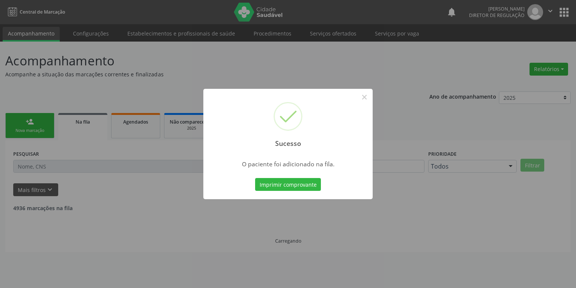
scroll to position [0, 0]
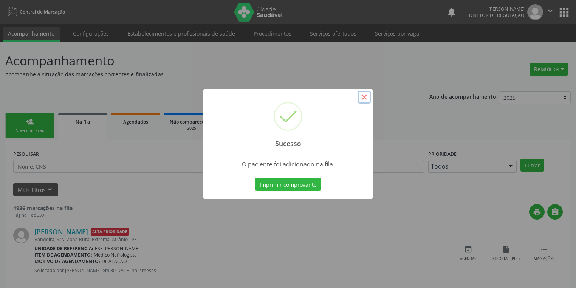
click at [365, 97] on button "×" at bounding box center [364, 97] width 13 height 13
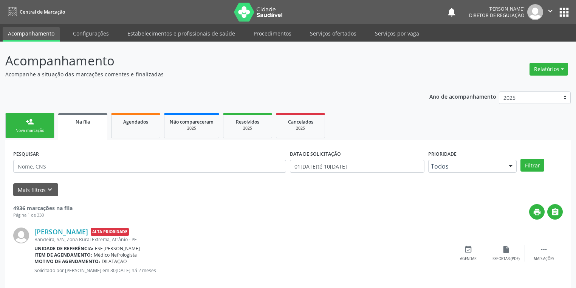
click at [29, 121] on div "person_add" at bounding box center [30, 121] width 8 height 8
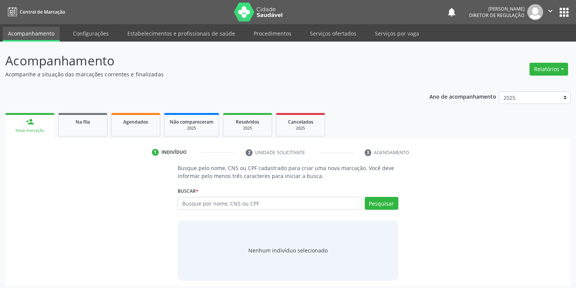
click at [29, 121] on div "person_add" at bounding box center [30, 121] width 8 height 8
click at [200, 204] on input "text" at bounding box center [270, 203] width 184 height 13
type input "12084060435"
click at [376, 199] on button "Pesquisar" at bounding box center [382, 203] width 34 height 13
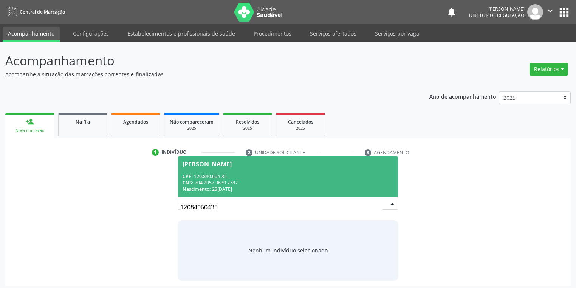
click at [262, 180] on div "CNS: 704 2057 3639 7787" at bounding box center [287, 182] width 211 height 6
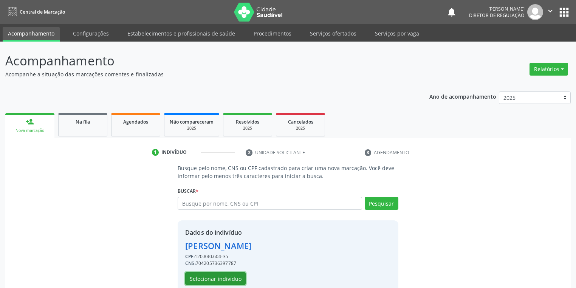
click at [212, 280] on button "Selecionar indivíduo" at bounding box center [215, 278] width 60 height 13
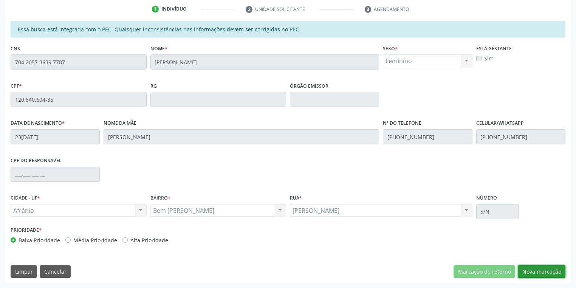
click at [533, 271] on button "Nova marcação" at bounding box center [542, 271] width 48 height 13
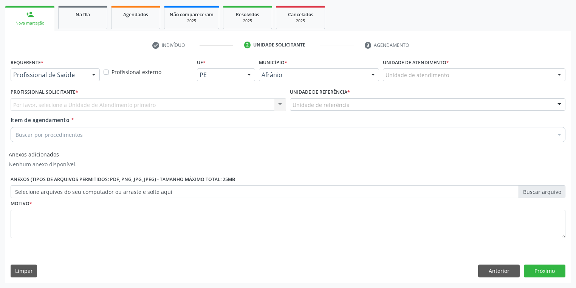
scroll to position [107, 0]
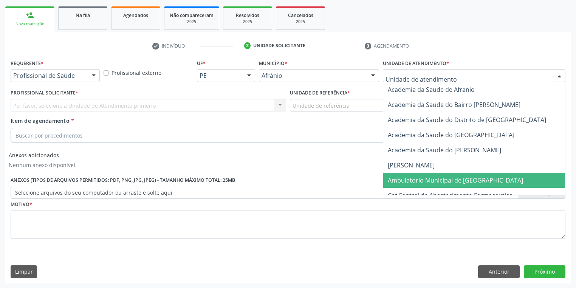
drag, startPoint x: 422, startPoint y: 177, endPoint x: 352, endPoint y: 118, distance: 91.4
click at [422, 177] on span "Ambulatorio Municipal de [GEOGRAPHIC_DATA]" at bounding box center [455, 180] width 135 height 8
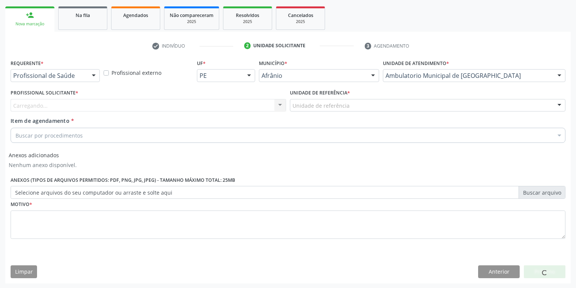
drag, startPoint x: 330, startPoint y: 105, endPoint x: 327, endPoint y: 124, distance: 18.8
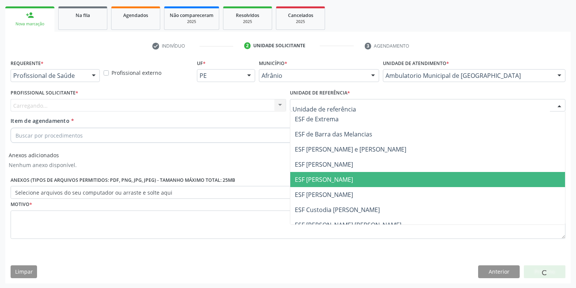
click at [331, 187] on span "ESF [PERSON_NAME]" at bounding box center [427, 194] width 275 height 15
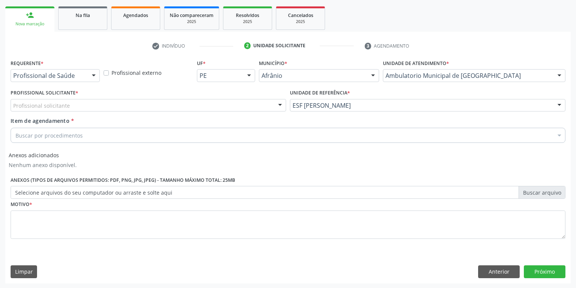
click at [71, 104] on div "Profissional solicitante" at bounding box center [148, 105] width 275 height 13
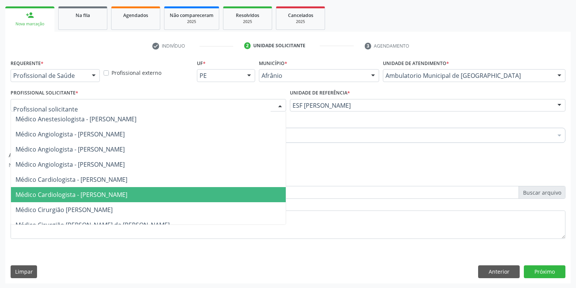
click at [97, 192] on span "Médico Cardiologista - [PERSON_NAME]" at bounding box center [71, 194] width 112 height 8
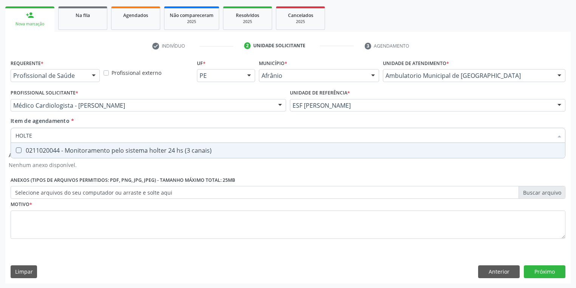
type input "HOLTER"
click at [60, 153] on div "0211020044 - Monitoramento pelo sistema holter 24 hs (3 canais)" at bounding box center [287, 150] width 545 height 6
checkbox canais\) "true"
click at [45, 220] on div "Requerente * Profissional de Saúde Profissional de Saúde Paciente Nenhum result…" at bounding box center [288, 153] width 555 height 192
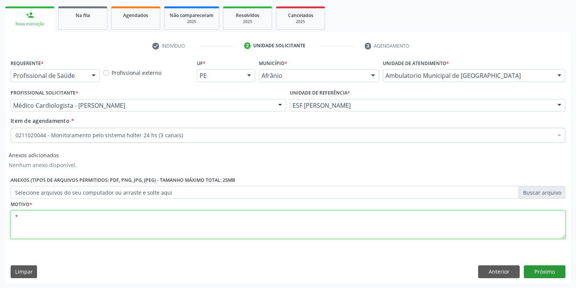
type textarea "*"
click at [541, 272] on button "Próximo" at bounding box center [545, 271] width 42 height 13
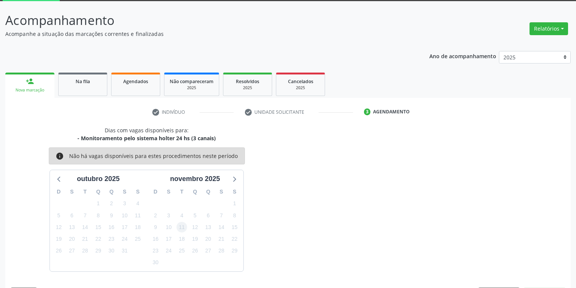
scroll to position [62, 0]
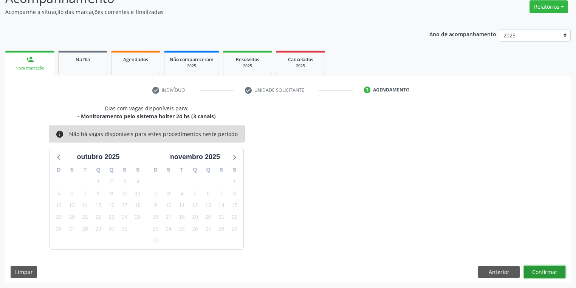
click at [530, 267] on button "Confirmar" at bounding box center [545, 272] width 42 height 13
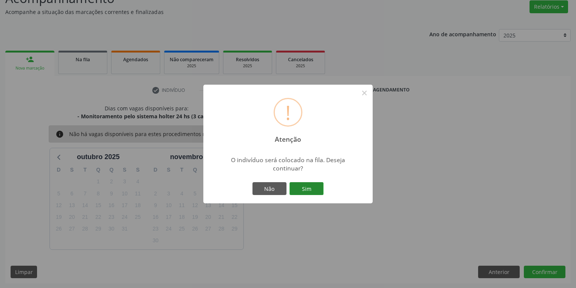
click at [311, 189] on button "Sim" at bounding box center [306, 188] width 34 height 13
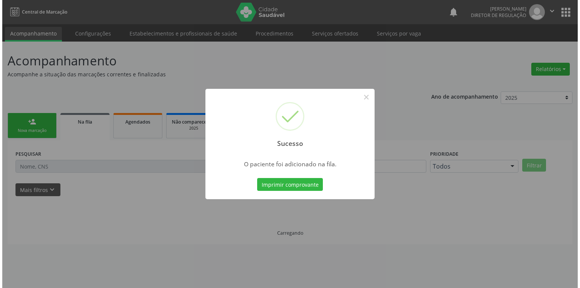
scroll to position [0, 0]
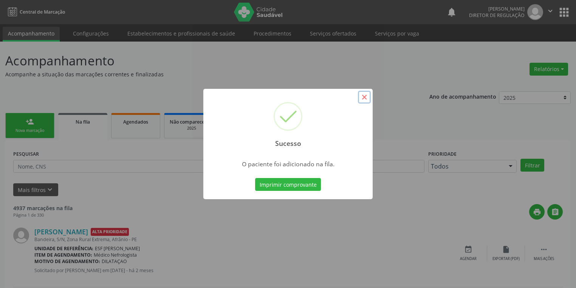
click at [365, 98] on button "×" at bounding box center [364, 97] width 13 height 13
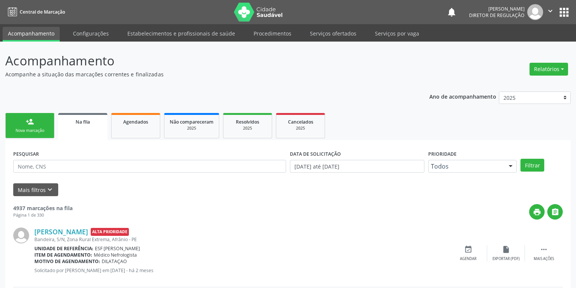
click at [32, 128] on div "Nova marcação" at bounding box center [30, 131] width 38 height 6
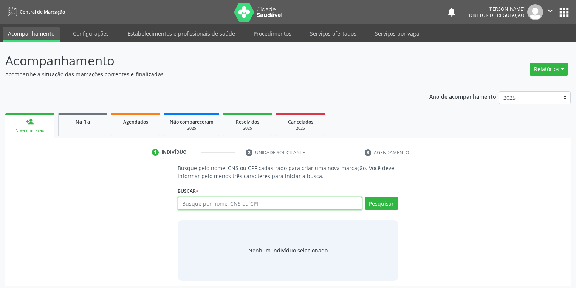
click at [193, 204] on input "text" at bounding box center [270, 203] width 184 height 13
type input "12084060435"
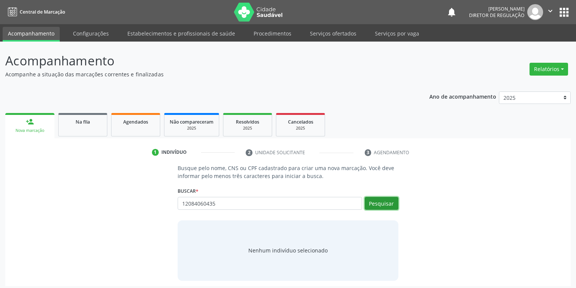
click at [391, 201] on button "Pesquisar" at bounding box center [382, 203] width 34 height 13
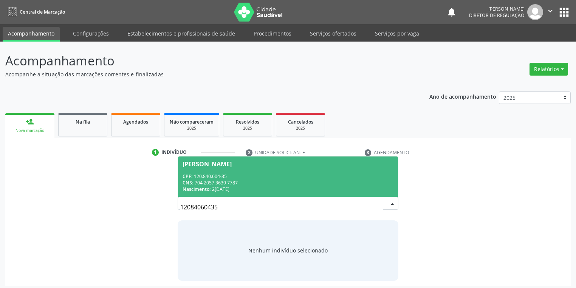
click at [215, 175] on div "CPF: 120.840.604-35" at bounding box center [287, 176] width 211 height 6
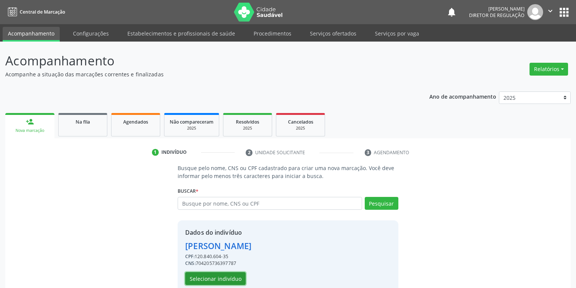
click at [202, 279] on button "Selecionar indivíduo" at bounding box center [215, 278] width 60 height 13
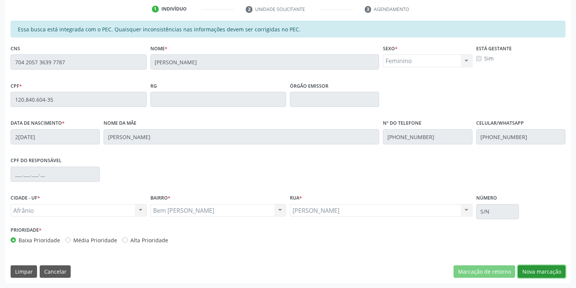
drag, startPoint x: 531, startPoint y: 270, endPoint x: 523, endPoint y: 261, distance: 12.0
click at [530, 269] on button "Nova marcação" at bounding box center [542, 271] width 48 height 13
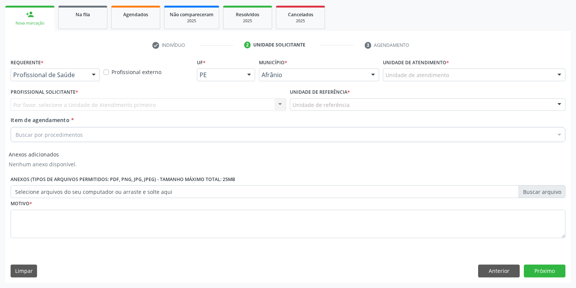
scroll to position [107, 0]
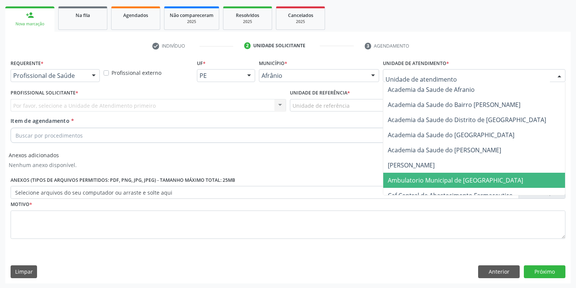
drag, startPoint x: 405, startPoint y: 179, endPoint x: 355, endPoint y: 142, distance: 62.6
click at [405, 179] on span "Ambulatorio Municipal de [GEOGRAPHIC_DATA]" at bounding box center [455, 180] width 135 height 8
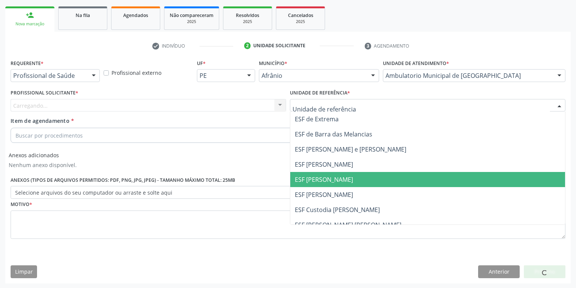
click at [313, 184] on span "ESF [PERSON_NAME]" at bounding box center [427, 179] width 275 height 15
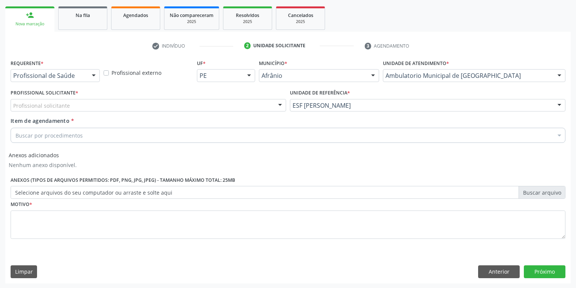
click at [71, 104] on div "Profissional solicitante" at bounding box center [148, 105] width 275 height 13
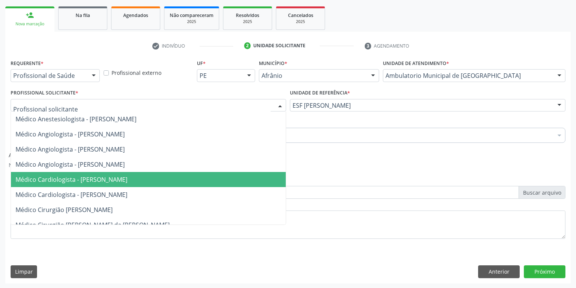
click at [76, 183] on span "Médico Cardiologista - [PERSON_NAME]" at bounding box center [71, 179] width 112 height 8
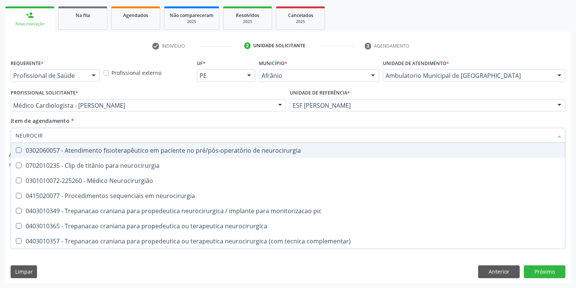
type input "NEUROCIRU"
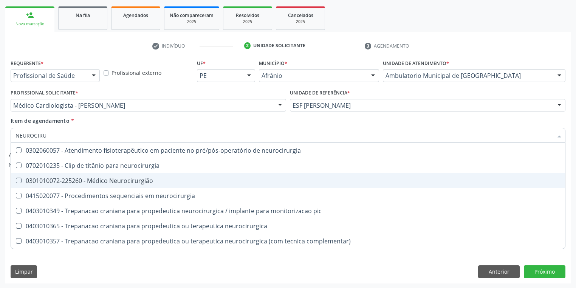
click at [51, 181] on div "0301010072-225260 - Médico Neurocirurgião" at bounding box center [287, 181] width 545 height 6
checkbox Neurocirurgião "true"
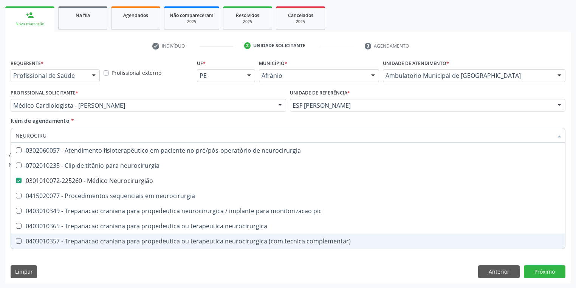
click at [56, 258] on div "Requerente * Profissional de Saúde Profissional de Saúde Paciente Nenhum result…" at bounding box center [287, 170] width 565 height 226
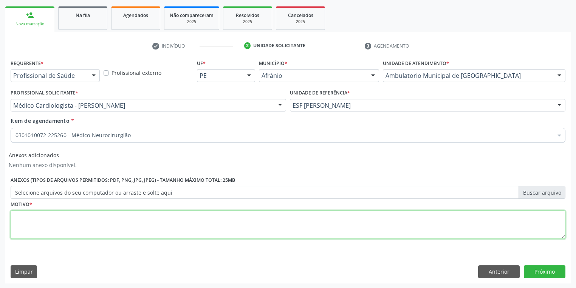
click at [56, 220] on textarea at bounding box center [288, 224] width 555 height 29
type textarea "*"
click at [532, 266] on button "Próximo" at bounding box center [545, 271] width 42 height 13
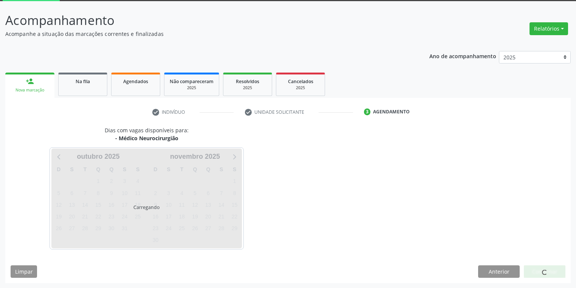
scroll to position [62, 0]
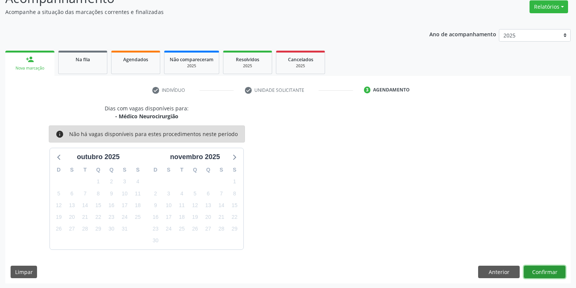
click at [532, 270] on button "Confirmar" at bounding box center [545, 272] width 42 height 13
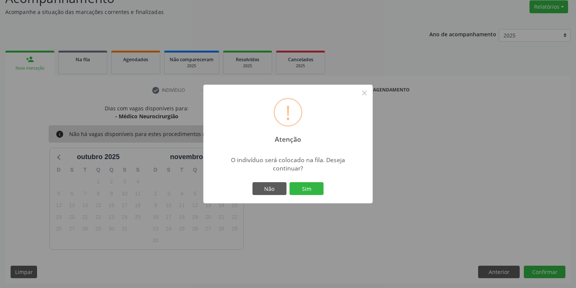
drag, startPoint x: 318, startPoint y: 183, endPoint x: 317, endPoint y: 179, distance: 4.8
click at [318, 183] on button "Sim" at bounding box center [306, 188] width 34 height 13
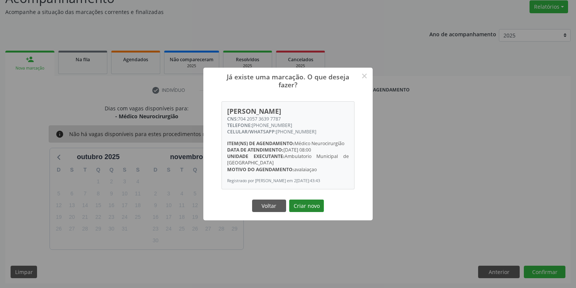
click at [311, 211] on button "Criar novo" at bounding box center [306, 205] width 35 height 13
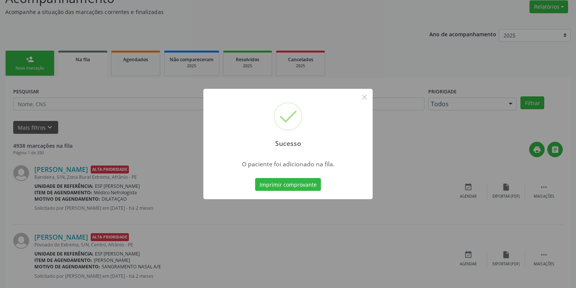
scroll to position [0, 0]
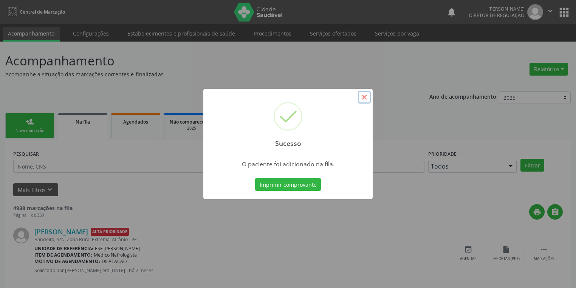
drag, startPoint x: 363, startPoint y: 98, endPoint x: 178, endPoint y: 136, distance: 189.0
click at [363, 98] on button "×" at bounding box center [364, 97] width 13 height 13
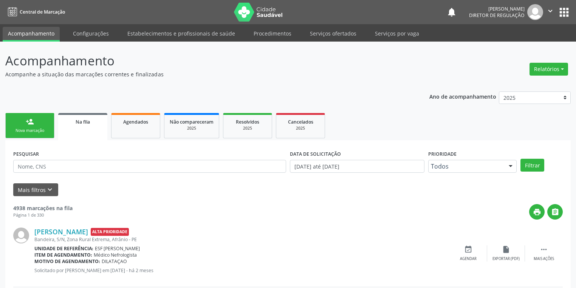
click at [30, 125] on div "person_add" at bounding box center [30, 121] width 8 height 8
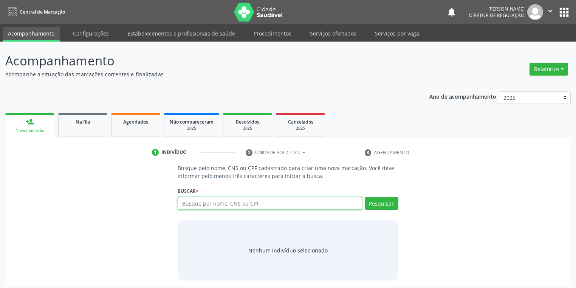
click at [185, 206] on input "text" at bounding box center [270, 203] width 184 height 13
type input "75530465404"
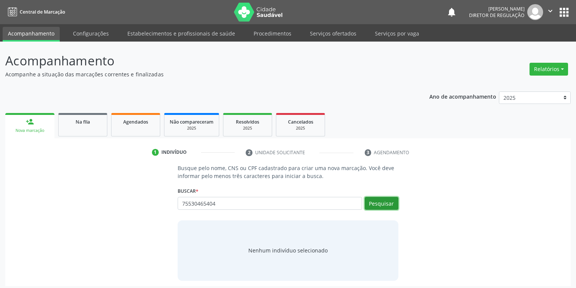
click at [382, 198] on button "Pesquisar" at bounding box center [382, 203] width 34 height 13
type input "75530465404"
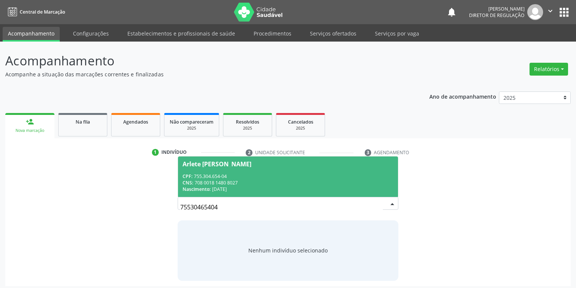
click at [261, 189] on div "Nascimento: [DATE]" at bounding box center [287, 189] width 211 height 6
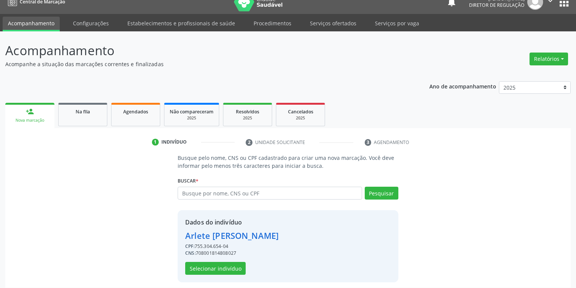
scroll to position [14, 0]
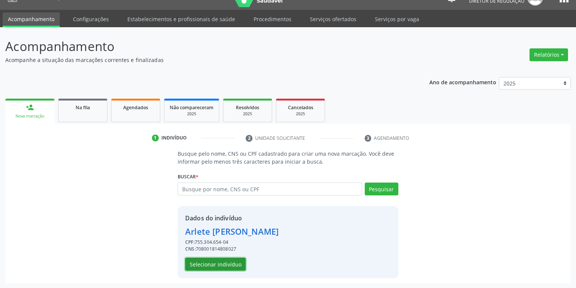
click at [217, 261] on button "Selecionar indivíduo" at bounding box center [215, 264] width 60 height 13
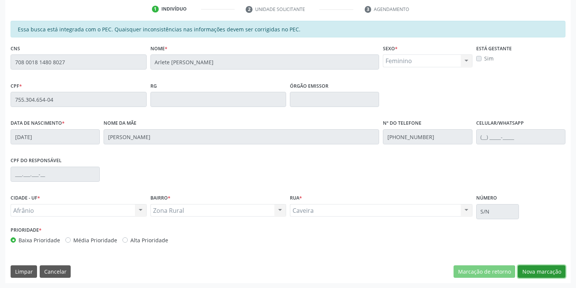
click at [527, 275] on button "Nova marcação" at bounding box center [542, 271] width 48 height 13
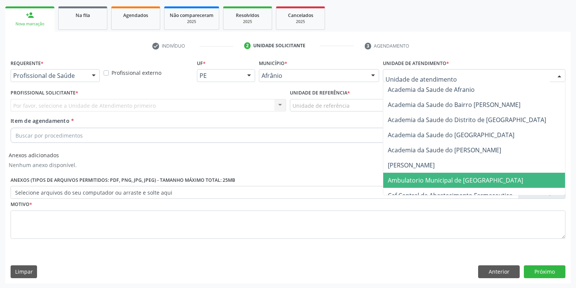
click at [413, 183] on span "Ambulatorio Municipal de [GEOGRAPHIC_DATA]" at bounding box center [455, 180] width 135 height 8
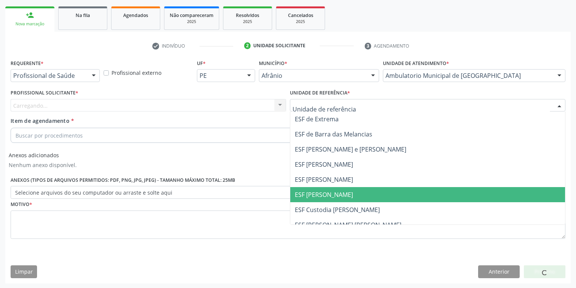
click at [322, 192] on span "ESF [PERSON_NAME]" at bounding box center [324, 194] width 58 height 8
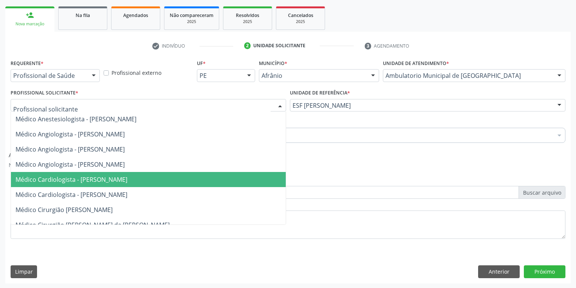
click at [65, 172] on span "Médico Cardiologista - [PERSON_NAME]" at bounding box center [148, 179] width 275 height 15
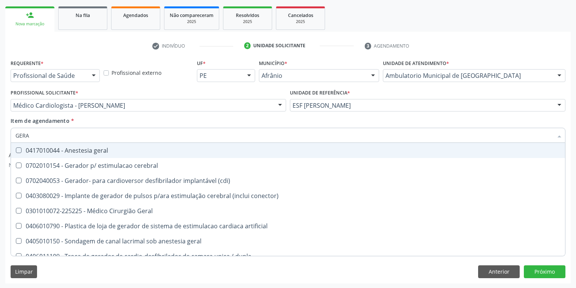
type input "GERAL"
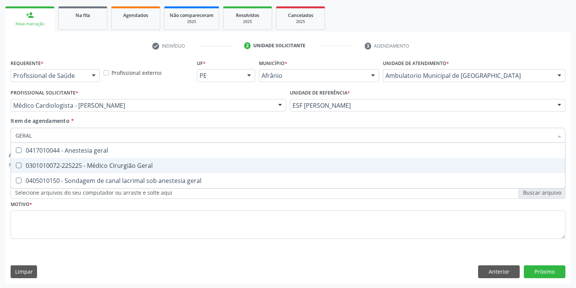
click at [72, 167] on div "0301010072-225225 - Médico Cirurgião Geral" at bounding box center [287, 165] width 545 height 6
checkbox Geral "true"
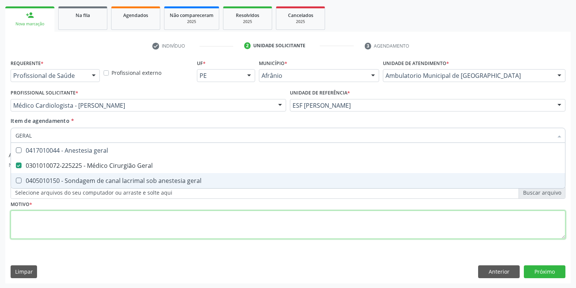
click at [38, 219] on div "Requerente * Profissional de Saúde Profissional de Saúde Paciente Nenhum result…" at bounding box center [288, 153] width 555 height 192
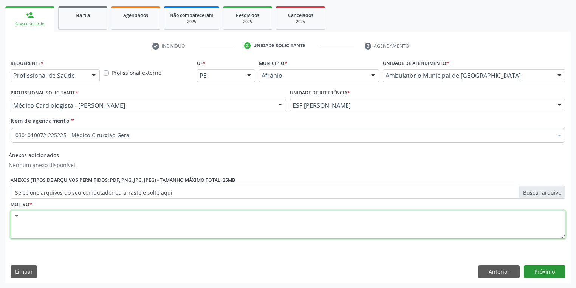
type textarea "*"
click at [534, 270] on button "Próximo" at bounding box center [545, 271] width 42 height 13
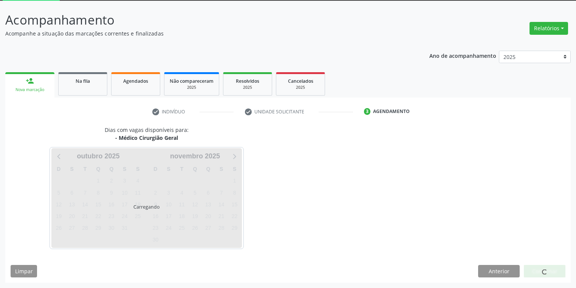
scroll to position [40, 0]
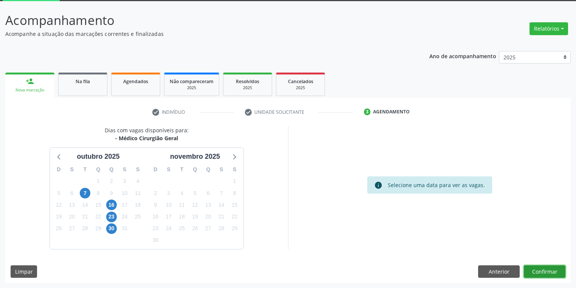
click at [535, 272] on button "Confirmar" at bounding box center [545, 271] width 42 height 13
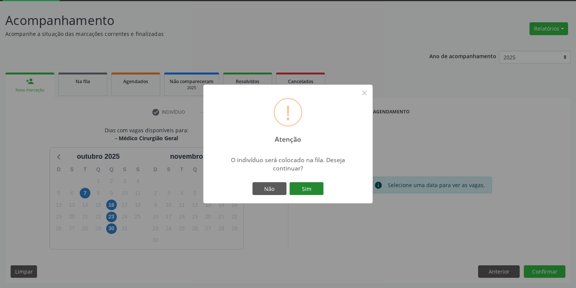
click at [314, 184] on button "Sim" at bounding box center [306, 188] width 34 height 13
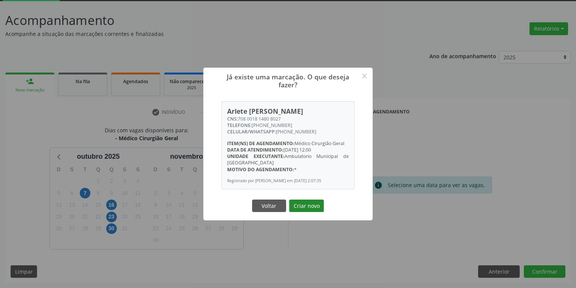
click at [299, 206] on button "Criar novo" at bounding box center [306, 205] width 35 height 13
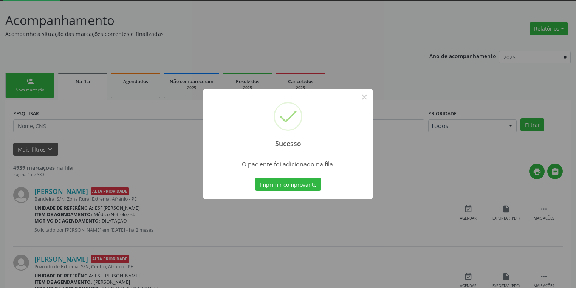
scroll to position [0, 0]
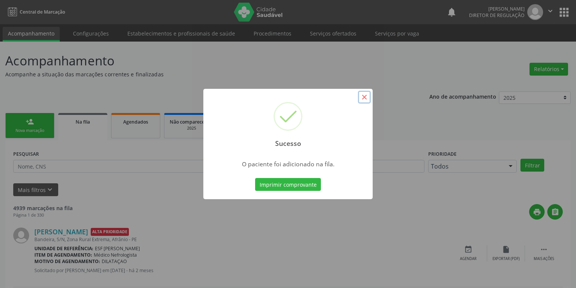
click at [366, 98] on button "×" at bounding box center [364, 97] width 13 height 13
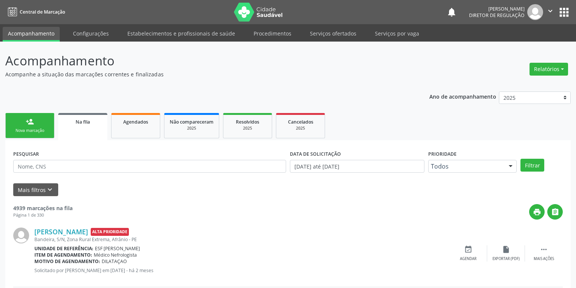
click at [40, 125] on link "person_add Nova marcação" at bounding box center [29, 125] width 49 height 25
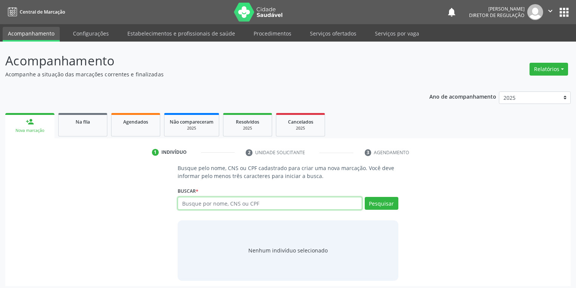
click at [216, 206] on input "text" at bounding box center [270, 203] width 184 height 13
type input "7"
type input "708708156435498"
click at [384, 204] on button "Pesquisar" at bounding box center [382, 203] width 34 height 13
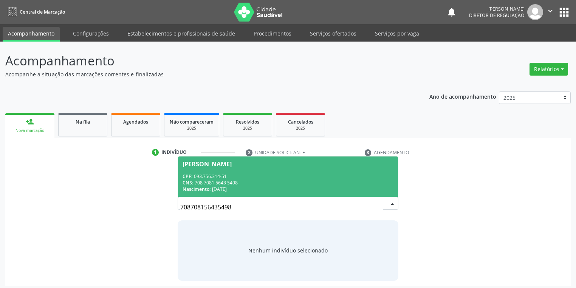
click at [201, 186] on span "Nascimento:" at bounding box center [196, 189] width 28 height 6
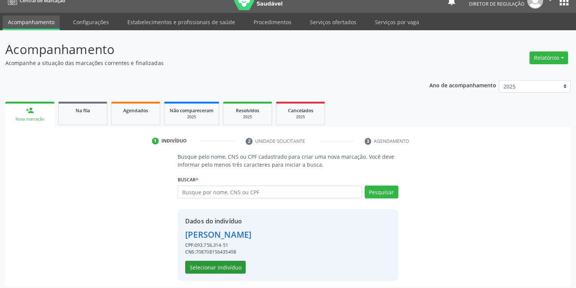
scroll to position [14, 0]
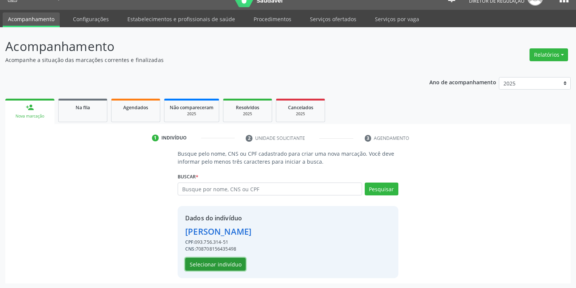
click at [210, 266] on button "Selecionar indivíduo" at bounding box center [215, 264] width 60 height 13
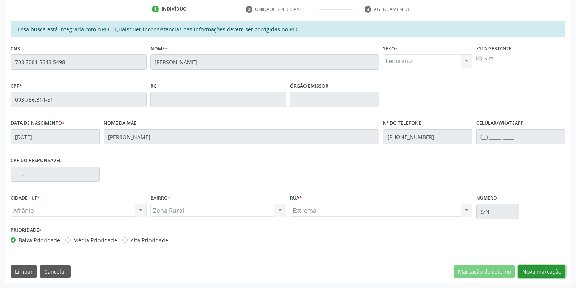
click at [535, 269] on button "Nova marcação" at bounding box center [542, 271] width 48 height 13
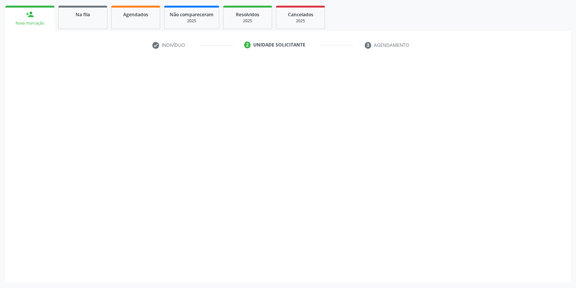
scroll to position [107, 0]
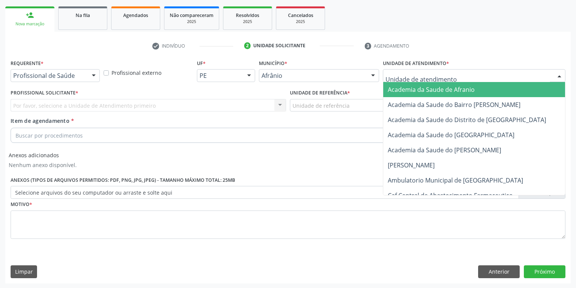
drag, startPoint x: 406, startPoint y: 75, endPoint x: 406, endPoint y: 122, distance: 47.2
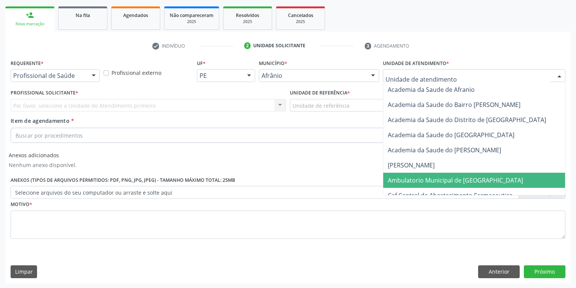
drag, startPoint x: 407, startPoint y: 174, endPoint x: 382, endPoint y: 160, distance: 28.3
click at [407, 174] on span "Ambulatorio Municipal de [GEOGRAPHIC_DATA]" at bounding box center [475, 180] width 184 height 15
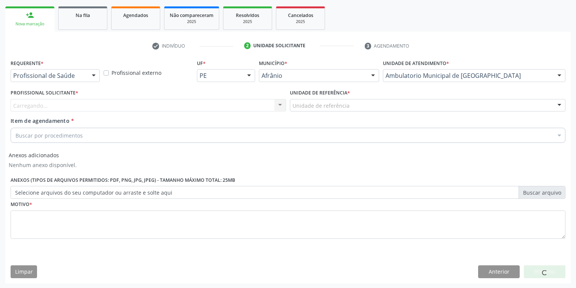
click at [315, 109] on div "Unidade de referência" at bounding box center [427, 105] width 275 height 13
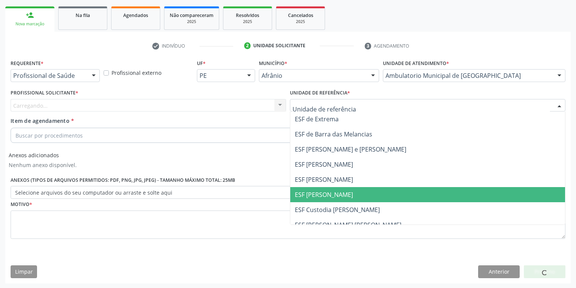
click at [323, 192] on span "ESF [PERSON_NAME]" at bounding box center [324, 194] width 58 height 8
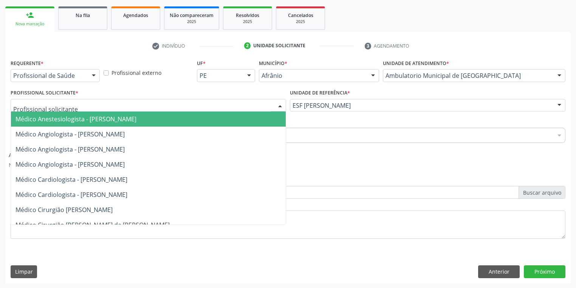
click at [80, 109] on div at bounding box center [148, 105] width 275 height 13
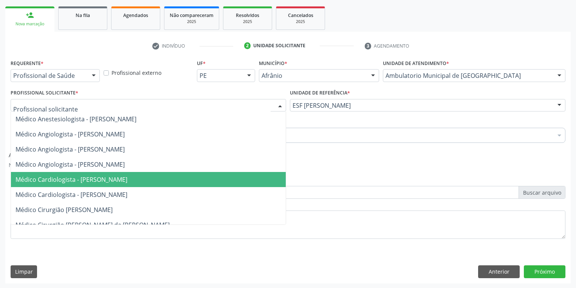
click at [94, 176] on span "Médico Cardiologista - [PERSON_NAME]" at bounding box center [71, 179] width 112 height 8
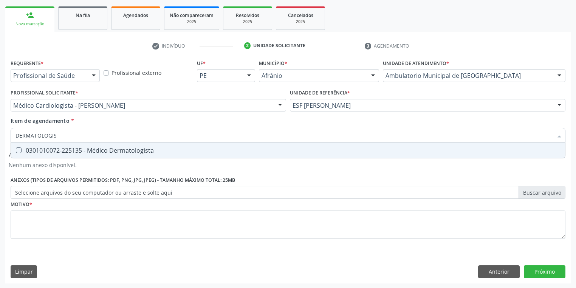
type input "[MEDICAL_DATA]"
click at [67, 153] on div "0301010072-225135 - Médico Dermatologista" at bounding box center [287, 150] width 545 height 6
checkbox Dermatologista "true"
click at [56, 221] on div "Requerente * Profissional de Saúde Profissional de Saúde Paciente Nenhum result…" at bounding box center [288, 153] width 555 height 192
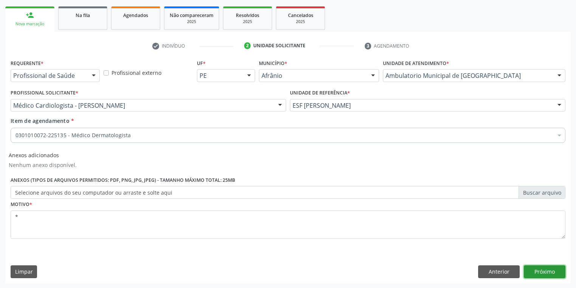
click at [540, 274] on button "Próximo" at bounding box center [545, 271] width 42 height 13
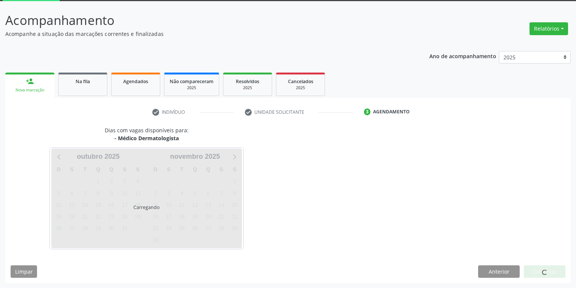
scroll to position [62, 0]
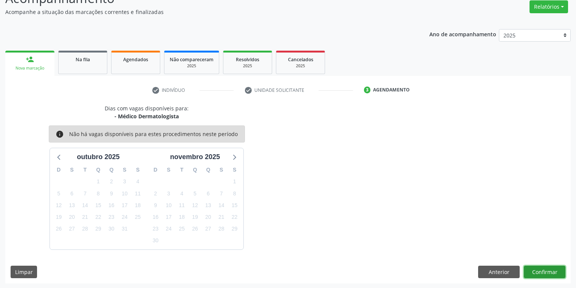
click at [541, 269] on button "Confirmar" at bounding box center [545, 272] width 42 height 13
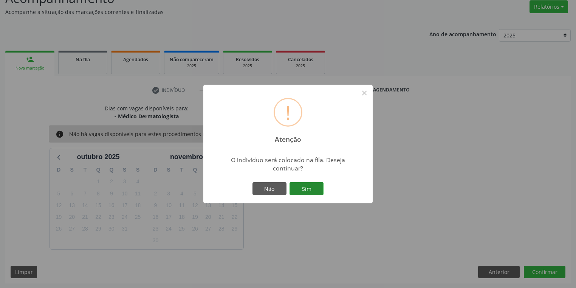
click at [301, 188] on button "Sim" at bounding box center [306, 188] width 34 height 13
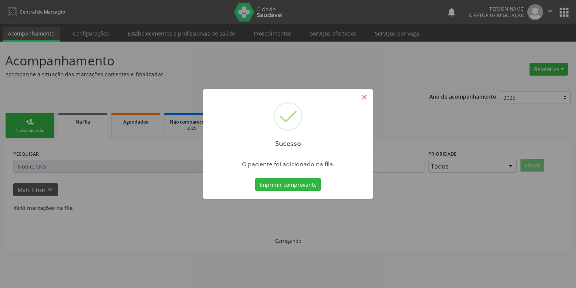
click at [365, 98] on div "Sucesso × O paciente foi adicionado na fila. Imprimir comprovante Cancel" at bounding box center [288, 144] width 576 height 288
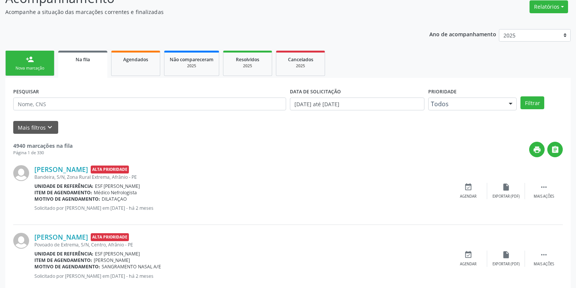
scroll to position [0, 0]
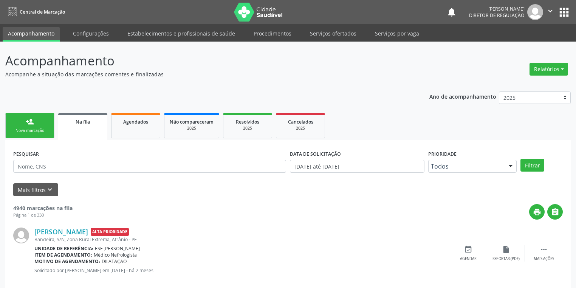
click at [27, 123] on div "person_add" at bounding box center [30, 121] width 8 height 8
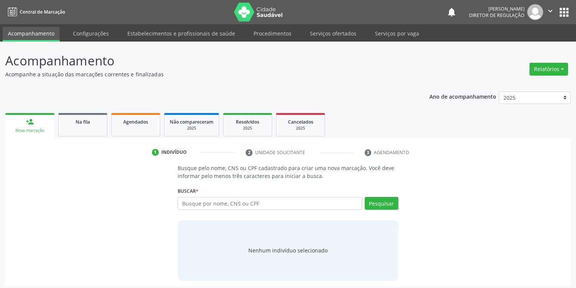
click at [27, 123] on div "person_add" at bounding box center [30, 121] width 8 height 8
click at [189, 204] on input "text" at bounding box center [270, 203] width 184 height 13
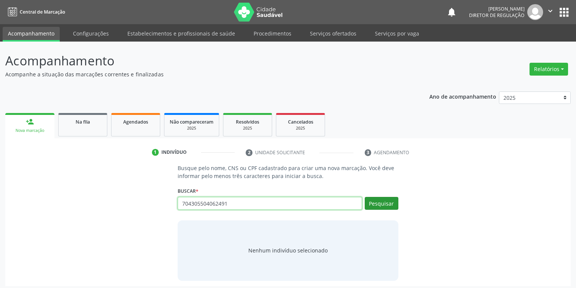
type input "704305504062491"
click at [377, 205] on button "Pesquisar" at bounding box center [382, 203] width 34 height 13
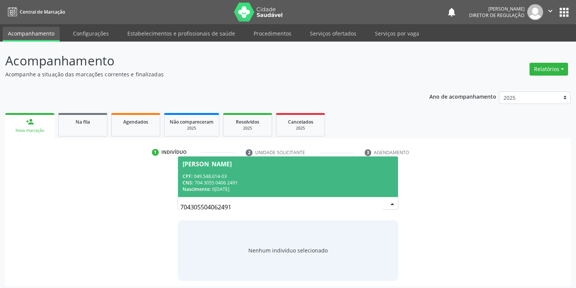
click at [212, 184] on div "CNS: 704 3055 0406 2491" at bounding box center [287, 182] width 211 height 6
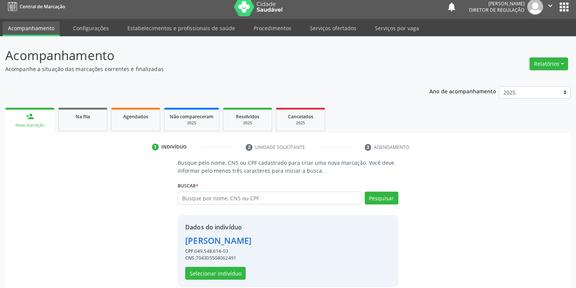
scroll to position [14, 0]
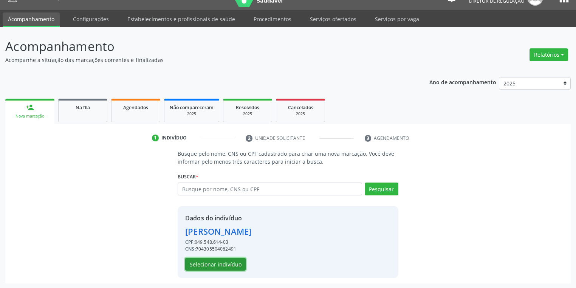
click at [211, 263] on button "Selecionar indivíduo" at bounding box center [215, 264] width 60 height 13
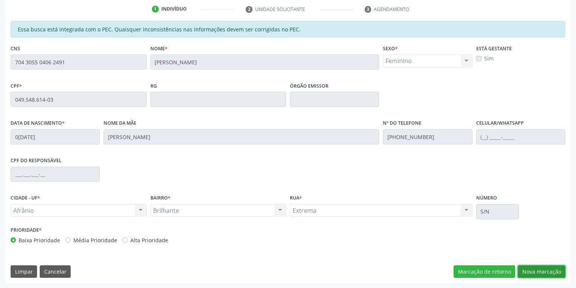
click at [529, 275] on button "Nova marcação" at bounding box center [542, 271] width 48 height 13
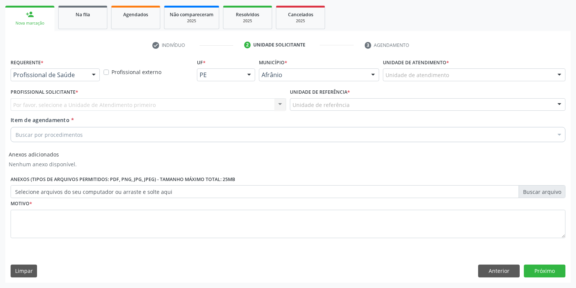
scroll to position [107, 0]
drag, startPoint x: 393, startPoint y: 78, endPoint x: 399, endPoint y: 109, distance: 31.1
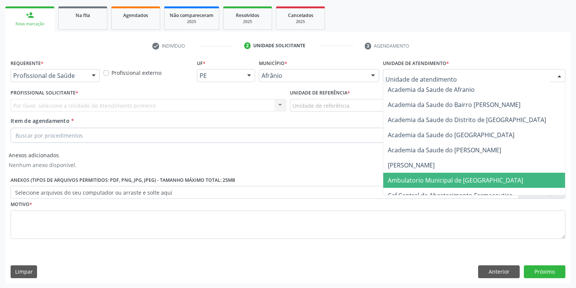
click at [402, 176] on span "Ambulatorio Municipal de [GEOGRAPHIC_DATA]" at bounding box center [455, 180] width 135 height 8
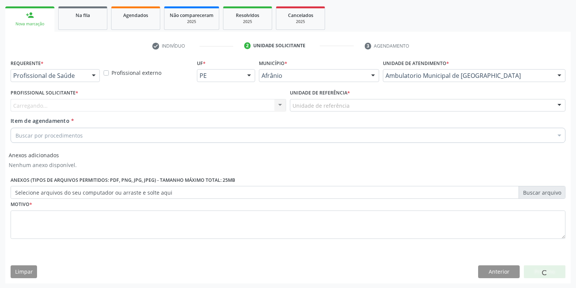
drag, startPoint x: 320, startPoint y: 100, endPoint x: 320, endPoint y: 105, distance: 4.2
click at [320, 101] on div "Unidade de referência" at bounding box center [427, 105] width 275 height 13
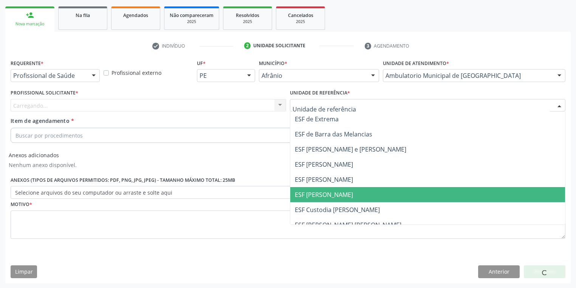
click at [323, 188] on span "ESF [PERSON_NAME]" at bounding box center [427, 194] width 275 height 15
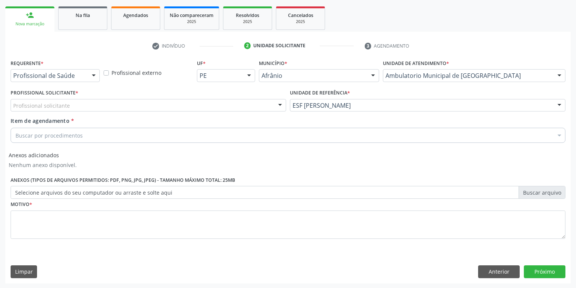
click at [75, 105] on div "Profissional solicitante" at bounding box center [148, 105] width 275 height 13
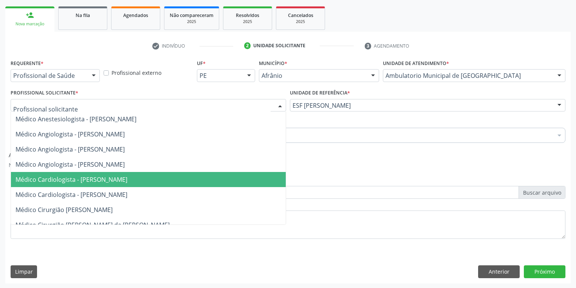
click at [91, 178] on span "Médico Cardiologista - [PERSON_NAME]" at bounding box center [71, 179] width 112 height 8
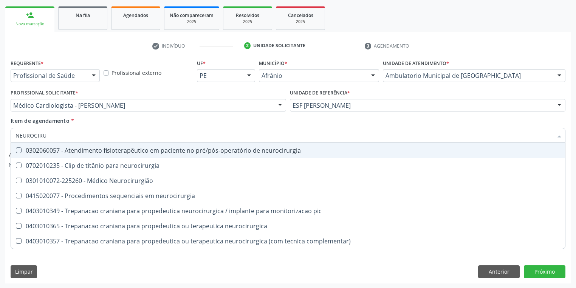
type input "NEUROCIRUR"
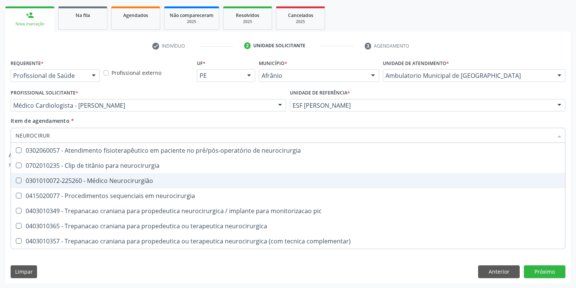
click at [59, 183] on div "0301010072-225260 - Médico Neurocirurgião" at bounding box center [287, 181] width 545 height 6
checkbox Neurocirurgião "true"
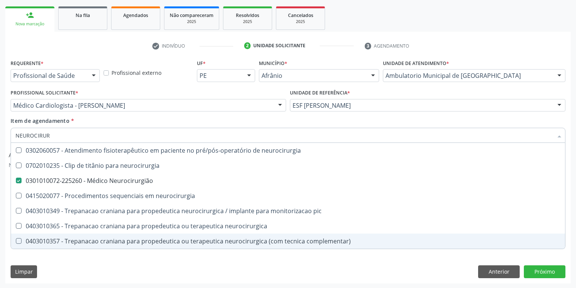
click at [60, 255] on div "Requerente * Profissional de Saúde Profissional de Saúde Paciente Nenhum result…" at bounding box center [287, 170] width 565 height 226
click at [72, 260] on div "Requerente * Profissional de Saúde Profissional de Saúde Paciente Nenhum result…" at bounding box center [287, 170] width 565 height 226
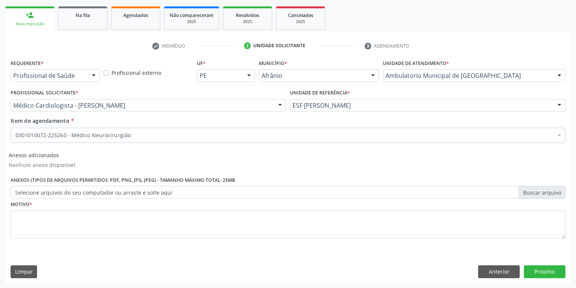
click at [33, 219] on span "0604320140 - Abatacepte 125 mg injetável (por seringa preenchida)" at bounding box center [306, 225] width 591 height 15
click at [33, 219] on textarea at bounding box center [288, 224] width 555 height 29
type textarea "*"
click at [545, 269] on button "Próximo" at bounding box center [545, 271] width 42 height 13
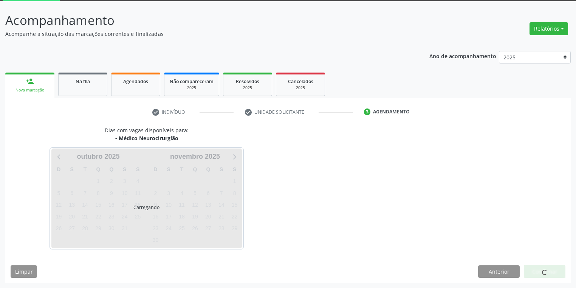
scroll to position [62, 0]
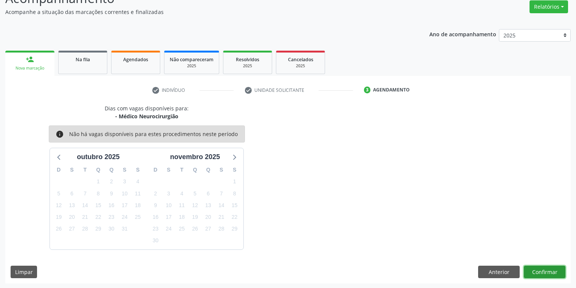
click at [532, 274] on button "Confirmar" at bounding box center [545, 272] width 42 height 13
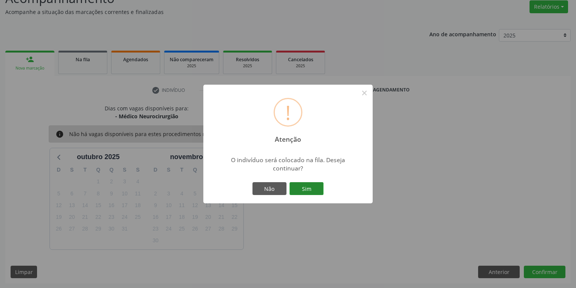
click at [309, 187] on button "Sim" at bounding box center [306, 188] width 34 height 13
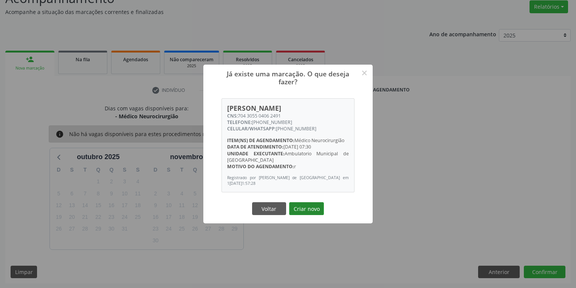
click at [307, 212] on button "Criar novo" at bounding box center [306, 208] width 35 height 13
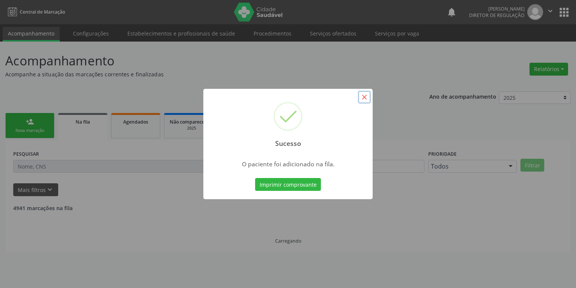
click at [366, 98] on button "×" at bounding box center [364, 97] width 13 height 13
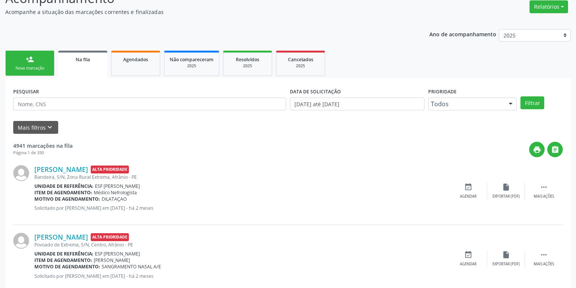
scroll to position [0, 0]
